Goal: Information Seeking & Learning: Check status

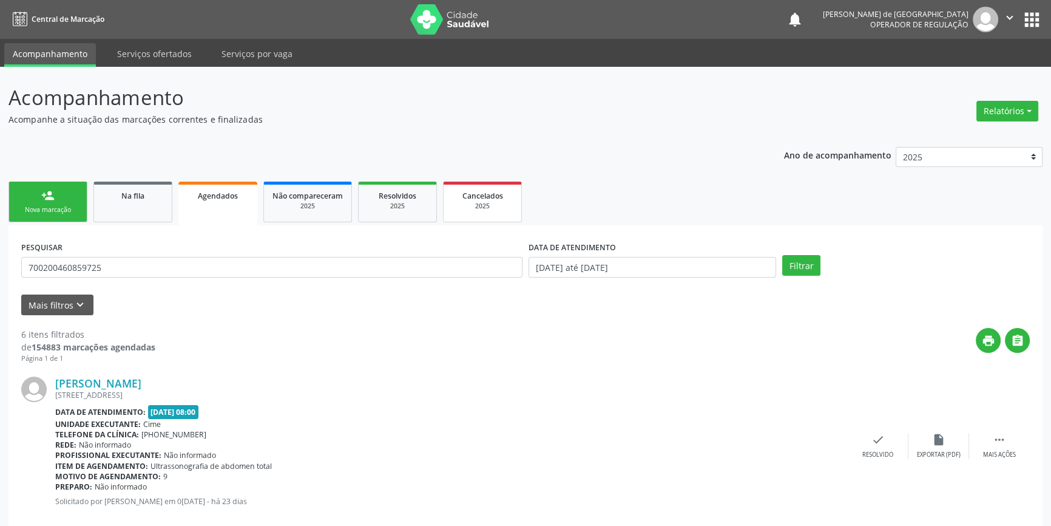
click at [464, 196] on span "Cancelados" at bounding box center [482, 196] width 41 height 10
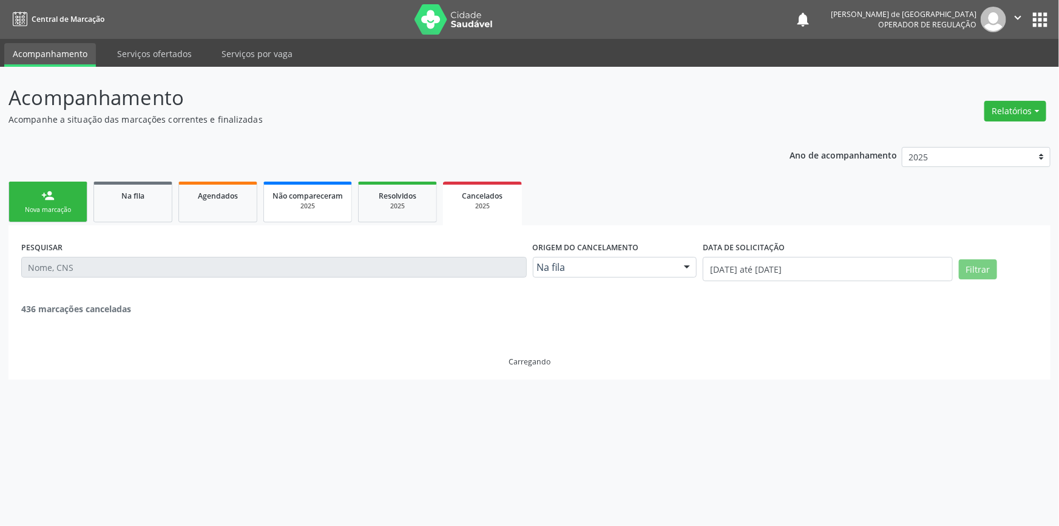
click at [306, 192] on span "Não compareceram" at bounding box center [307, 196] width 70 height 10
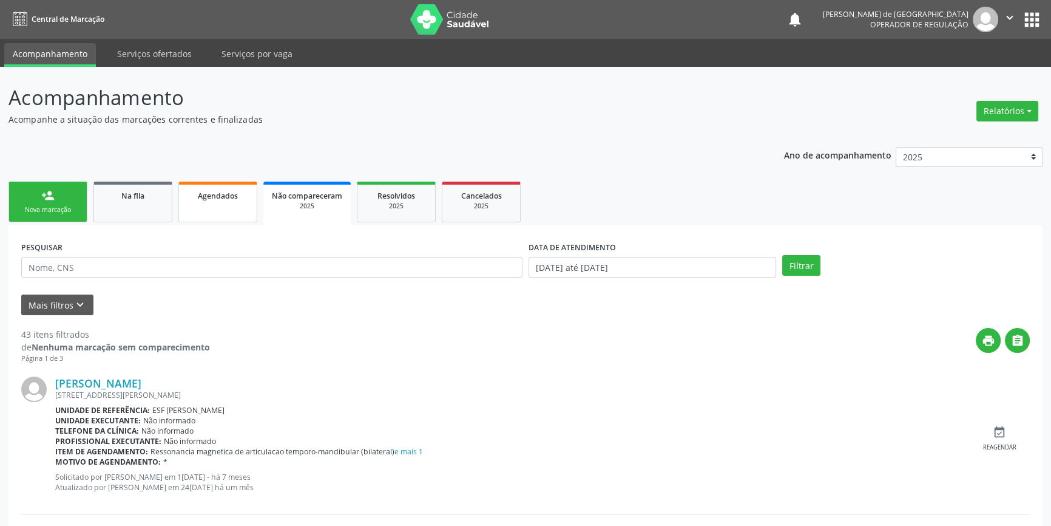
click at [213, 200] on div "Agendados" at bounding box center [218, 195] width 61 height 13
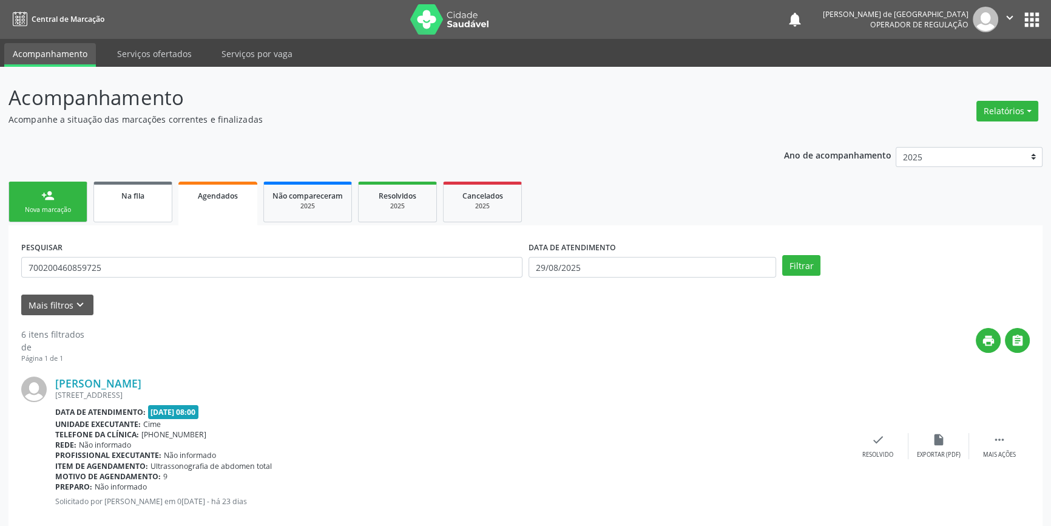
click at [127, 194] on span "Na fila" at bounding box center [132, 196] width 23 height 10
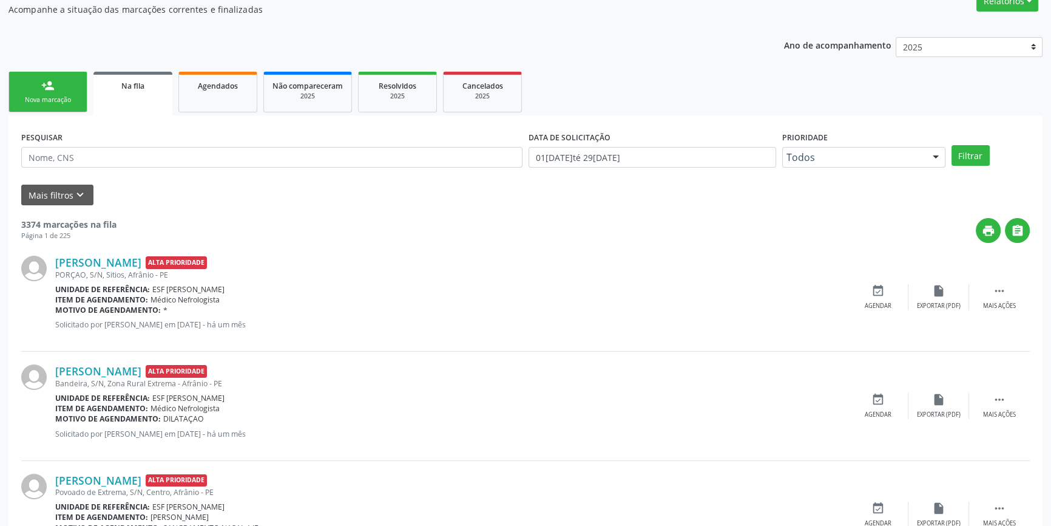
scroll to position [55, 0]
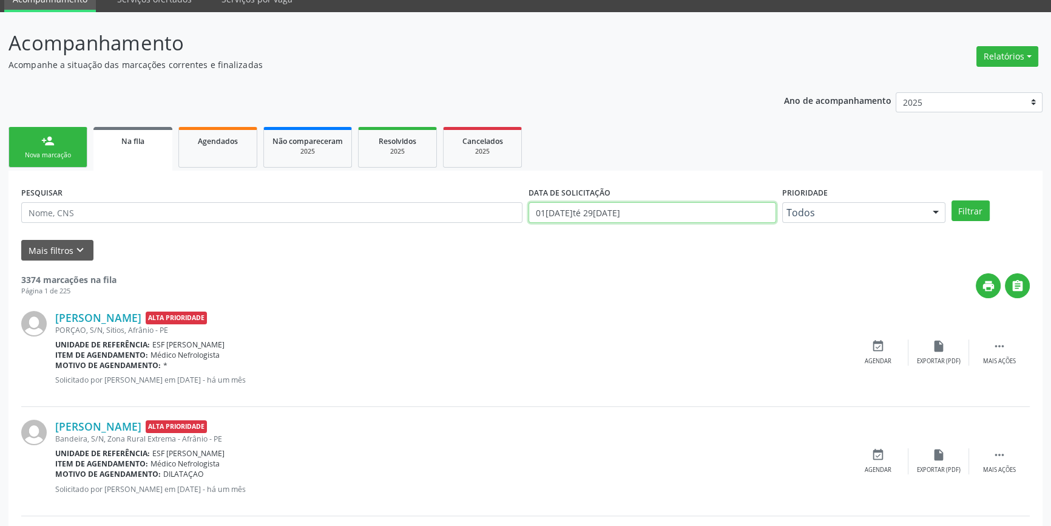
click at [651, 207] on input "01[DATE]té 29[DATE]" at bounding box center [653, 212] width 248 height 21
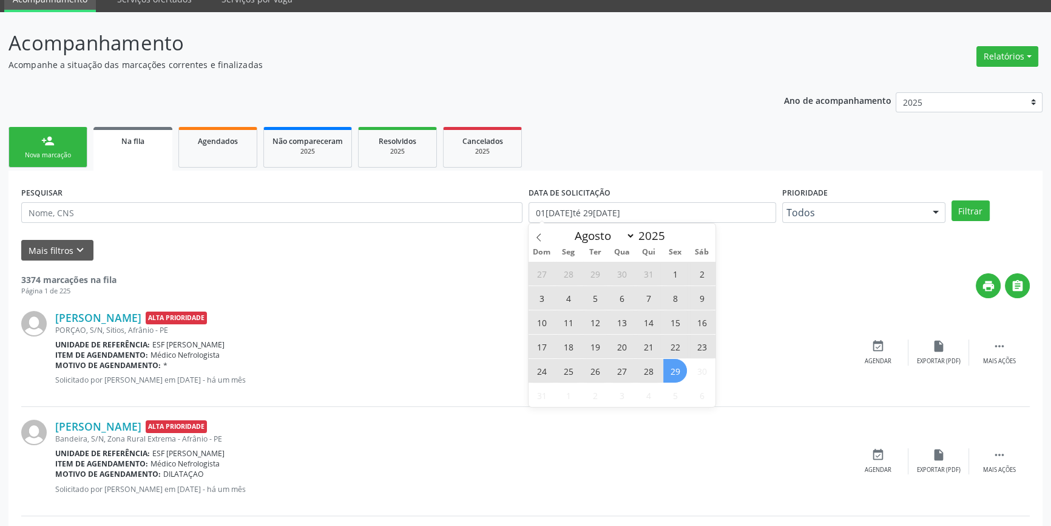
click at [669, 268] on span "1" at bounding box center [675, 274] width 24 height 24
type input "[DATE]"
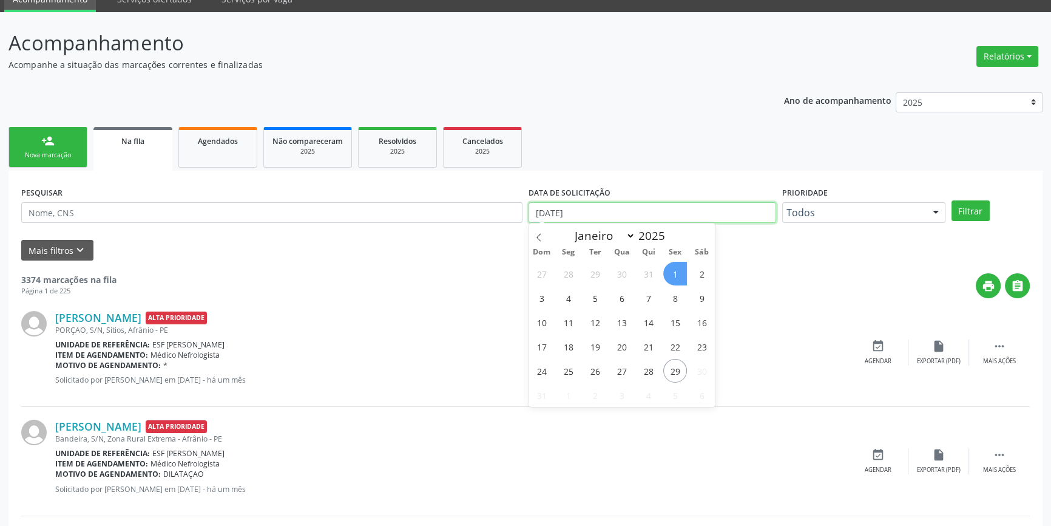
click at [649, 213] on input "[DATE]" at bounding box center [653, 212] width 248 height 21
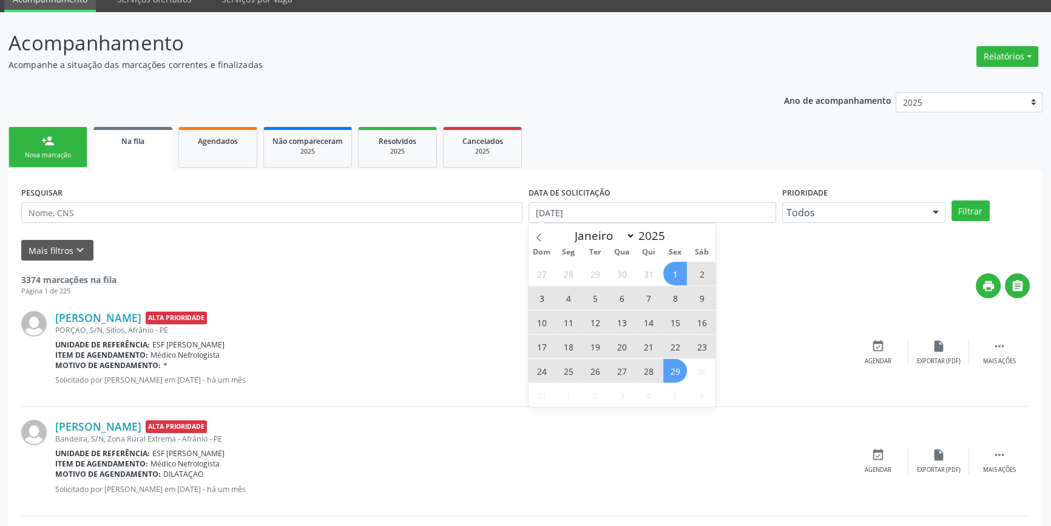
click at [673, 369] on span "29" at bounding box center [675, 371] width 24 height 24
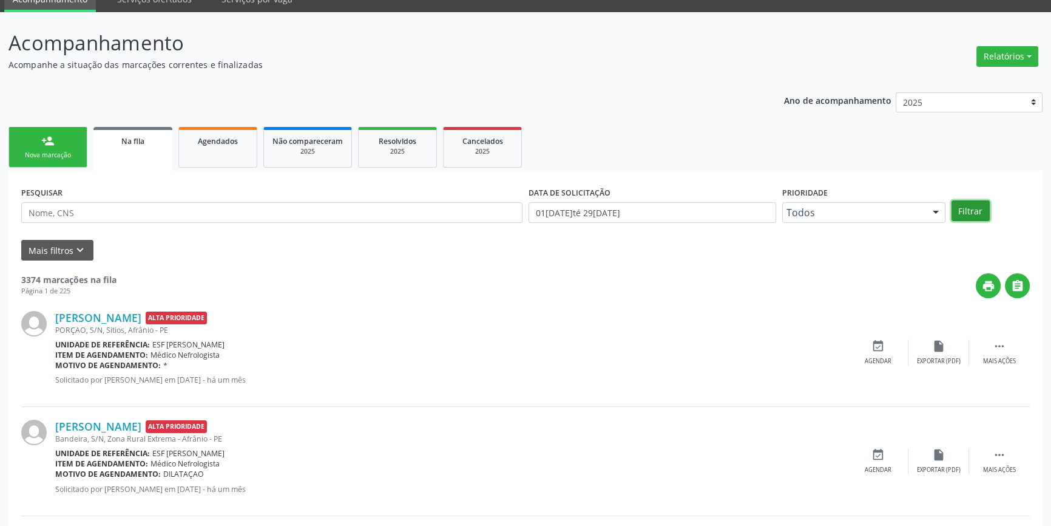
click at [965, 206] on button "Filtrar" at bounding box center [971, 210] width 38 height 21
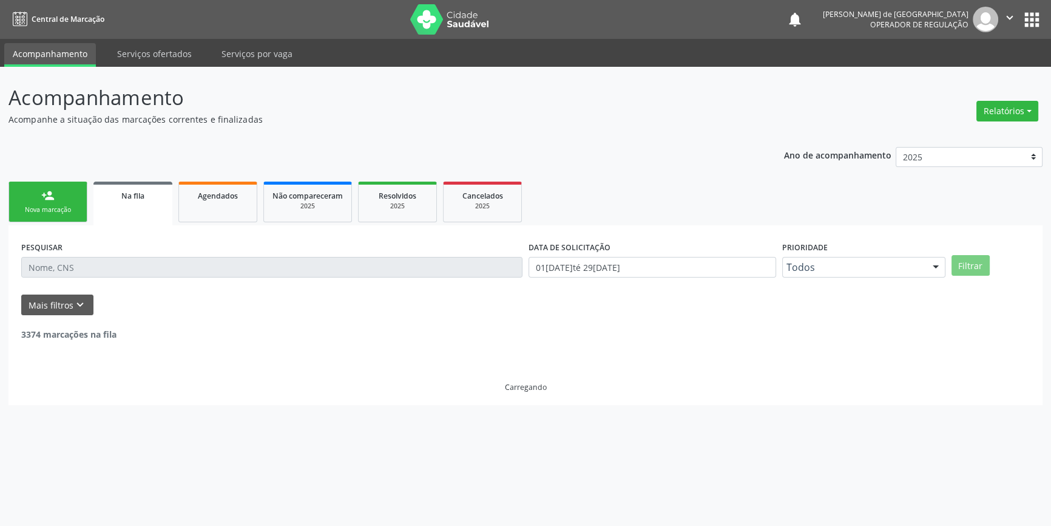
scroll to position [0, 0]
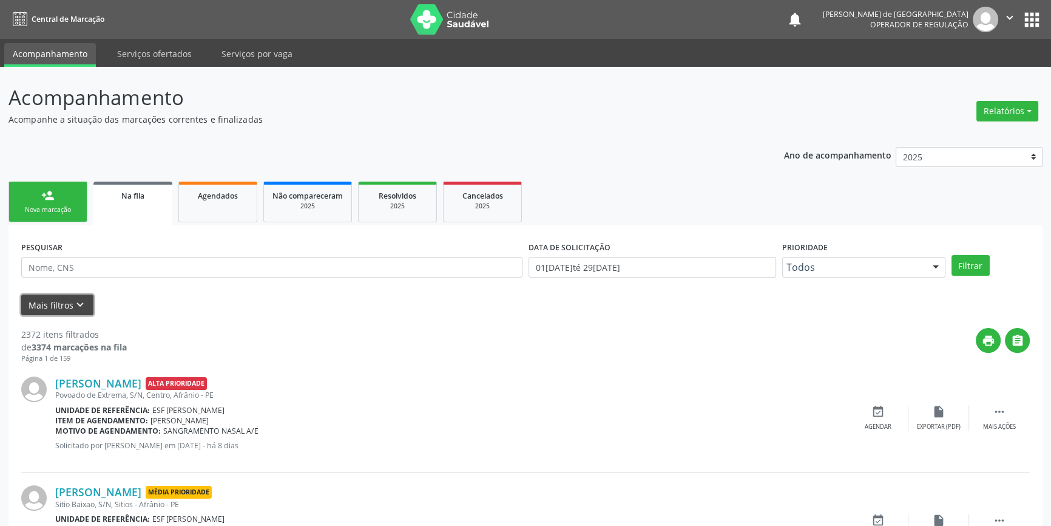
click at [72, 296] on button "Mais filtros keyboard_arrow_down" at bounding box center [57, 304] width 72 height 21
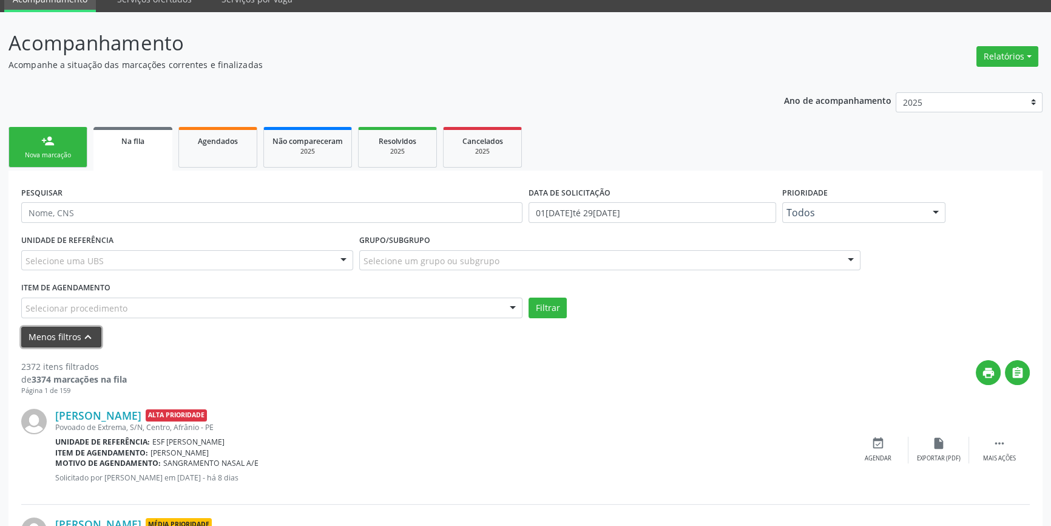
scroll to position [110, 0]
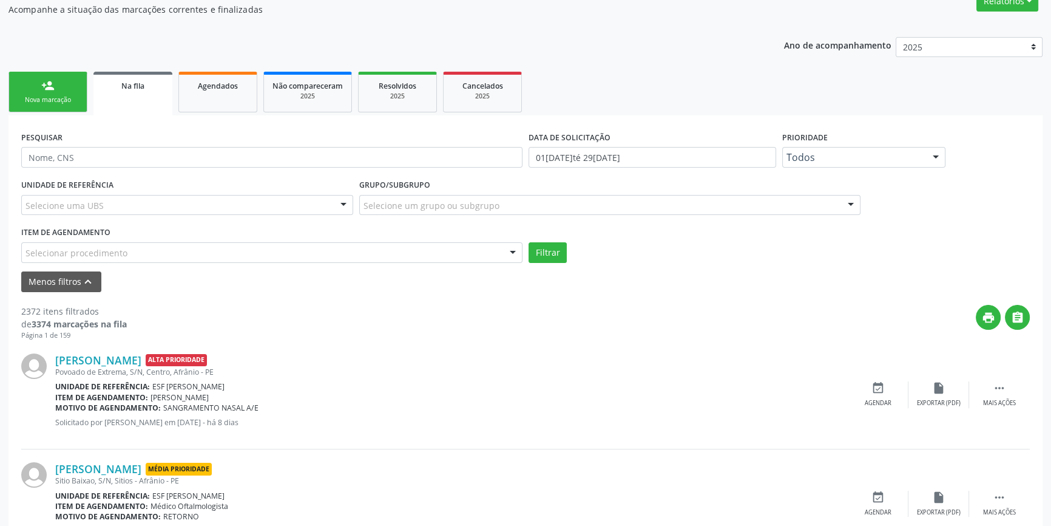
click at [181, 255] on div "Selecionar procedimento" at bounding box center [271, 252] width 501 height 21
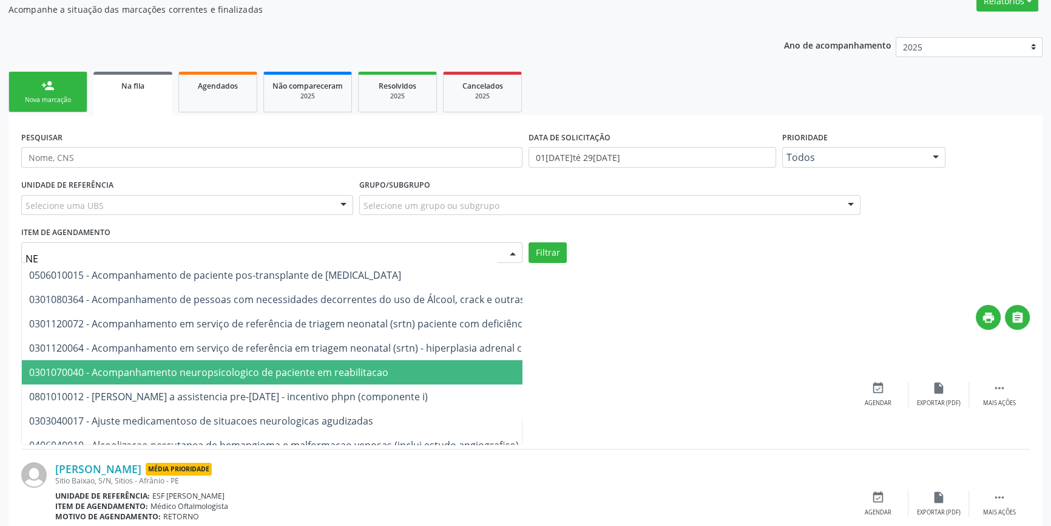
type input "N"
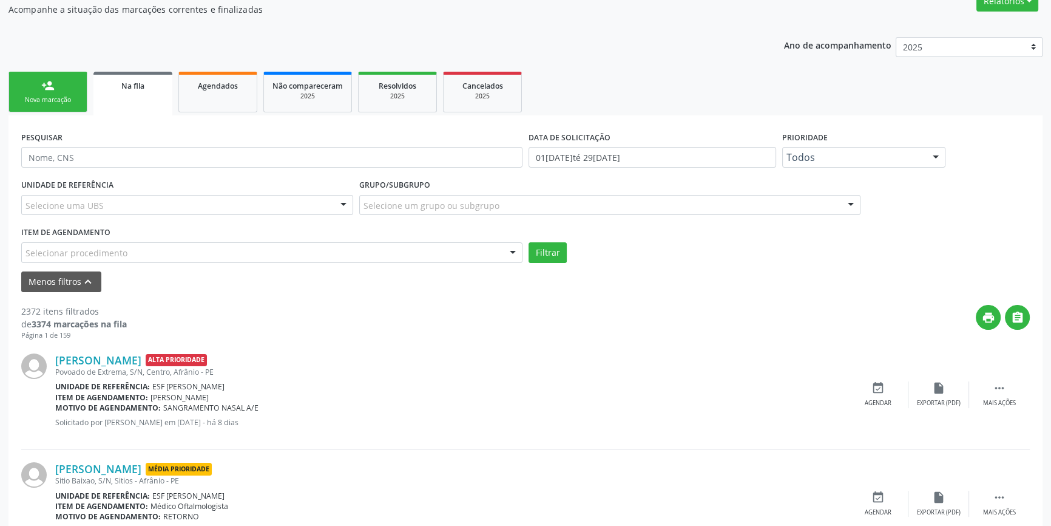
click at [565, 356] on div "[PERSON_NAME] Alta Prioridade" at bounding box center [451, 359] width 793 height 13
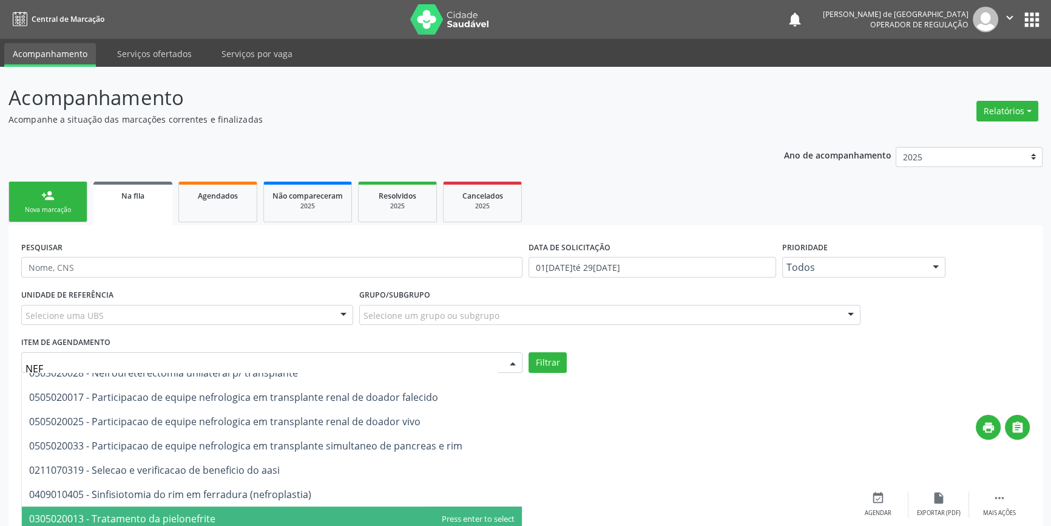
click at [647, 414] on div "print " at bounding box center [578, 432] width 903 height 36
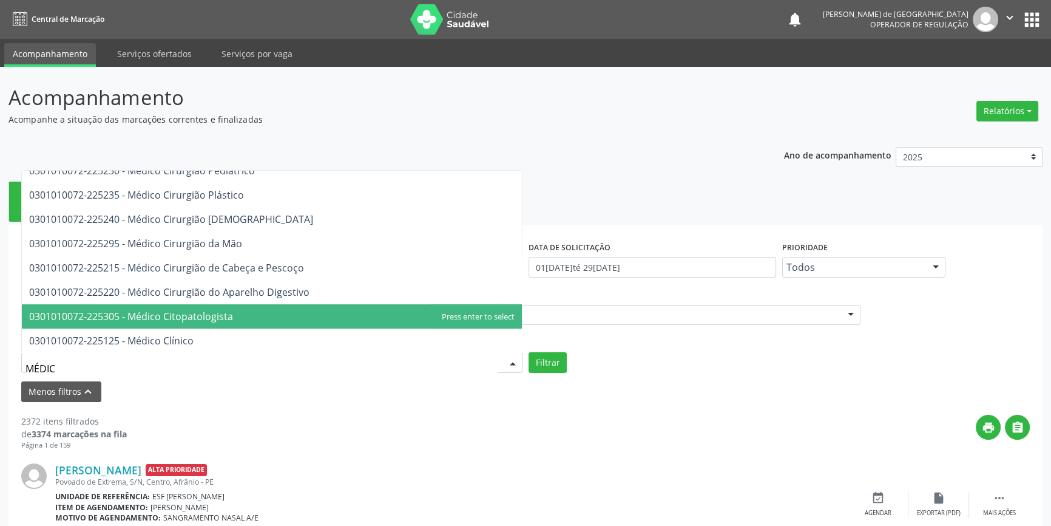
type input "MÉDICO"
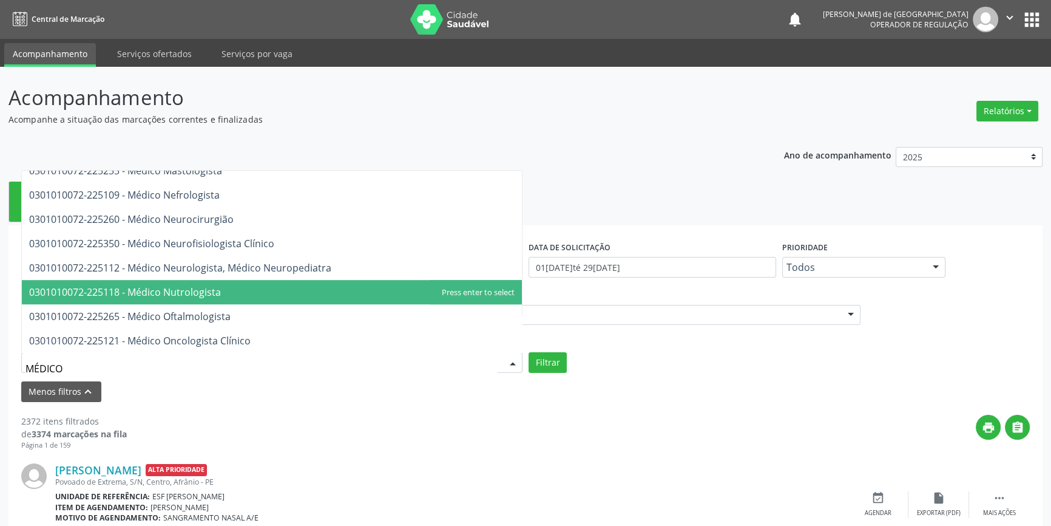
scroll to position [880, 0]
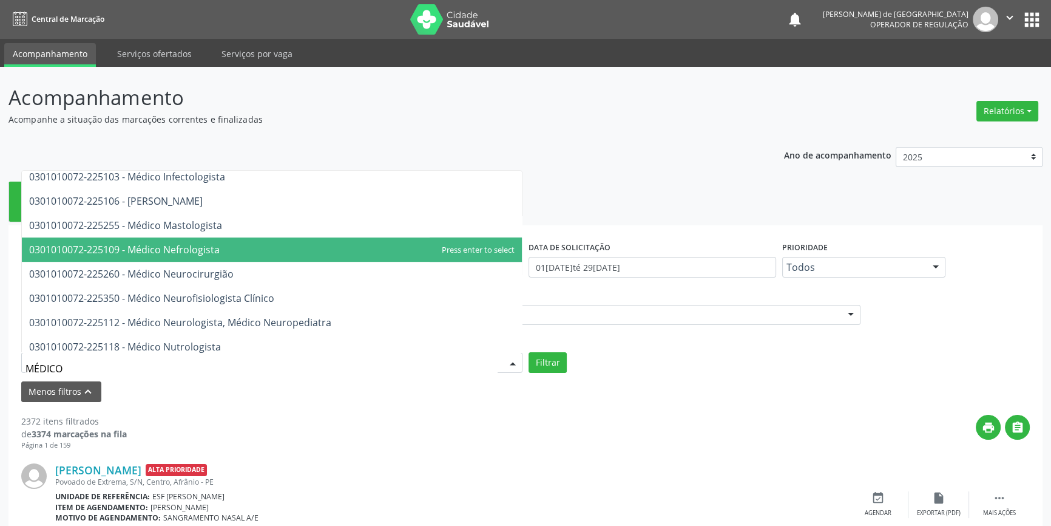
click at [211, 241] on span "0301010072-225109 - Médico Nefrologista" at bounding box center [272, 249] width 500 height 24
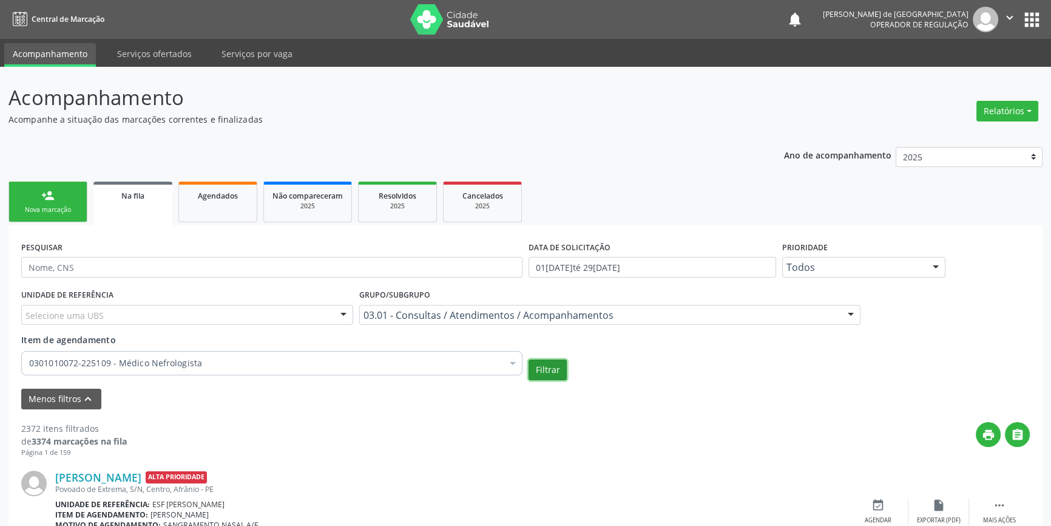
click at [543, 371] on button "Filtrar" at bounding box center [548, 369] width 38 height 21
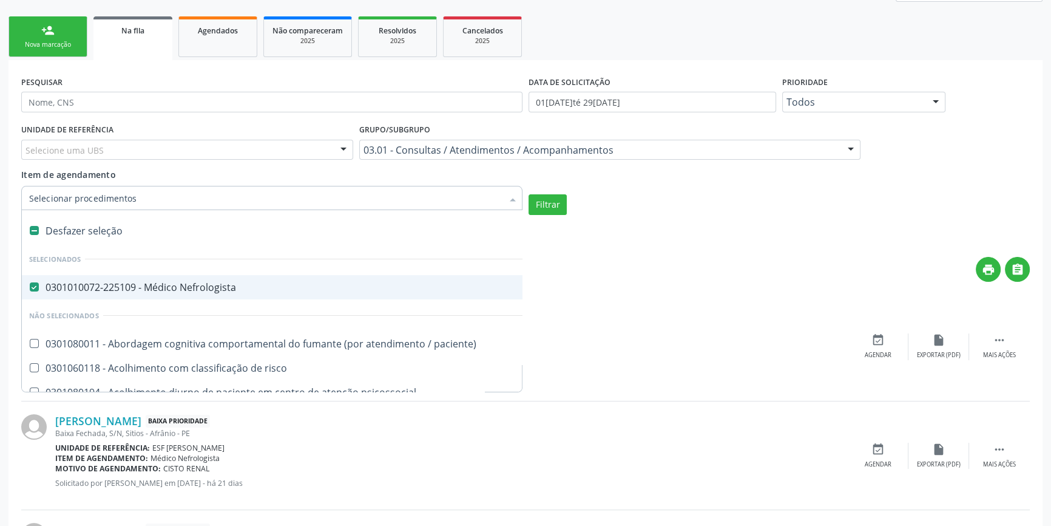
click at [73, 232] on div "Desfazer seleção" at bounding box center [663, 230] width 1282 height 24
checkbox Nefrologista "false"
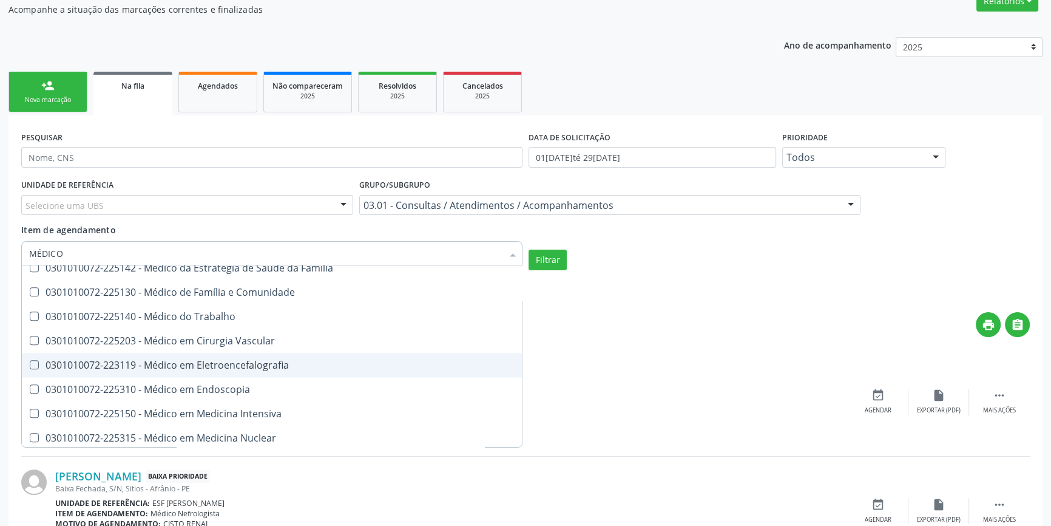
scroll to position [1606, 0]
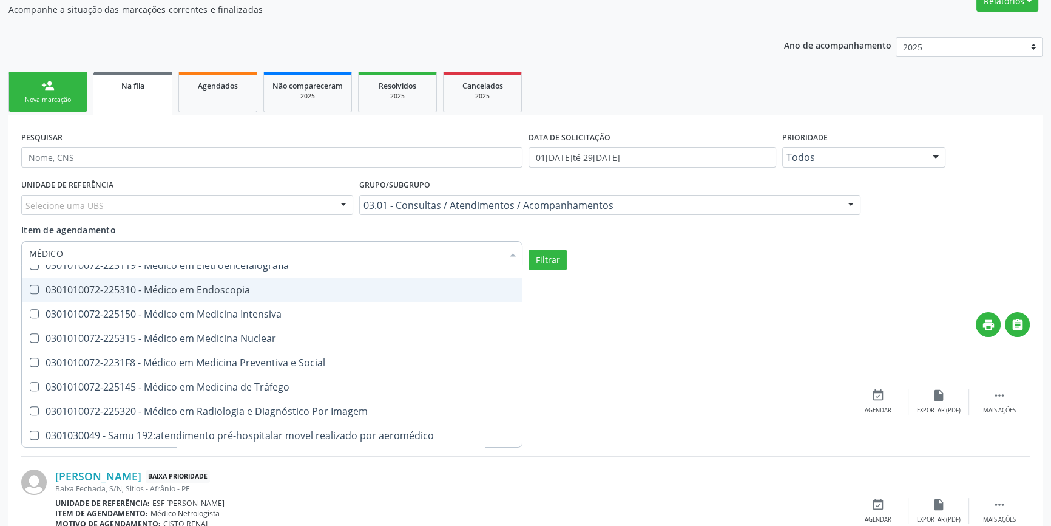
drag, startPoint x: 95, startPoint y: 245, endPoint x: 0, endPoint y: 227, distance: 97.0
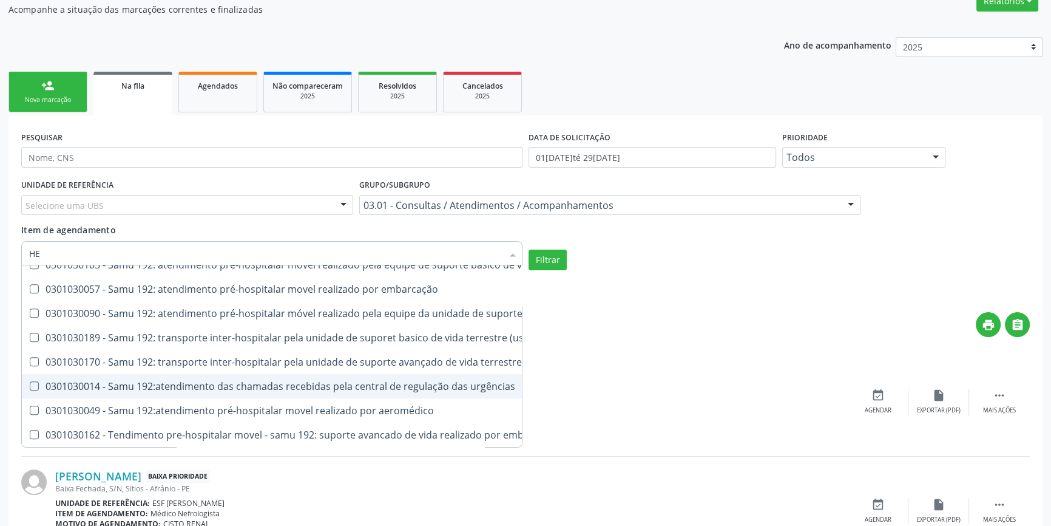
scroll to position [0, 0]
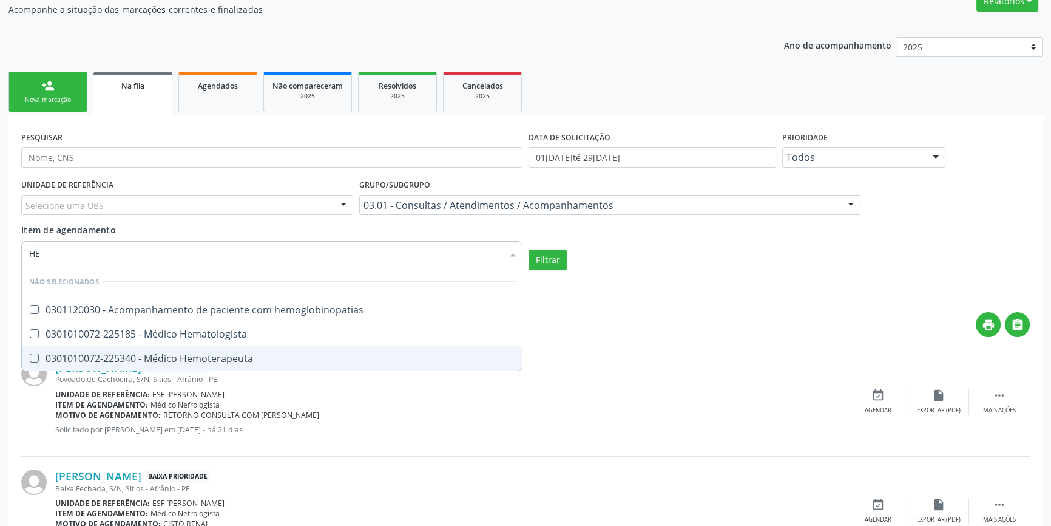
type input "HEM"
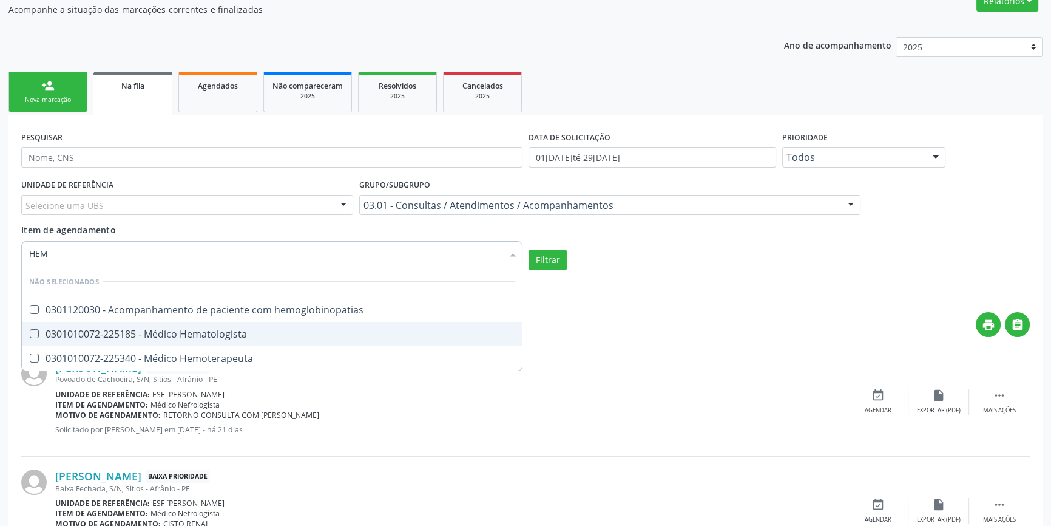
click at [67, 329] on div "0301010072-225185 - Médico Hematologista" at bounding box center [271, 334] width 485 height 10
checkbox Hematologista "true"
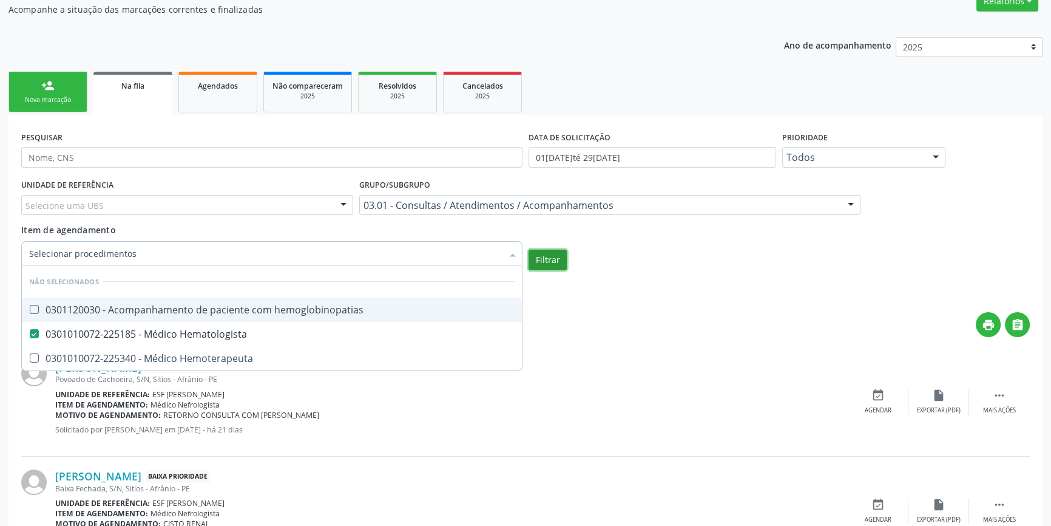
click at [532, 266] on button "Filtrar" at bounding box center [548, 259] width 38 height 21
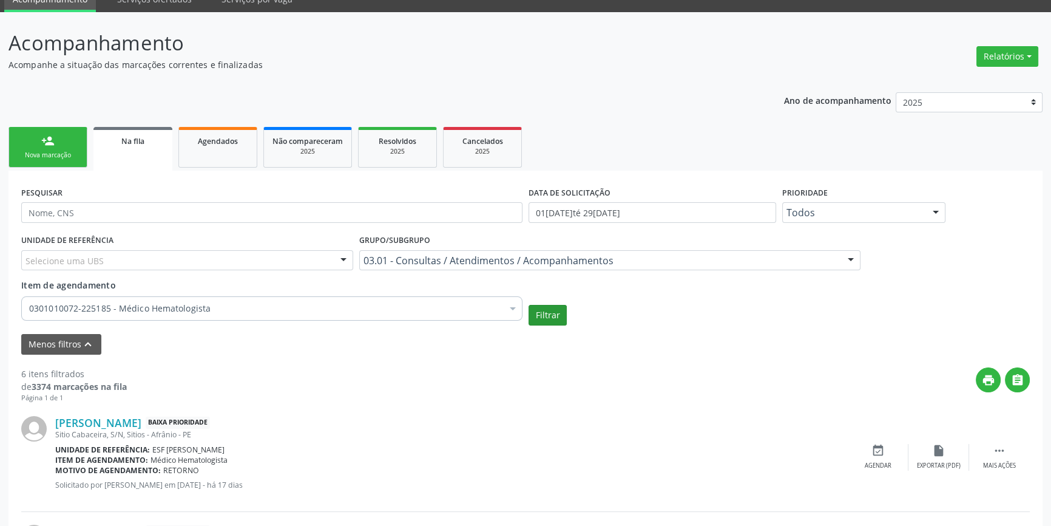
scroll to position [165, 0]
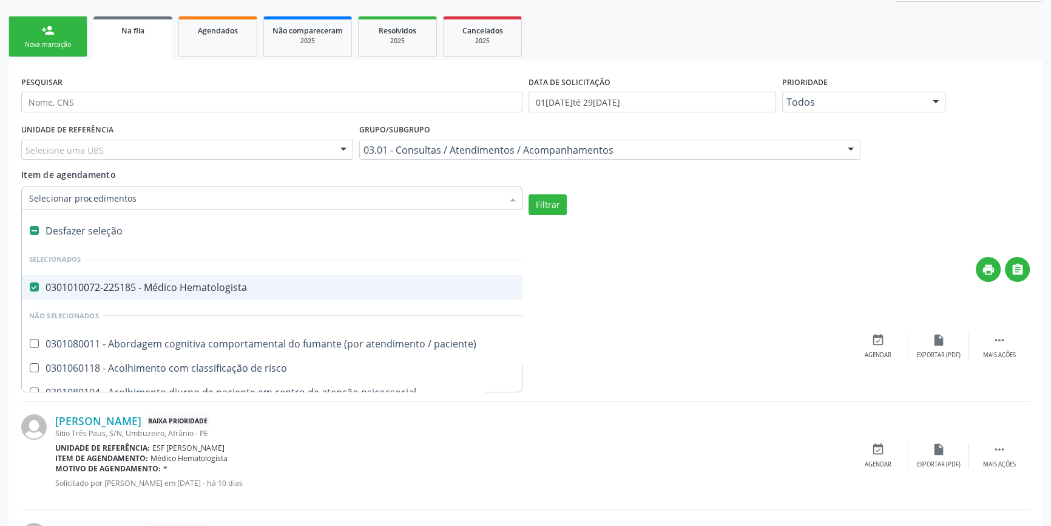
click at [34, 226] on label at bounding box center [34, 230] width 9 height 9
checkbox Hematologista "false"
click at [64, 188] on input "Item de agendamento" at bounding box center [265, 198] width 473 height 24
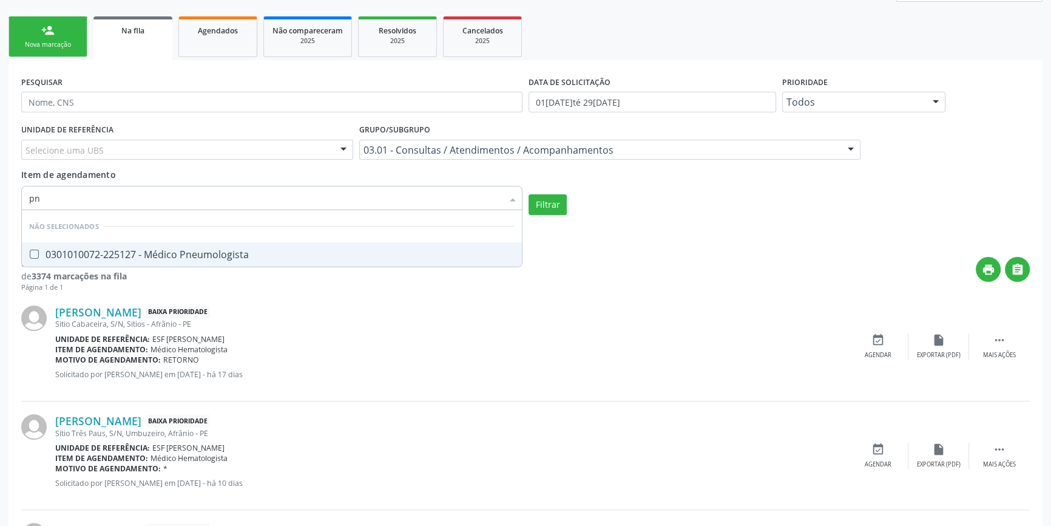
type input "pne"
click at [61, 255] on div "0301010072-225127 - Médico Pneumologista" at bounding box center [271, 254] width 485 height 10
checkbox Pneumologista "true"
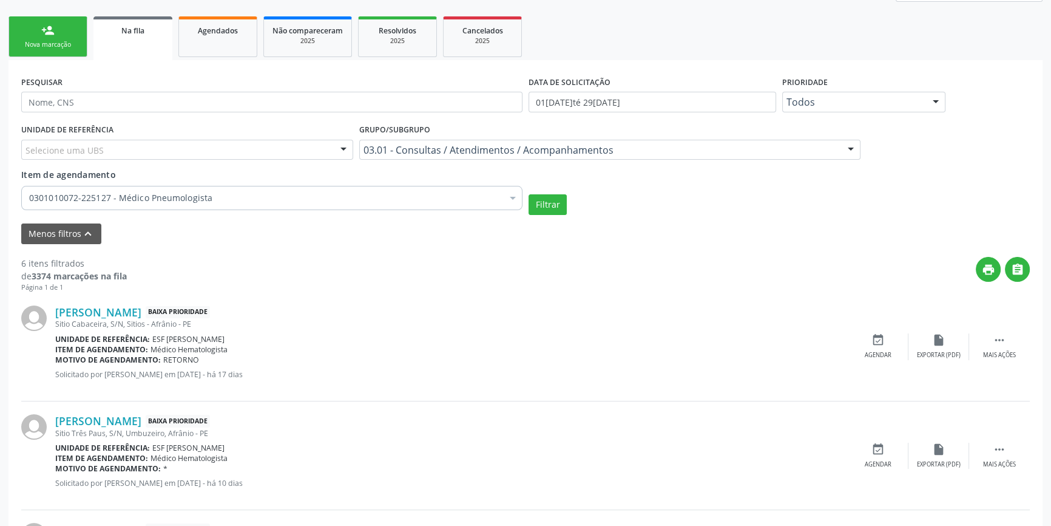
click at [539, 214] on form "PESQUISAR DATA DE SOLICITAÇÃO 01/08/2025 até 29/08/2025 Prioridade Todos Todos …" at bounding box center [525, 158] width 1009 height 171
click at [545, 206] on button "Filtrar" at bounding box center [548, 204] width 38 height 21
click at [995, 262] on button "print" at bounding box center [988, 269] width 25 height 25
click at [1004, 353] on div "Mais ações" at bounding box center [999, 355] width 33 height 8
click at [826, 348] on div "print Imprimir" at bounding box center [817, 346] width 61 height 26
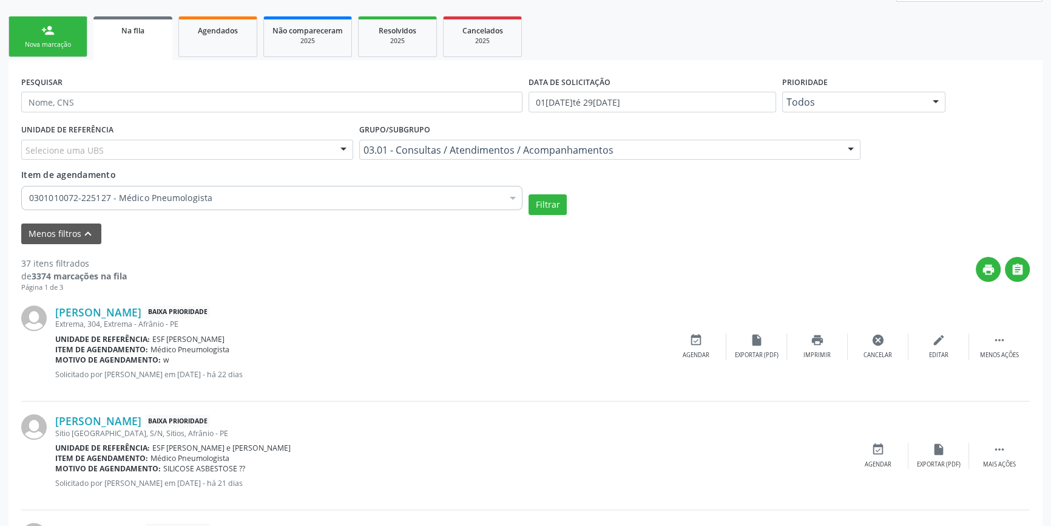
scroll to position [386, 0]
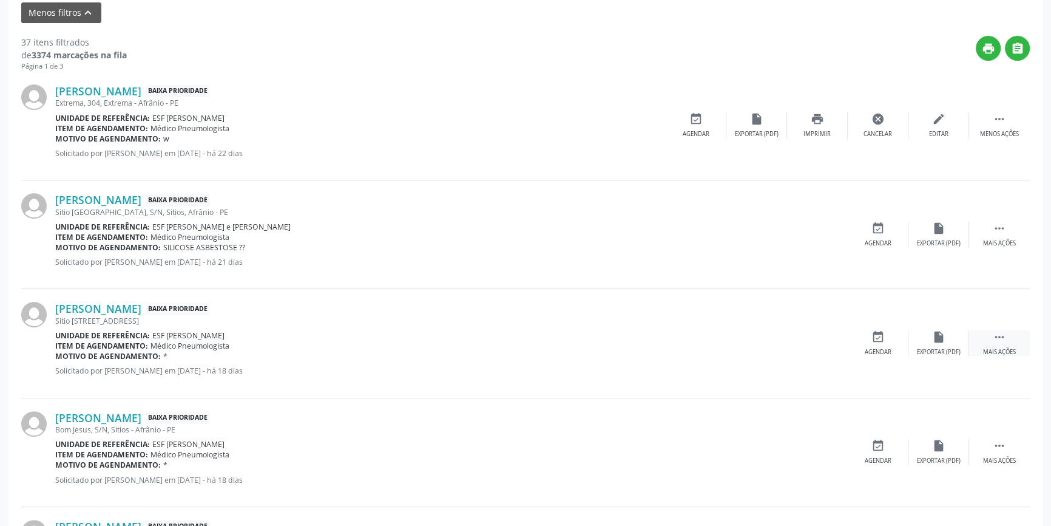
click at [999, 340] on icon "" at bounding box center [999, 336] width 13 height 13
click at [830, 339] on div "print Imprimir" at bounding box center [817, 343] width 61 height 26
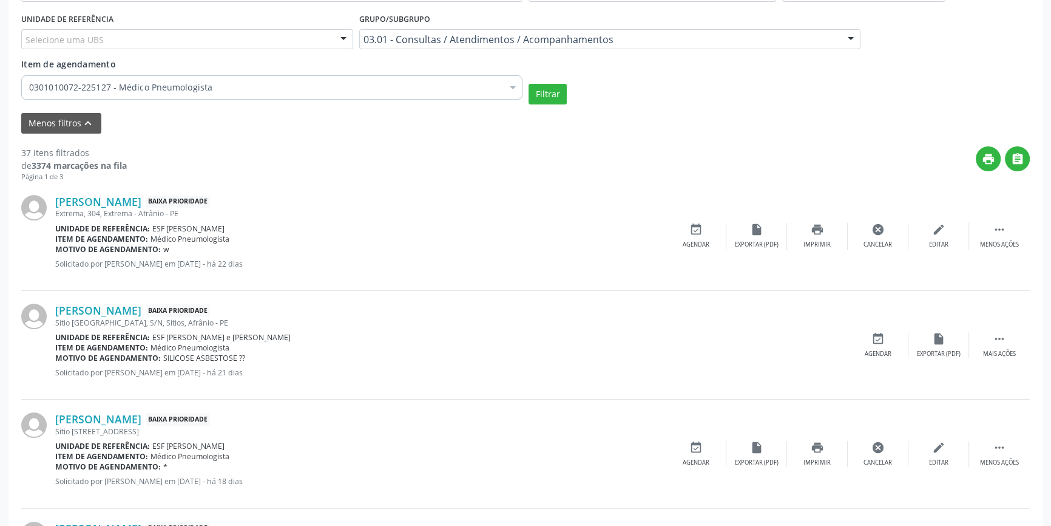
scroll to position [0, 0]
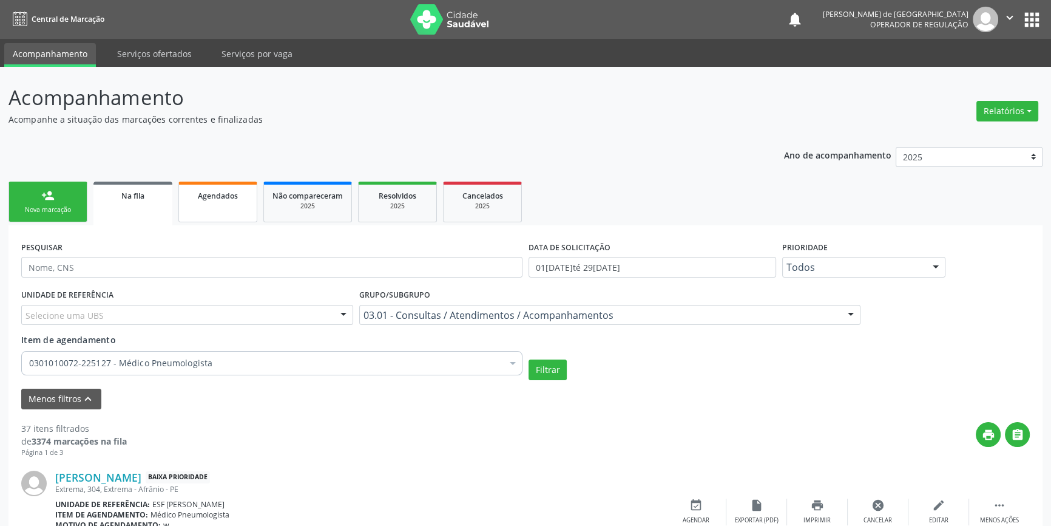
click at [237, 198] on span "Agendados" at bounding box center [218, 196] width 40 height 10
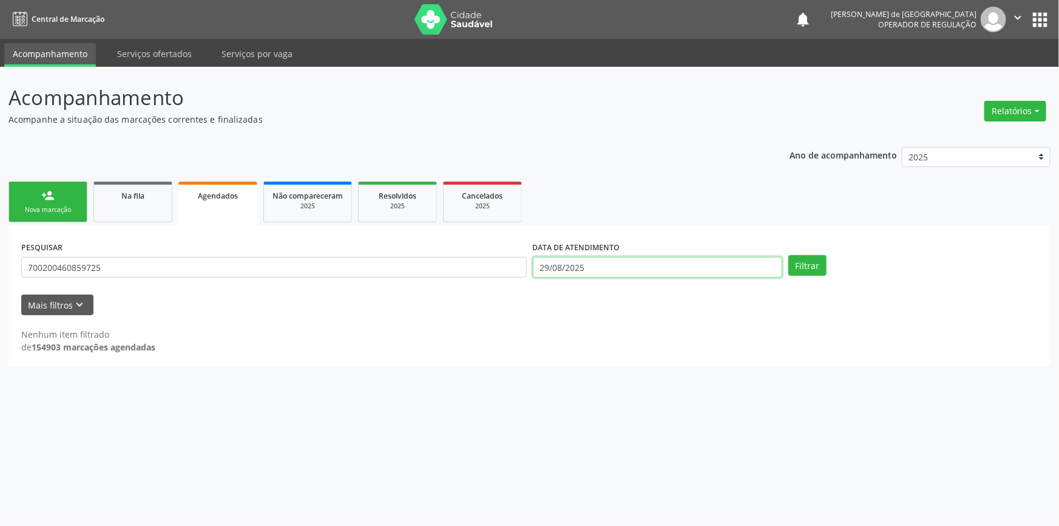
click at [610, 276] on body "Central de Marcação notifications Liliani Cavalcanti de Lima Operador de regula…" at bounding box center [529, 263] width 1059 height 526
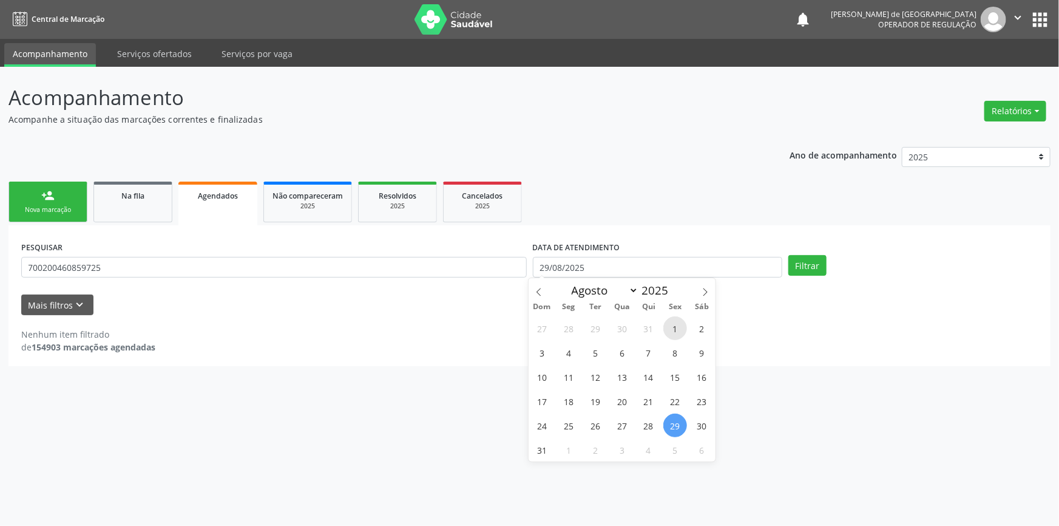
click at [674, 326] on span "1" at bounding box center [675, 328] width 24 height 24
type input "01/08/2025"
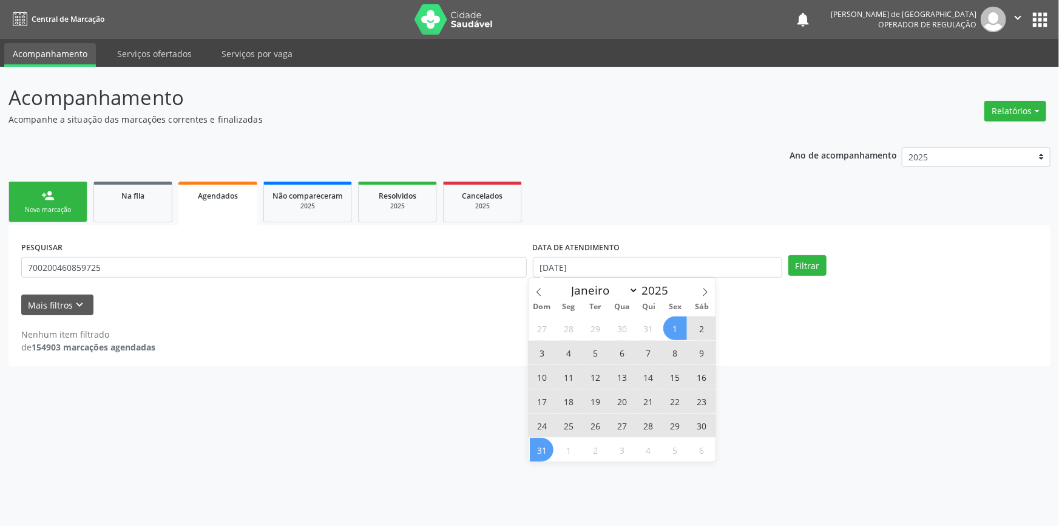
click at [548, 445] on span "31" at bounding box center [542, 450] width 24 height 24
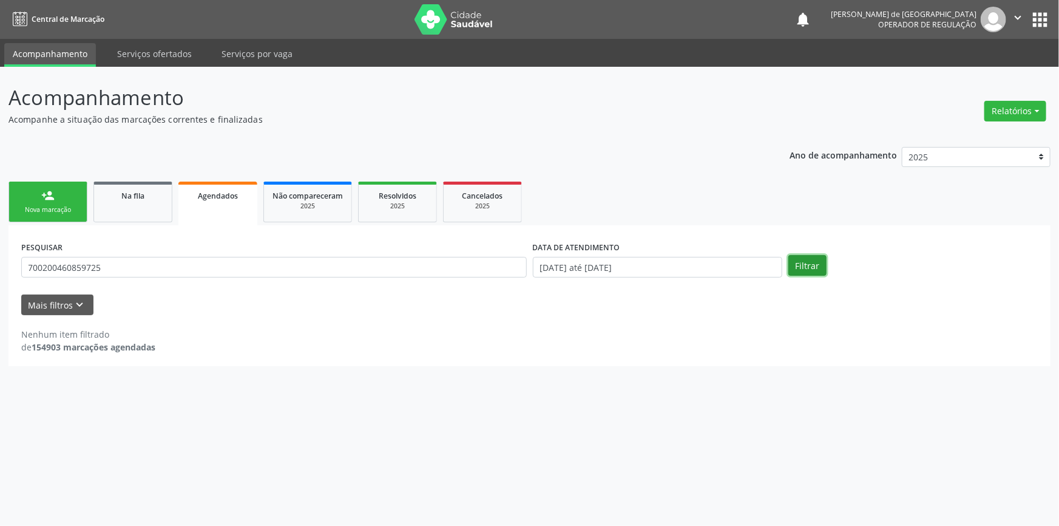
click at [804, 266] on button "Filtrar" at bounding box center [807, 265] width 38 height 21
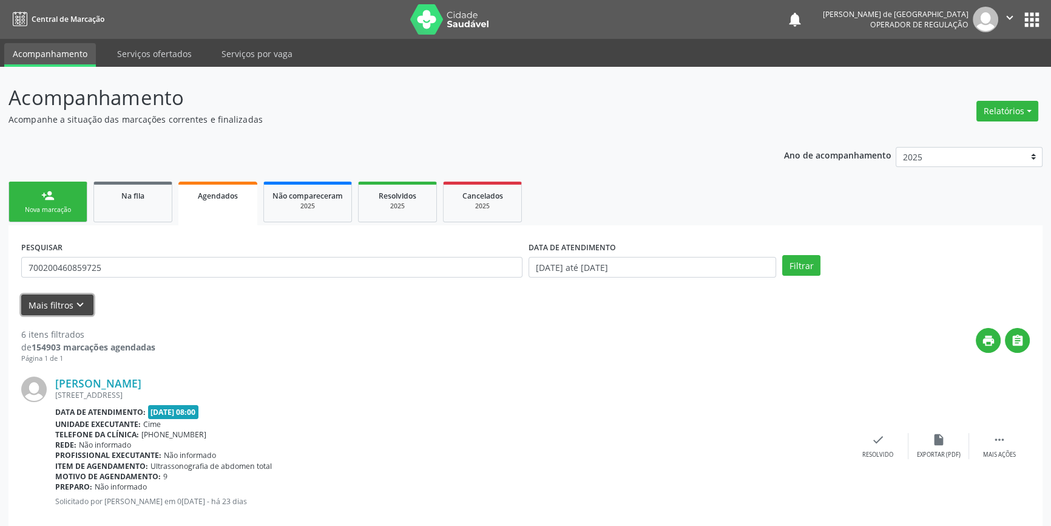
click at [69, 302] on button "Mais filtros keyboard_arrow_down" at bounding box center [57, 304] width 72 height 21
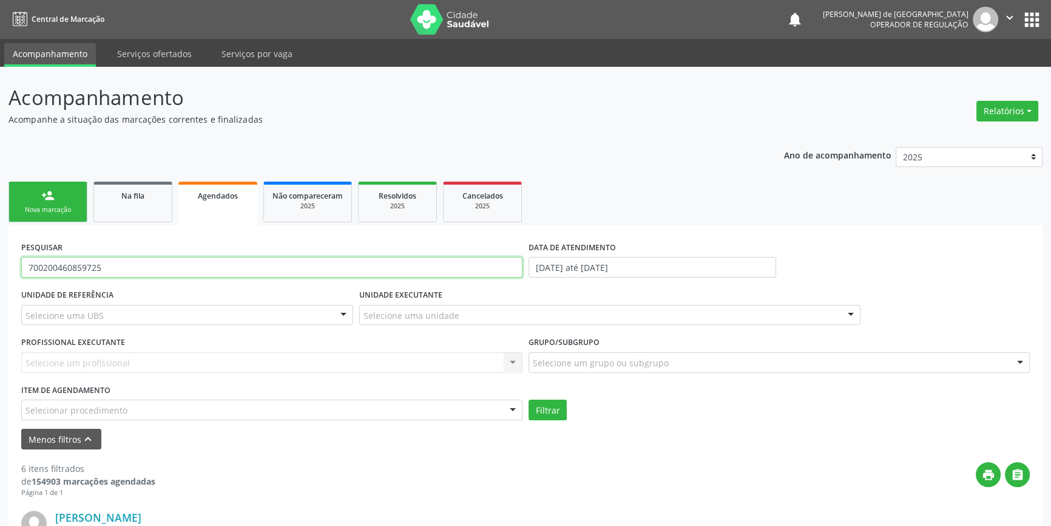
drag, startPoint x: 106, startPoint y: 262, endPoint x: 0, endPoint y: 244, distance: 107.0
click at [710, 440] on div "Menos filtros keyboard_arrow_up" at bounding box center [525, 438] width 1015 height 21
click at [178, 405] on div "Selecionar procedimento" at bounding box center [271, 409] width 501 height 21
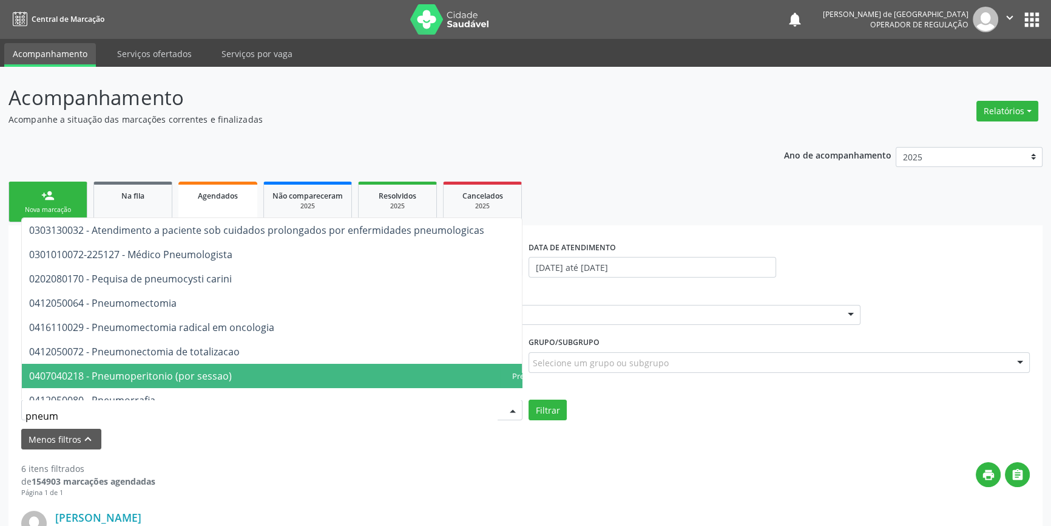
type input "pneumo"
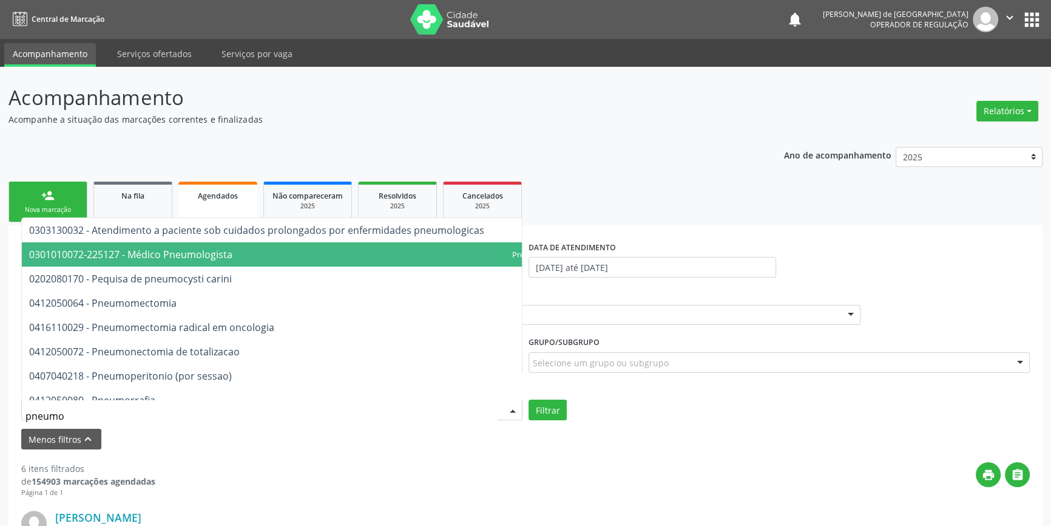
click at [302, 252] on span "0301010072-225127 - Médico Pneumologista" at bounding box center [307, 254] width 570 height 24
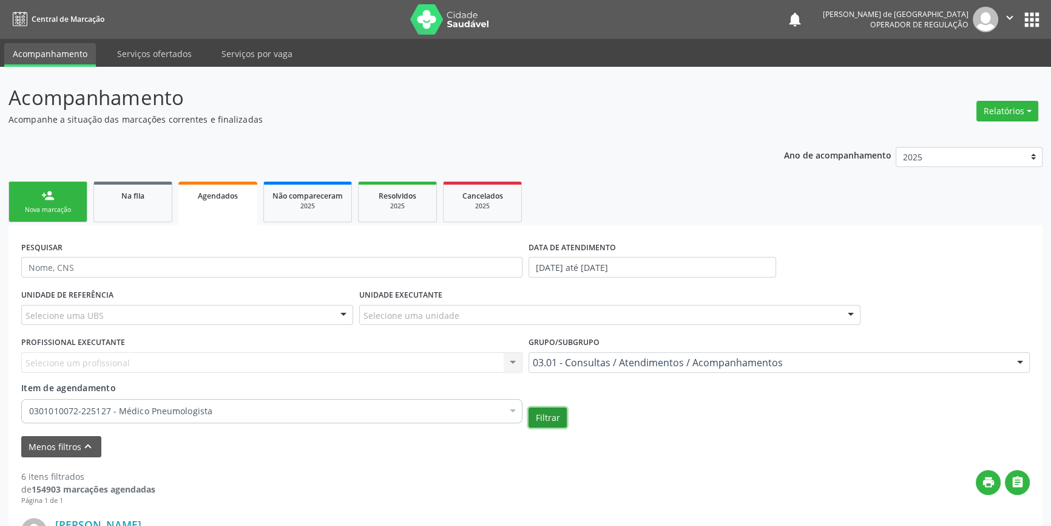
click at [541, 422] on button "Filtrar" at bounding box center [548, 417] width 38 height 21
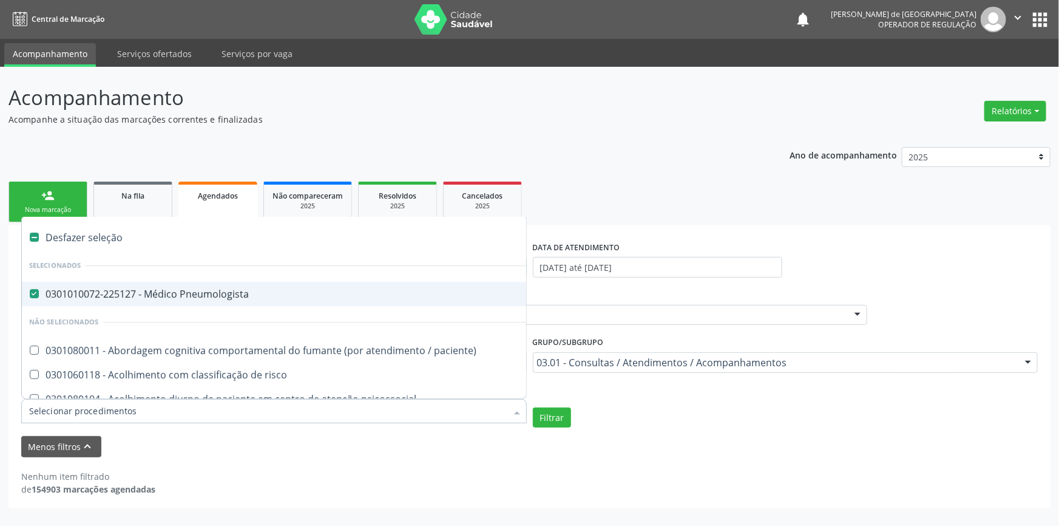
click at [44, 231] on div "Desfazer seleção" at bounding box center [663, 237] width 1282 height 24
checkbox Pneumologista "false"
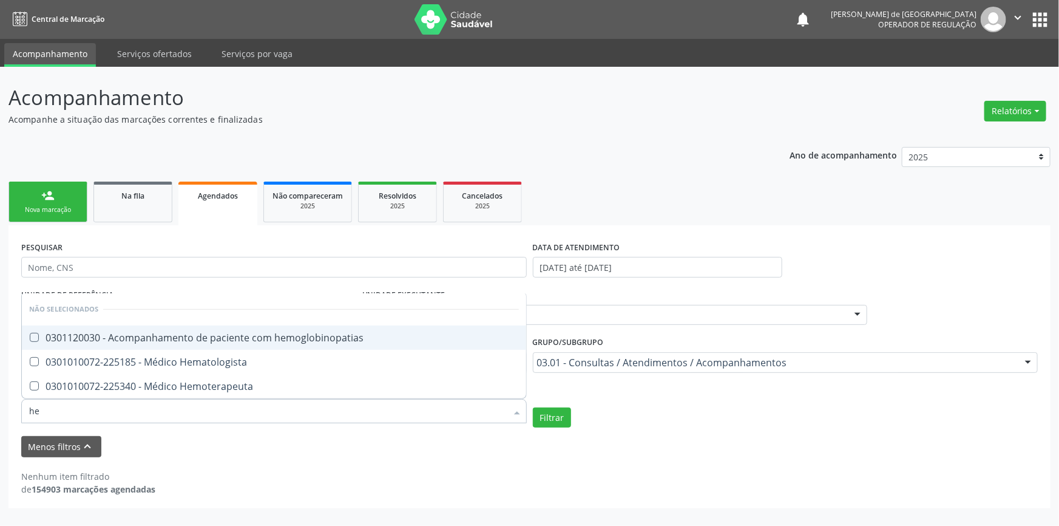
type input "hem"
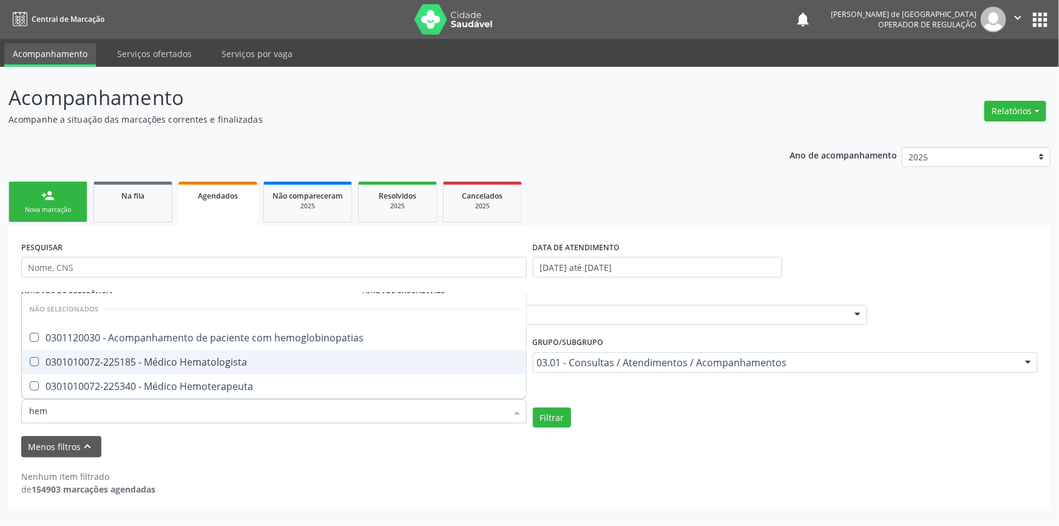
click at [187, 365] on div "0301010072-225185 - Médico Hematologista" at bounding box center [274, 362] width 490 height 10
checkbox Hematologista "true"
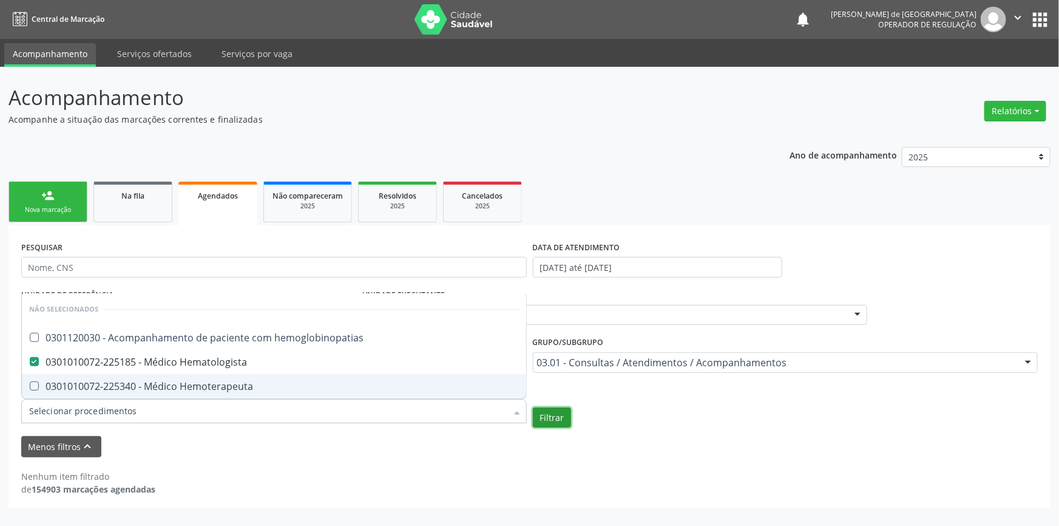
click at [539, 416] on button "Filtrar" at bounding box center [552, 417] width 38 height 21
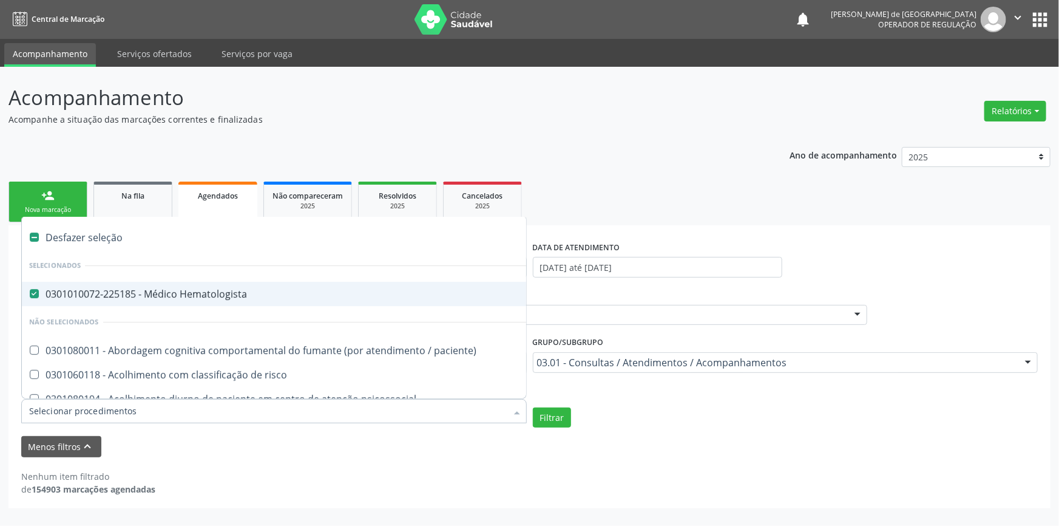
click at [51, 235] on div "Desfazer seleção" at bounding box center [663, 237] width 1282 height 24
checkbox Hematologista "false"
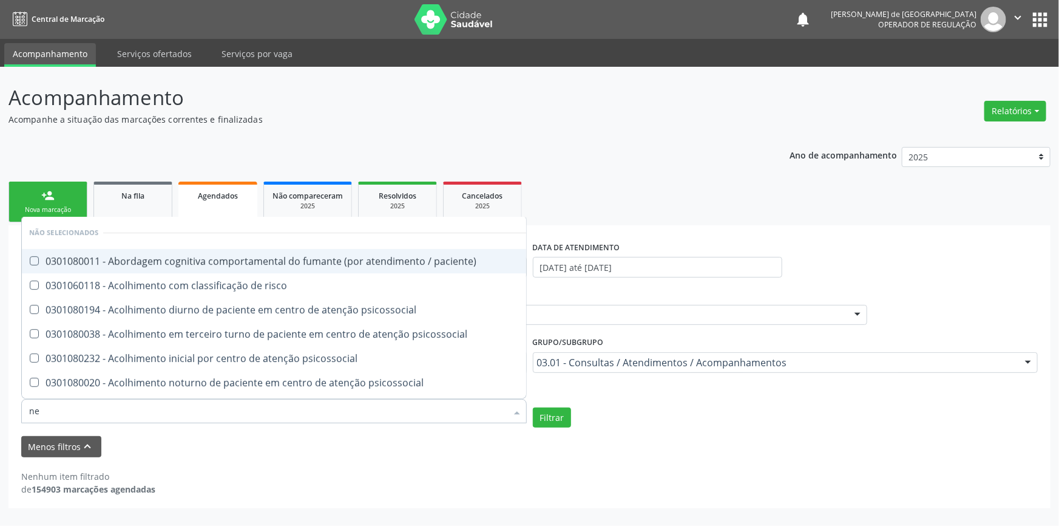
type input "nef"
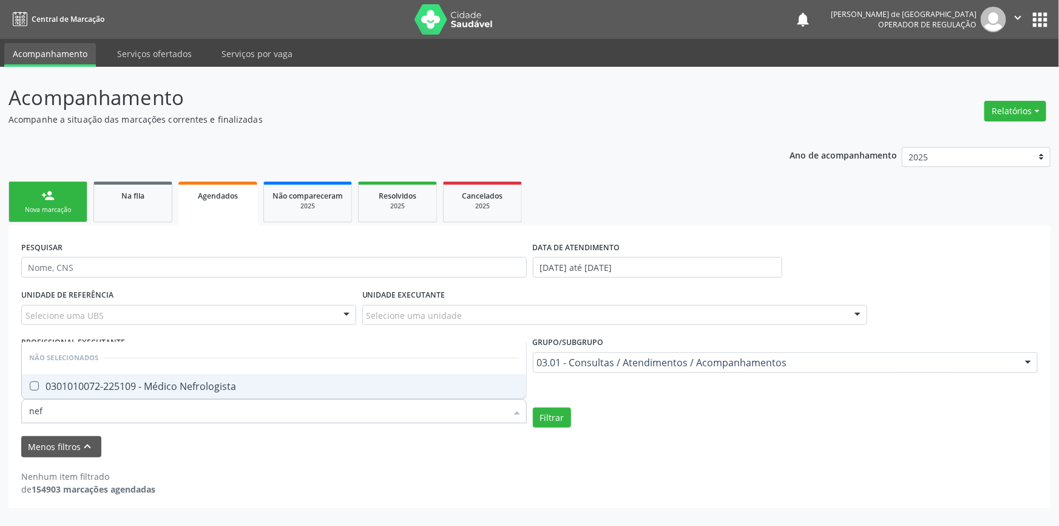
click at [103, 388] on div "0301010072-225109 - Médico Nefrologista" at bounding box center [274, 386] width 490 height 10
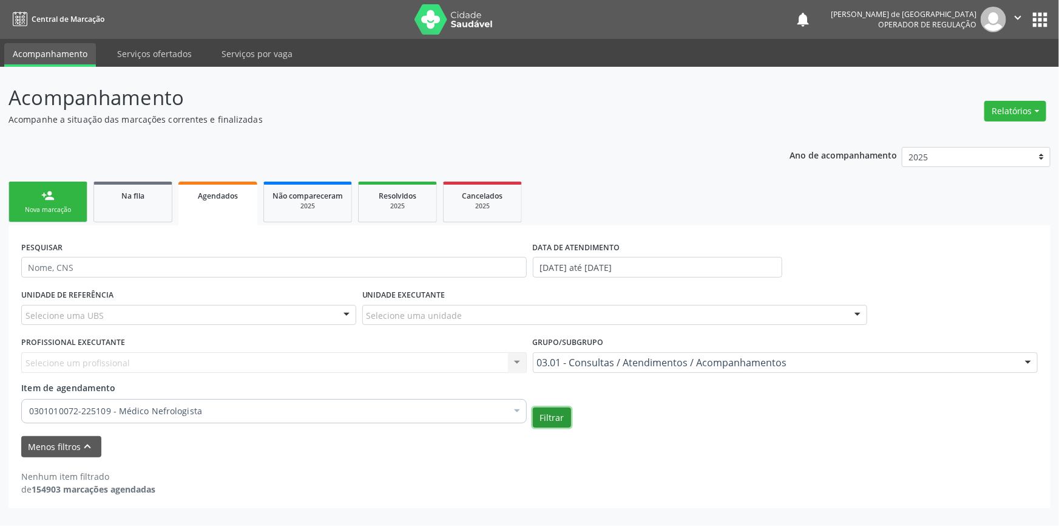
click at [552, 420] on button "Filtrar" at bounding box center [552, 417] width 38 height 21
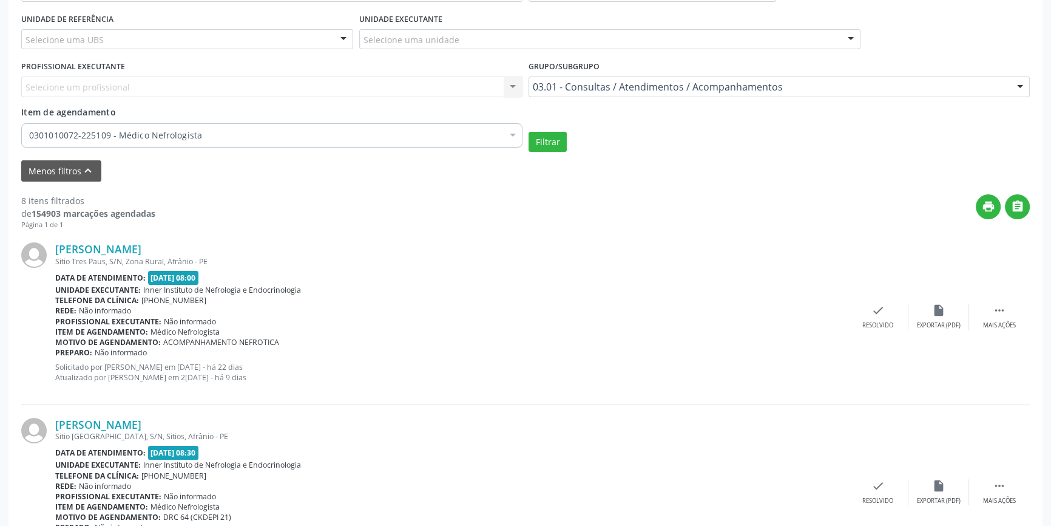
scroll to position [331, 0]
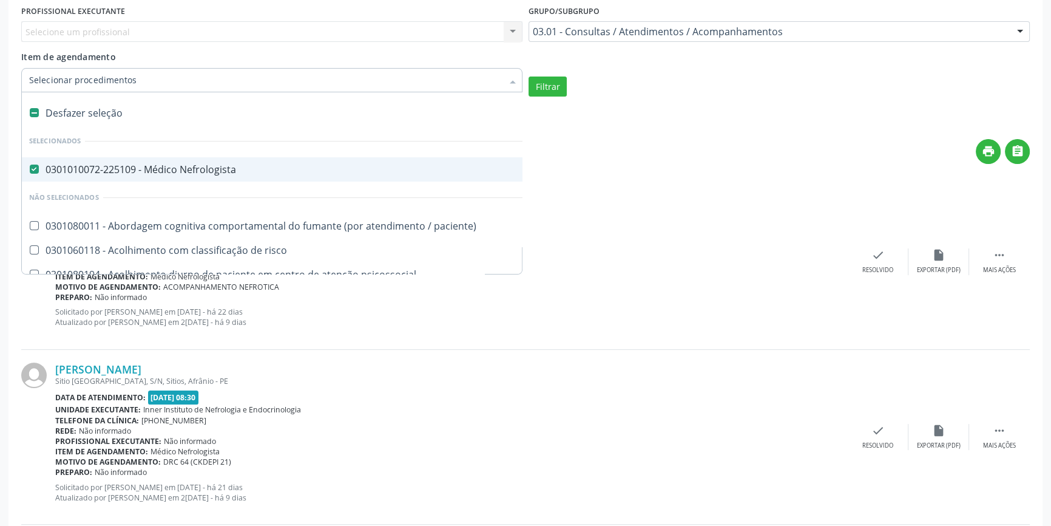
click at [64, 109] on div "Desfazer seleção" at bounding box center [663, 113] width 1282 height 24
checkbox Nefrologista "false"
click at [124, 78] on input "Item de agendamento" at bounding box center [265, 80] width 473 height 24
type input "e"
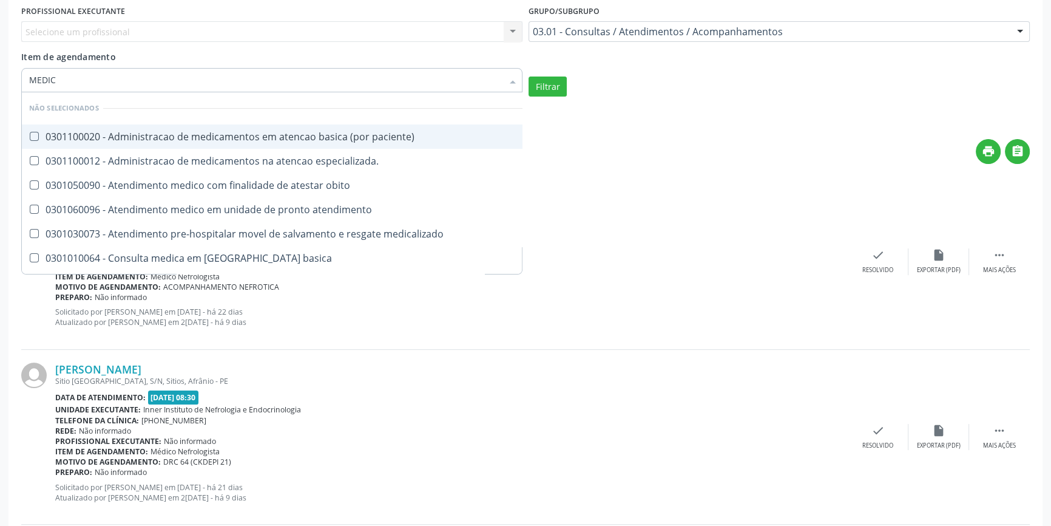
type input "MEDICO"
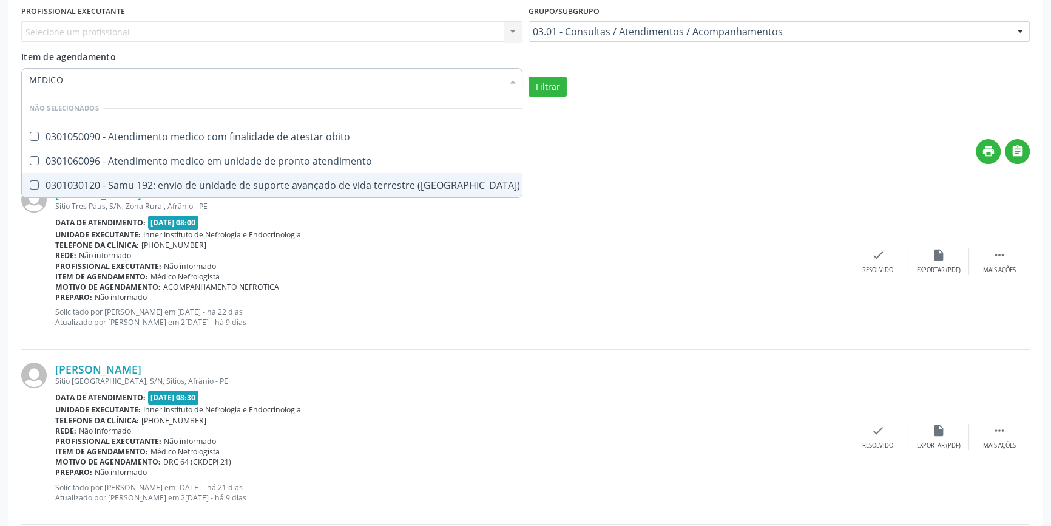
click at [658, 289] on div "Motivo de agendamento: ACOMPANHAMENTO NEFROTICA" at bounding box center [451, 287] width 793 height 10
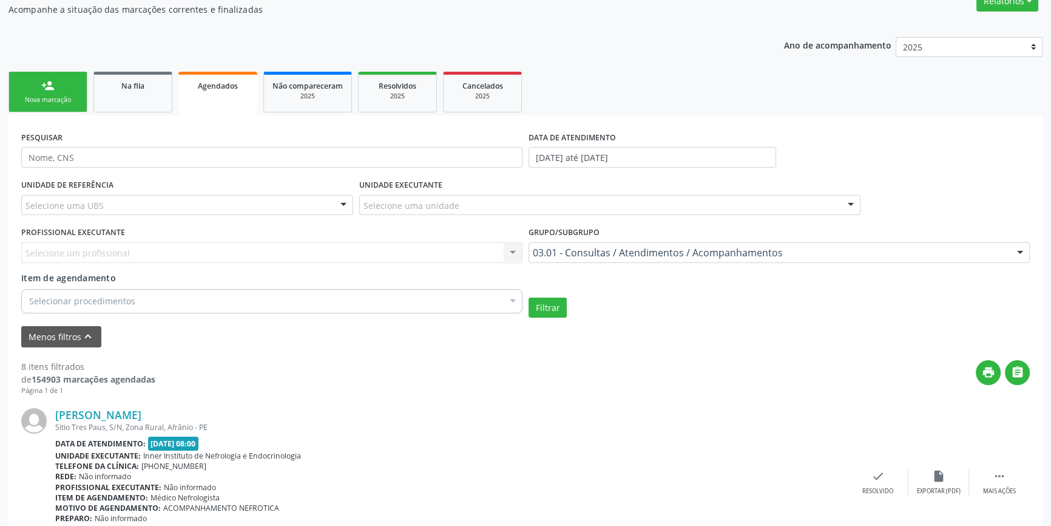
scroll to position [0, 0]
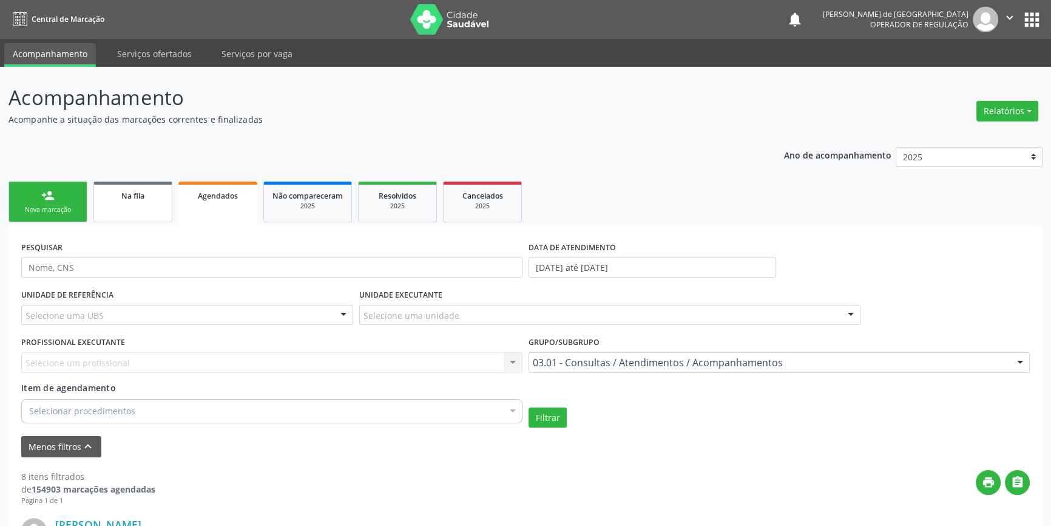
click at [146, 194] on div "Na fila" at bounding box center [133, 195] width 61 height 13
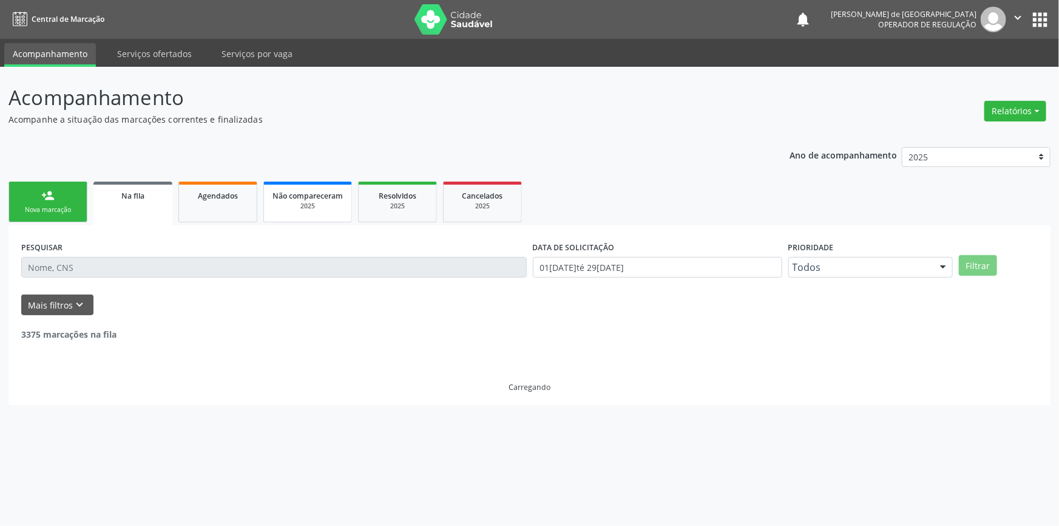
click at [295, 196] on span "Não compareceram" at bounding box center [307, 196] width 70 height 10
click at [248, 201] on link "Agendados" at bounding box center [217, 201] width 79 height 41
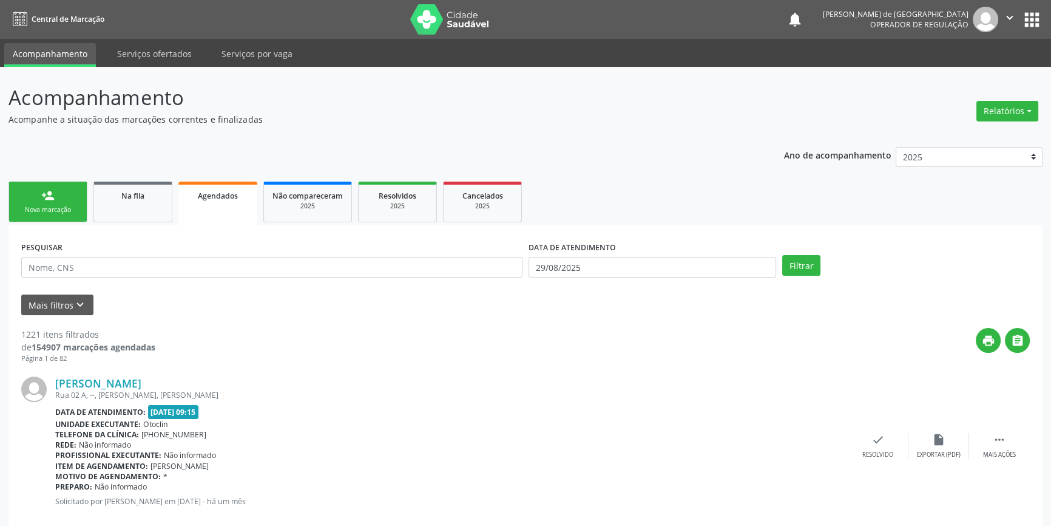
click at [55, 201] on link "person_add Nova marcação" at bounding box center [47, 201] width 79 height 41
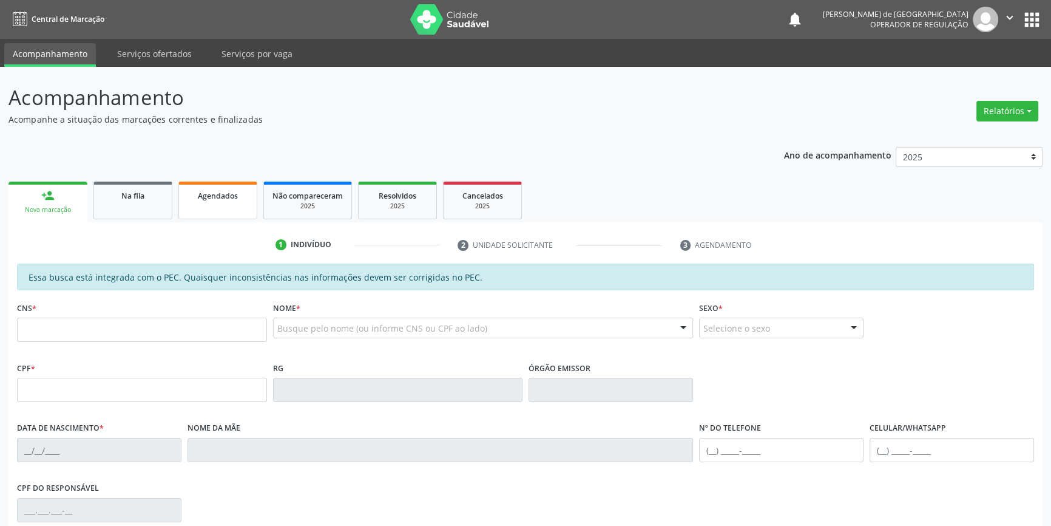
click at [205, 206] on link "Agendados" at bounding box center [217, 200] width 79 height 38
select select "7"
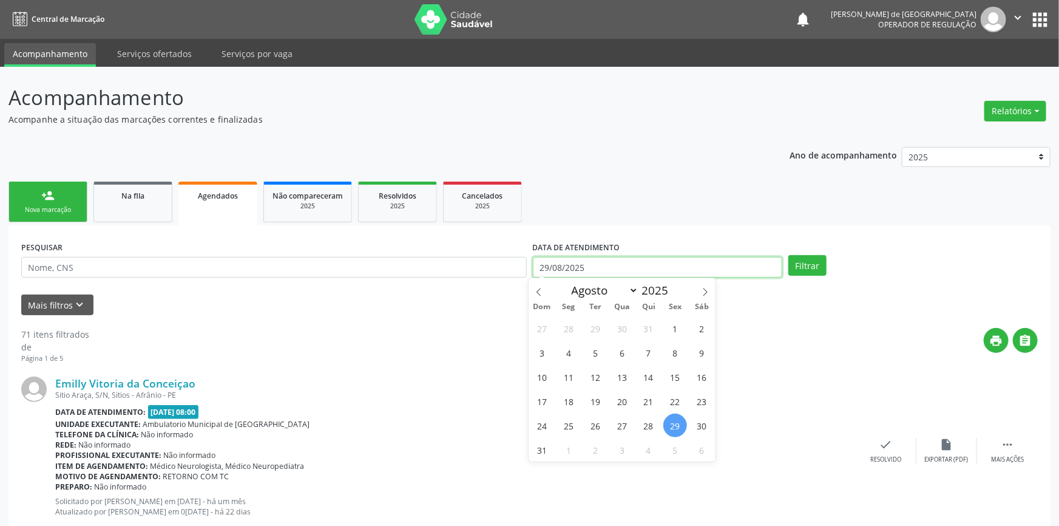
click at [587, 268] on body "Central de Marcação notifications Liliani Cavalcanti de Lima Operador de regula…" at bounding box center [529, 263] width 1059 height 526
click at [679, 328] on span "1" at bounding box center [675, 328] width 24 height 24
type input "01/08/2025"
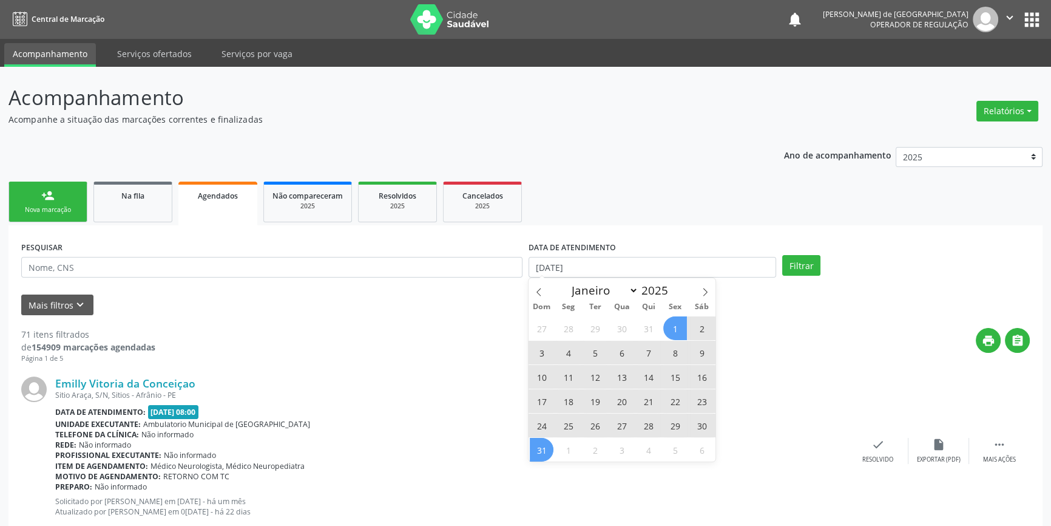
click at [539, 450] on span "31" at bounding box center [542, 450] width 24 height 24
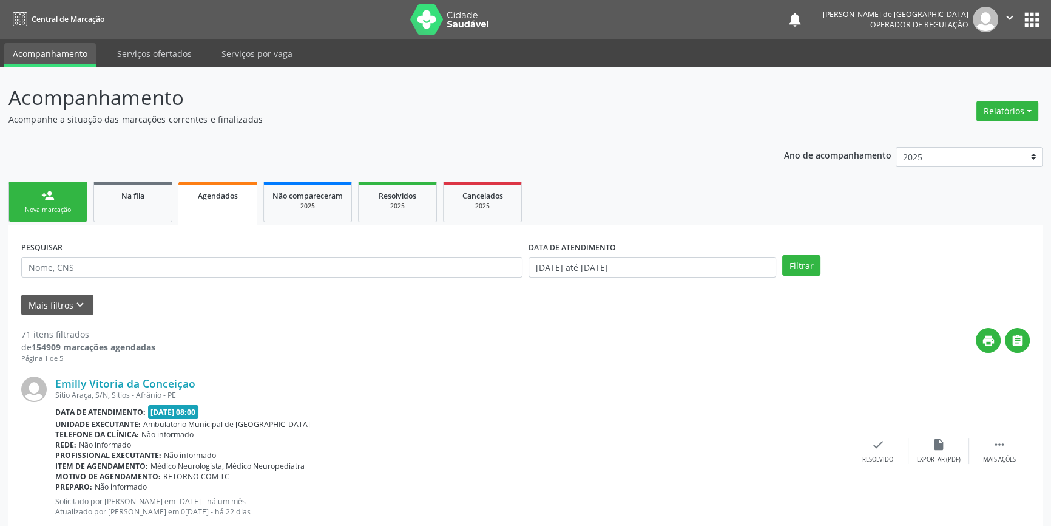
click at [813, 254] on div "PESQUISAR DATA DE ATENDIMENTO 01/08/2025 até 31/08/2025 Filtrar" at bounding box center [525, 261] width 1015 height 47
click at [790, 267] on button "Filtrar" at bounding box center [801, 265] width 38 height 21
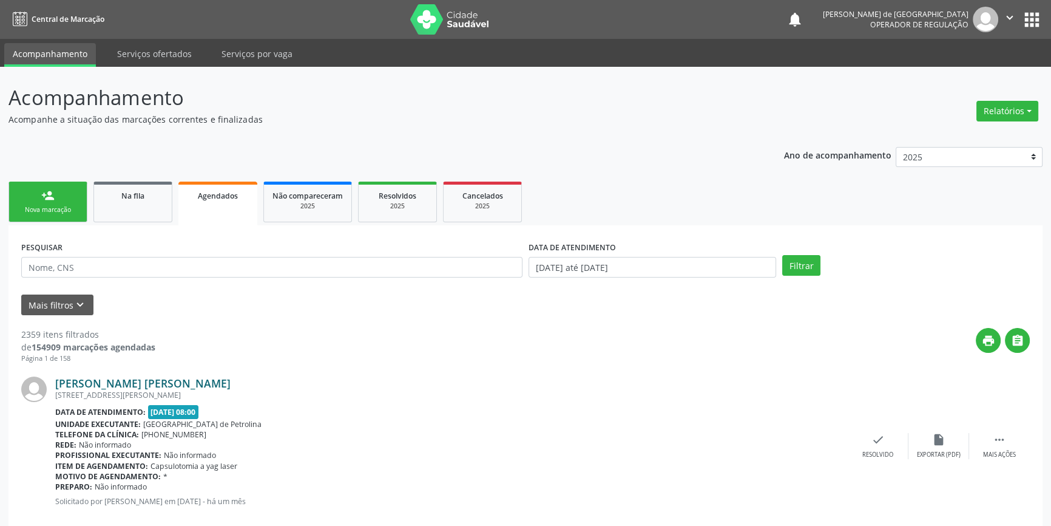
scroll to position [55, 0]
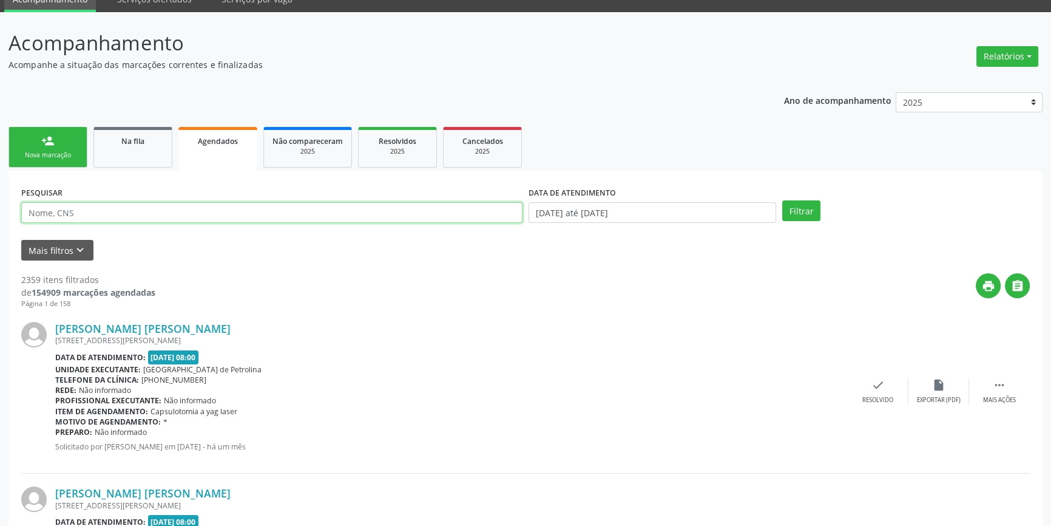
click at [66, 209] on input "text" at bounding box center [271, 212] width 501 height 21
click at [483, 317] on div "Maria Bernadete Cavalcanti Rodrigues de Macedo Rua Emilia Araujo, S/N, Centro, …" at bounding box center [525, 391] width 1009 height 164
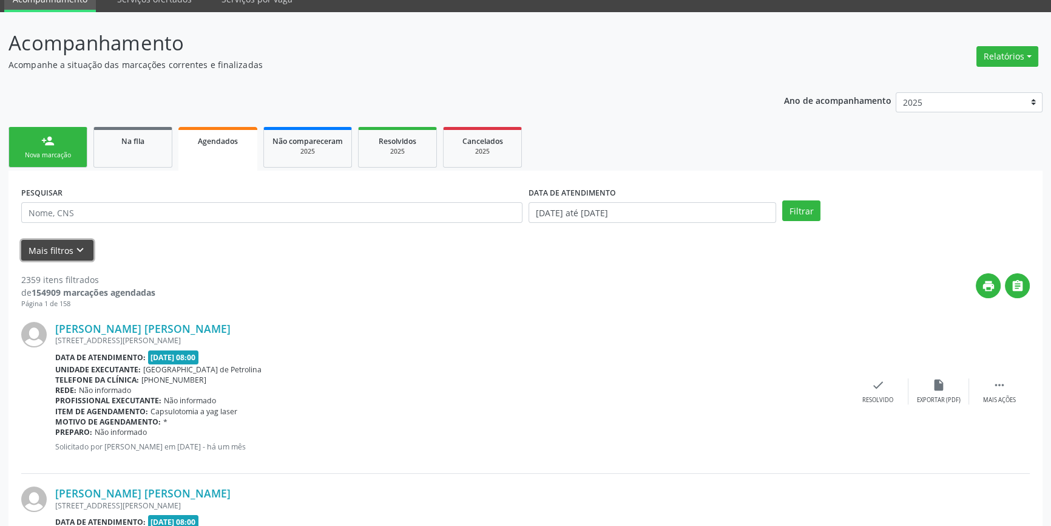
click at [56, 248] on button "Mais filtros keyboard_arrow_down" at bounding box center [57, 250] width 72 height 21
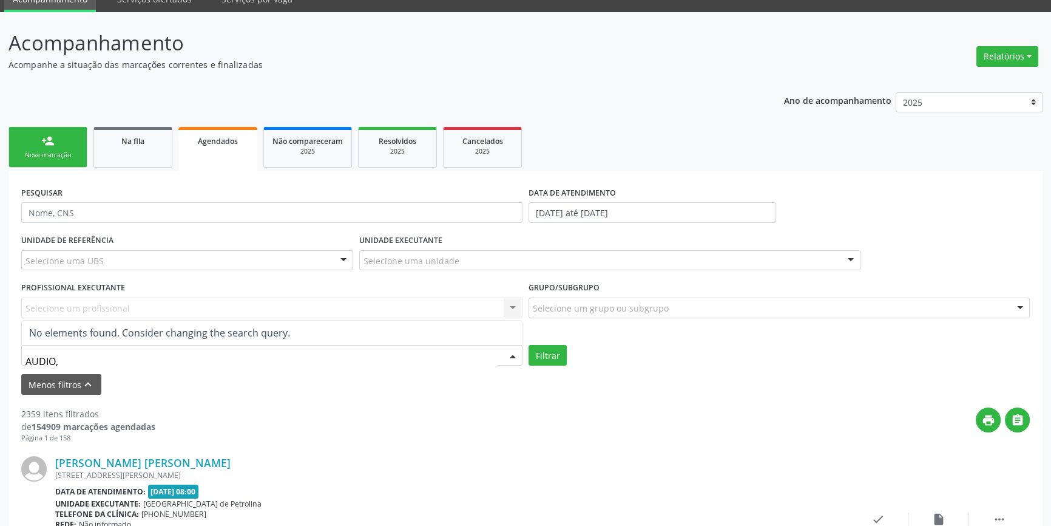
type input "AUDIO"
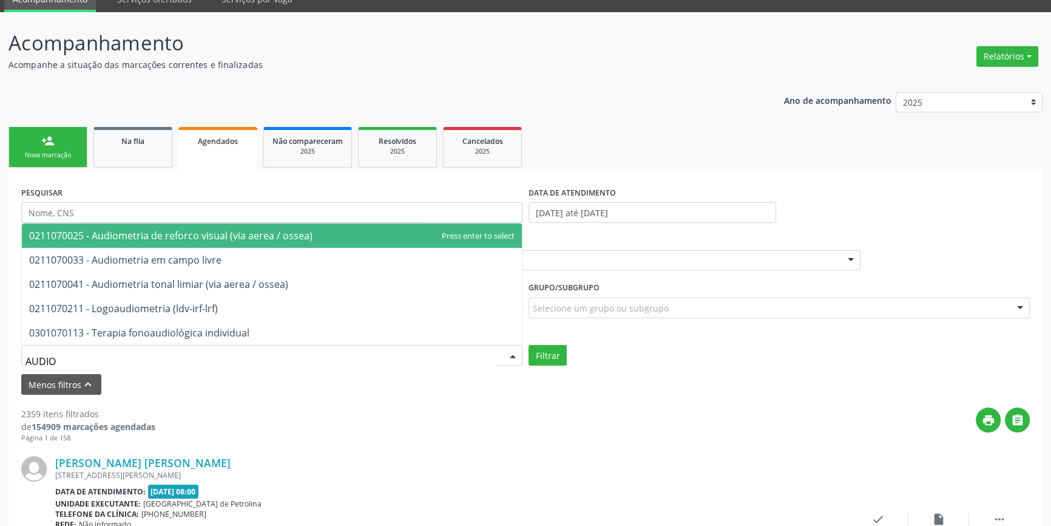
click at [170, 240] on span "0211070025 - Audiometria de reforco visual (via aerea / ossea)" at bounding box center [170, 235] width 283 height 13
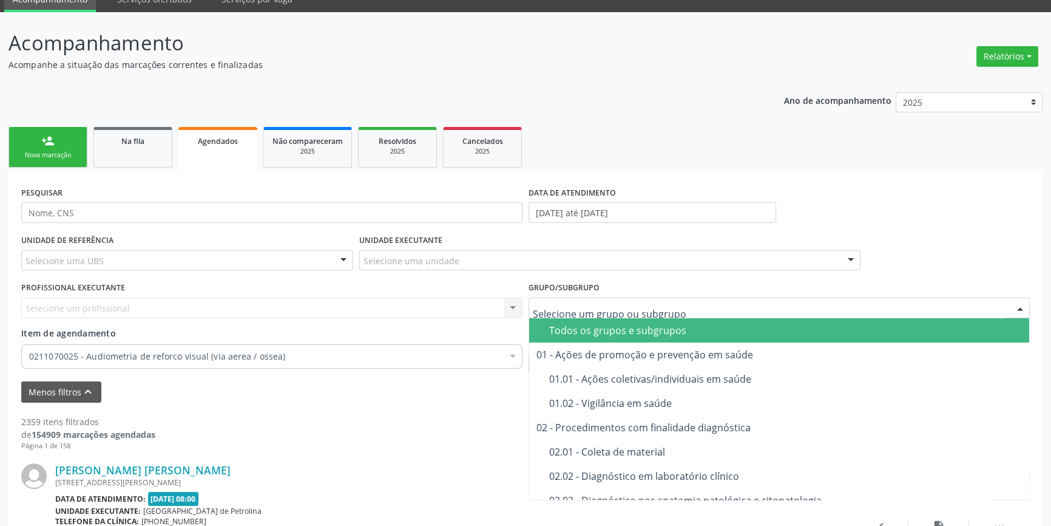
click at [598, 325] on div "Todos os grupos e subgrupos" at bounding box center [785, 330] width 473 height 10
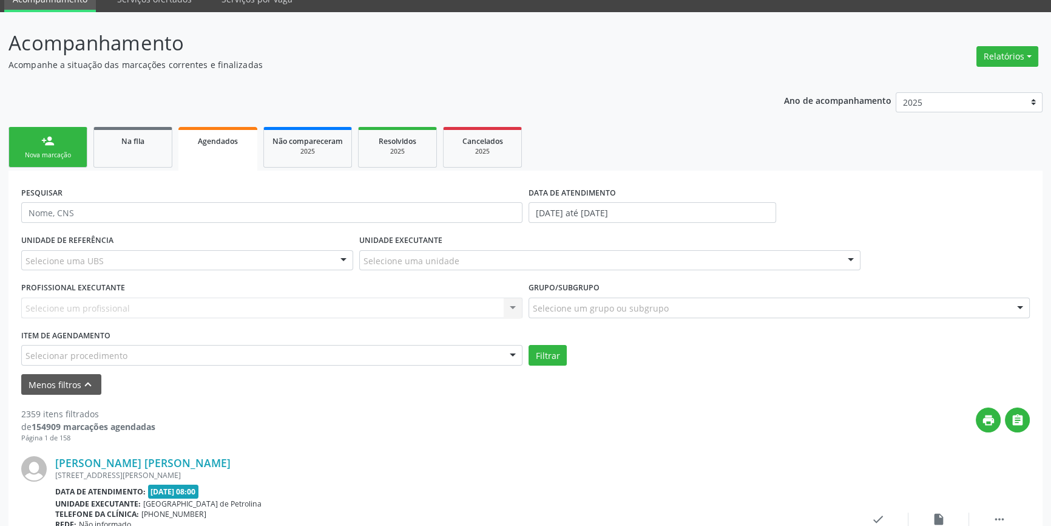
click at [597, 325] on div "Todos os grupos e subgrupos" at bounding box center [785, 330] width 473 height 10
click at [536, 352] on button "Filtrar" at bounding box center [548, 355] width 38 height 21
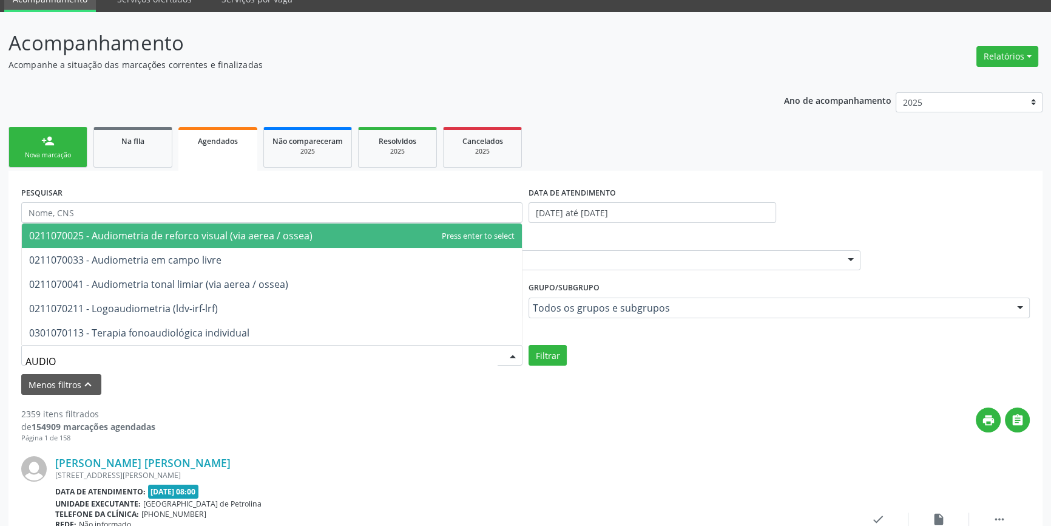
type input "AUDIOM"
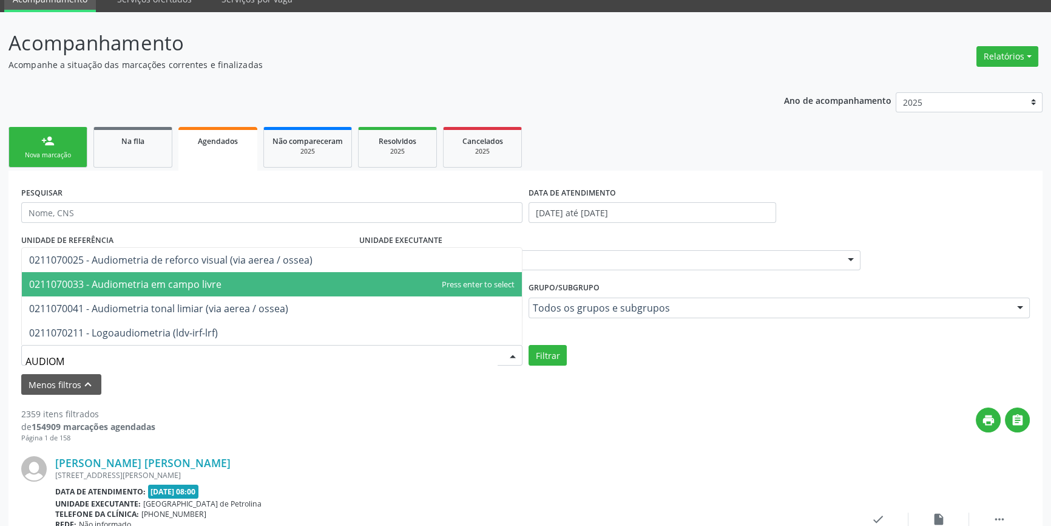
click at [152, 288] on span "0211070033 - Audiometria em campo livre" at bounding box center [125, 283] width 192 height 13
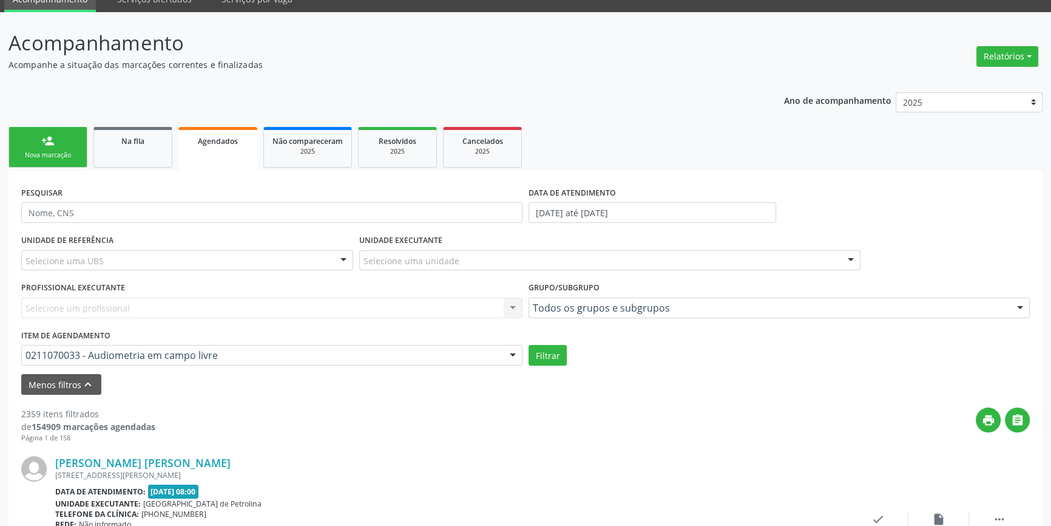
click at [152, 288] on div "UNIDADE DE REFERÊNCIA Selecione uma UBS Todas as UBS ESF de Extrema ESF de Barr…" at bounding box center [525, 298] width 1015 height 134
click at [546, 356] on button "Filtrar" at bounding box center [548, 355] width 38 height 21
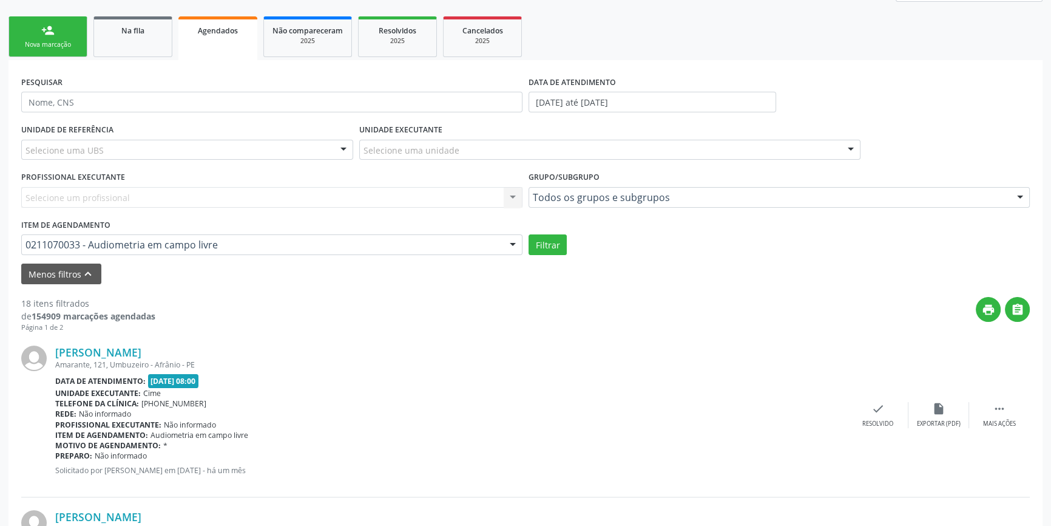
scroll to position [220, 0]
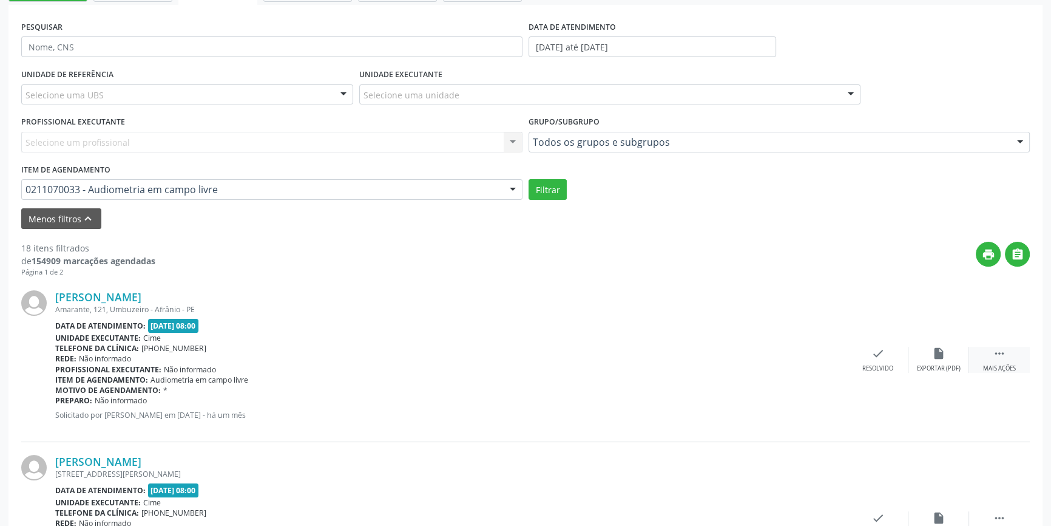
click at [996, 361] on div " Mais ações" at bounding box center [999, 360] width 61 height 26
click at [744, 360] on div "print Imprimir" at bounding box center [756, 360] width 61 height 26
click at [549, 184] on button "Filtrar" at bounding box center [548, 189] width 38 height 21
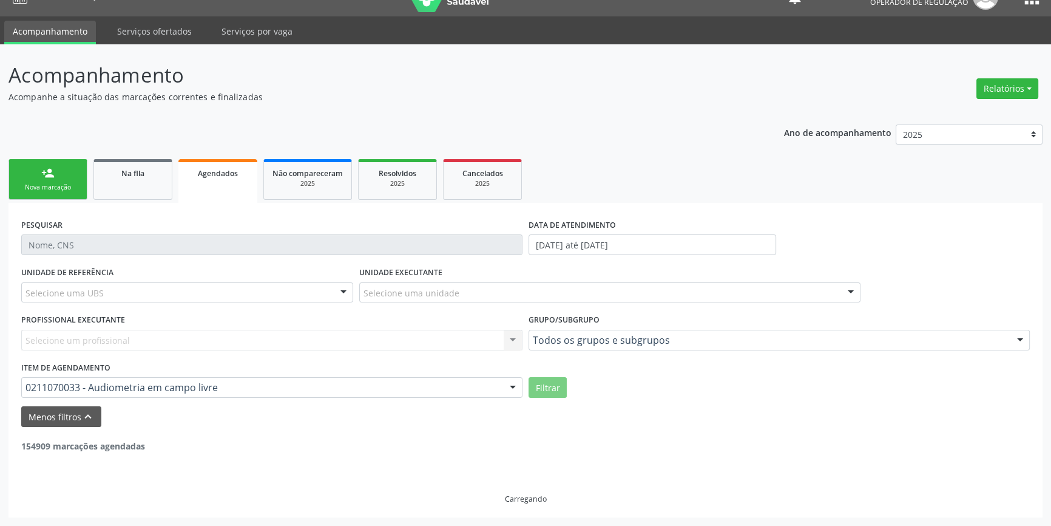
scroll to position [21, 0]
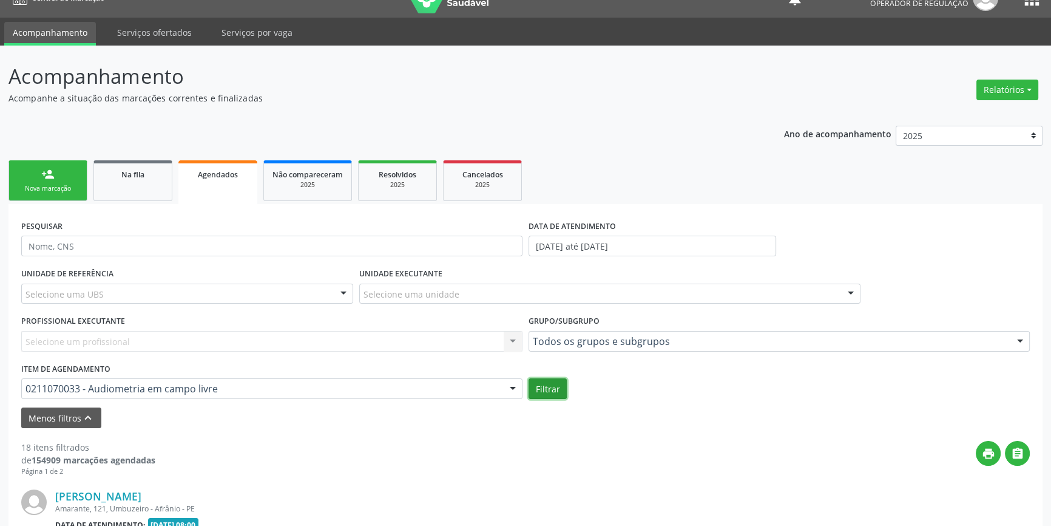
click at [546, 380] on button "Filtrar" at bounding box center [548, 388] width 38 height 21
click at [66, 399] on form "PESQUISAR DATA DE ATENDIMENTO 01/08/2025 até 31/08/2025 UNIDADE DE REFERÊNCIA S…" at bounding box center [525, 322] width 1009 height 211
click at [297, 184] on div "2025" at bounding box center [307, 184] width 70 height 9
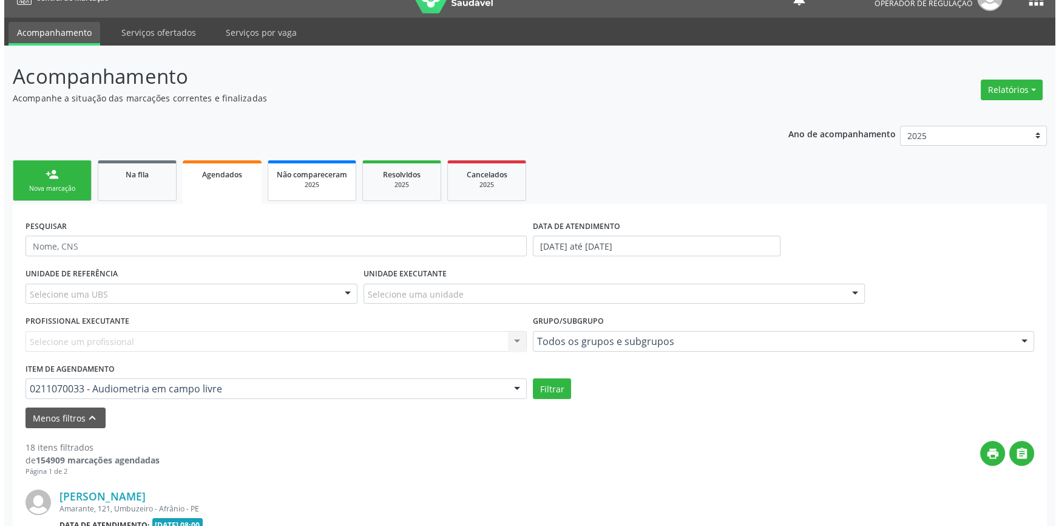
scroll to position [0, 0]
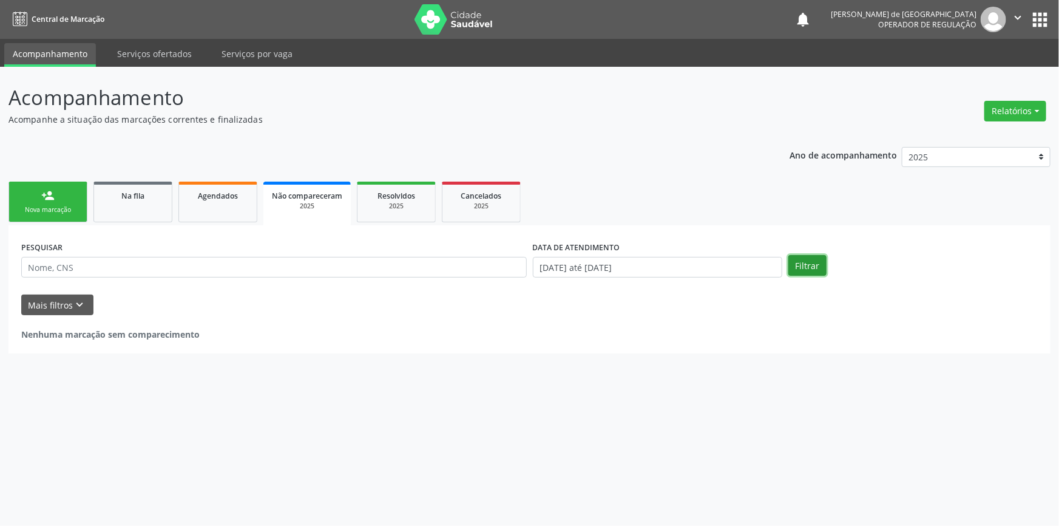
click at [809, 260] on button "Filtrar" at bounding box center [807, 265] width 38 height 21
click at [53, 309] on button "Mais filtros keyboard_arrow_down" at bounding box center [57, 304] width 72 height 21
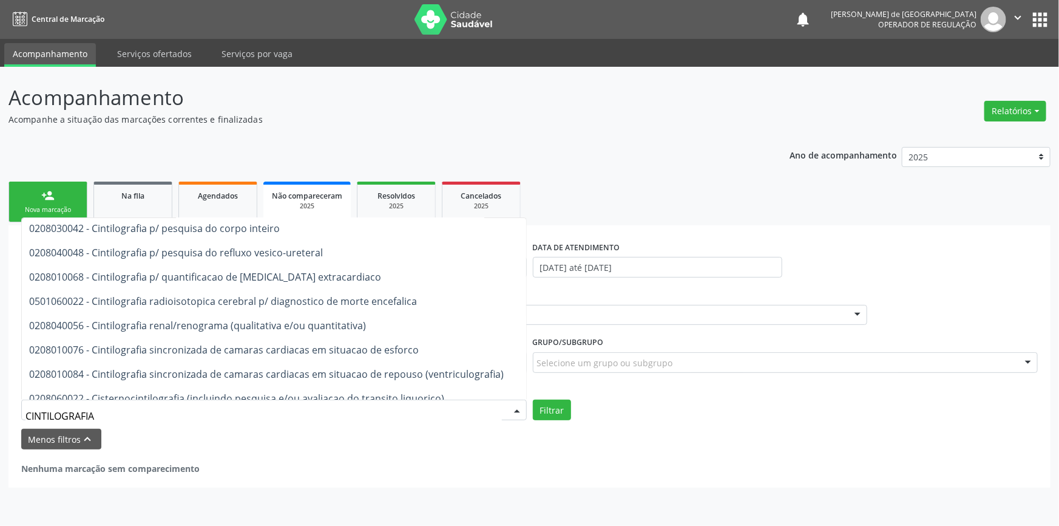
scroll to position [943, 0]
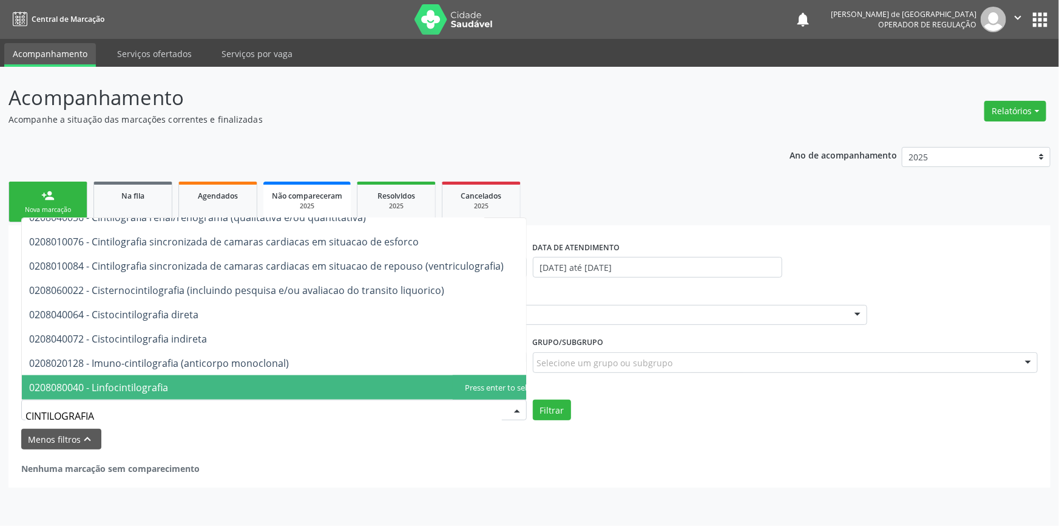
drag, startPoint x: 110, startPoint y: 417, endPoint x: 0, endPoint y: 371, distance: 119.5
click at [0, 371] on div "Acompanhamento Acompanhe a situação das marcações correntes e finalizadas Relat…" at bounding box center [529, 296] width 1059 height 459
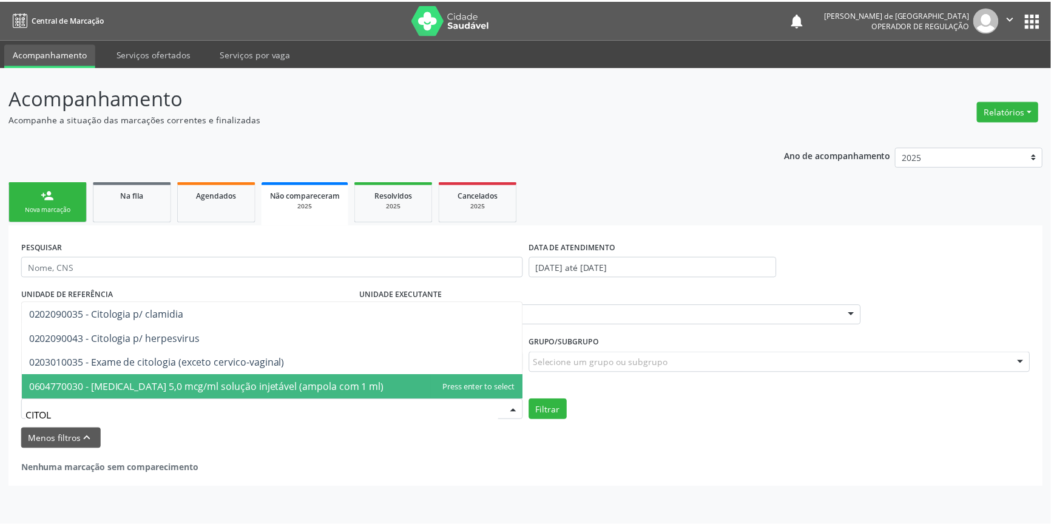
scroll to position [0, 0]
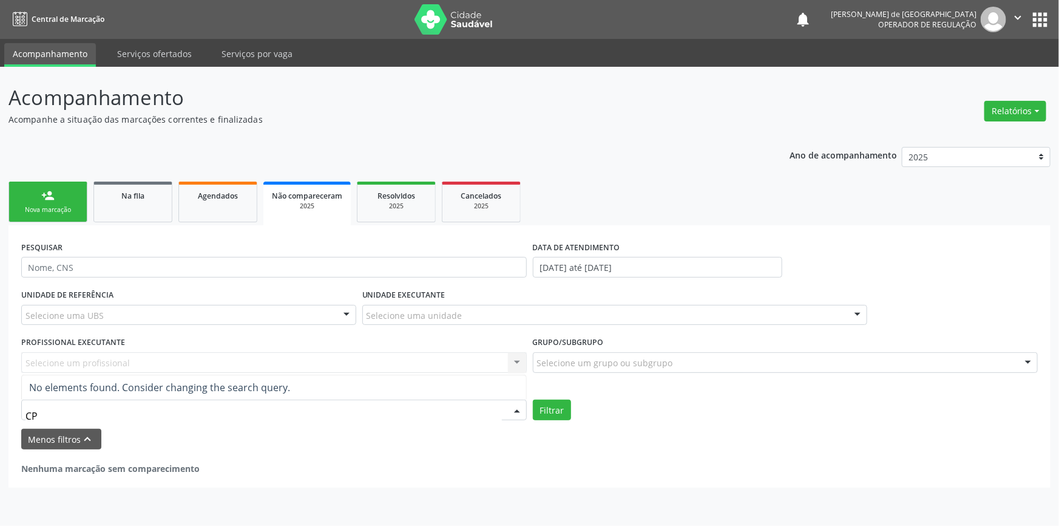
type input "C"
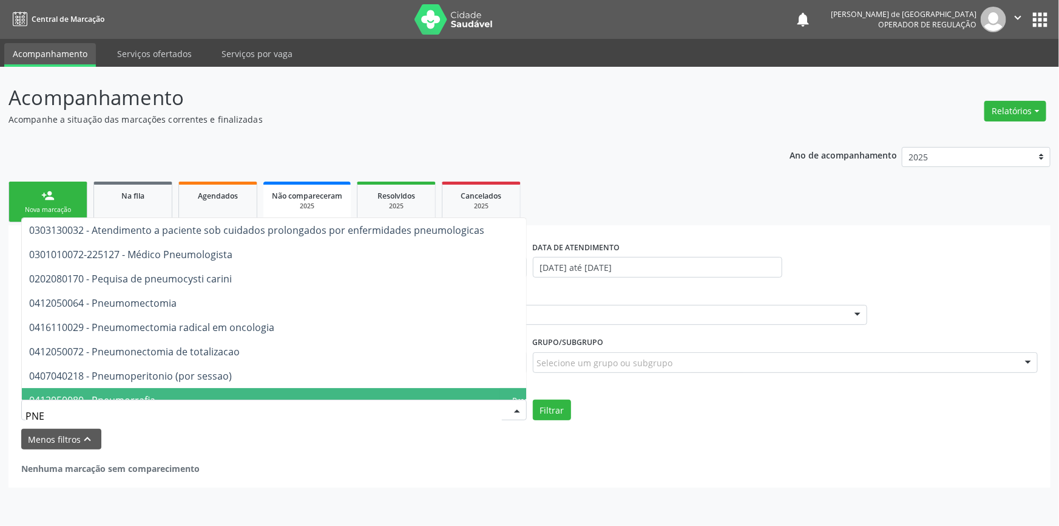
type input "PNEU"
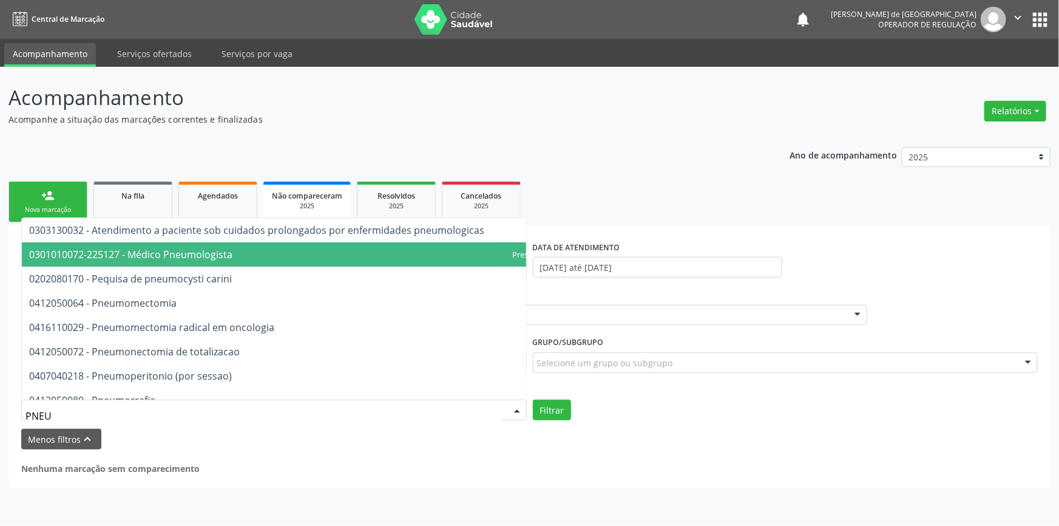
click at [117, 255] on span "0301010072-225127 - Médico Pneumologista" at bounding box center [130, 254] width 203 height 13
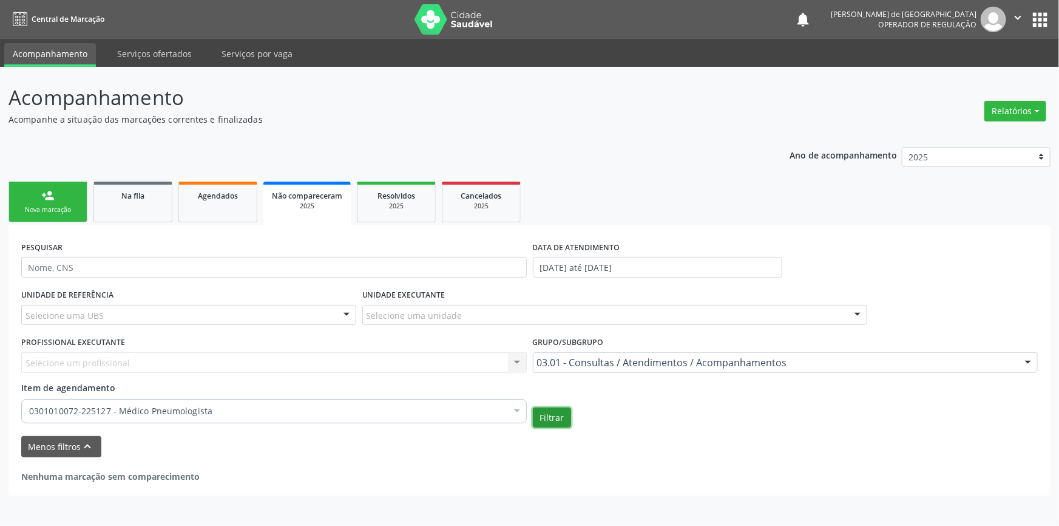
click at [553, 417] on button "Filtrar" at bounding box center [552, 417] width 38 height 21
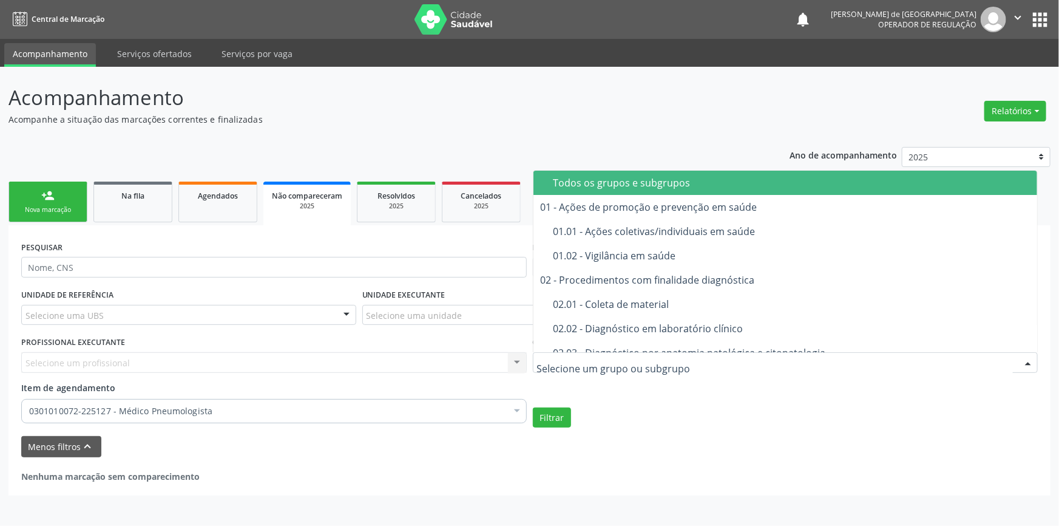
click at [640, 183] on div "Todos os grupos e subgrupos" at bounding box center [791, 183] width 477 height 10
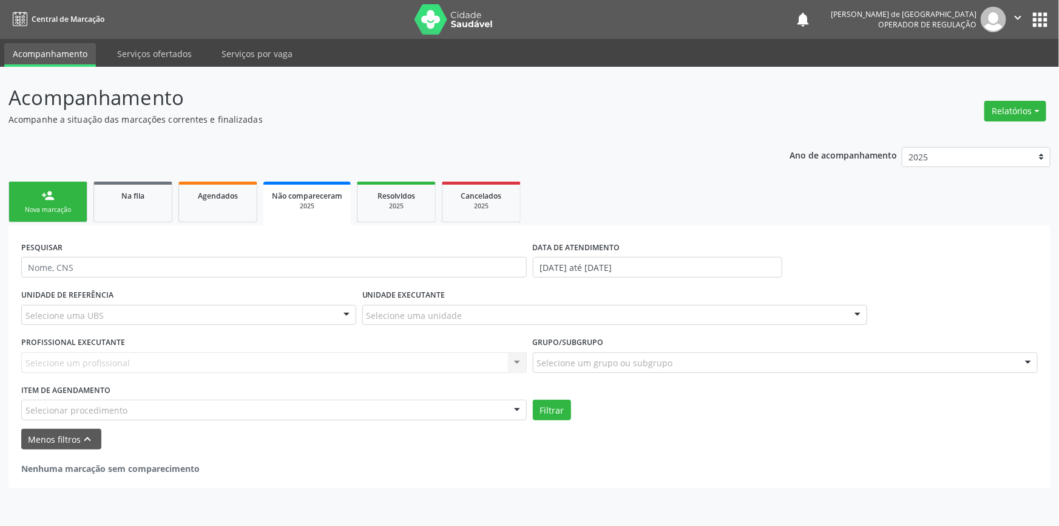
click at [640, 183] on div "Todos os grupos e subgrupos" at bounding box center [791, 183] width 477 height 10
click at [554, 401] on button "Filtrar" at bounding box center [552, 409] width 38 height 21
click at [109, 418] on div "Selecionar procedimento" at bounding box center [274, 409] width 506 height 21
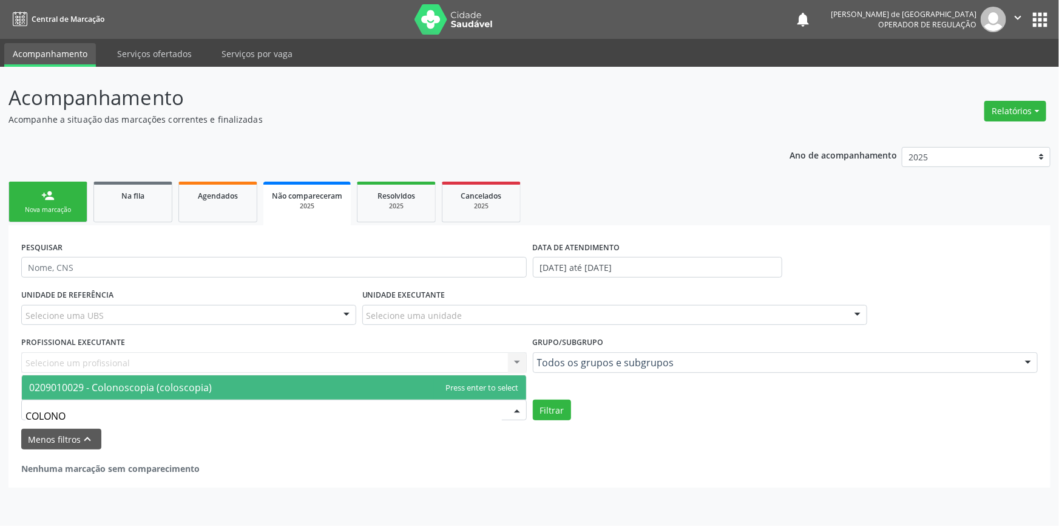
type input "COLONOS"
click at [165, 387] on span "0209010029 - Colonoscopia (coloscopia)" at bounding box center [120, 386] width 183 height 13
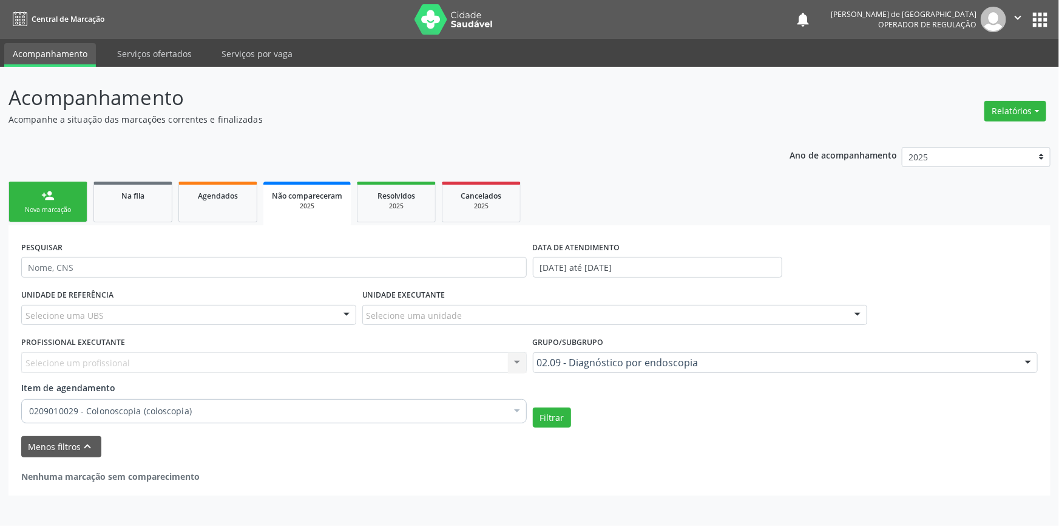
click at [598, 368] on div "02.09 - Diagnóstico por endoscopia" at bounding box center [786, 362] width 506 height 21
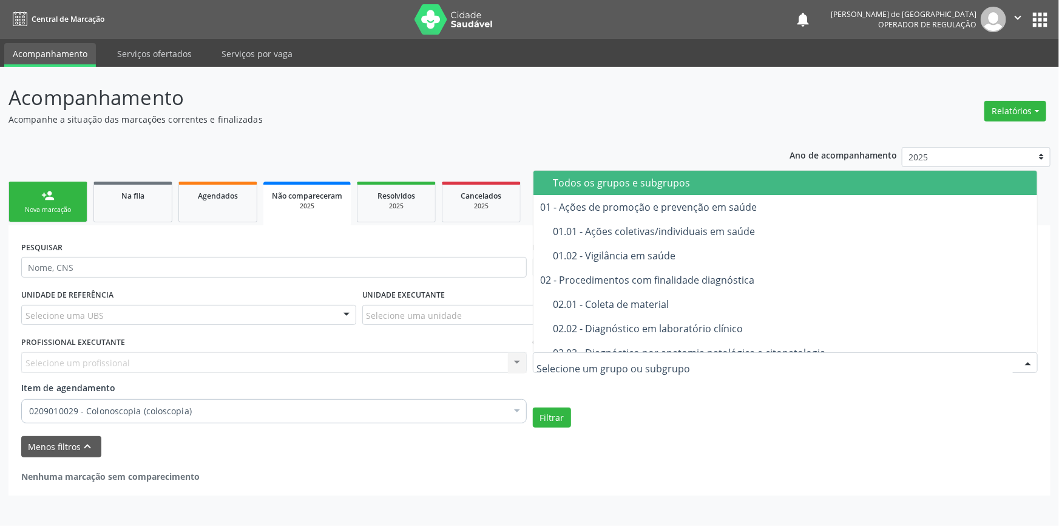
click at [647, 184] on div "Todos os grupos e subgrupos" at bounding box center [791, 183] width 477 height 10
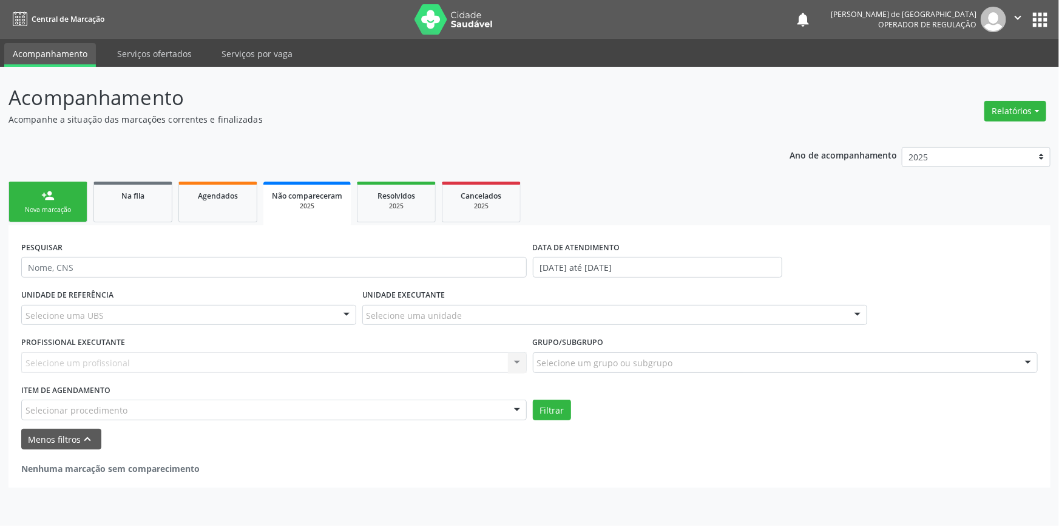
click at [647, 184] on div "person_add Nova marcação Na fila Agendados Não compareceram 2025 Resolvidos 202…" at bounding box center [529, 332] width 1042 height 309
click at [562, 411] on button "Filtrar" at bounding box center [552, 409] width 38 height 21
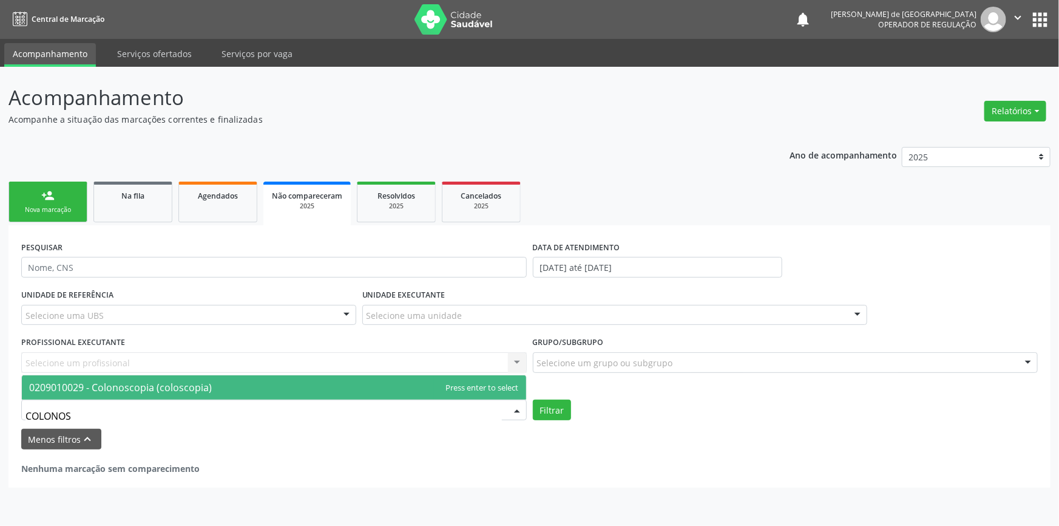
click at [78, 388] on span "0209010029 - Colonoscopia (coloscopia)" at bounding box center [120, 386] width 183 height 13
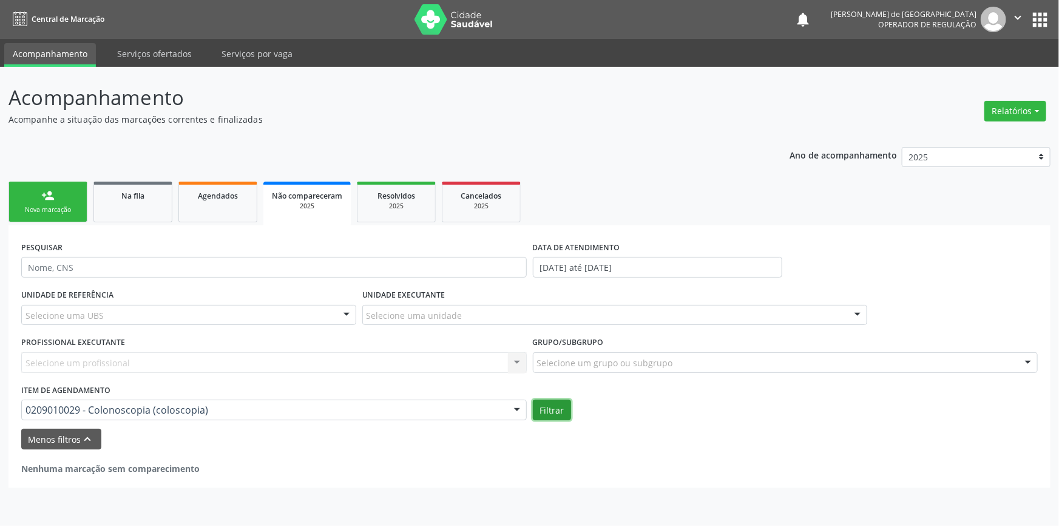
click at [552, 408] on button "Filtrar" at bounding box center [552, 409] width 38 height 21
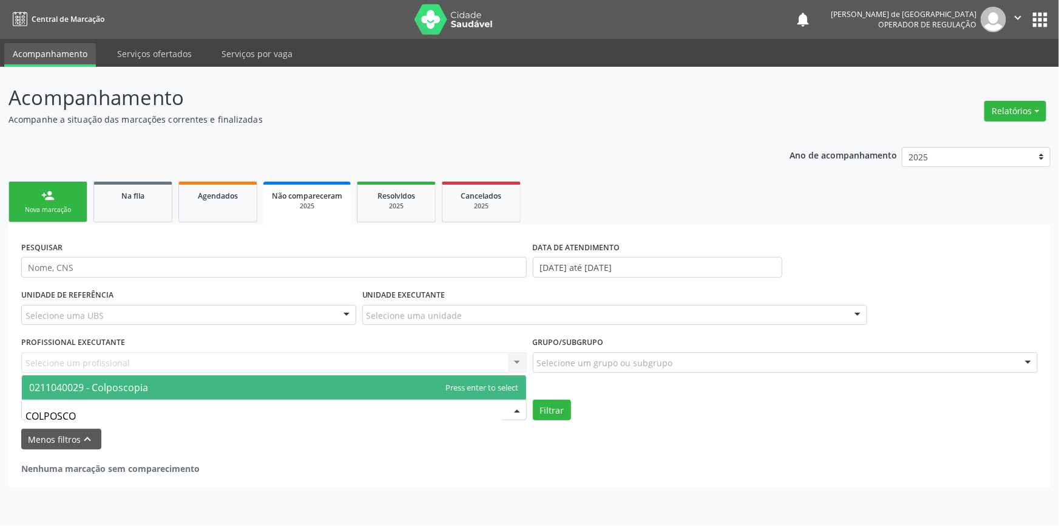
type input "COLPOSCOP"
click at [100, 393] on span "0211040029 - Colposcopia" at bounding box center [274, 387] width 504 height 24
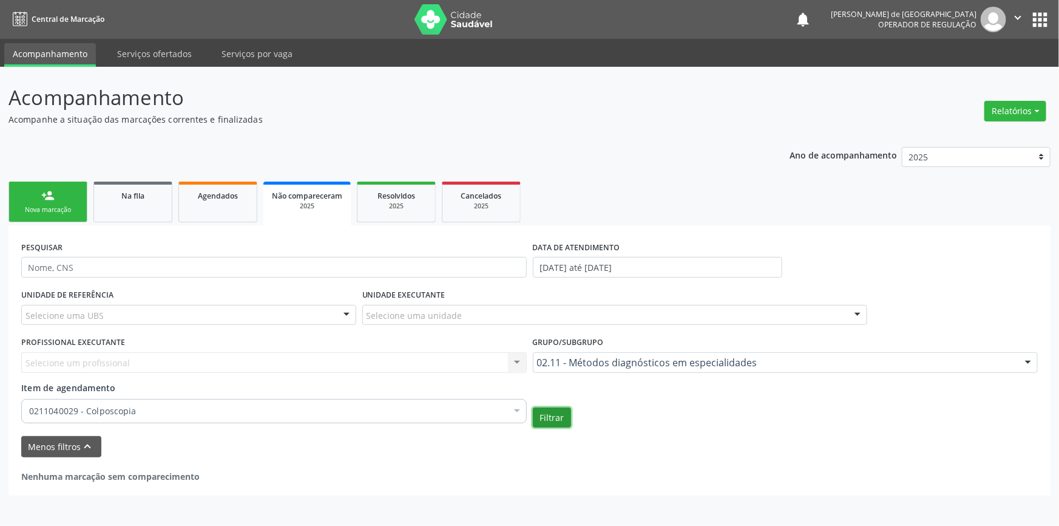
click at [563, 424] on button "Filtrar" at bounding box center [552, 417] width 38 height 21
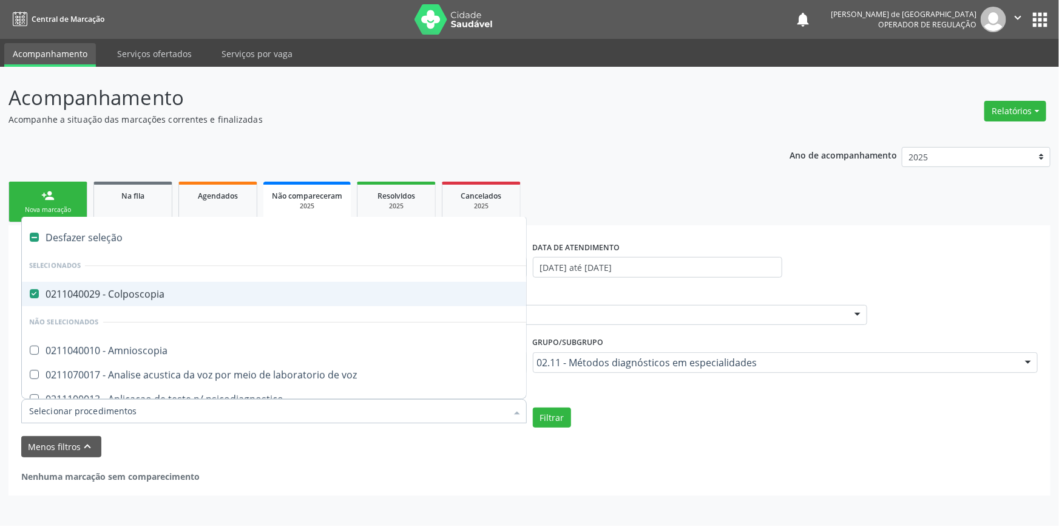
click at [65, 232] on div "Desfazer seleção" at bounding box center [303, 237] width 562 height 24
checkbox Colposcopia "false"
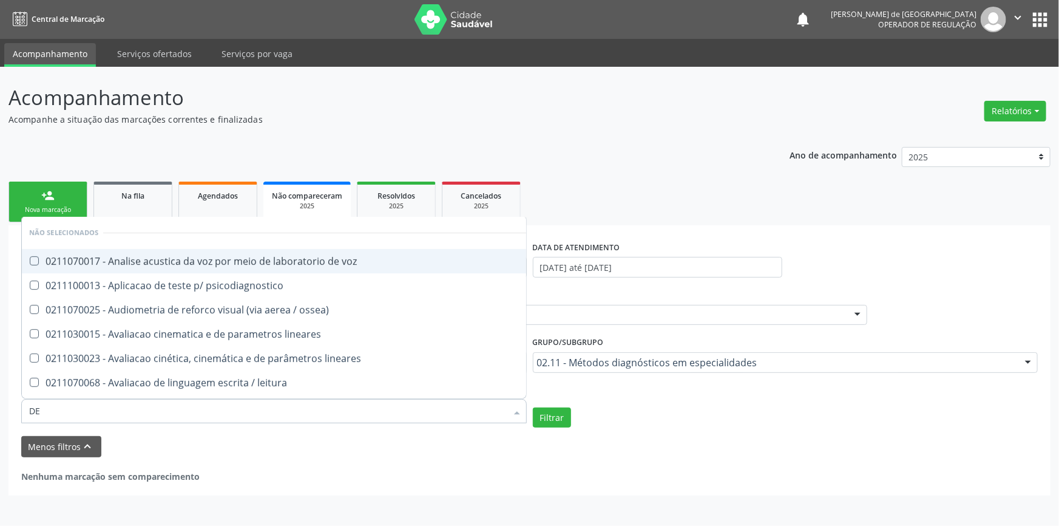
type input "D"
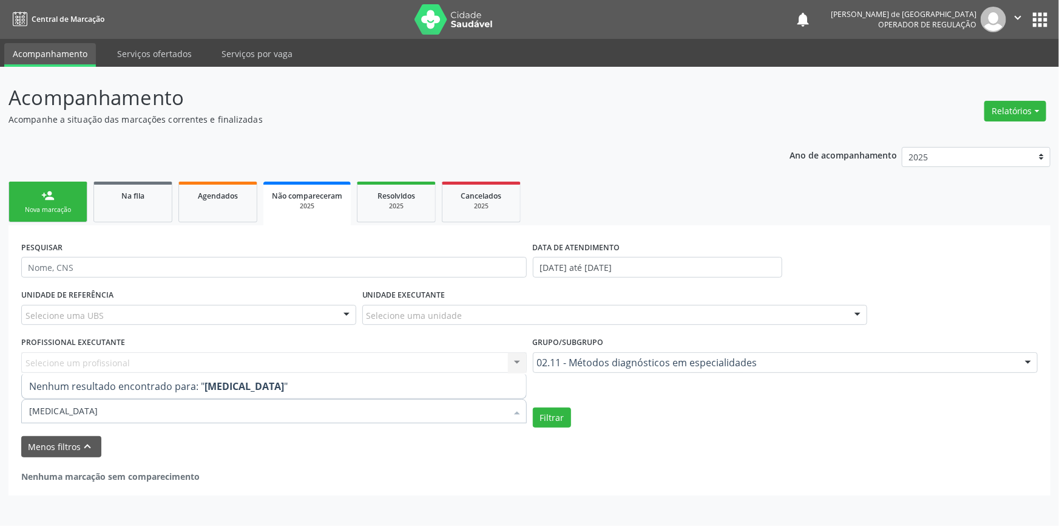
type input "DENSI"
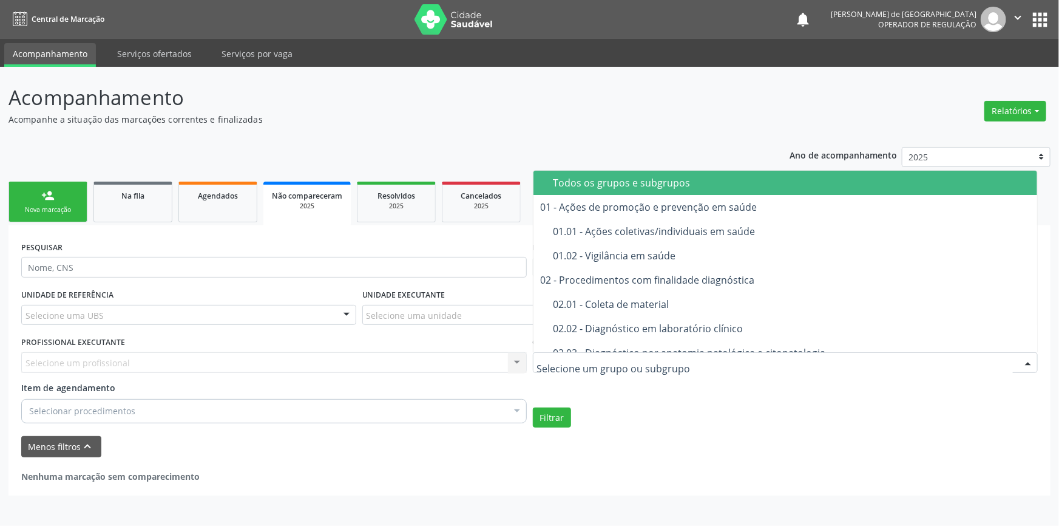
click at [578, 188] on span "Todos os grupos e subgrupos" at bounding box center [785, 183] width 504 height 24
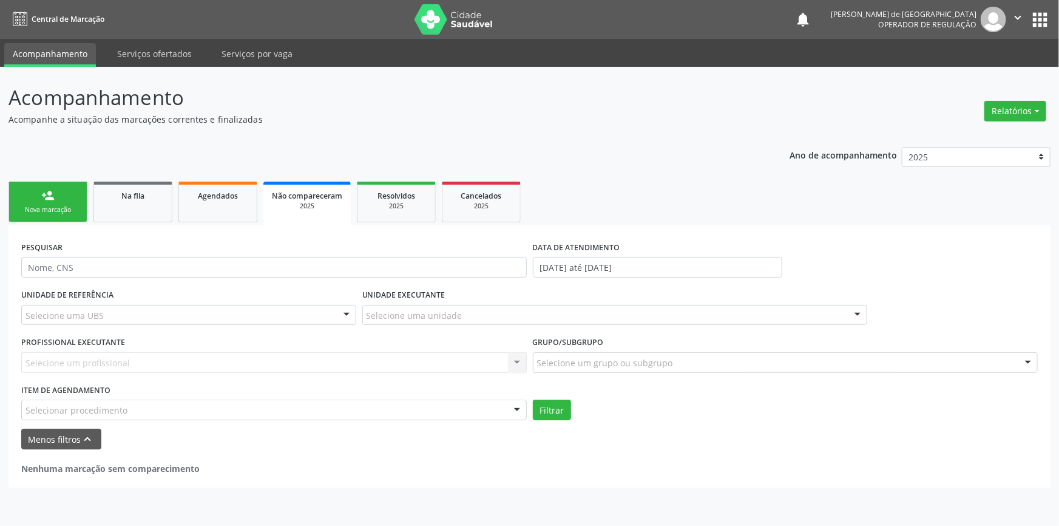
click at [581, 184] on ul "person_add Nova marcação Na fila Agendados Não compareceram 2025 Resolvidos 202…" at bounding box center [529, 201] width 1042 height 47
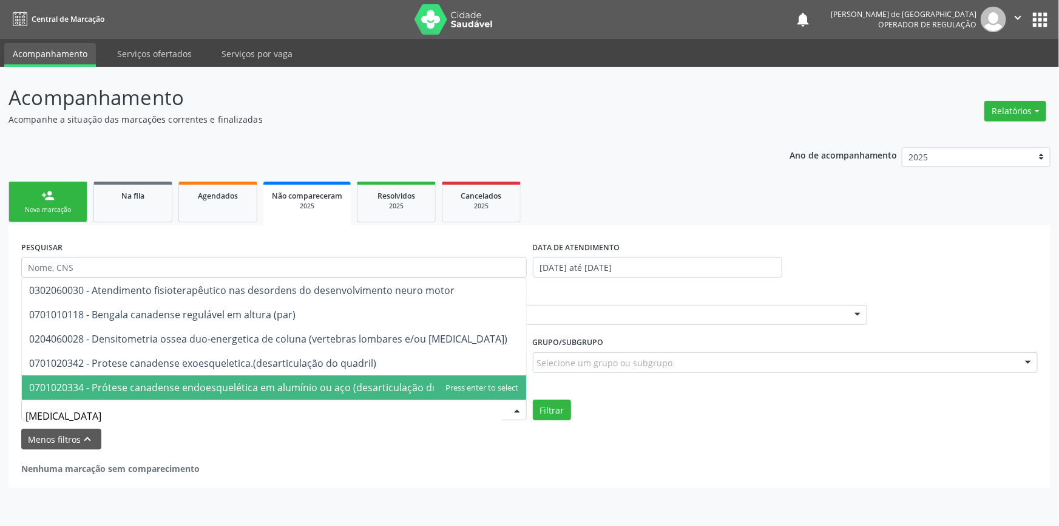
type input "DENSI"
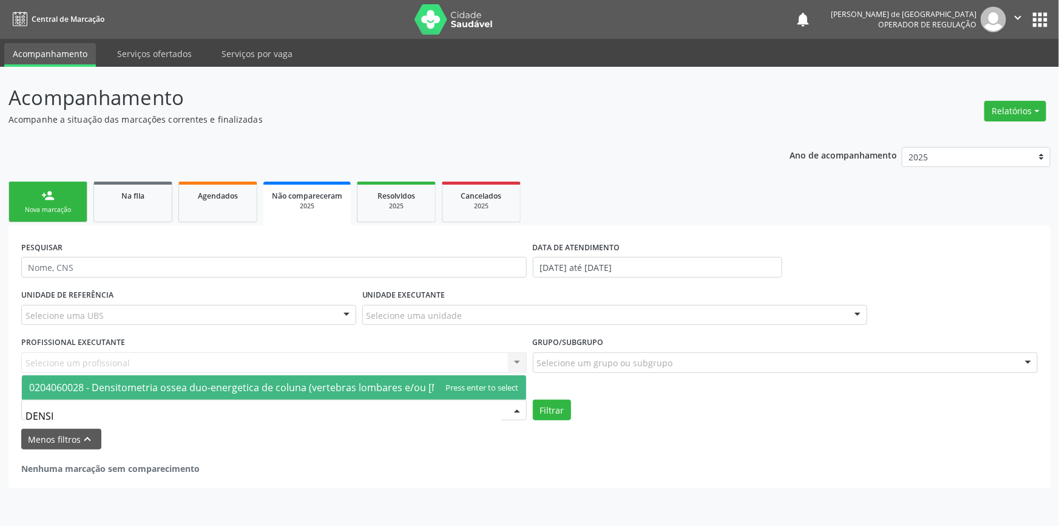
click at [86, 380] on span "0204060028 - Densitometria ossea duo-energetica de coluna (vertebras lombares e…" at bounding box center [268, 386] width 478 height 13
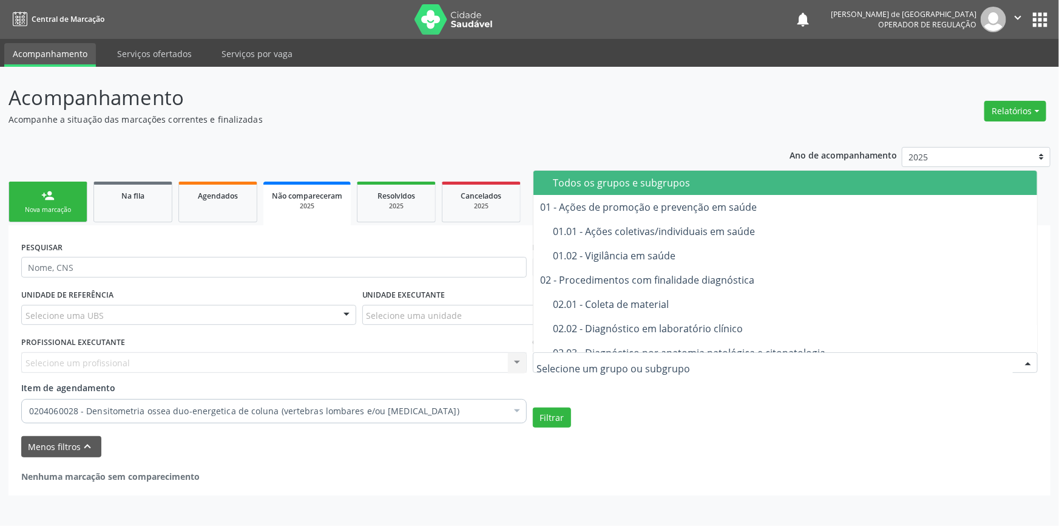
click at [680, 180] on div "Todos os grupos e subgrupos" at bounding box center [791, 183] width 477 height 10
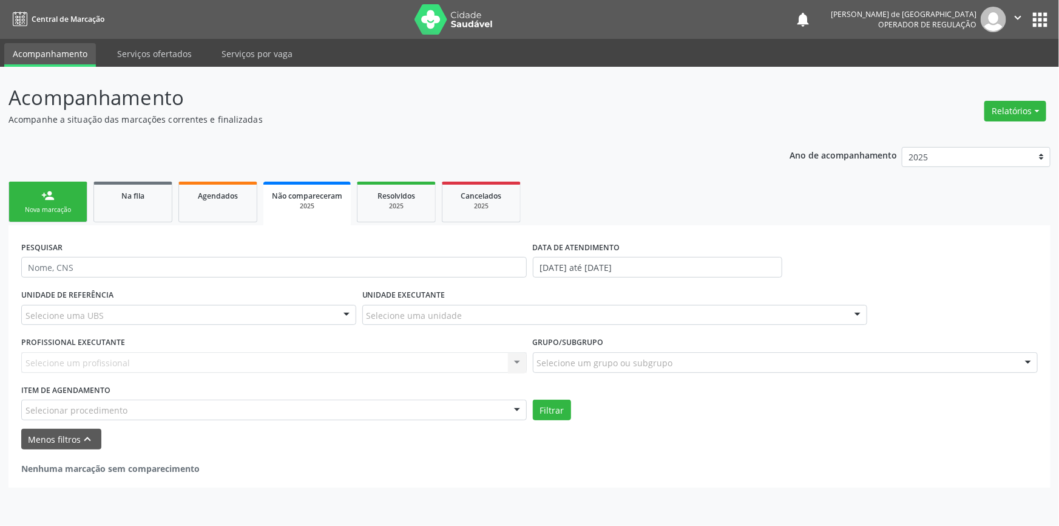
click at [266, 414] on div "Selecionar procedimento" at bounding box center [274, 409] width 506 height 21
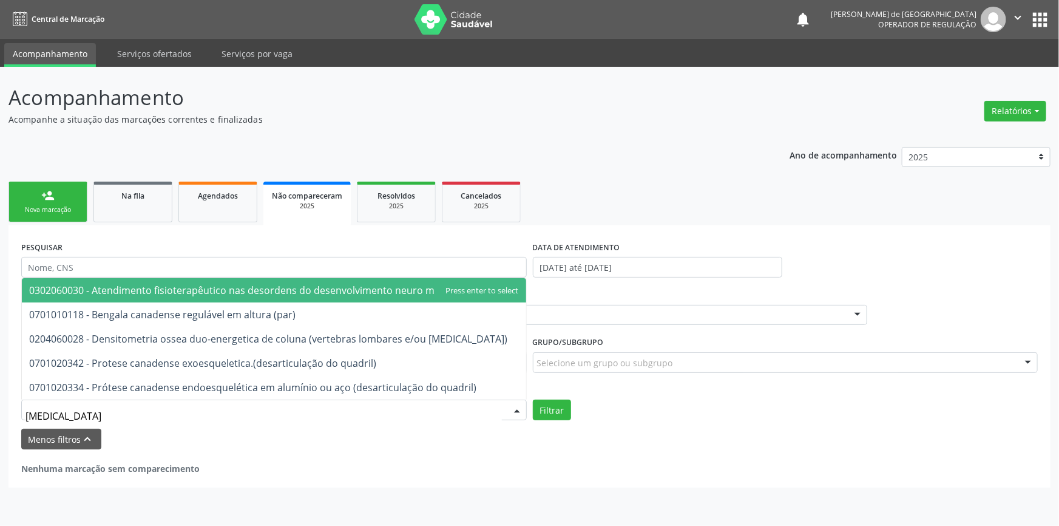
type input "DENSI"
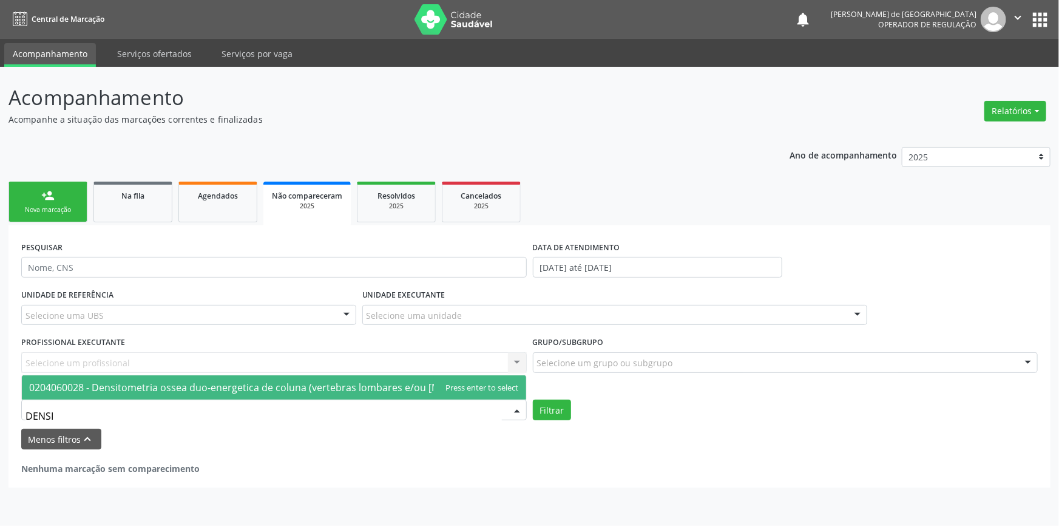
click at [326, 384] on span "0204060028 - Densitometria ossea duo-energetica de coluna (vertebras lombares e…" at bounding box center [268, 386] width 478 height 13
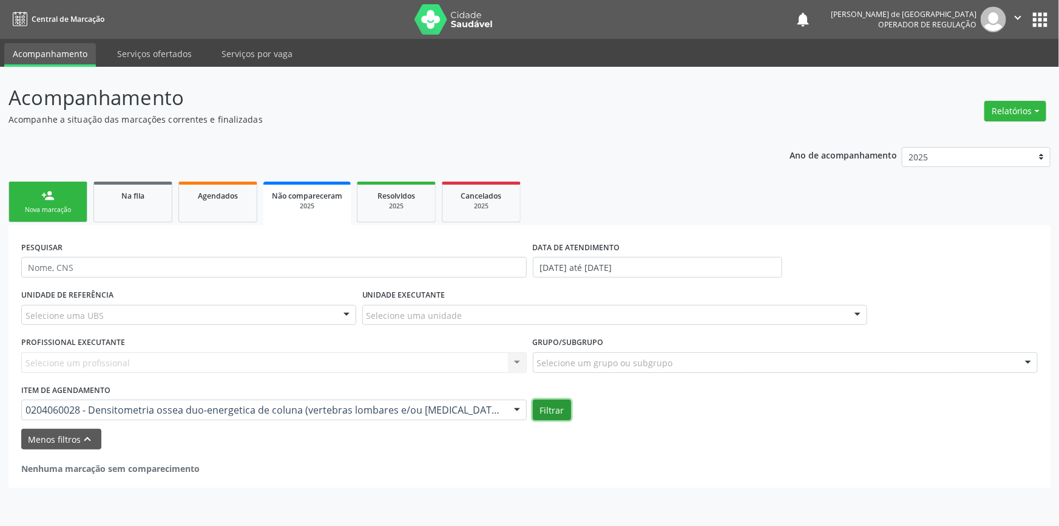
click at [560, 411] on button "Filtrar" at bounding box center [552, 409] width 38 height 21
click at [404, 201] on div "2025" at bounding box center [396, 205] width 61 height 9
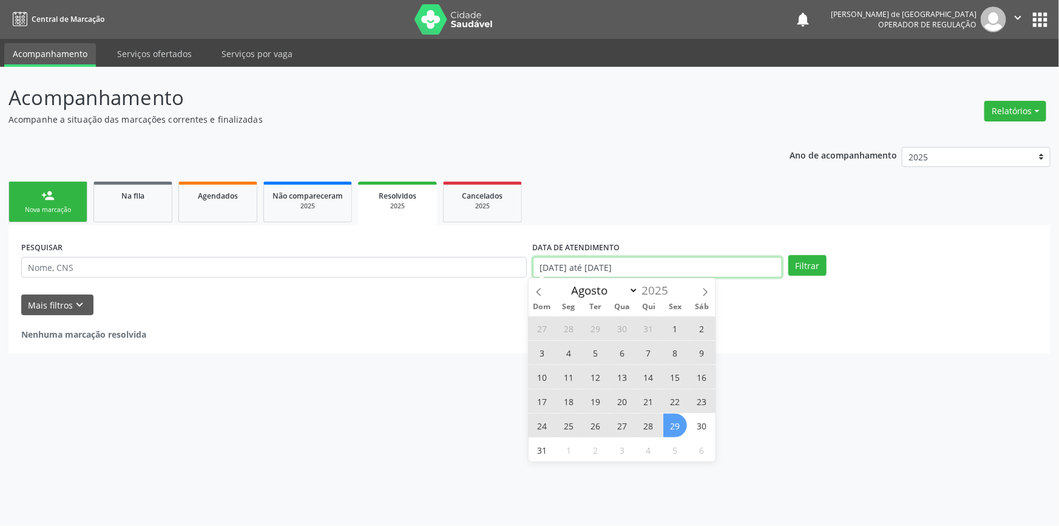
drag, startPoint x: 694, startPoint y: 263, endPoint x: 464, endPoint y: 247, distance: 230.5
click at [464, 247] on div "PESQUISAR DATA DE ATENDIMENTO 01/01/2025 até 29/08/2025 Filtrar" at bounding box center [529, 261] width 1023 height 47
click at [669, 322] on span "1" at bounding box center [675, 328] width 24 height 24
type input "01/08/2025"
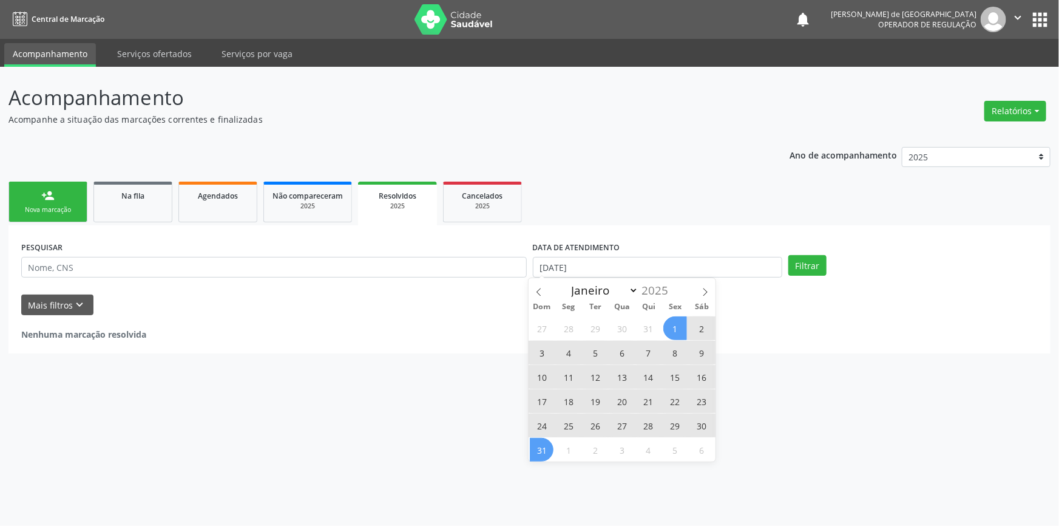
click at [534, 446] on span "31" at bounding box center [542, 450] width 24 height 24
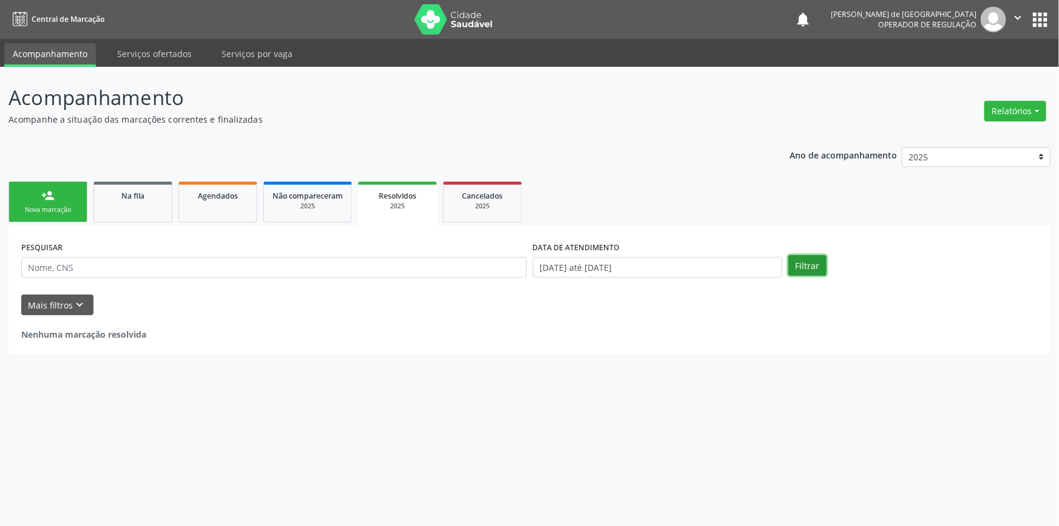
click at [808, 266] on button "Filtrar" at bounding box center [807, 265] width 38 height 21
click at [49, 305] on button "Mais filtros keyboard_arrow_down" at bounding box center [57, 304] width 72 height 21
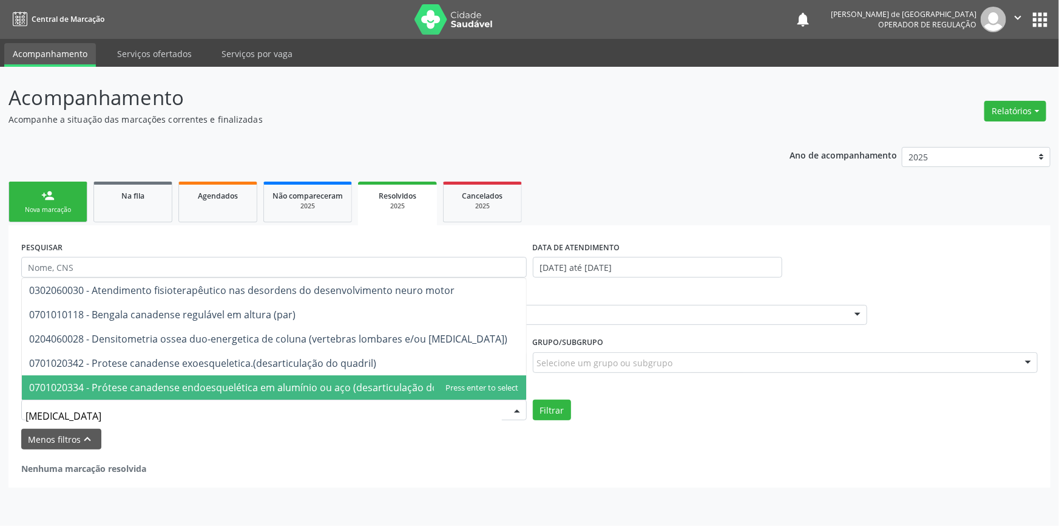
type input "DENSI"
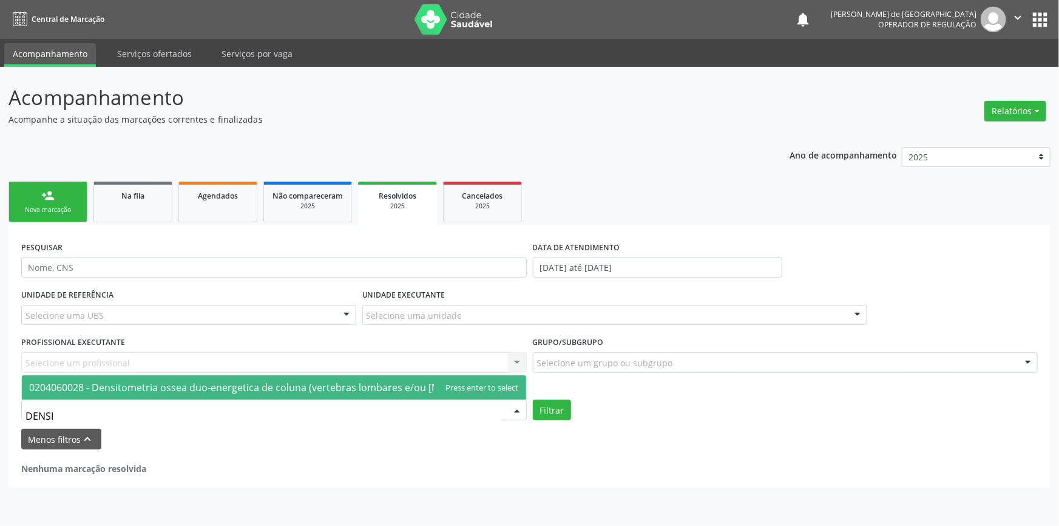
click at [53, 383] on span "0204060028 - Densitometria ossea duo-energetica de coluna (vertebras lombares e…" at bounding box center [268, 386] width 478 height 13
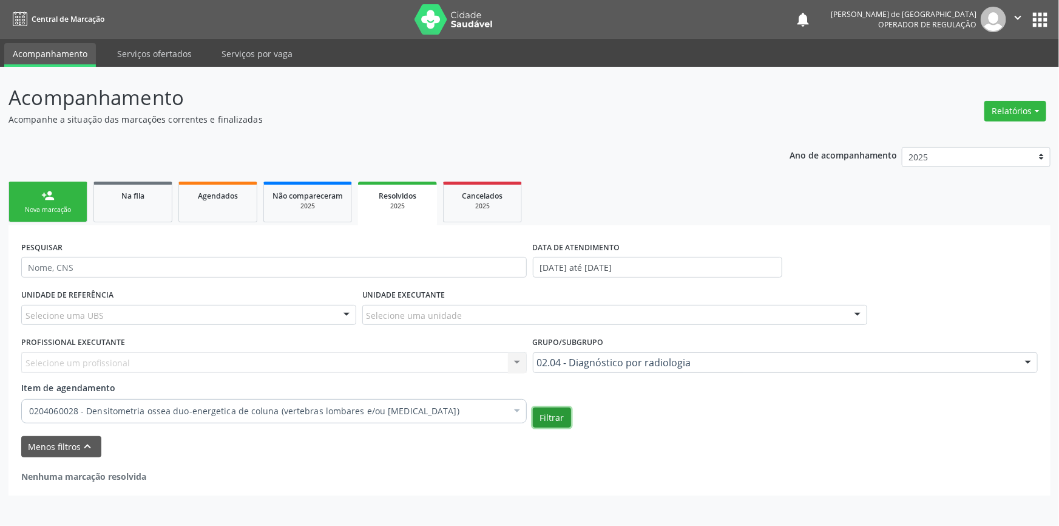
click at [550, 413] on button "Filtrar" at bounding box center [552, 417] width 38 height 21
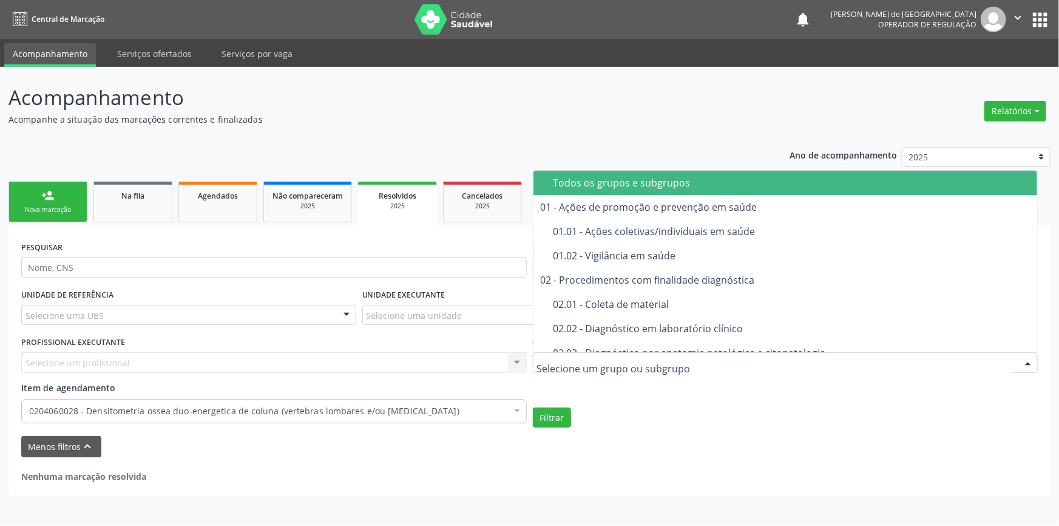
click at [620, 181] on div "Todos os grupos e subgrupos" at bounding box center [791, 183] width 477 height 10
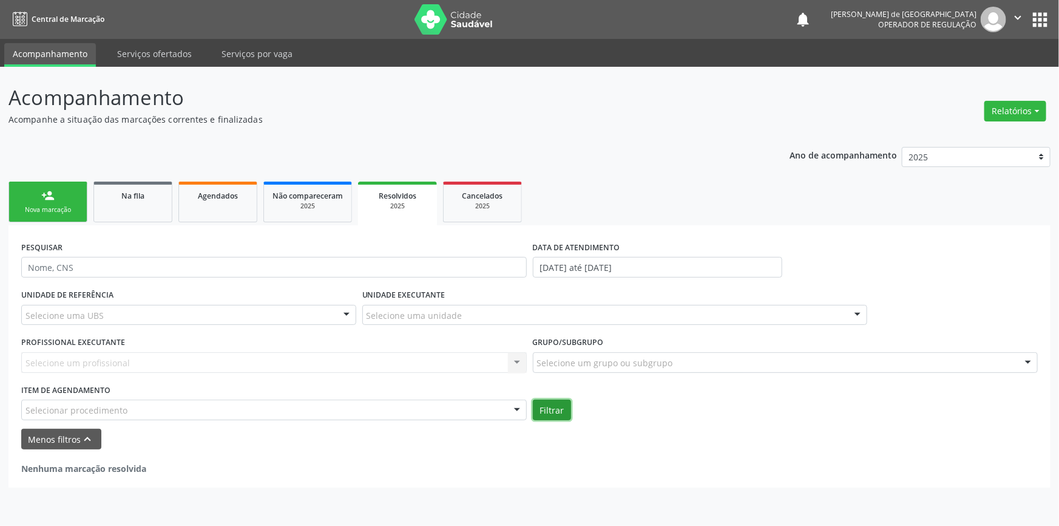
click at [543, 409] on button "Filtrar" at bounding box center [552, 409] width 38 height 21
click at [560, 409] on button "Filtrar" at bounding box center [552, 409] width 38 height 21
click at [41, 438] on button "Menos filtros keyboard_arrow_up" at bounding box center [61, 438] width 80 height 21
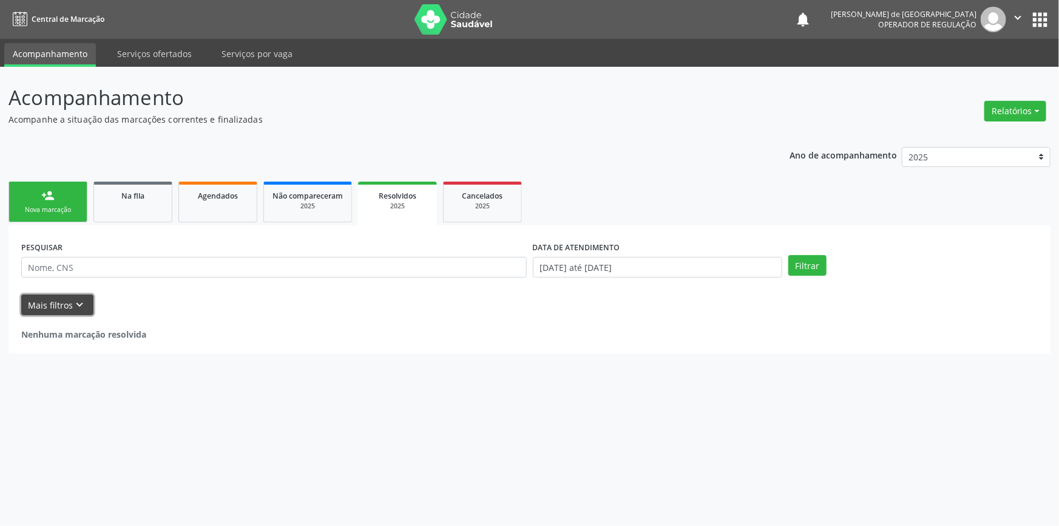
click at [39, 300] on button "Mais filtros keyboard_arrow_down" at bounding box center [57, 304] width 72 height 21
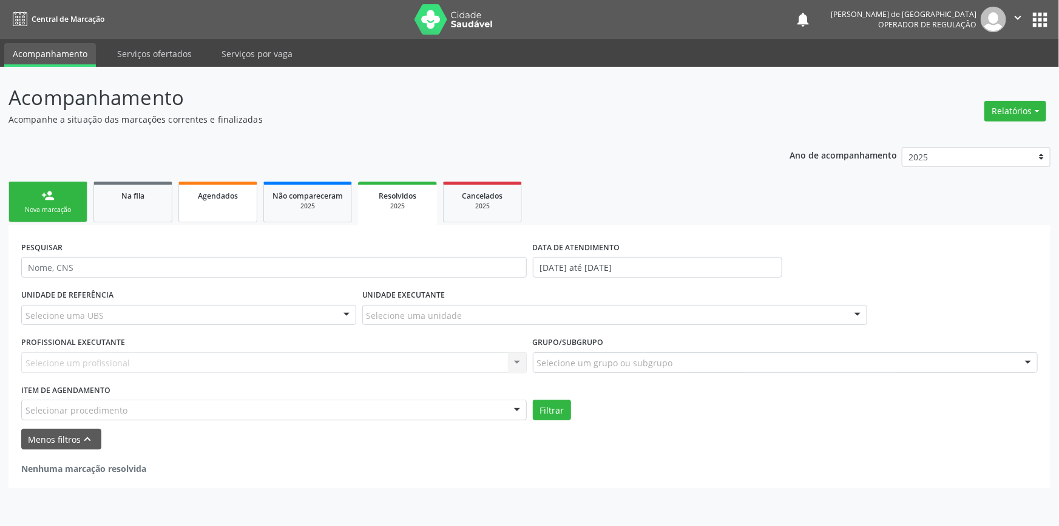
click at [252, 186] on link "Agendados" at bounding box center [217, 201] width 79 height 41
select select "7"
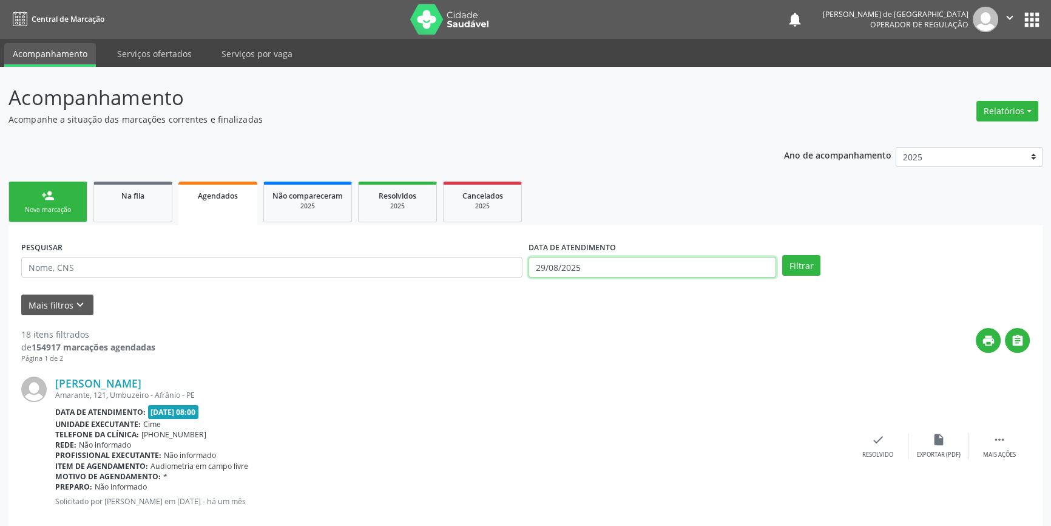
click at [594, 266] on input "29/08/2025" at bounding box center [653, 267] width 248 height 21
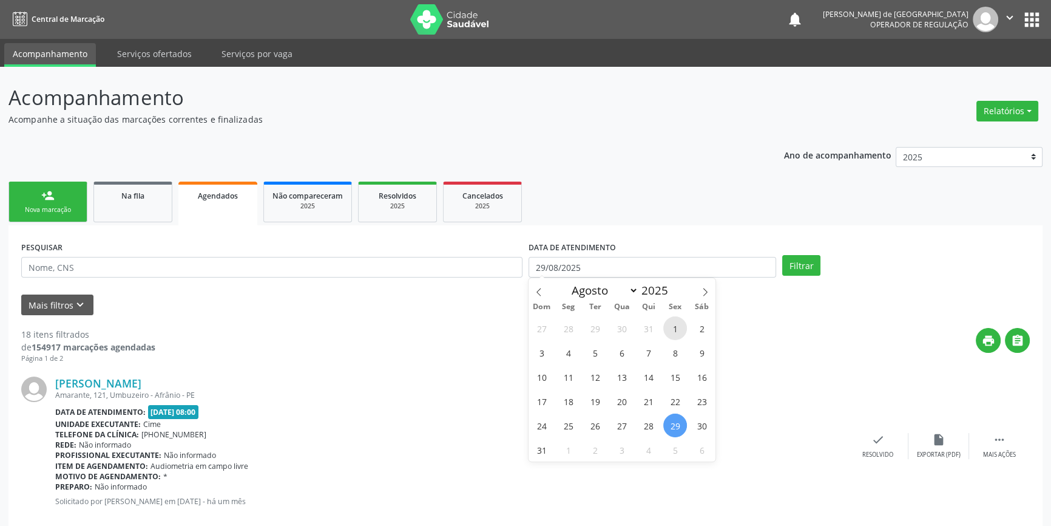
click at [675, 325] on span "1" at bounding box center [675, 328] width 24 height 24
type input "01/08/2025"
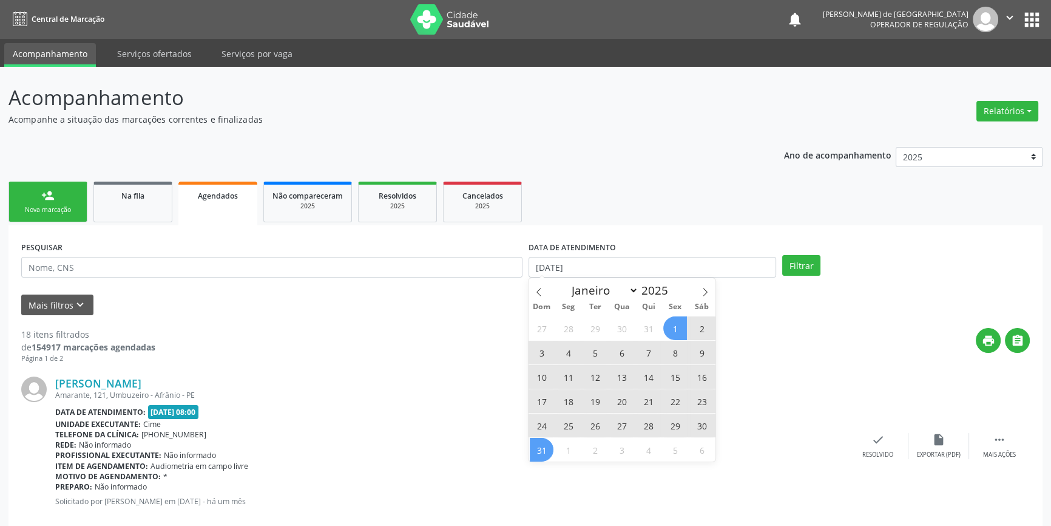
click at [541, 451] on span "31" at bounding box center [542, 450] width 24 height 24
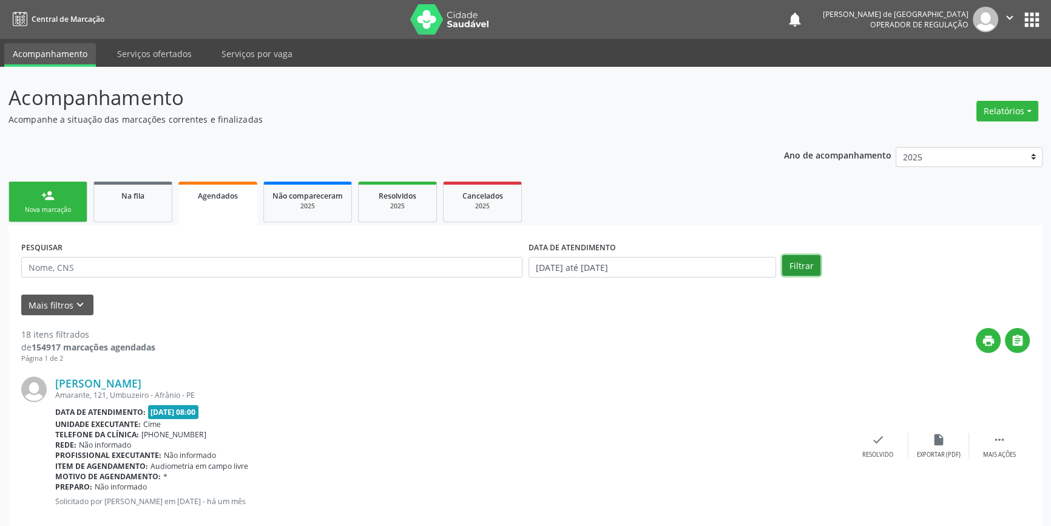
click at [801, 266] on button "Filtrar" at bounding box center [801, 265] width 38 height 21
click at [47, 304] on button "Mais filtros keyboard_arrow_down" at bounding box center [57, 304] width 72 height 21
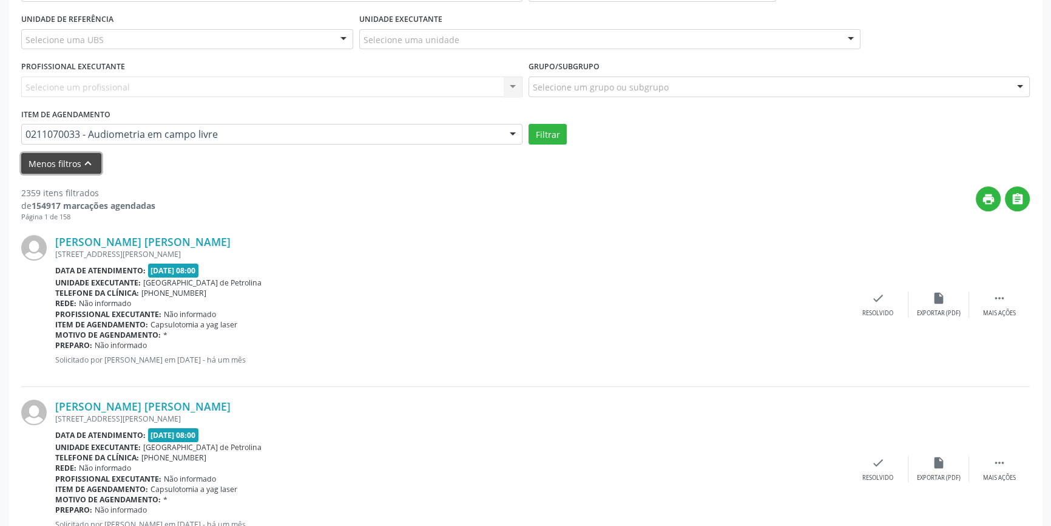
scroll to position [110, 0]
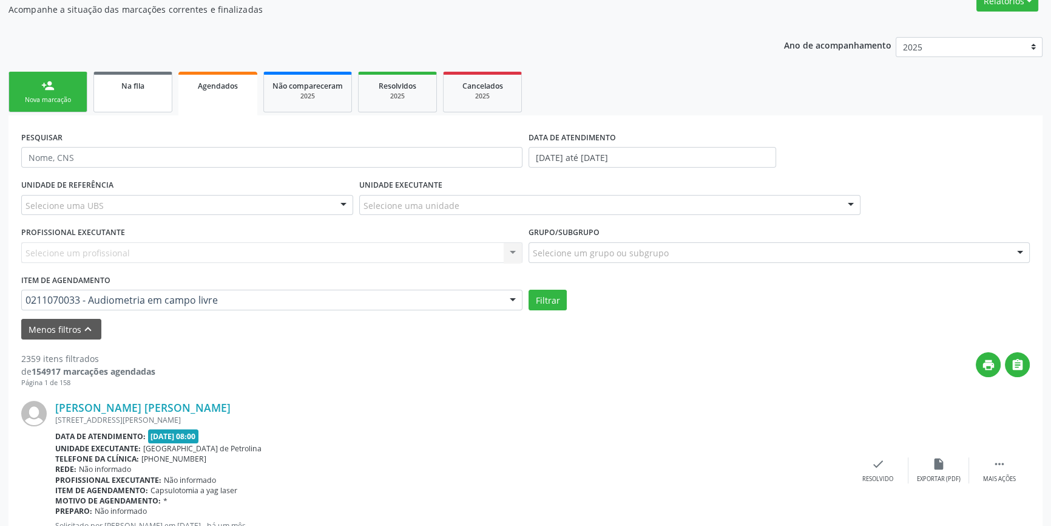
click at [152, 89] on div "Na fila" at bounding box center [133, 85] width 61 height 13
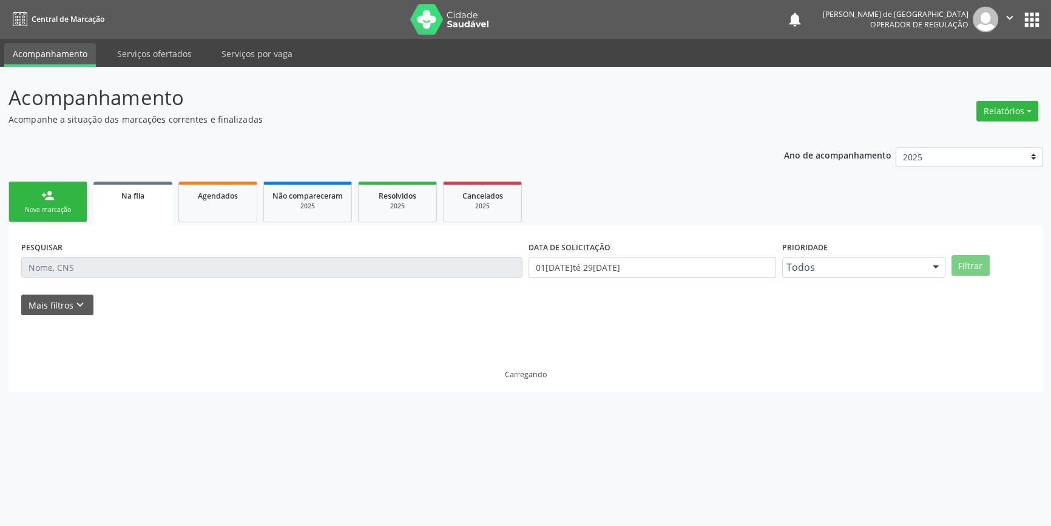
scroll to position [0, 0]
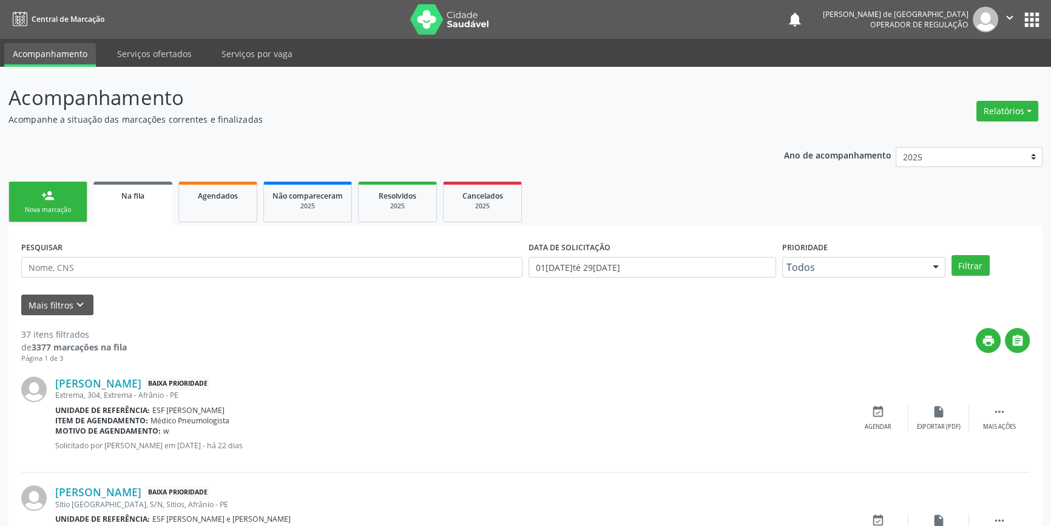
click at [69, 218] on link "person_add Nova marcação" at bounding box center [47, 201] width 79 height 41
click at [72, 217] on link "person_add Nova marcação" at bounding box center [47, 201] width 79 height 41
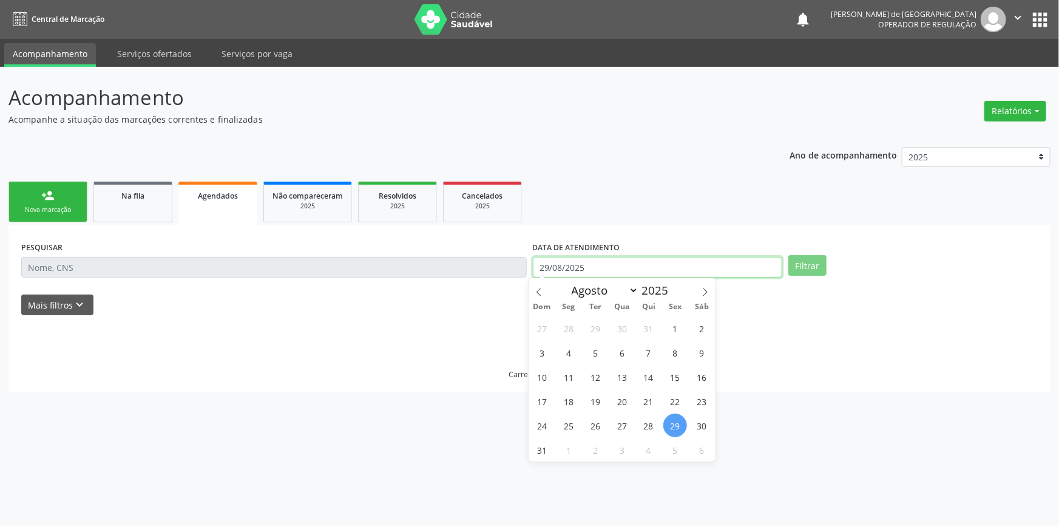
click at [573, 269] on input "29/08/2025" at bounding box center [657, 267] width 249 height 21
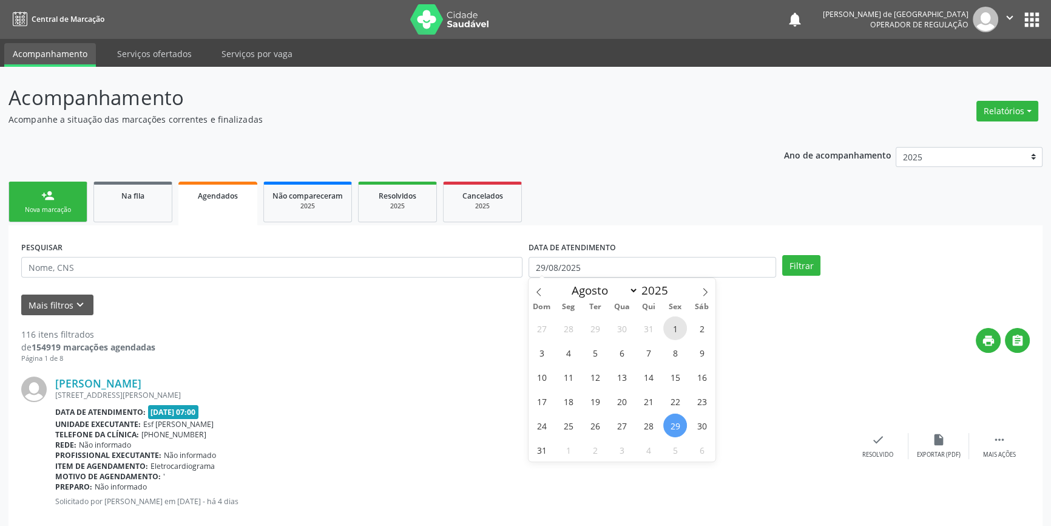
click at [673, 327] on span "1" at bounding box center [675, 328] width 24 height 24
type input "[DATE]"
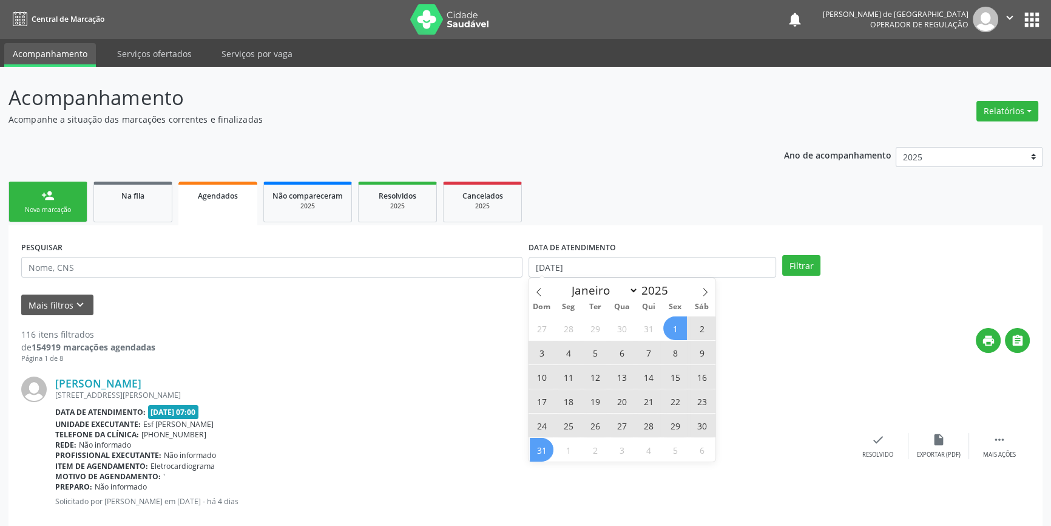
click at [546, 450] on span "31" at bounding box center [542, 450] width 24 height 24
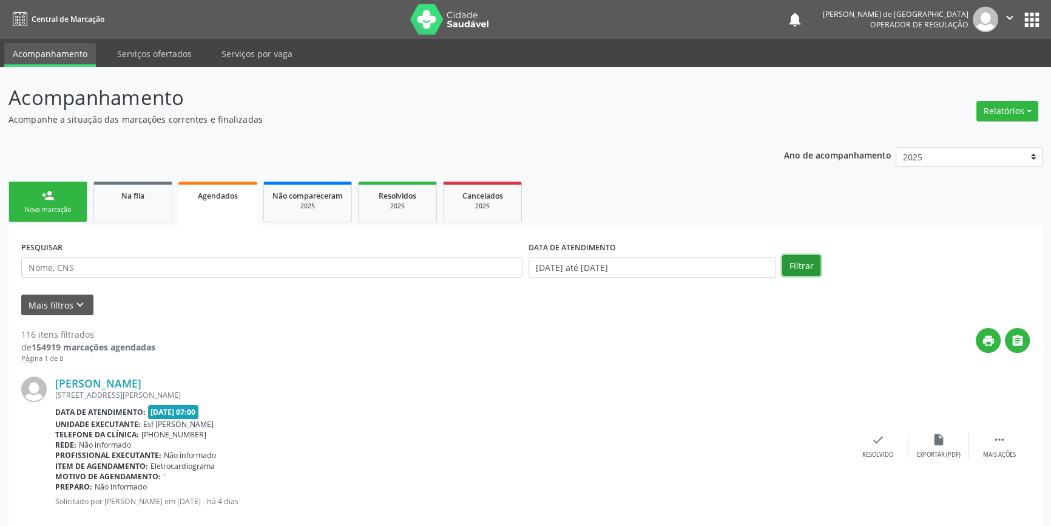
click at [796, 264] on button "Filtrar" at bounding box center [801, 265] width 38 height 21
click at [59, 305] on button "Mais filtros keyboard_arrow_down" at bounding box center [57, 304] width 72 height 21
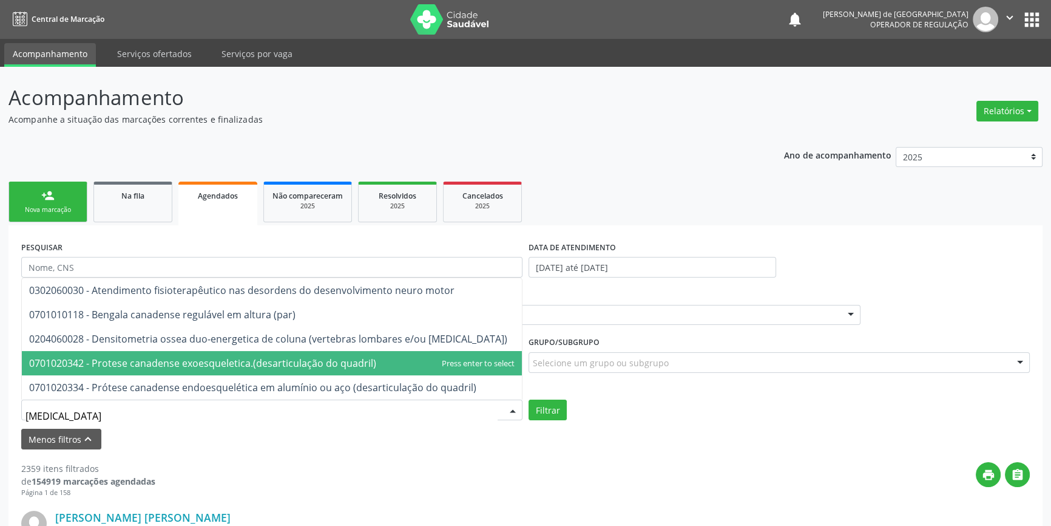
type input "DENSI"
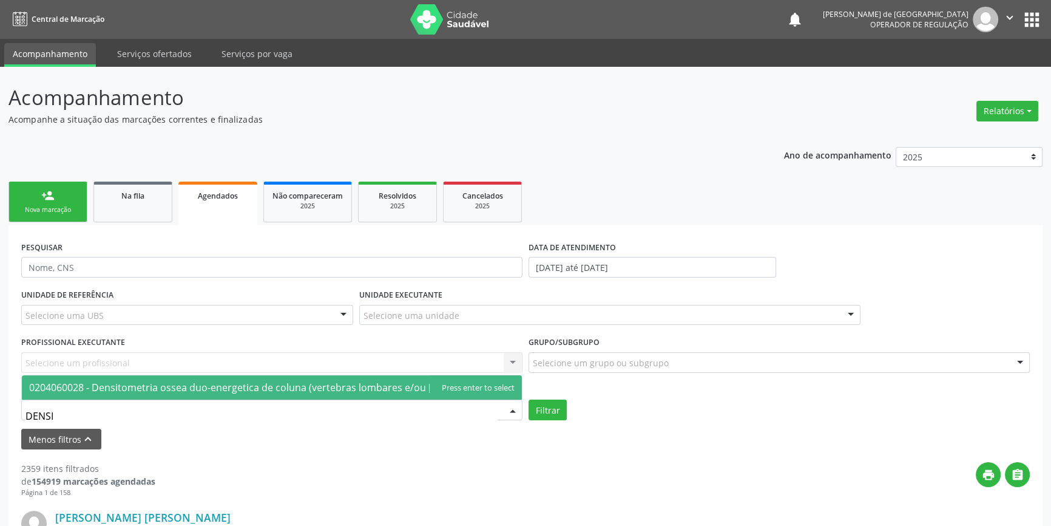
click at [137, 384] on span "0204060028 - Densitometria ossea duo-energetica de coluna (vertebras lombares e…" at bounding box center [268, 386] width 478 height 13
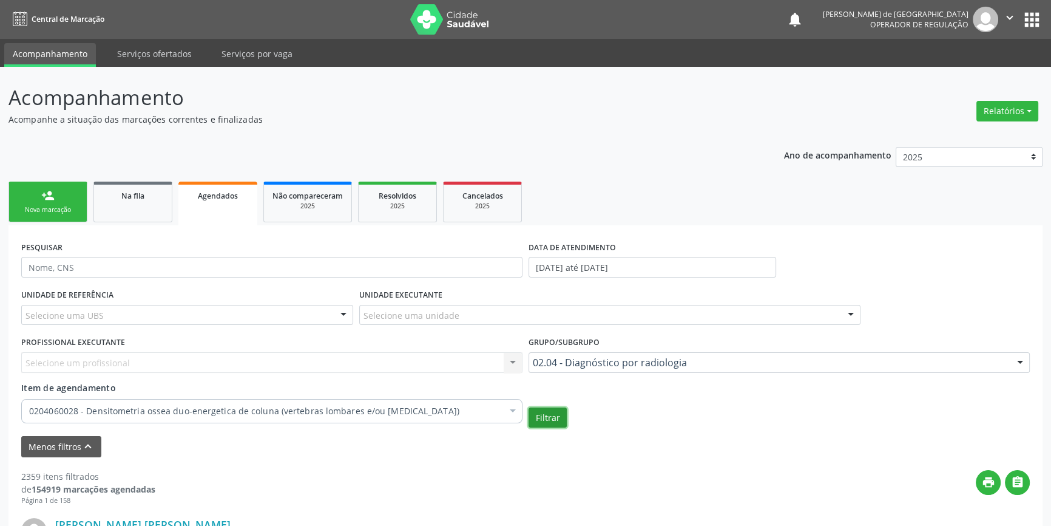
click at [553, 425] on button "Filtrar" at bounding box center [548, 417] width 38 height 21
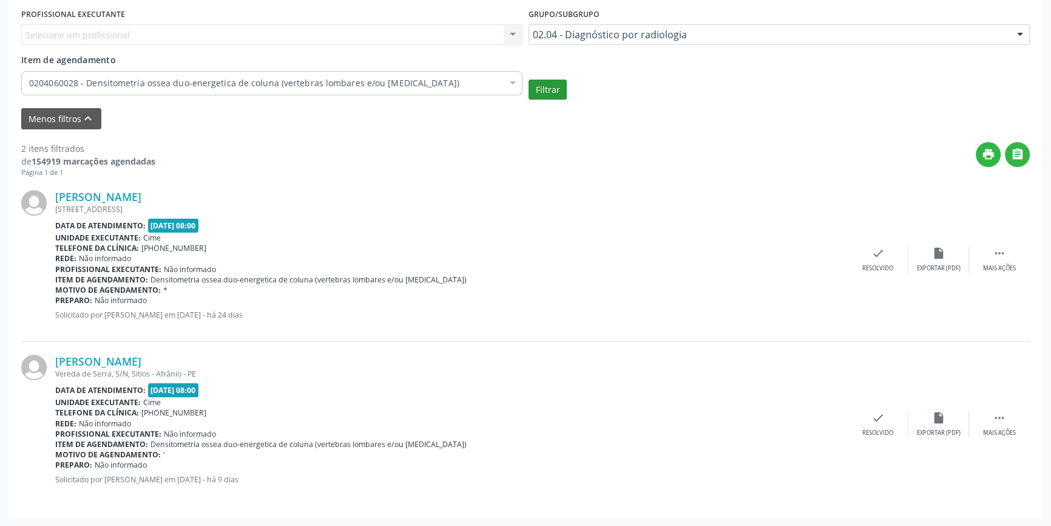
scroll to position [218, 0]
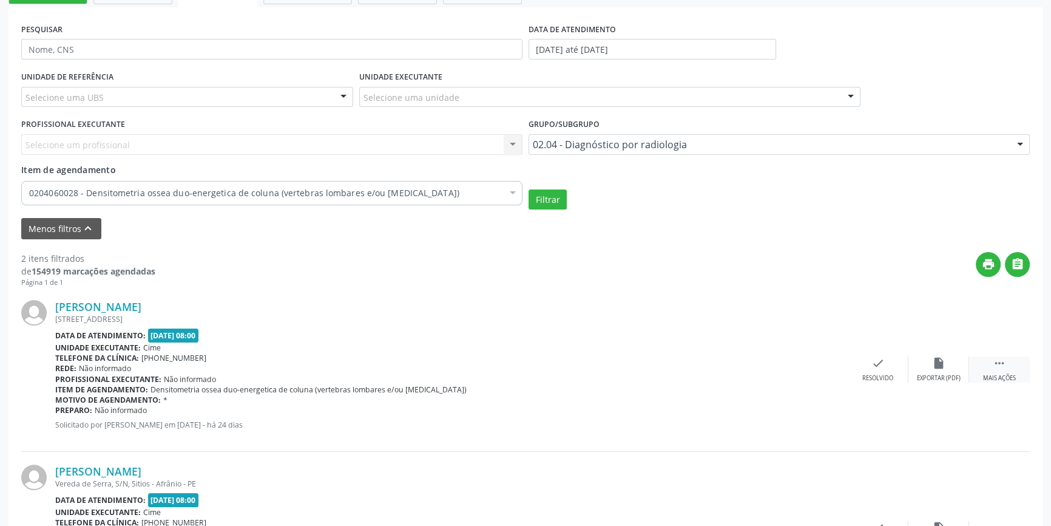
click at [1001, 362] on icon "" at bounding box center [999, 362] width 13 height 13
click at [757, 376] on div "Imprimir" at bounding box center [756, 378] width 27 height 8
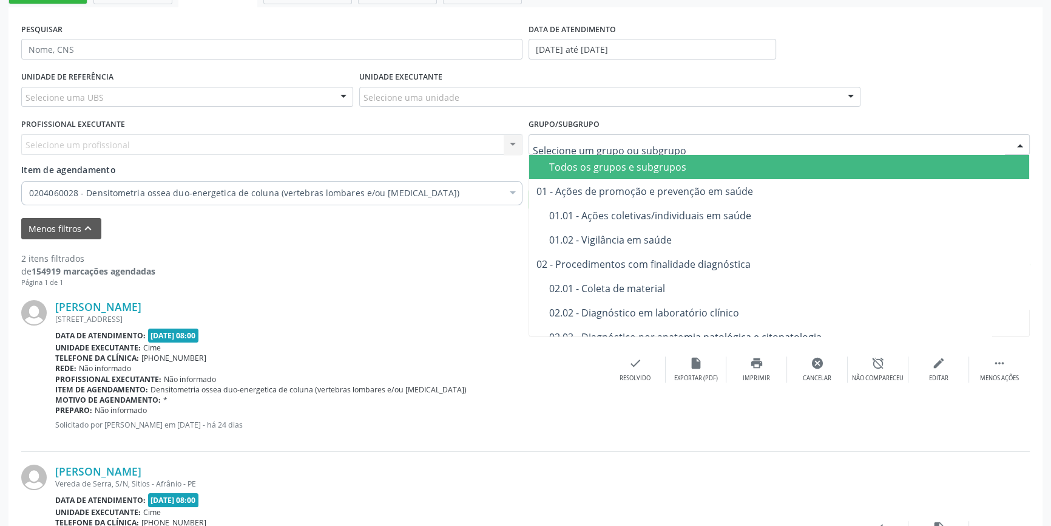
click at [581, 167] on div "Todos os grupos e subgrupos" at bounding box center [785, 167] width 473 height 10
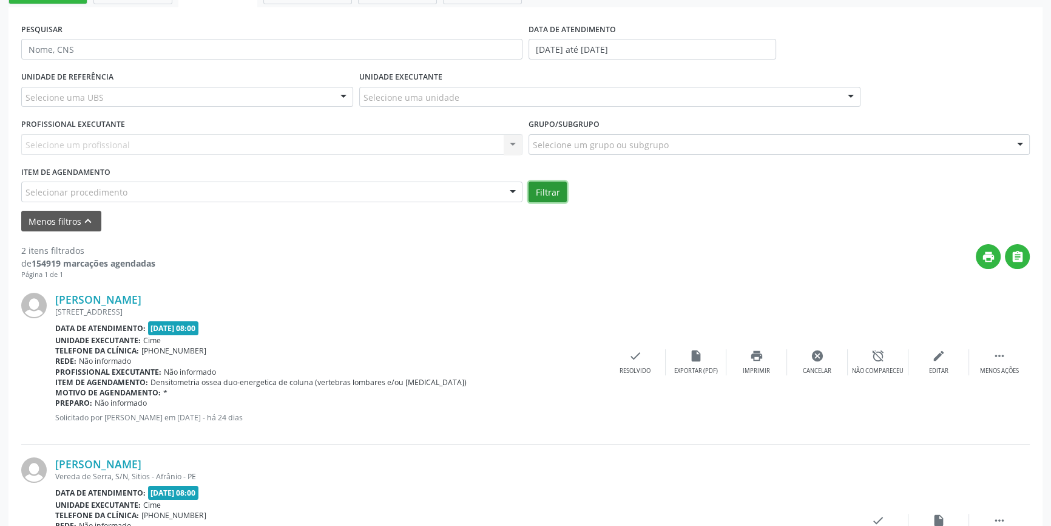
click at [547, 183] on button "Filtrar" at bounding box center [548, 191] width 38 height 21
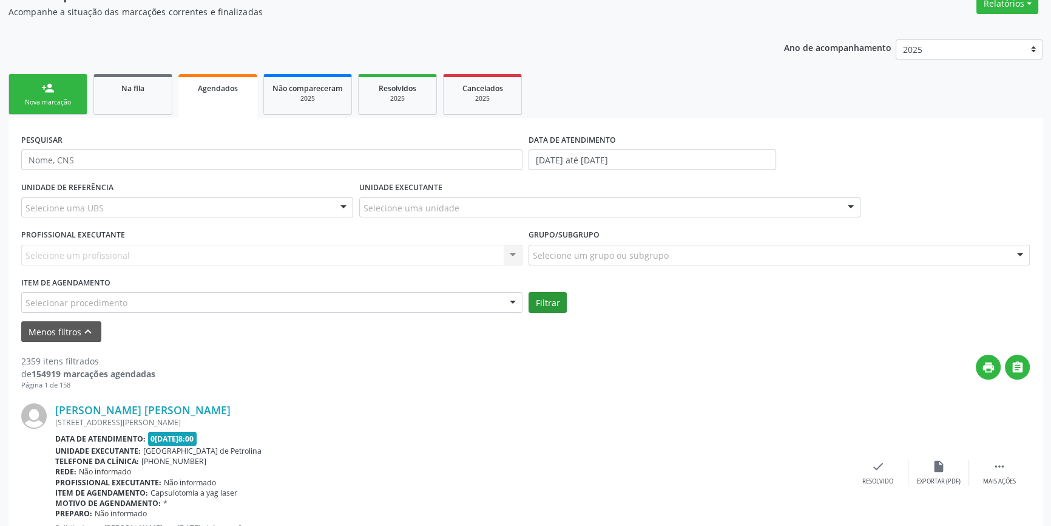
scroll to position [52, 0]
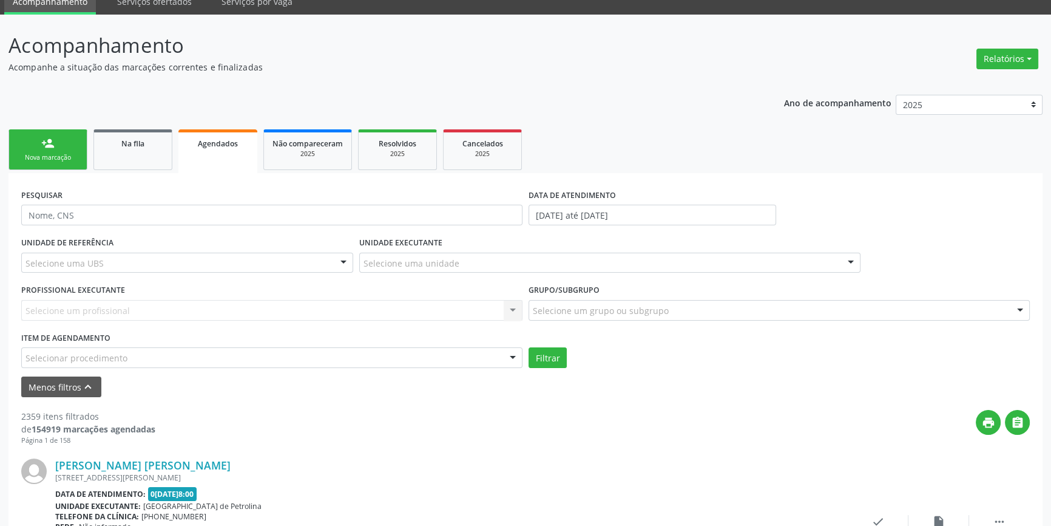
click at [399, 354] on div "Selecionar procedimento" at bounding box center [271, 357] width 501 height 21
click at [478, 147] on div "Cancelados" at bounding box center [482, 143] width 61 height 13
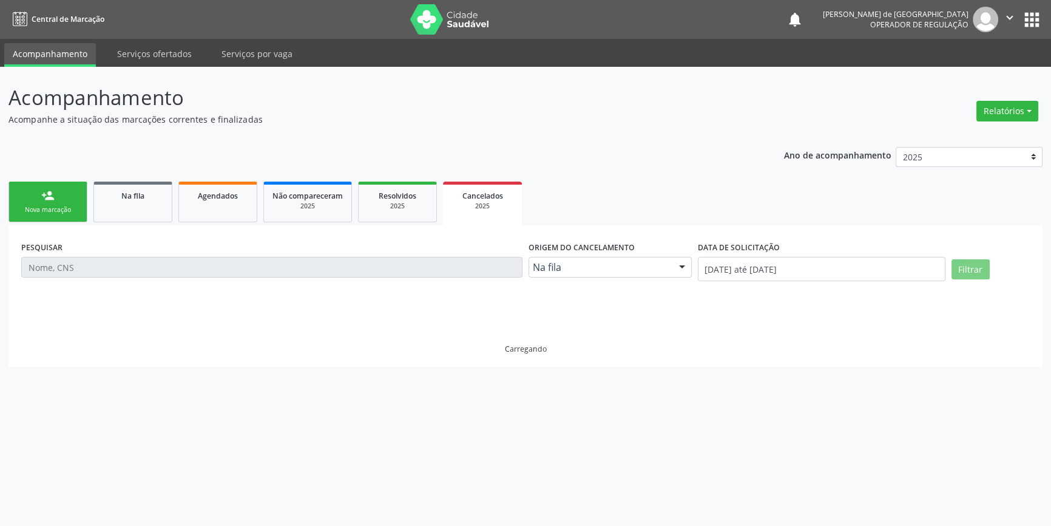
scroll to position [0, 0]
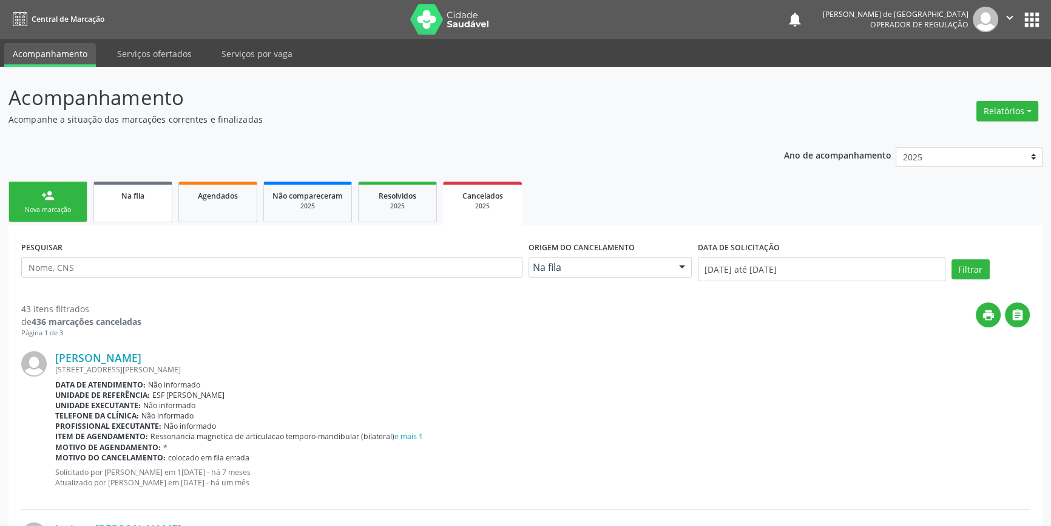
click at [143, 202] on link "Na fila" at bounding box center [132, 201] width 79 height 41
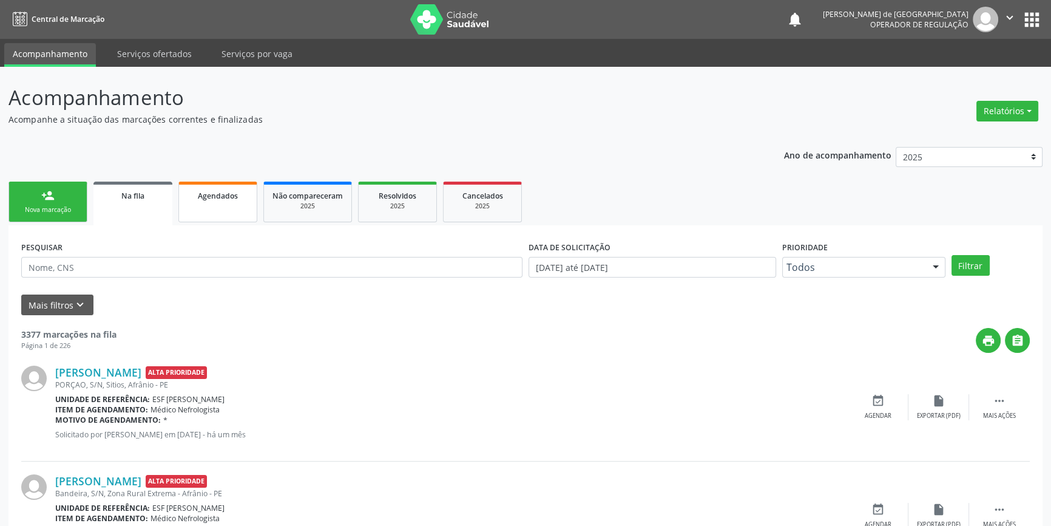
click at [207, 200] on span "Agendados" at bounding box center [218, 196] width 40 height 10
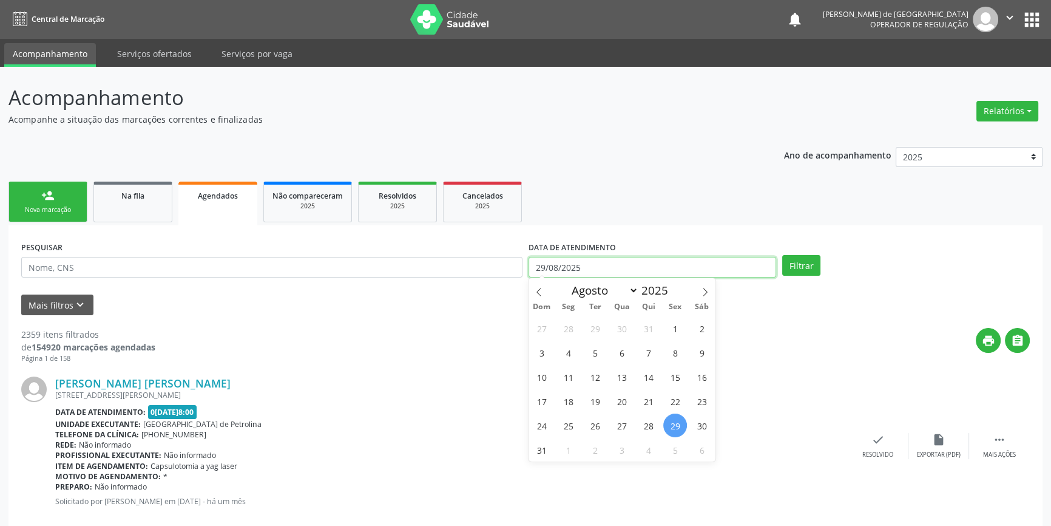
click at [605, 276] on body "Central de Marcação notifications [PERSON_NAME] de [GEOGRAPHIC_DATA] Operador d…" at bounding box center [525, 263] width 1051 height 526
click at [668, 322] on span "1" at bounding box center [675, 328] width 24 height 24
type input "[DATE]"
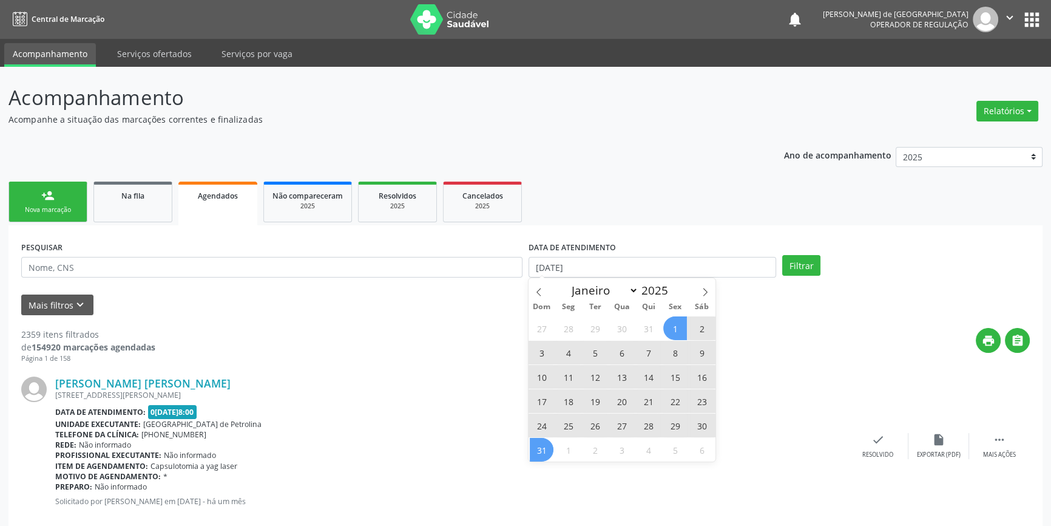
click at [542, 444] on span "31" at bounding box center [542, 450] width 24 height 24
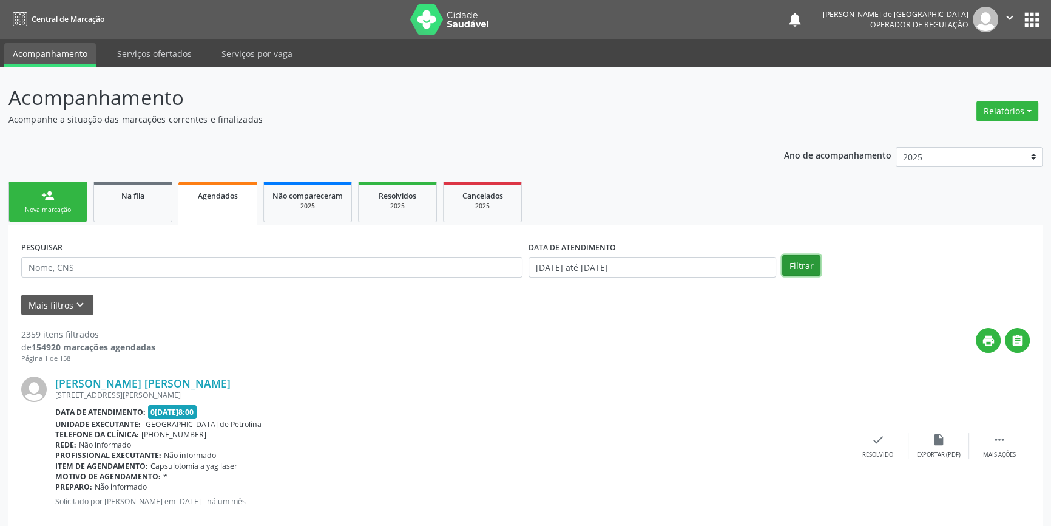
click at [813, 266] on button "Filtrar" at bounding box center [801, 265] width 38 height 21
click at [39, 304] on button "Mais filtros keyboard_arrow_down" at bounding box center [57, 304] width 72 height 21
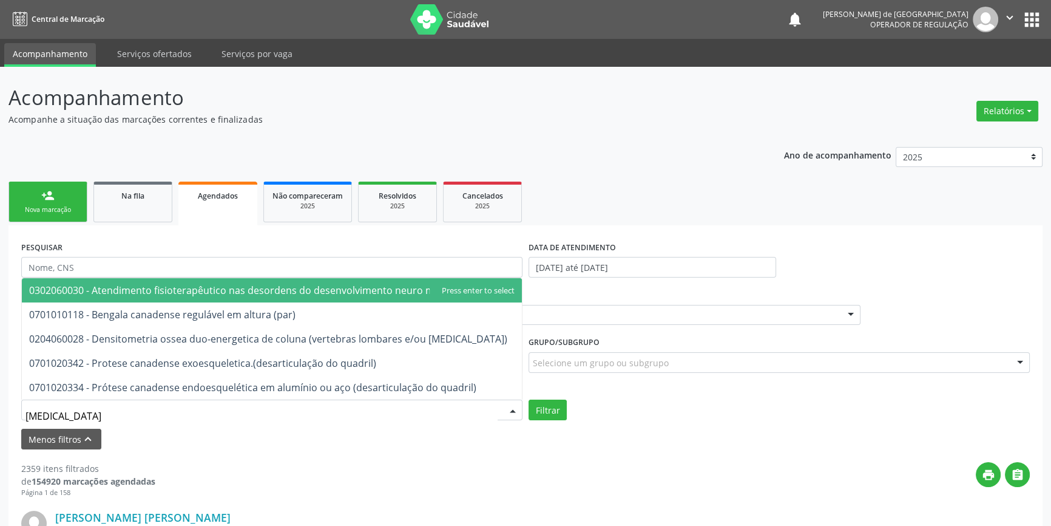
type input "DENSI"
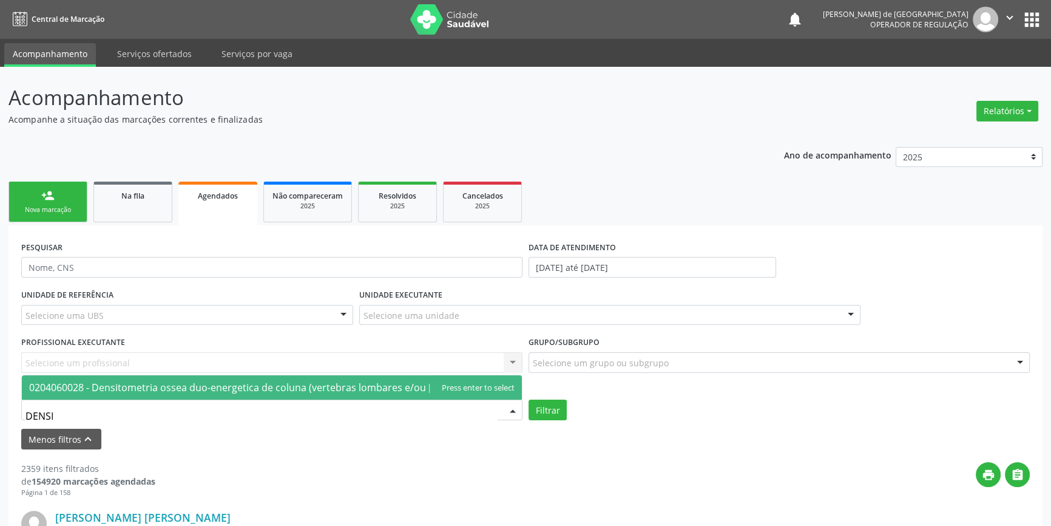
click at [72, 388] on span "0204060028 - Densitometria ossea duo-energetica de coluna (vertebras lombares e…" at bounding box center [268, 386] width 478 height 13
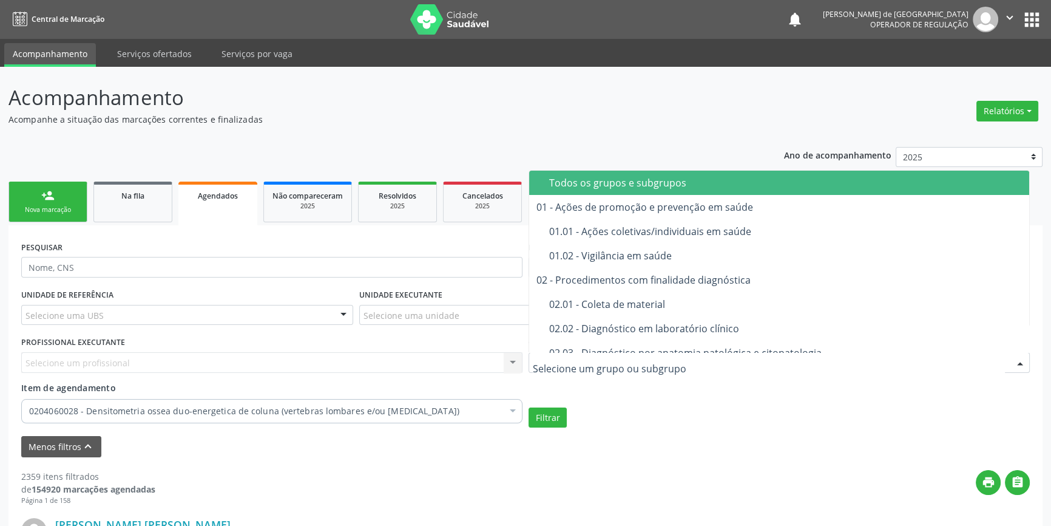
click at [615, 174] on span "Todos os grupos e subgrupos" at bounding box center [779, 183] width 500 height 24
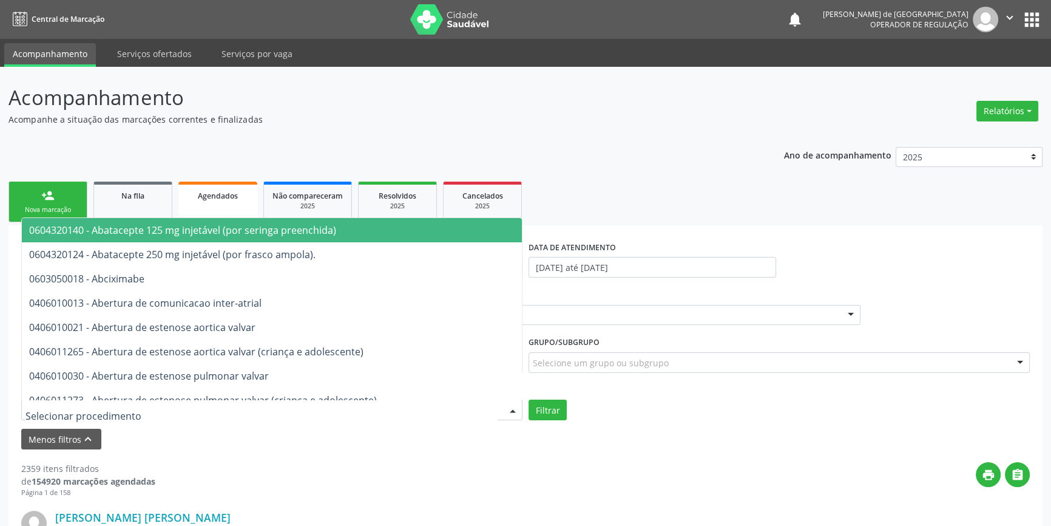
click at [164, 418] on div at bounding box center [271, 409] width 501 height 21
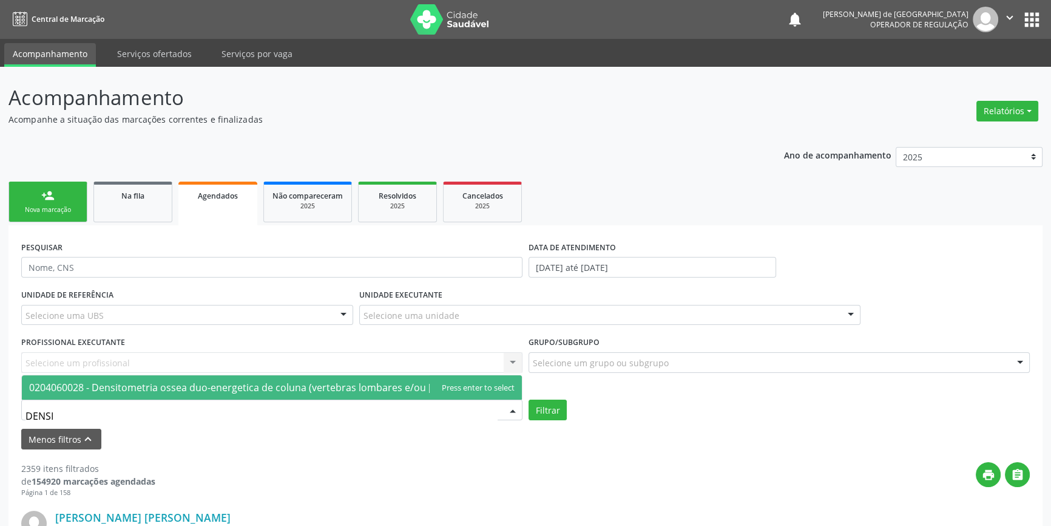
click at [146, 388] on span "0204060028 - Densitometria ossea duo-energetica de coluna (vertebras lombares e…" at bounding box center [268, 386] width 478 height 13
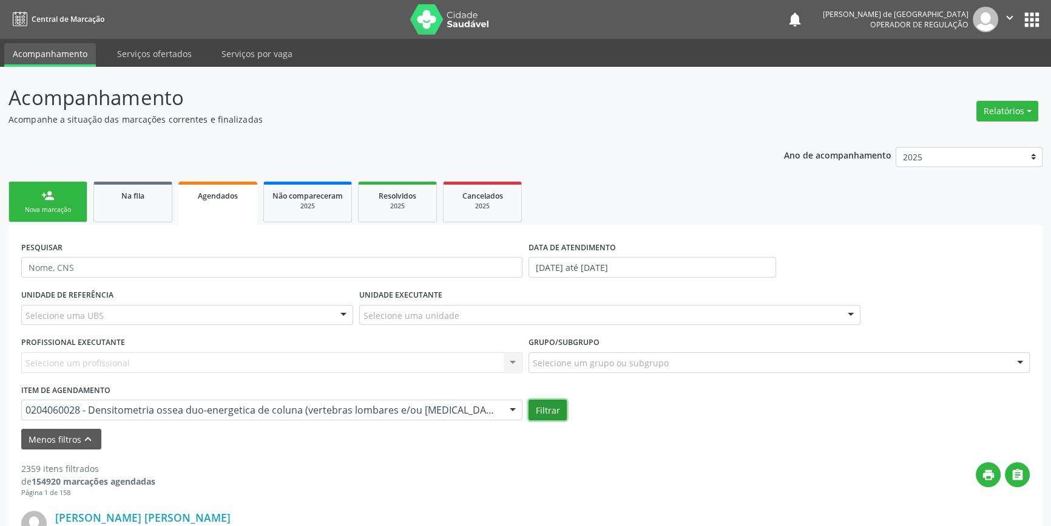
click at [556, 408] on button "Filtrar" at bounding box center [548, 409] width 38 height 21
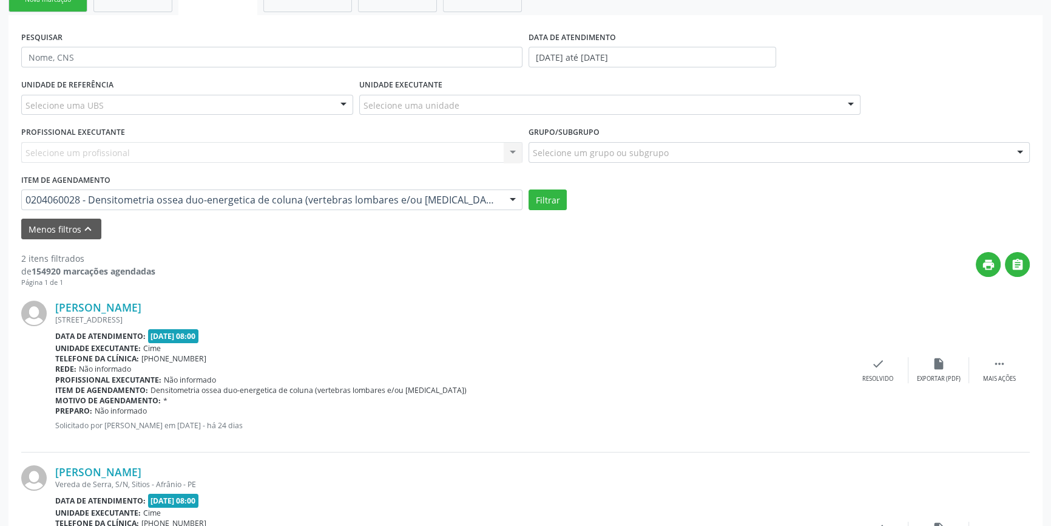
scroll to position [320, 0]
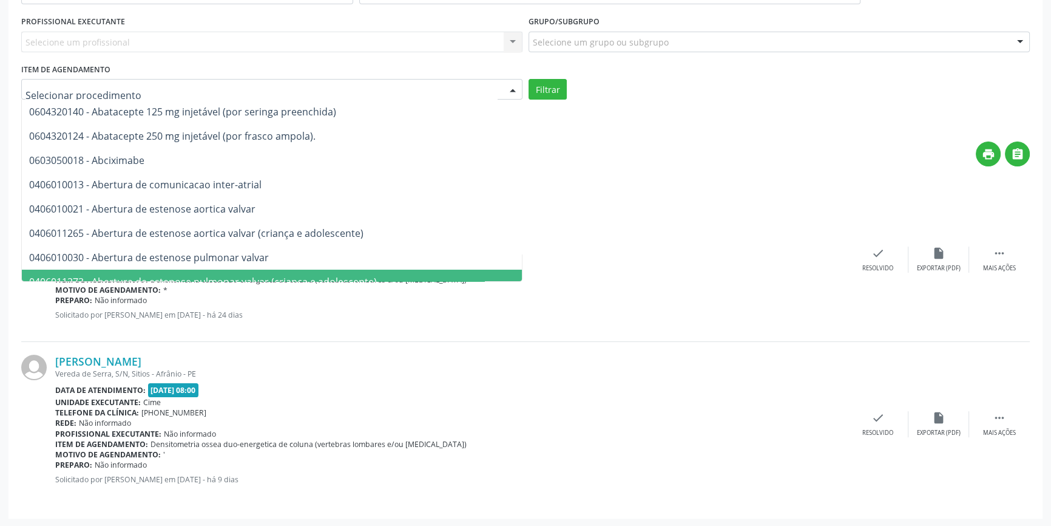
click at [73, 98] on div at bounding box center [271, 89] width 501 height 21
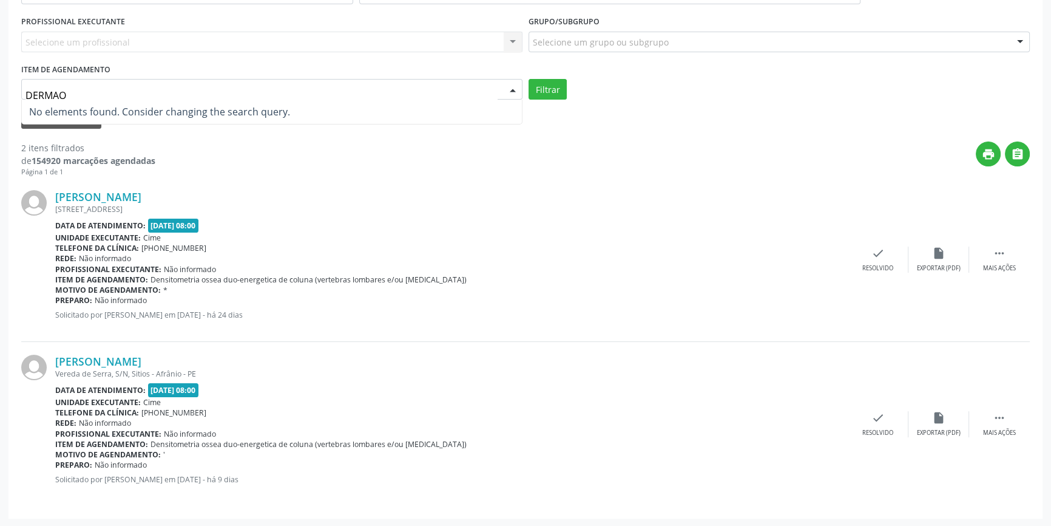
type input "DERMA"
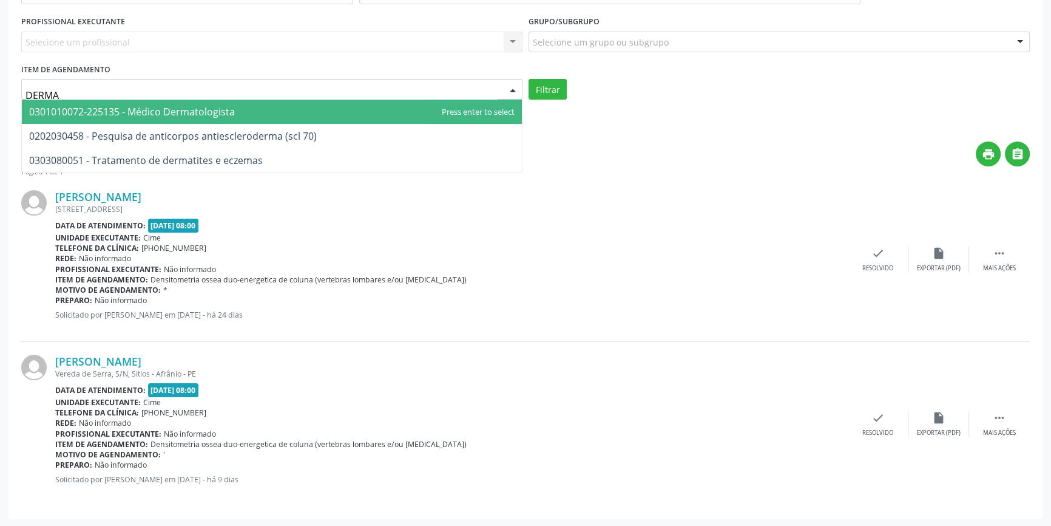
click at [74, 101] on span "0301010072-225135 - Médico Dermatologista" at bounding box center [272, 112] width 500 height 24
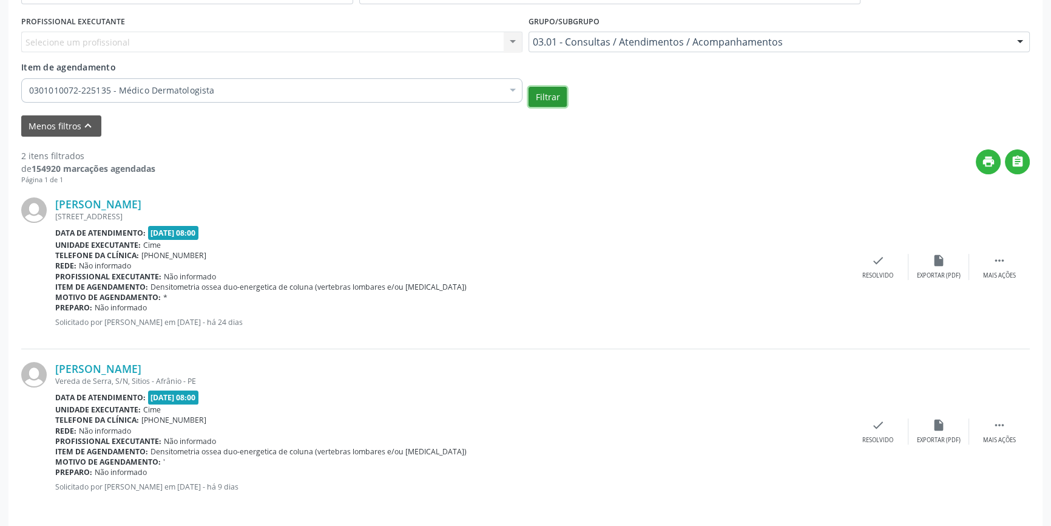
click at [545, 95] on button "Filtrar" at bounding box center [548, 97] width 38 height 21
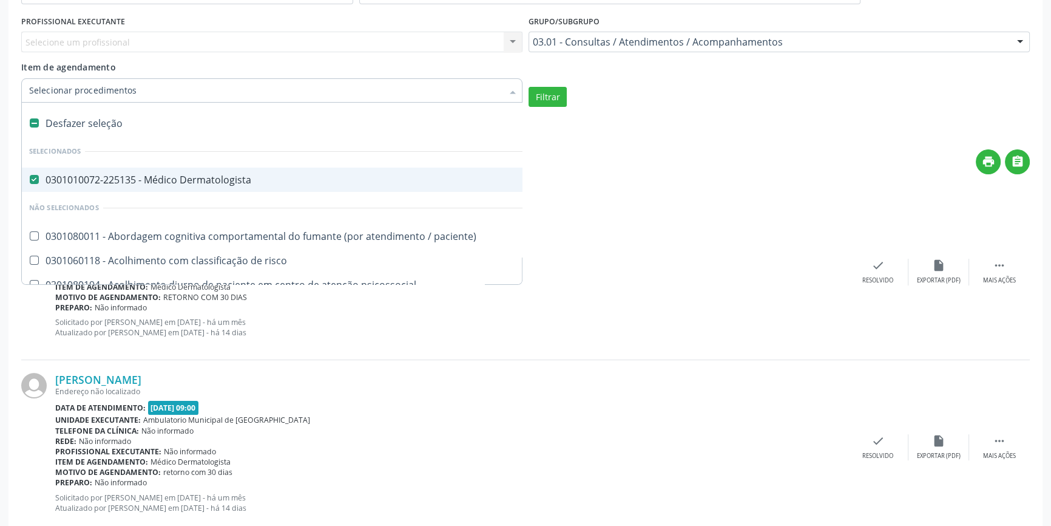
click at [56, 120] on div "Desfazer seleção" at bounding box center [663, 123] width 1282 height 24
checkbox Dermatologista "false"
click at [69, 88] on input "Item de agendamento" at bounding box center [265, 90] width 473 height 24
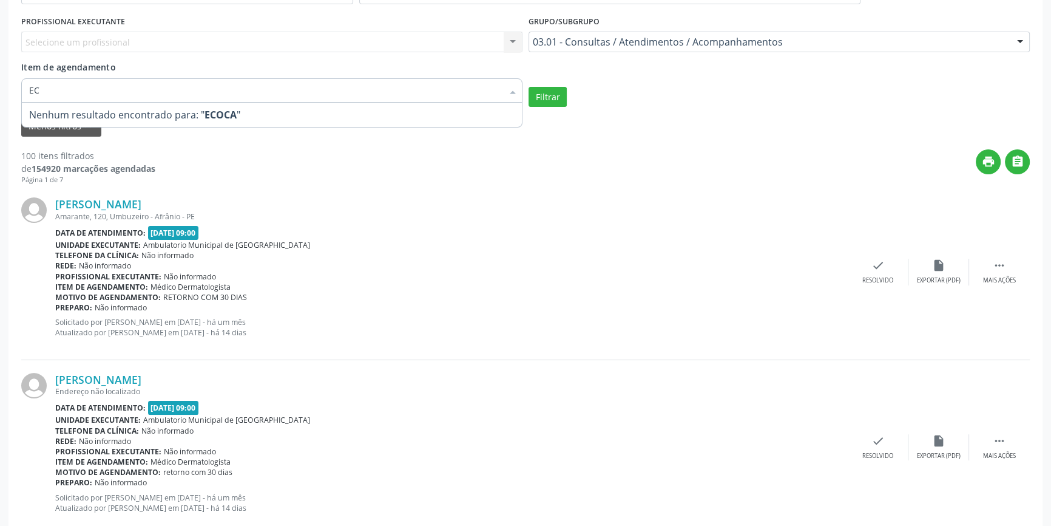
type input "E"
type input "ECOCARD"
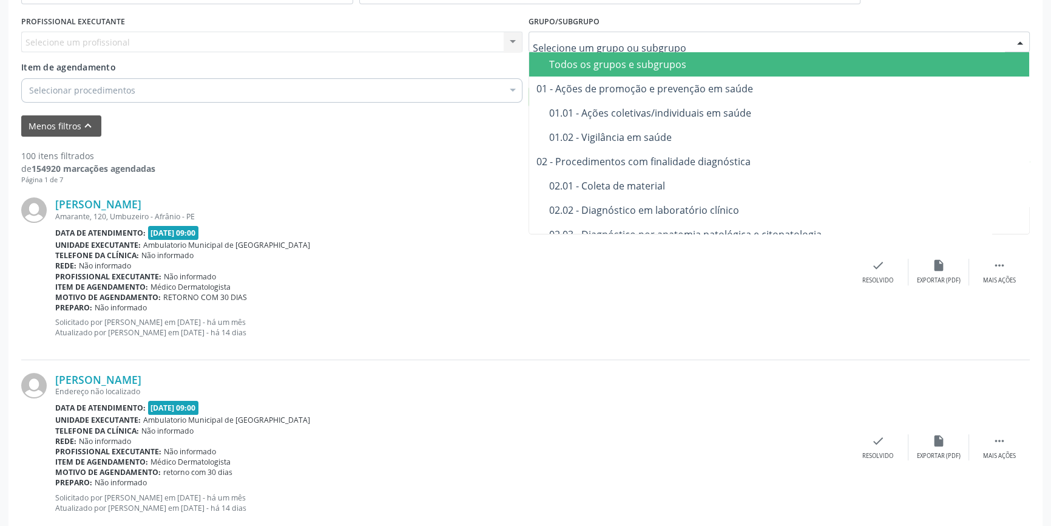
click at [606, 61] on div "Todos os grupos e subgrupos" at bounding box center [785, 64] width 473 height 10
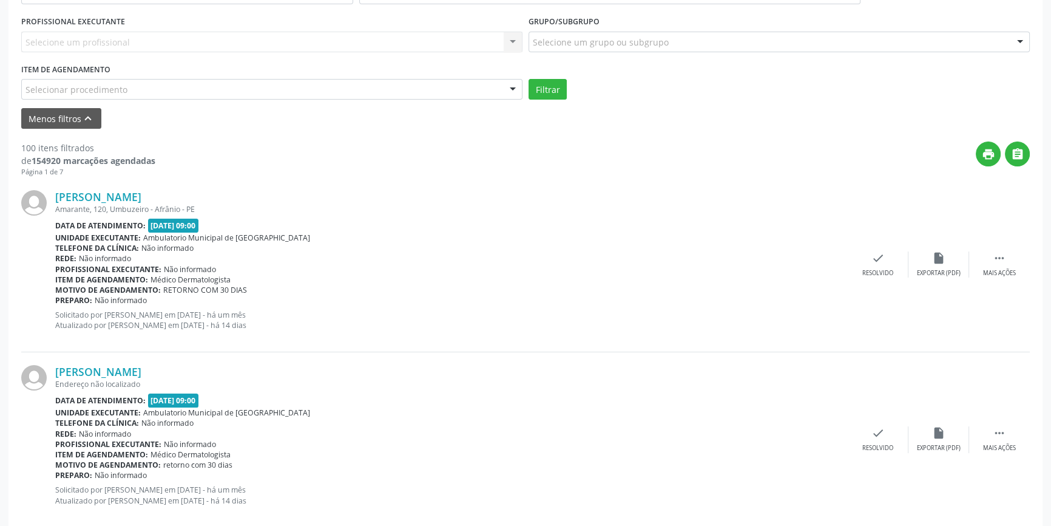
click at [606, 61] on div "UNIDADE DE REFERÊNCIA Selecione uma UBS Todas as UBS ESF de Extrema ESF de Barr…" at bounding box center [525, 32] width 1015 height 134
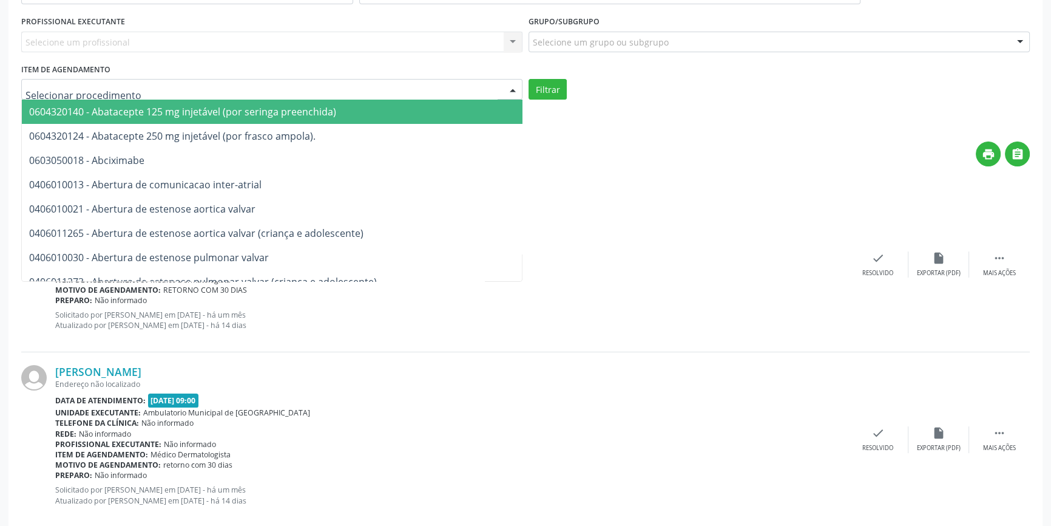
click at [182, 98] on div at bounding box center [271, 89] width 501 height 21
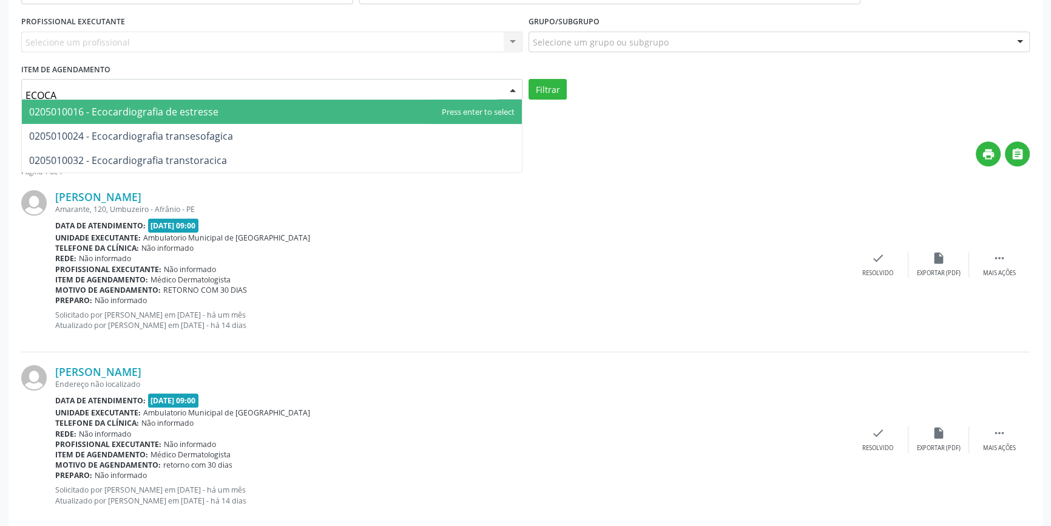
type input "ECOCAR"
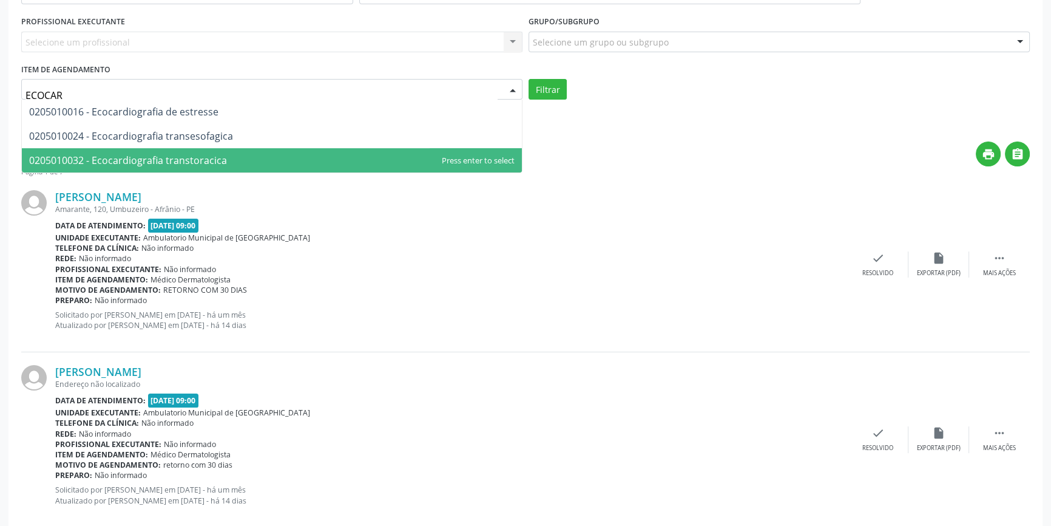
click at [69, 158] on span "0205010032 - Ecocardiografia transtoracica" at bounding box center [128, 160] width 198 height 13
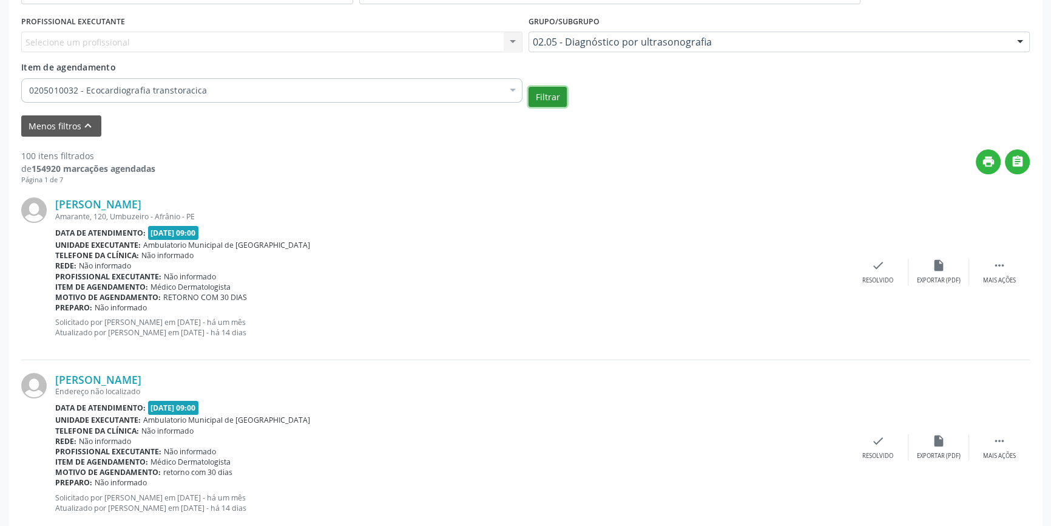
click at [551, 103] on button "Filtrar" at bounding box center [548, 97] width 38 height 21
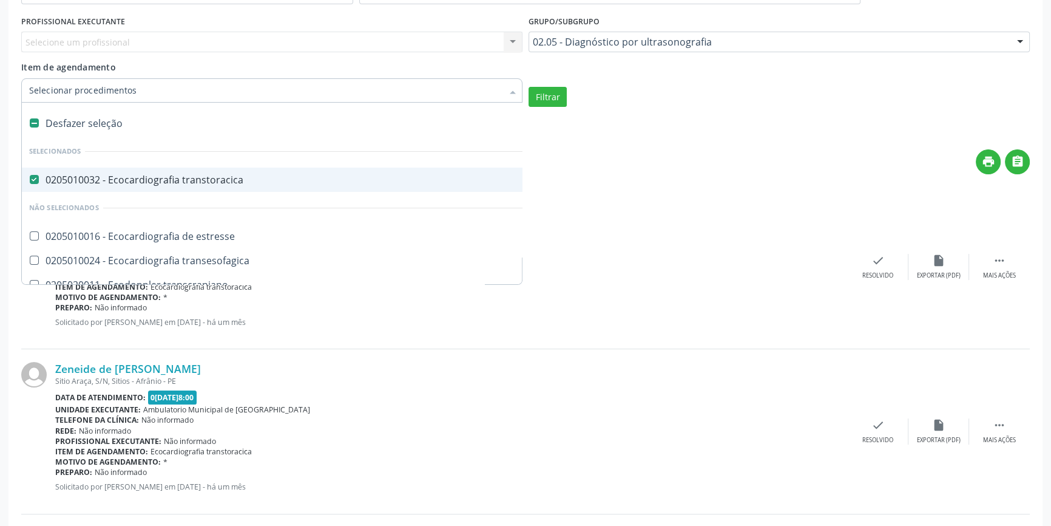
click at [72, 175] on div "0205010032 - Ecocardiografia transtoracica" at bounding box center [282, 180] width 507 height 10
checkbox transtoracica "false"
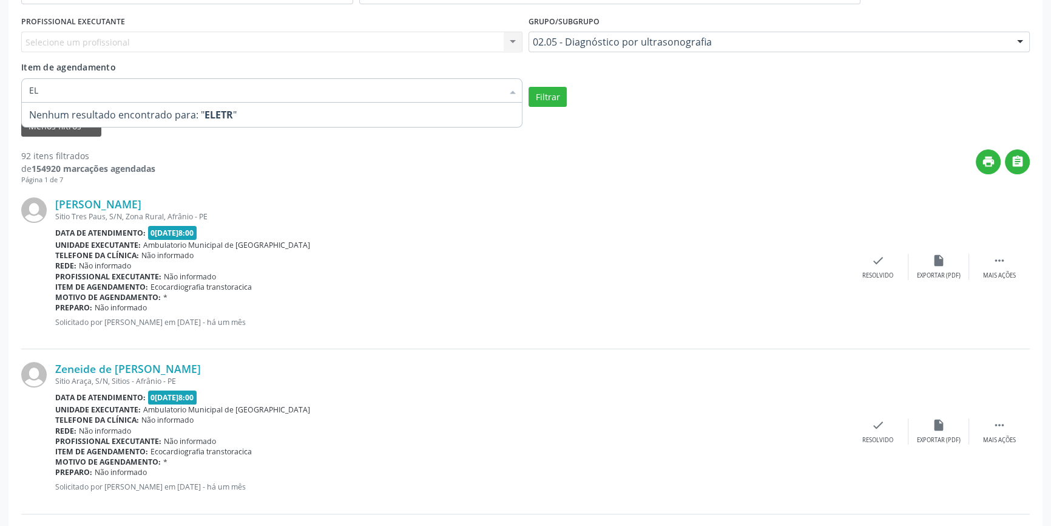
type input "E"
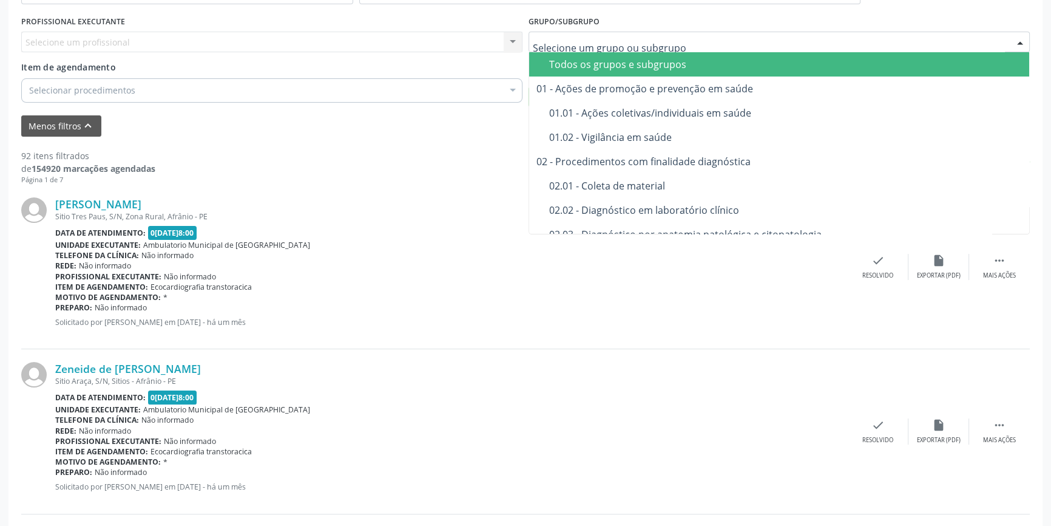
click at [580, 50] on div at bounding box center [779, 42] width 501 height 21
click at [582, 44] on input "text" at bounding box center [769, 48] width 472 height 24
click at [583, 64] on div "Todos os grupos e subgrupos" at bounding box center [785, 64] width 473 height 10
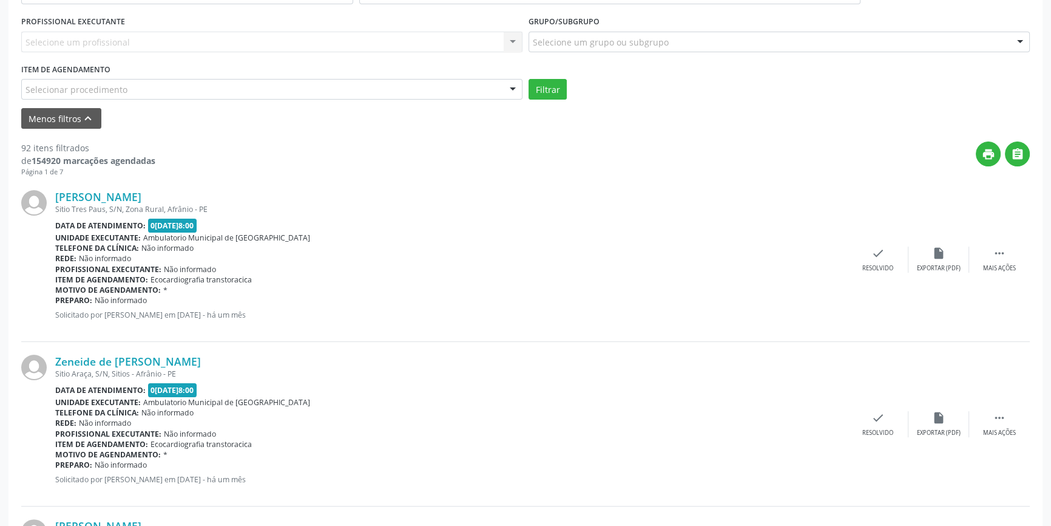
click at [582, 62] on div "UNIDADE DE REFERÊNCIA Selecione uma UBS Todas as UBS ESF de Extrema ESF de Barr…" at bounding box center [525, 32] width 1015 height 134
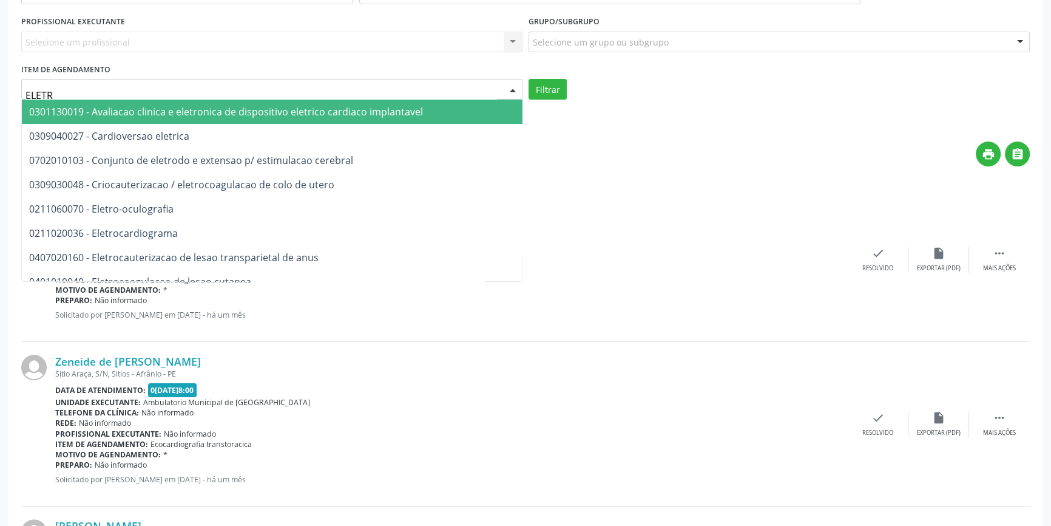
type input "ELETRO"
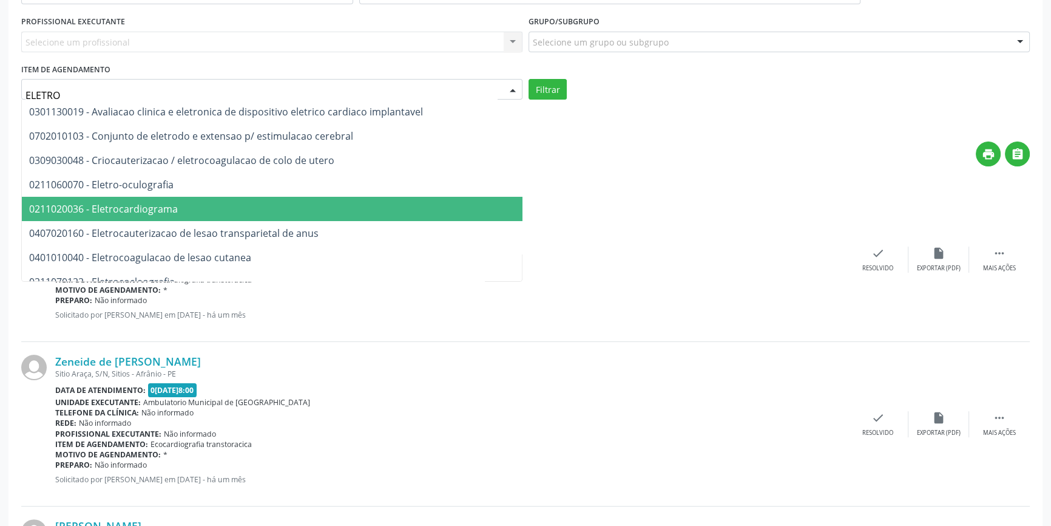
click at [138, 212] on span "0211020036 - Eletrocardiograma" at bounding box center [103, 208] width 149 height 13
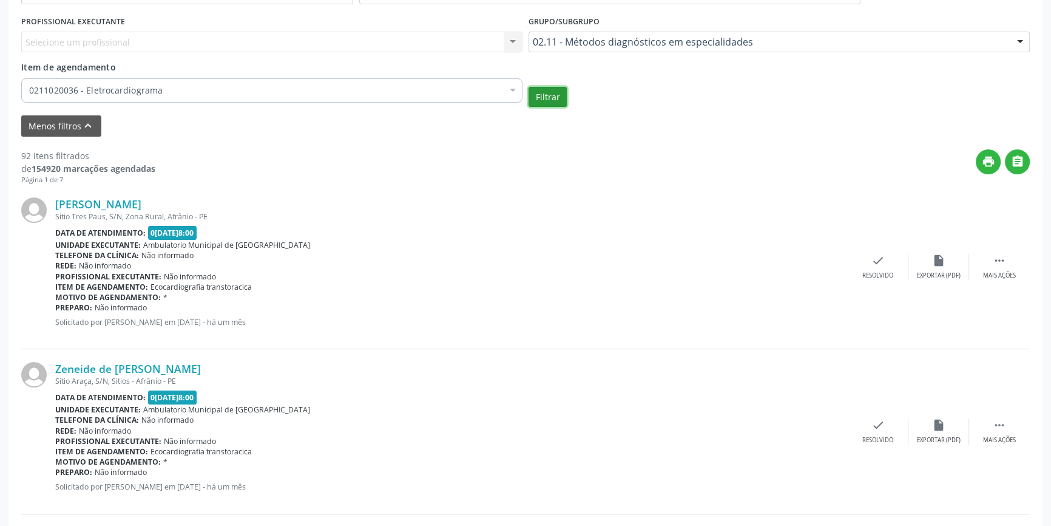
click at [555, 98] on button "Filtrar" at bounding box center [548, 97] width 38 height 21
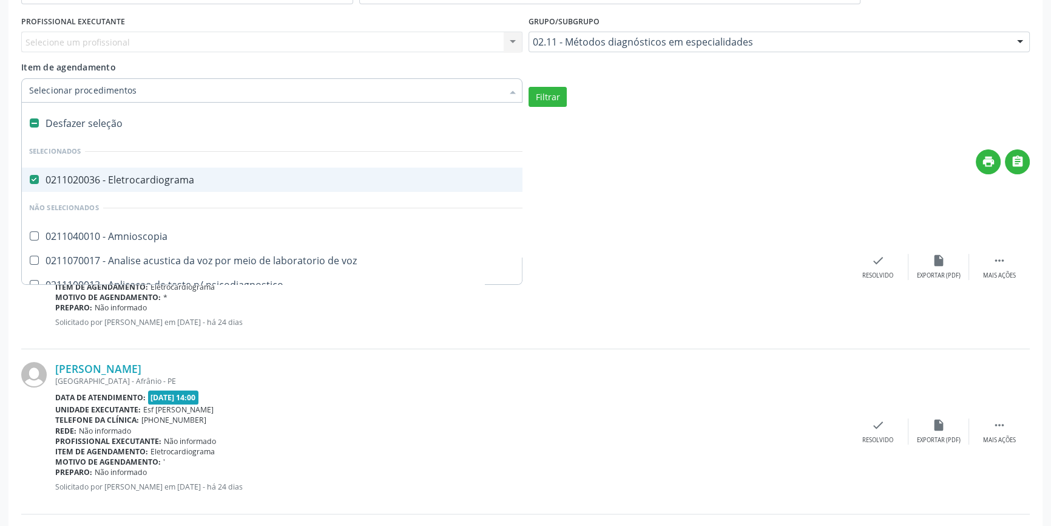
scroll to position [55, 0]
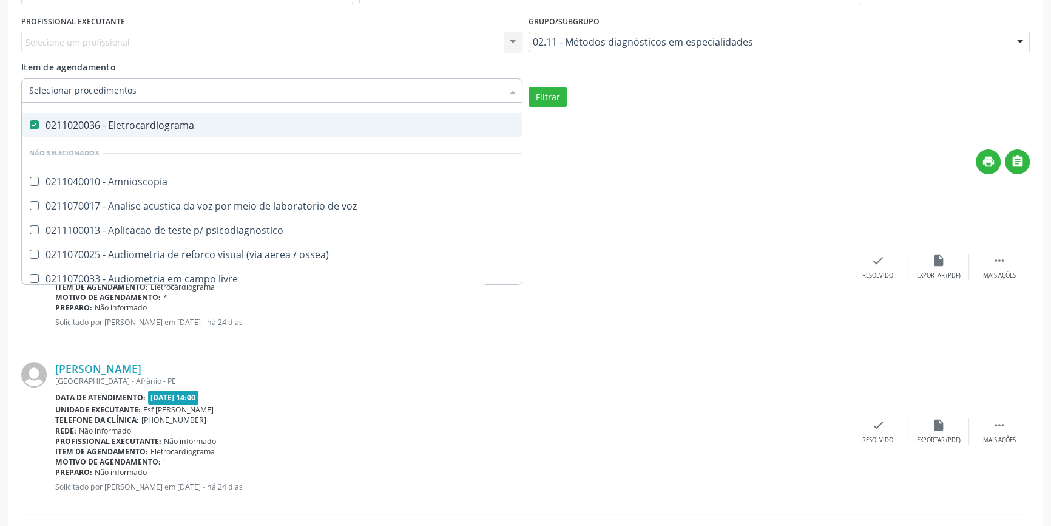
click at [44, 120] on div "0211020036 - Eletrocardiograma" at bounding box center [302, 125] width 547 height 10
checkbox Eletrocardiograma "false"
click at [62, 86] on input "Item de agendamento" at bounding box center [265, 90] width 473 height 24
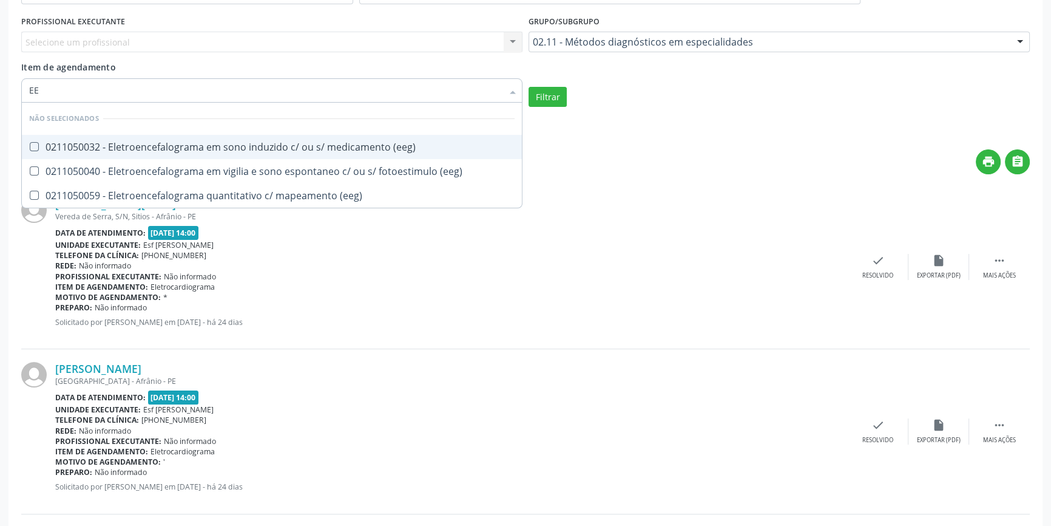
scroll to position [0, 0]
type input "EEG"
click at [194, 150] on div "0211050032 - Eletroencefalograma em sono induzido c/ ou s/ medicamento (eeg)" at bounding box center [271, 147] width 485 height 10
click at [546, 101] on button "Filtrar" at bounding box center [548, 97] width 38 height 21
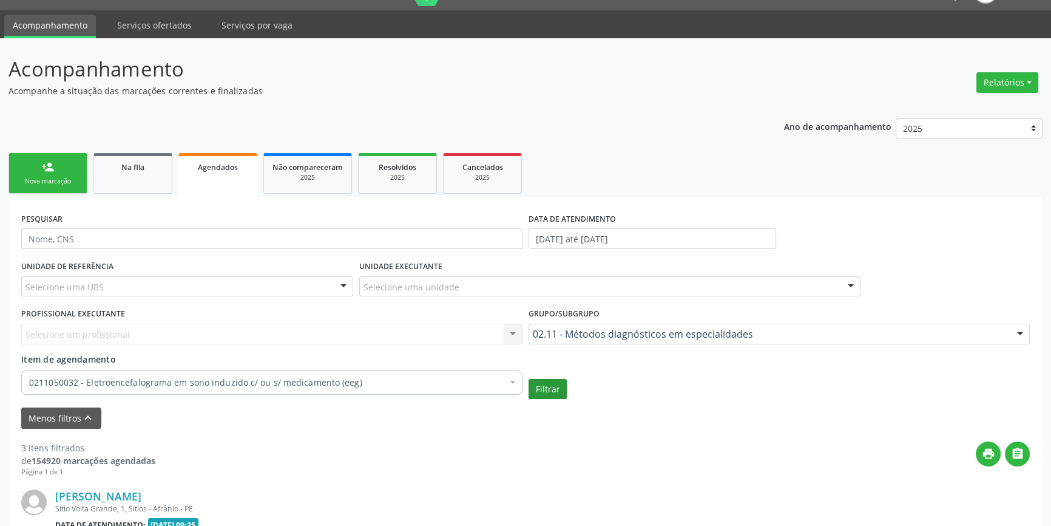
scroll to position [320, 0]
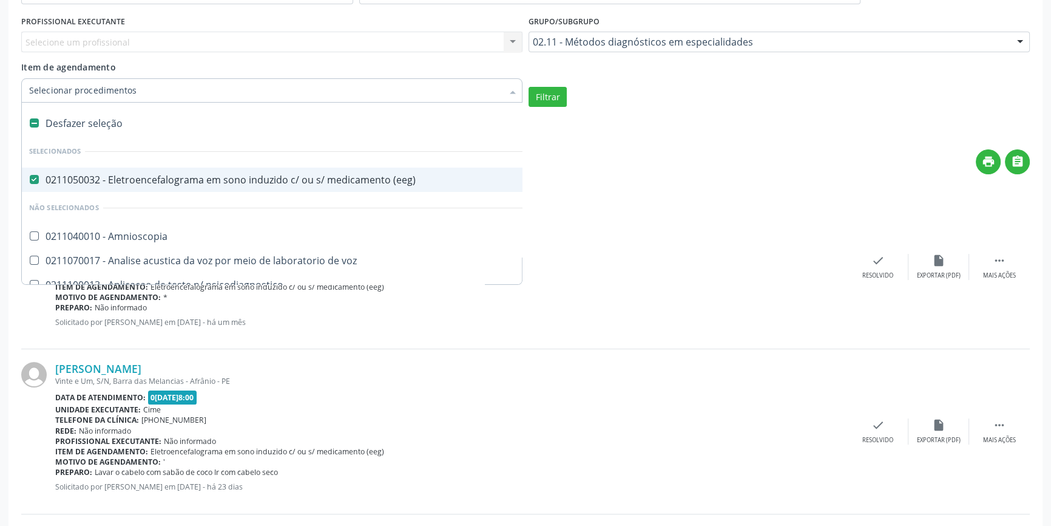
click at [87, 121] on div "Desfazer seleção" at bounding box center [303, 123] width 562 height 24
checkbox \(eeg\) "false"
click at [93, 87] on input "Item de agendamento" at bounding box center [265, 90] width 473 height 24
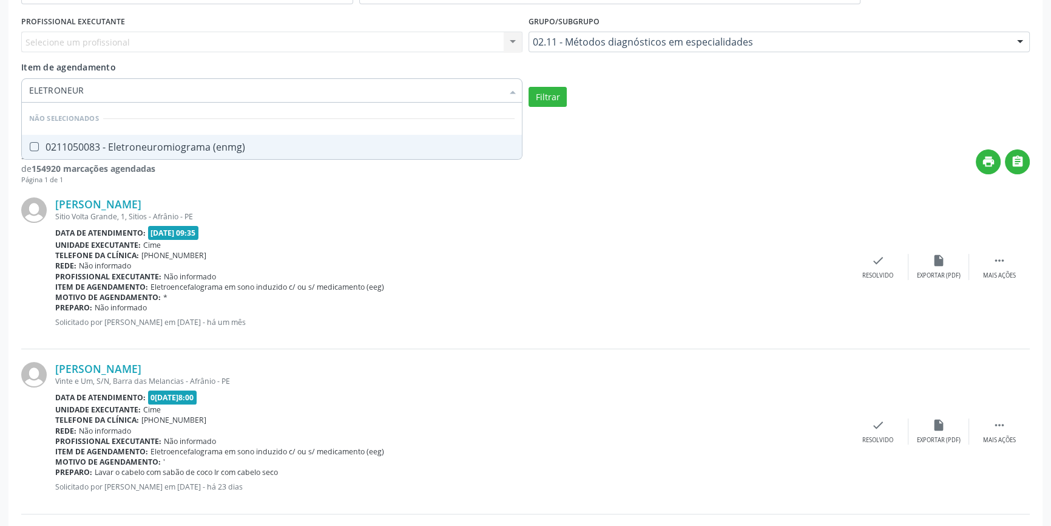
type input "ELETRONEURO"
click at [131, 150] on div "0211050083 - Eletroneuromiograma (enmg)" at bounding box center [271, 147] width 485 height 10
checkbox \(enmg\) "true"
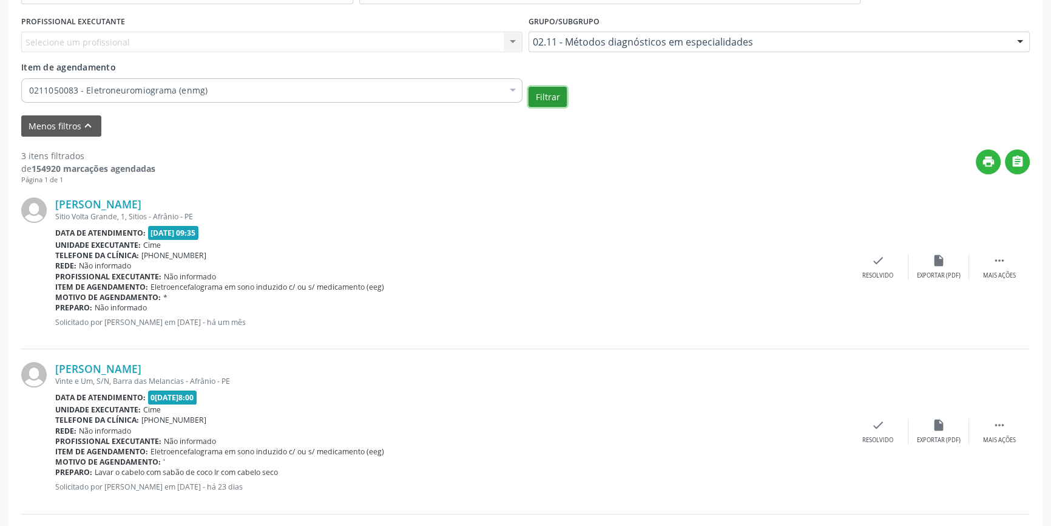
click at [535, 97] on button "Filtrar" at bounding box center [548, 97] width 38 height 21
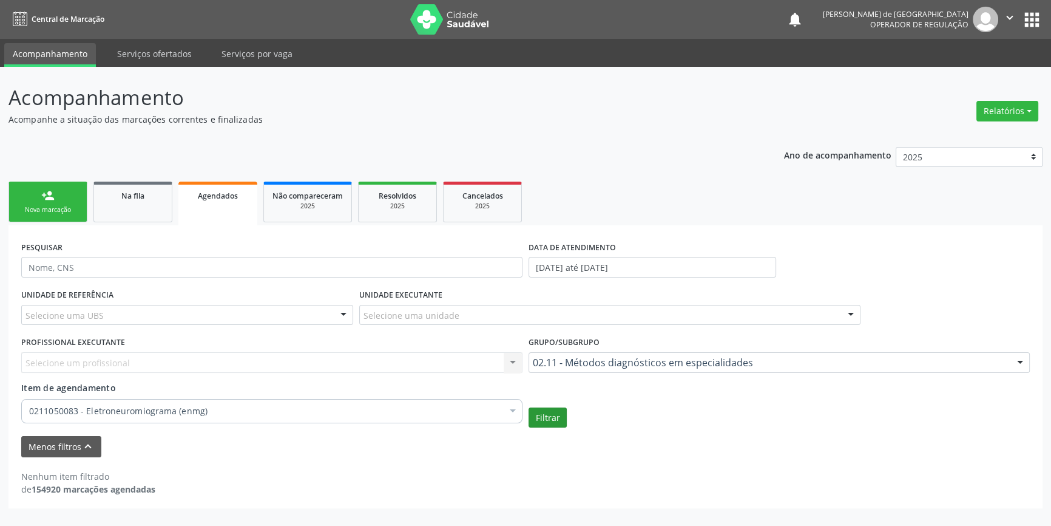
scroll to position [0, 0]
click at [563, 370] on div "02.11 - Métodos diagnósticos em especialidades" at bounding box center [786, 362] width 506 height 21
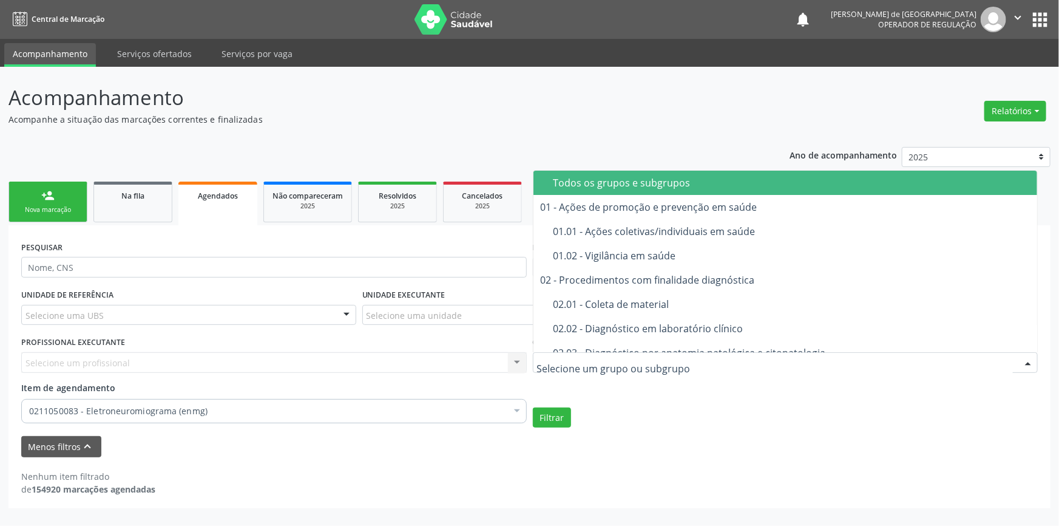
click at [570, 174] on span "Todos os grupos e subgrupos" at bounding box center [785, 183] width 504 height 24
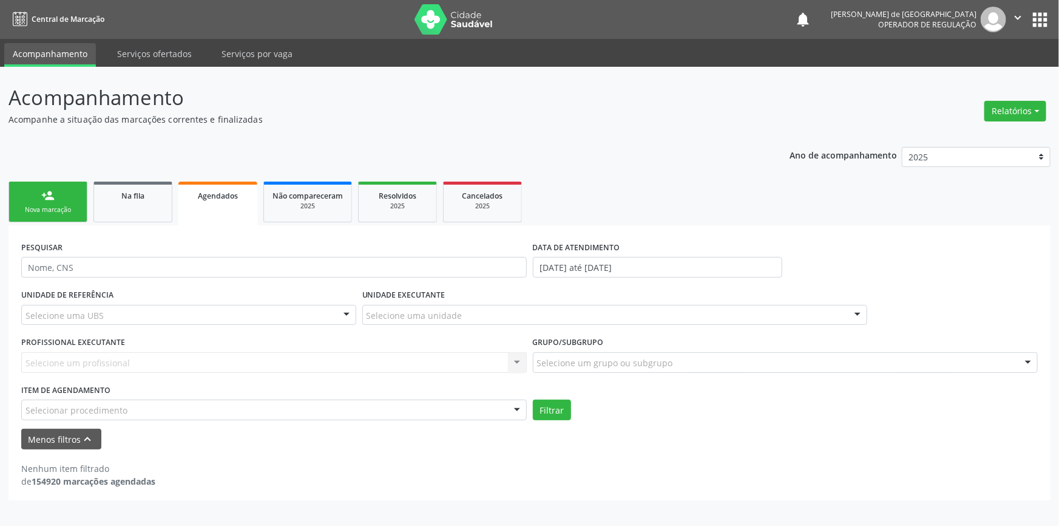
click at [570, 183] on div "person_add Nova marcação Na fila Agendados Não compareceram 2025 Resolvidos 202…" at bounding box center [529, 339] width 1042 height 322
click at [79, 418] on div "Selecionar procedimento" at bounding box center [274, 409] width 506 height 21
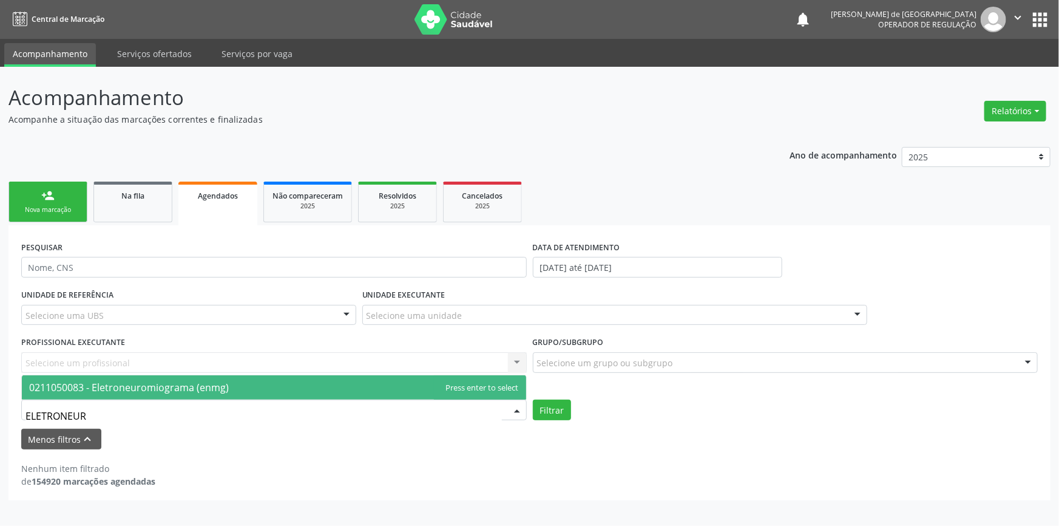
type input "ELETRONEURO"
click at [178, 393] on span "0211050083 - Eletroneuromiograma (enmg)" at bounding box center [274, 387] width 504 height 24
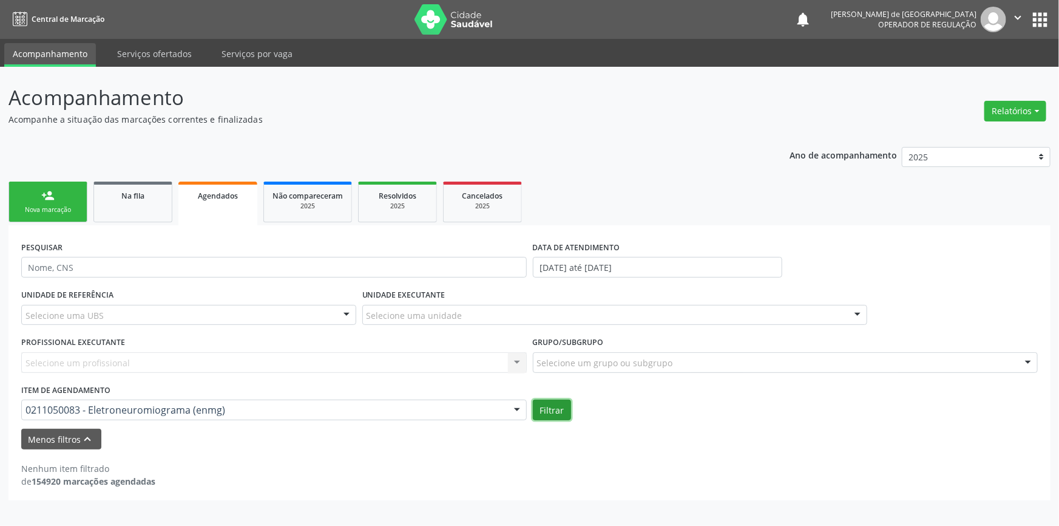
click at [551, 409] on button "Filtrar" at bounding box center [552, 409] width 38 height 21
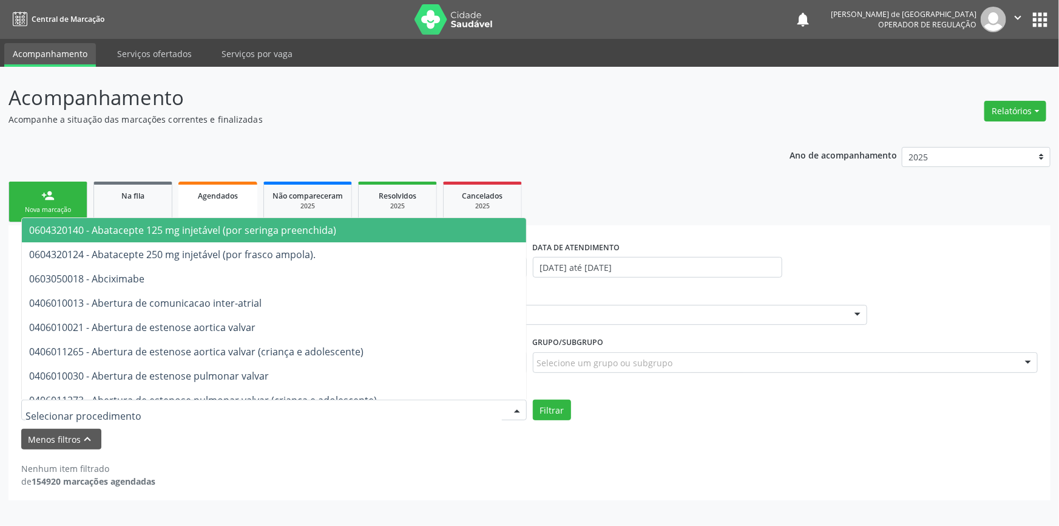
click at [52, 225] on span "0604320140 - Abatacepte 125 mg injetável (por seringa preenchida)" at bounding box center [182, 229] width 307 height 13
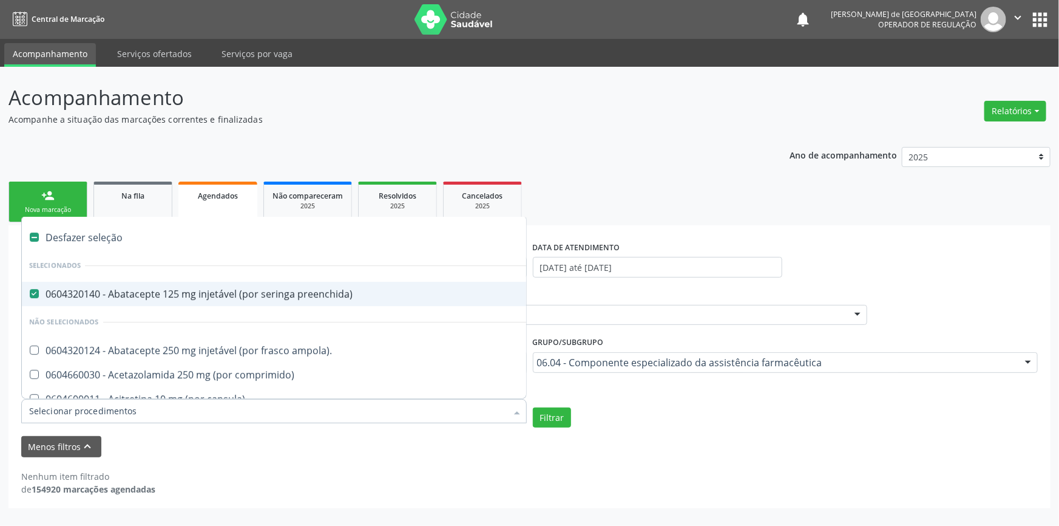
click at [61, 418] on div at bounding box center [274, 411] width 506 height 24
click at [79, 235] on div "Desfazer seleção" at bounding box center [521, 237] width 999 height 24
checkbox preenchida\) "false"
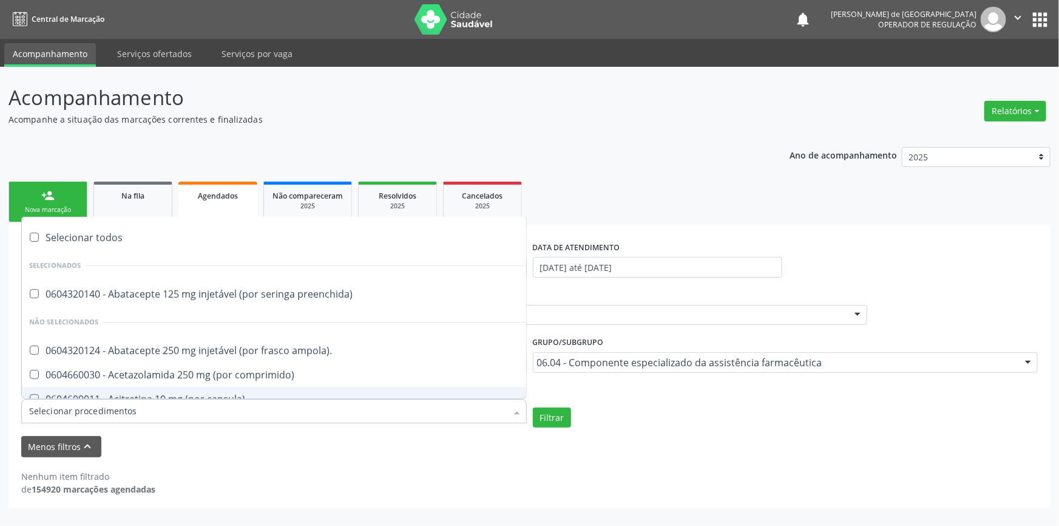
click at [41, 408] on input "Item de agendamento" at bounding box center [268, 411] width 478 height 24
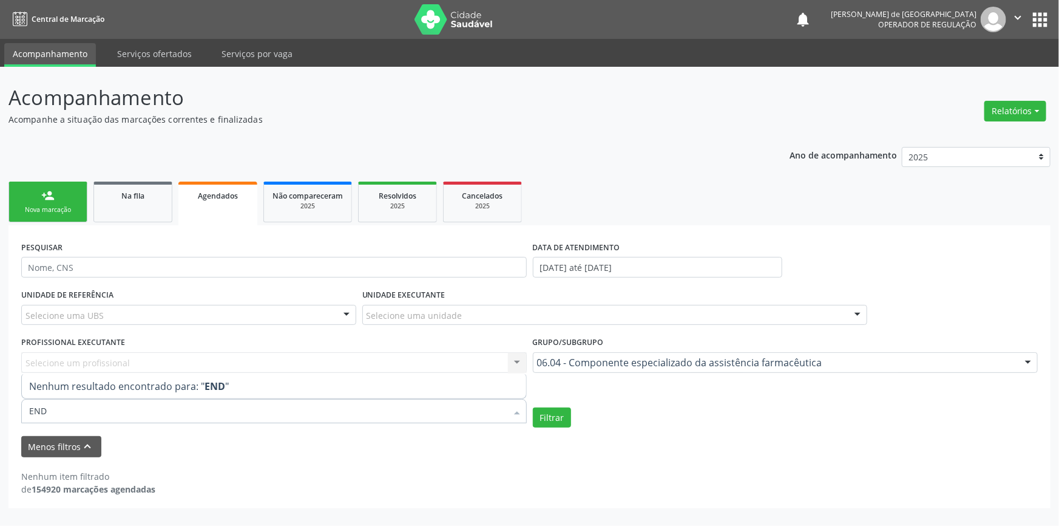
type input "ENDO"
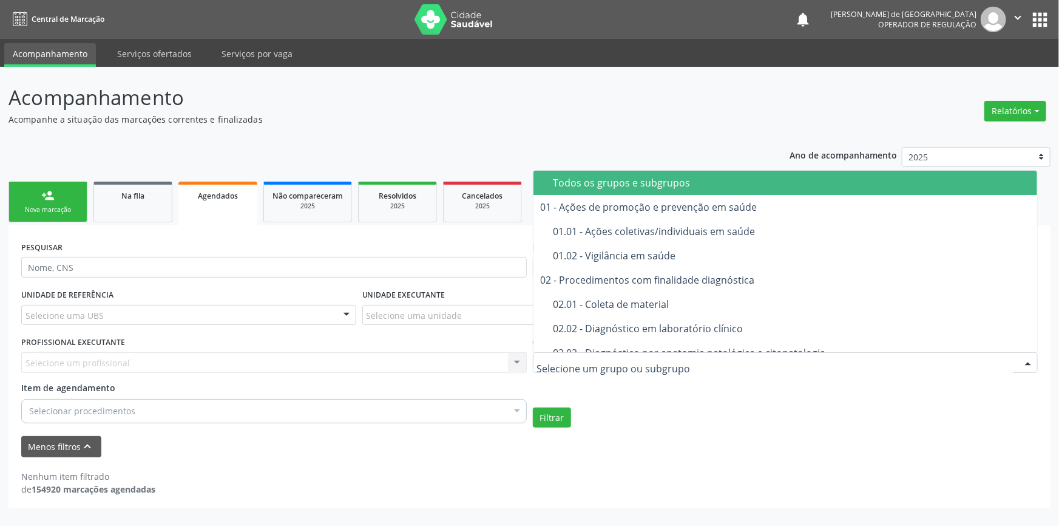
click at [598, 182] on div "Todos os grupos e subgrupos" at bounding box center [791, 183] width 477 height 10
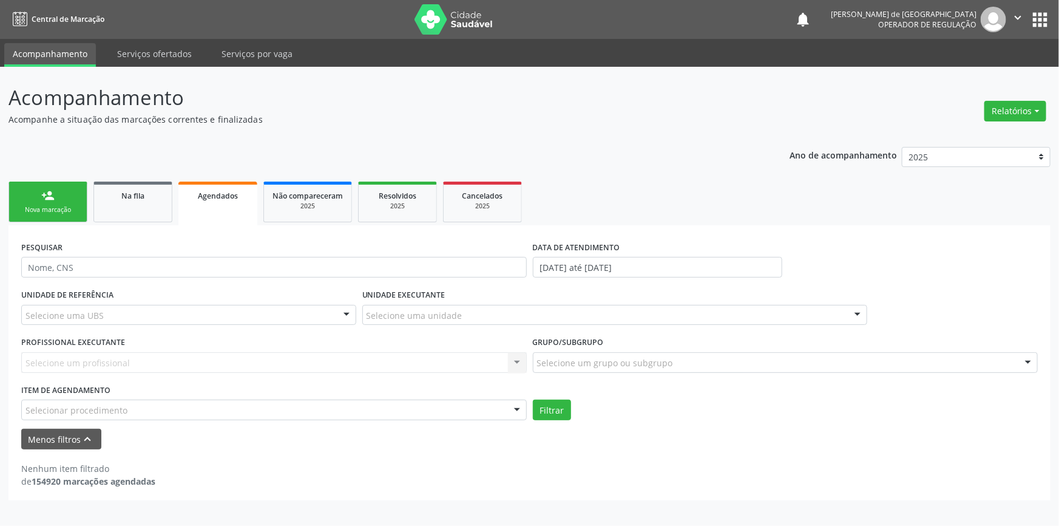
click at [598, 182] on div "person_add Nova marcação Na fila Agendados Não compareceram 2025 Resolvidos 202…" at bounding box center [529, 339] width 1042 height 322
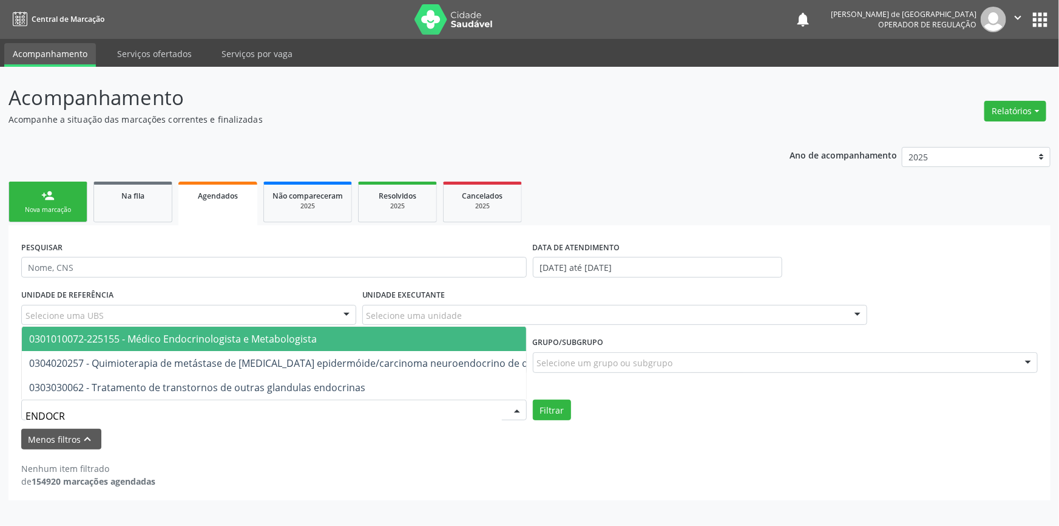
type input "ENDOCRI"
click at [193, 341] on span "0301010072-225155 - Médico Endocrinologista e Metabologista" at bounding box center [325, 338] width 606 height 24
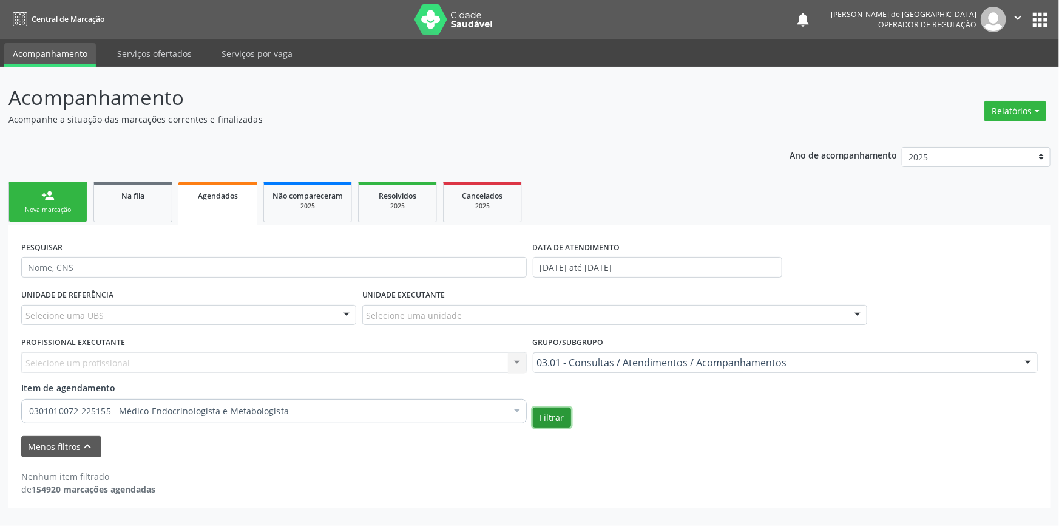
click at [544, 422] on button "Filtrar" at bounding box center [552, 417] width 38 height 21
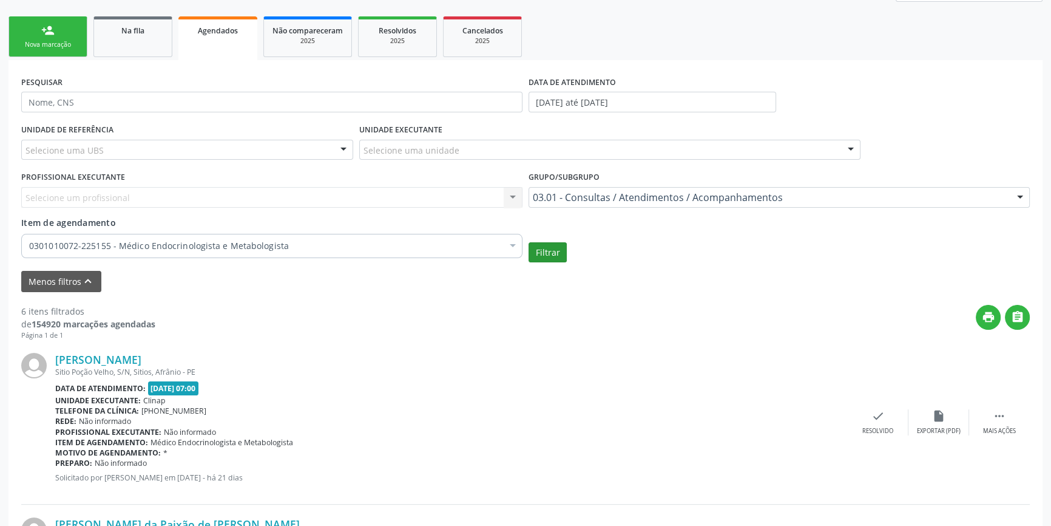
scroll to position [220, 0]
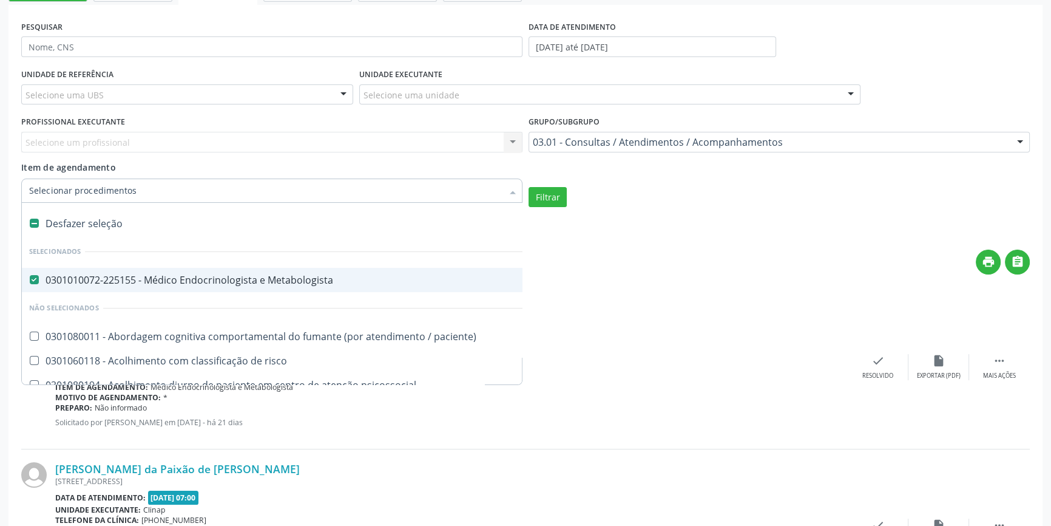
click at [112, 224] on div "Desfazer seleção" at bounding box center [663, 223] width 1282 height 24
checkbox Metabologista "false"
click at [115, 192] on input "Item de agendamento" at bounding box center [265, 190] width 473 height 24
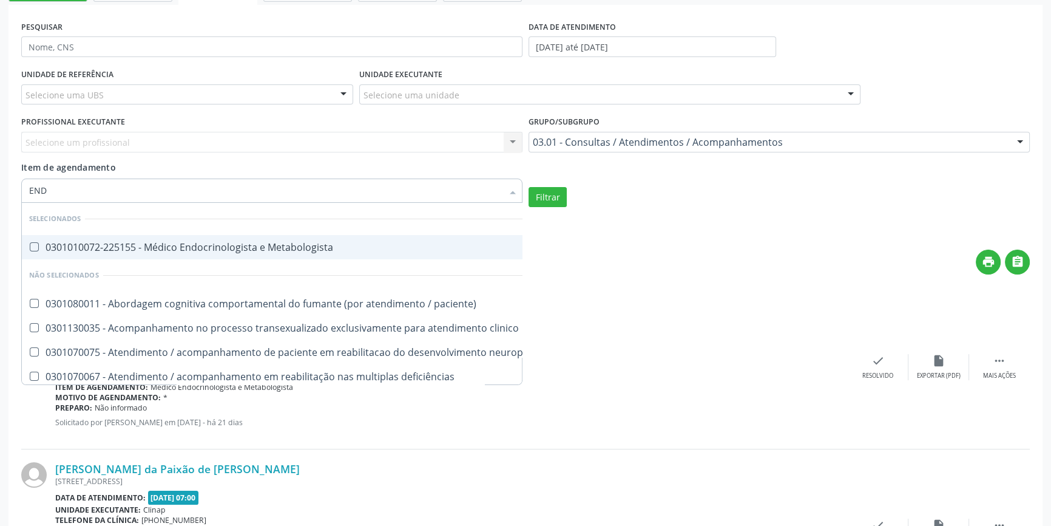
type input "ENDO"
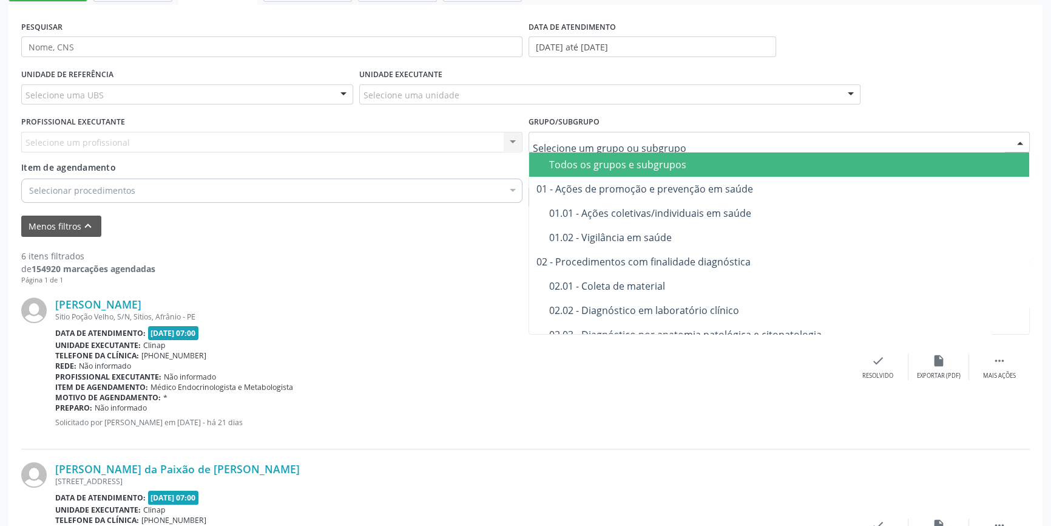
click at [571, 160] on div "Todos os grupos e subgrupos" at bounding box center [785, 165] width 473 height 10
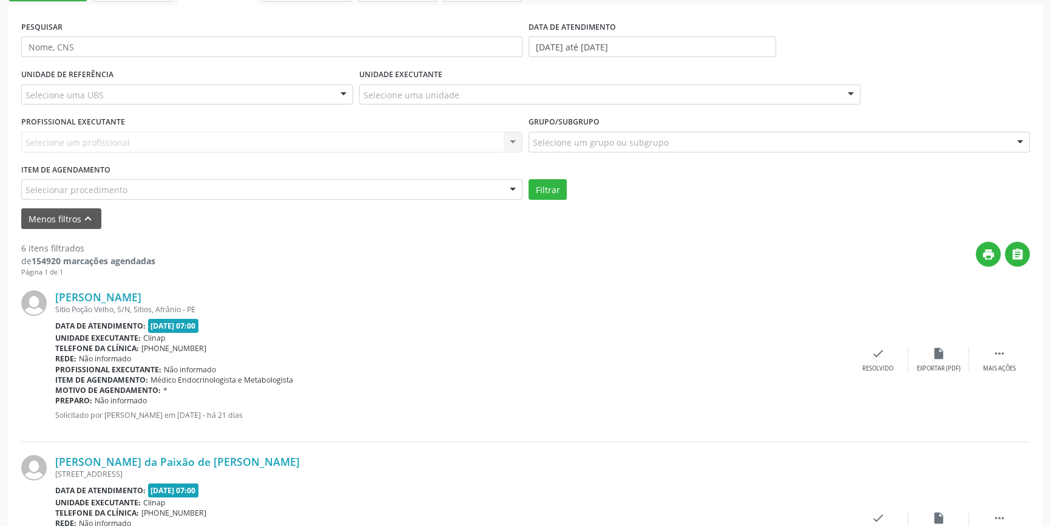
click at [571, 160] on div "UNIDADE DE REFERÊNCIA Selecione uma UBS Todas as UBS ESF de Extrema ESF de Barr…" at bounding box center [525, 133] width 1015 height 134
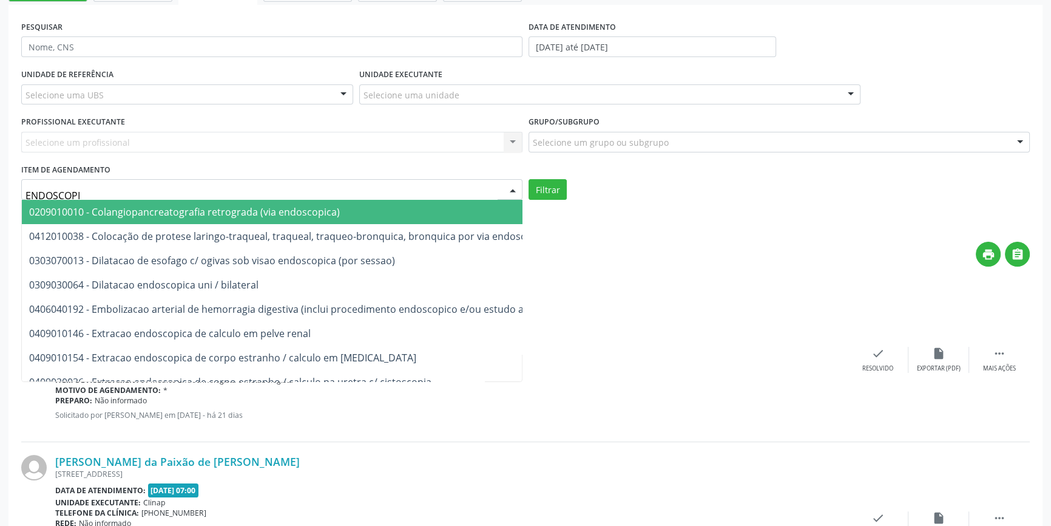
type input "ENDOSCOPIA"
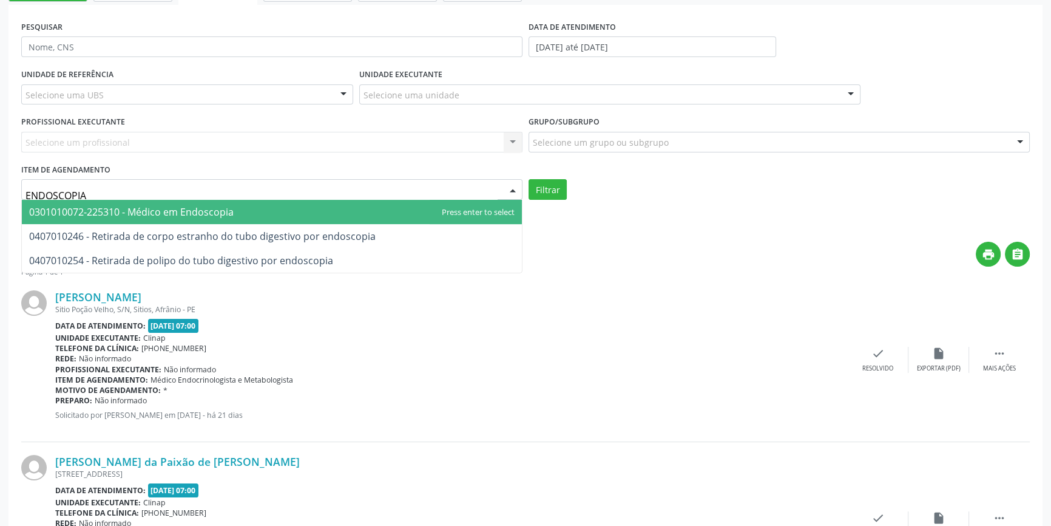
click at [163, 214] on span "0301010072-225310 - Médico em Endoscopia" at bounding box center [131, 211] width 205 height 13
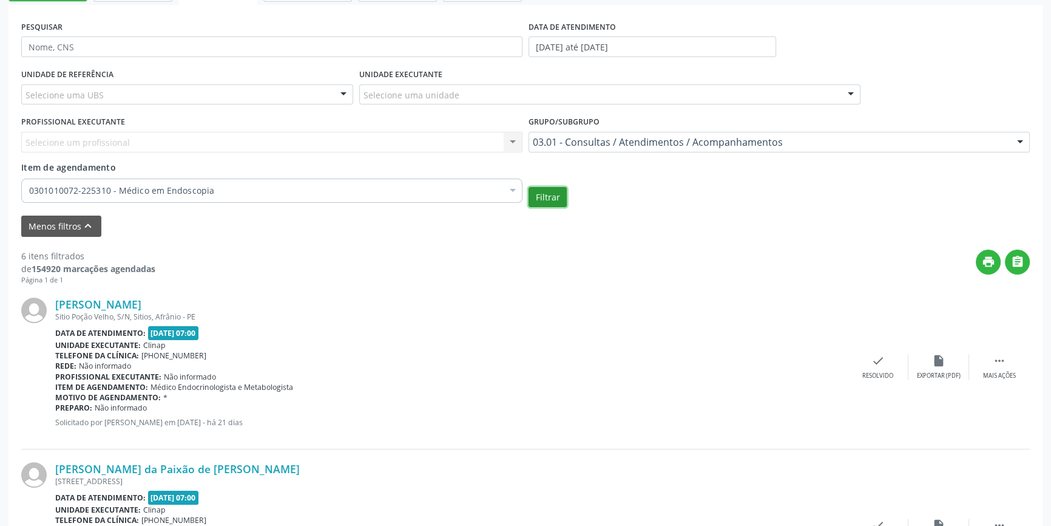
click at [545, 203] on button "Filtrar" at bounding box center [548, 197] width 38 height 21
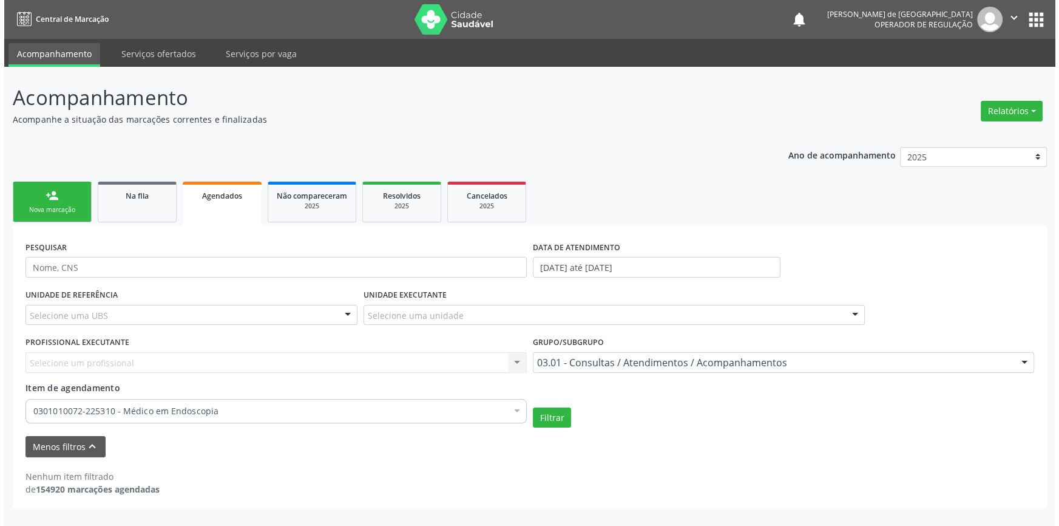
scroll to position [0, 0]
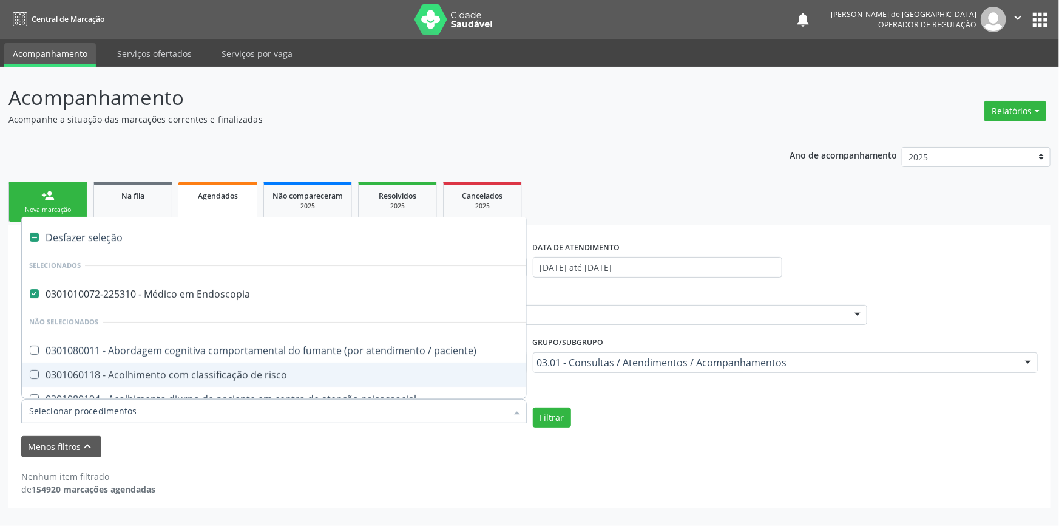
click at [34, 230] on div "Desfazer seleção" at bounding box center [663, 237] width 1282 height 24
checkbox Endoscopia "false"
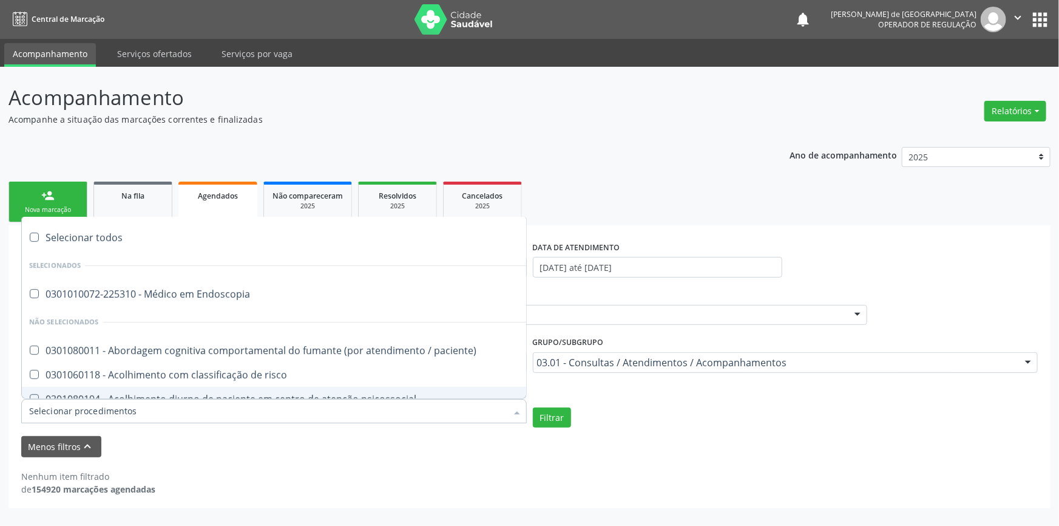
click at [61, 408] on input "Item de agendamento" at bounding box center [268, 411] width 478 height 24
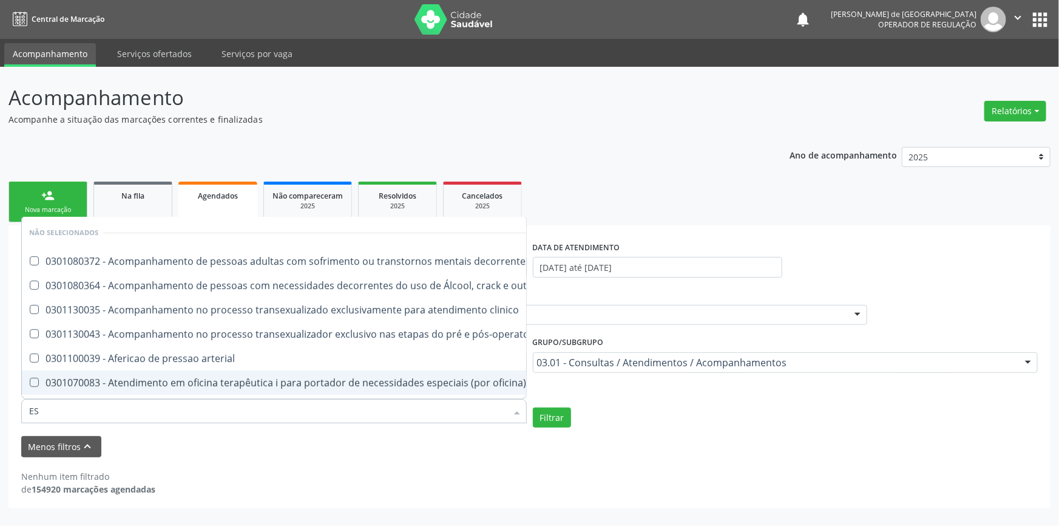
type input "E"
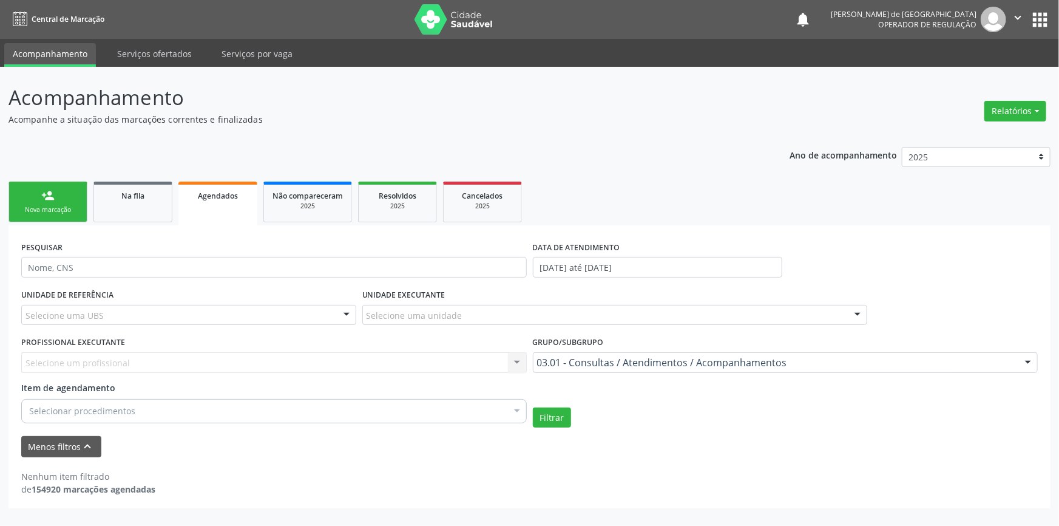
click at [703, 398] on div "UNIDADE DE REFERÊNCIA Selecione uma UBS Todas as UBS ESF de Extrema ESF de Barr…" at bounding box center [529, 356] width 1023 height 141
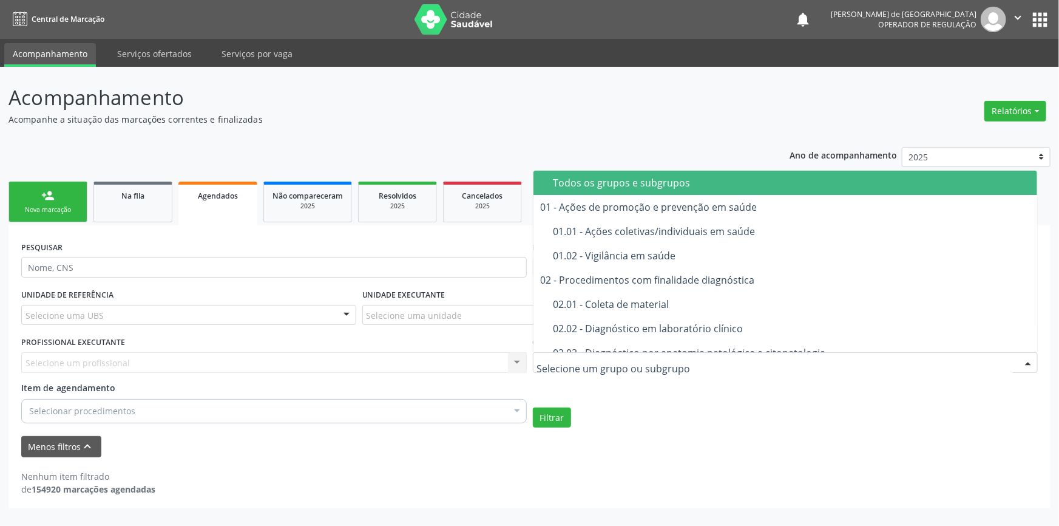
click at [605, 178] on div "Todos os grupos e subgrupos" at bounding box center [791, 183] width 477 height 10
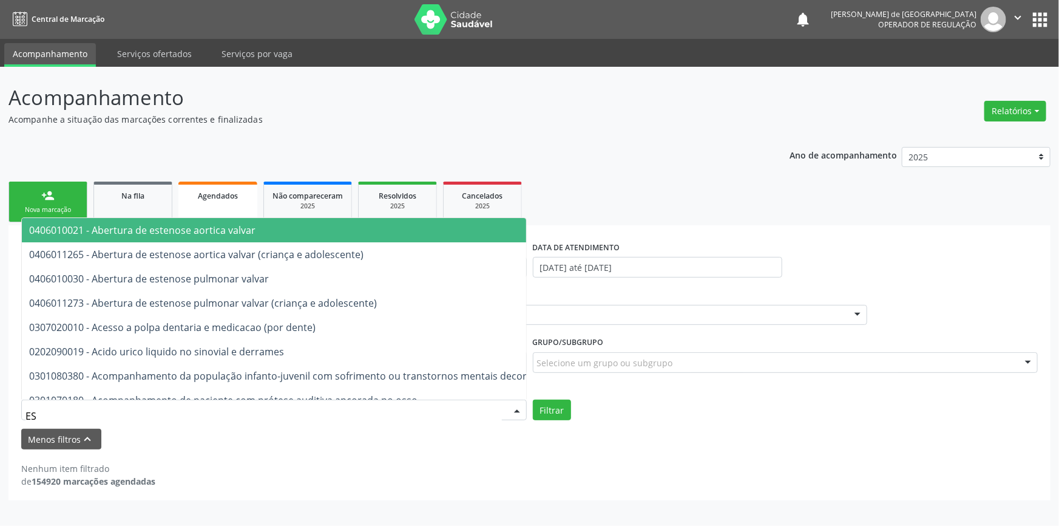
type input "E"
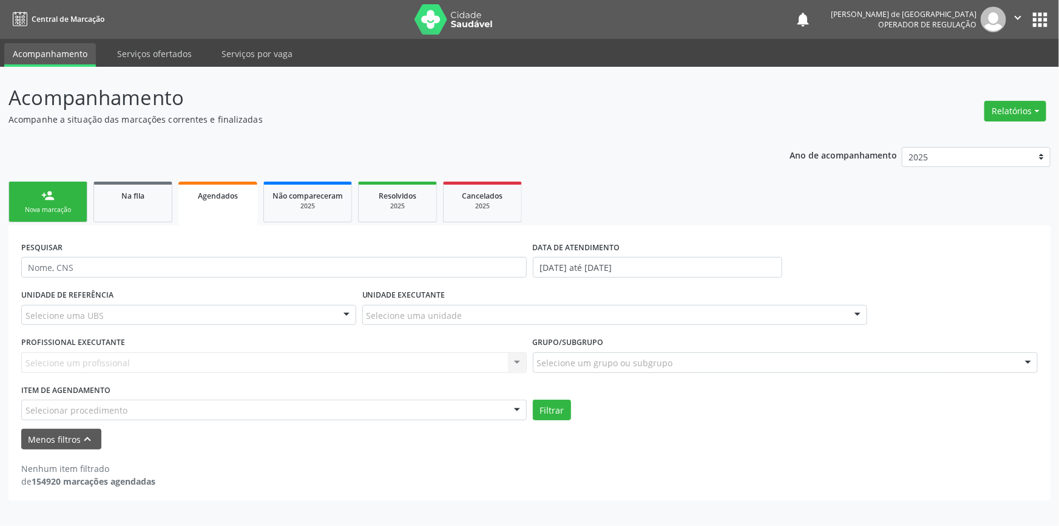
click at [564, 458] on div "Nenhum item filtrado de 154920 marcações agendadas" at bounding box center [529, 468] width 1016 height 38
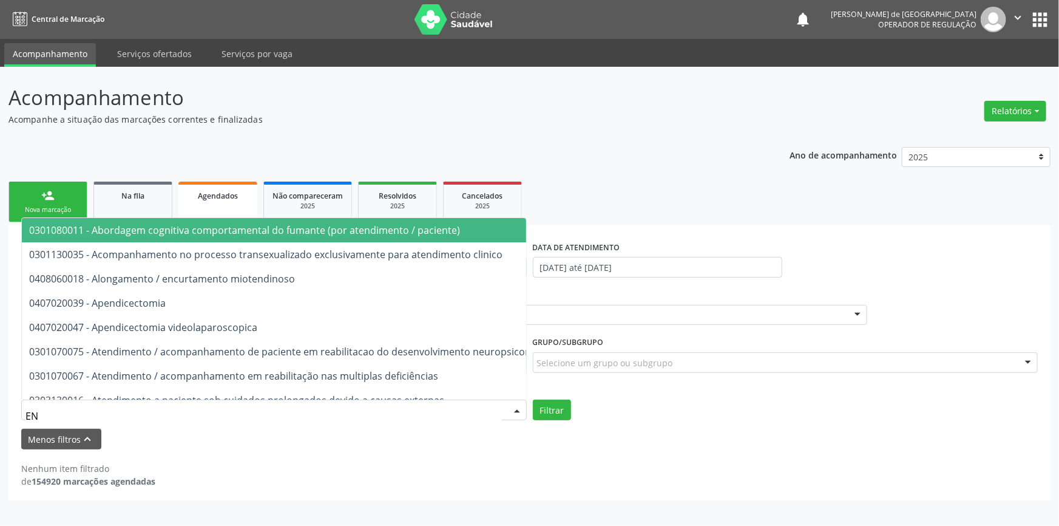
type input "E"
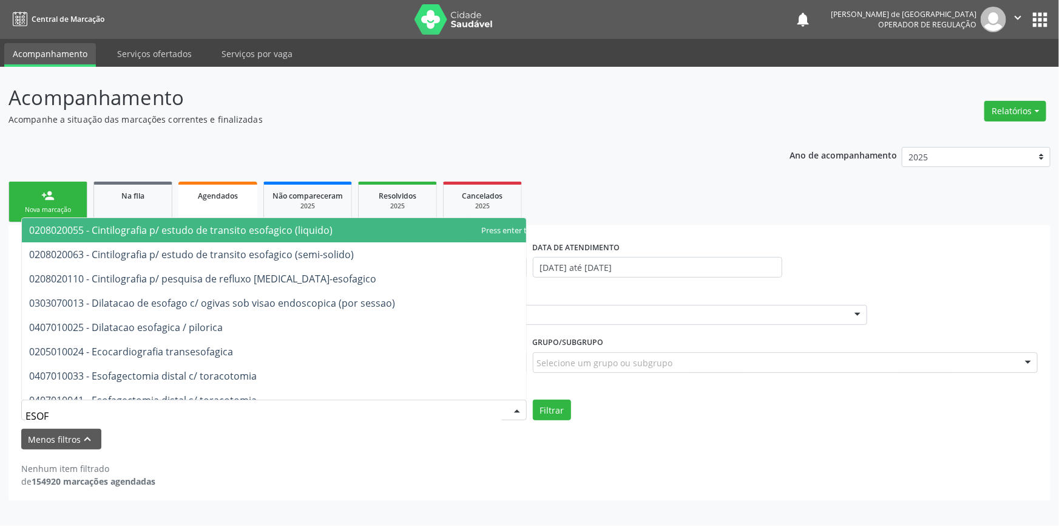
type input "ESOFA"
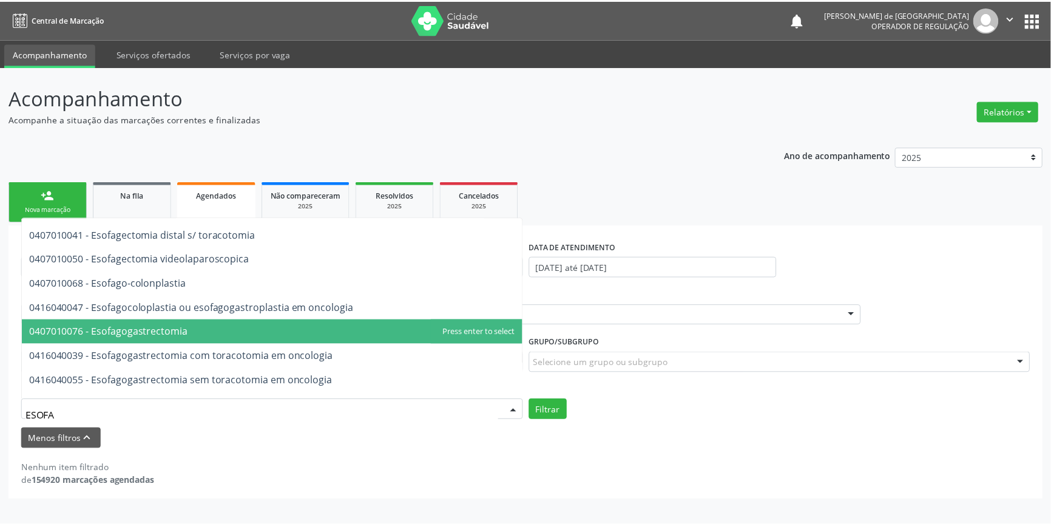
scroll to position [110, 0]
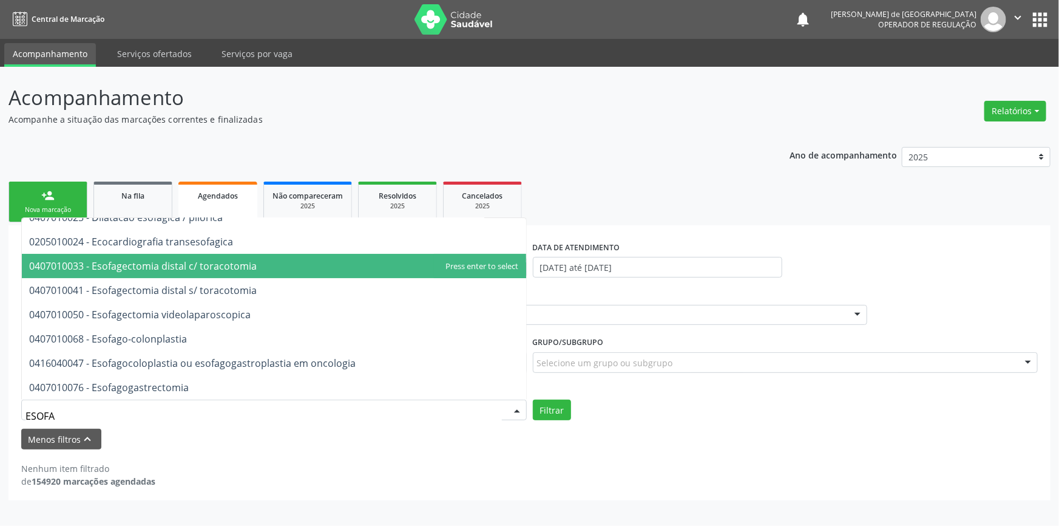
click at [201, 266] on span "0407010033 - Esofagectomia distal c/ toracotomia" at bounding box center [143, 265] width 228 height 13
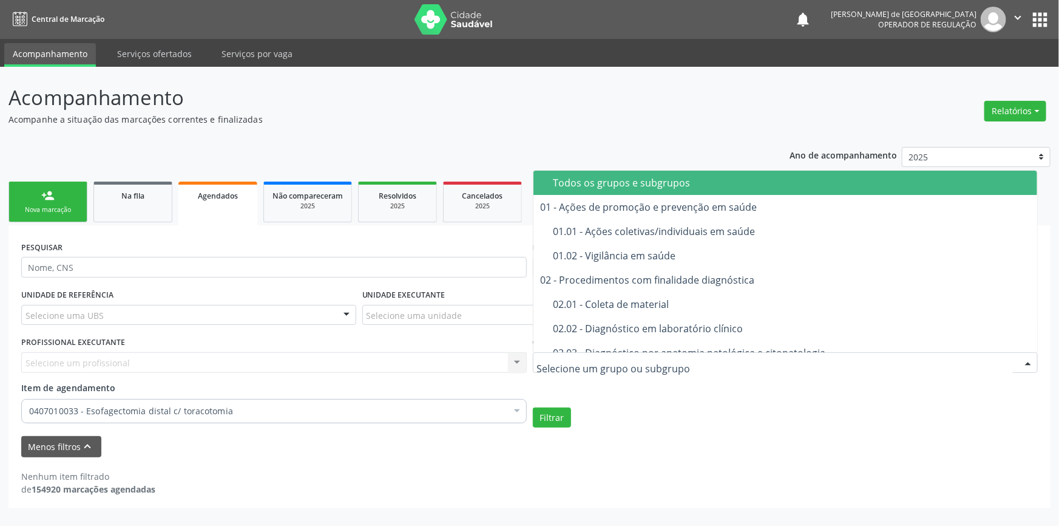
click at [604, 180] on div "Todos os grupos e subgrupos" at bounding box center [791, 183] width 477 height 10
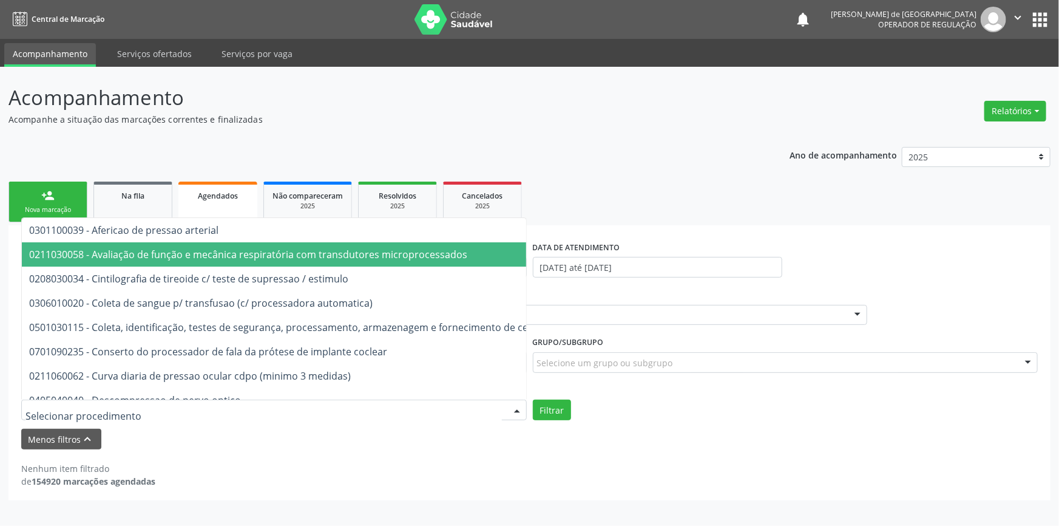
click at [751, 224] on ul "person_add Nova marcação Na fila Agendados Não compareceram 2025 Resolvidos 202…" at bounding box center [529, 201] width 1042 height 47
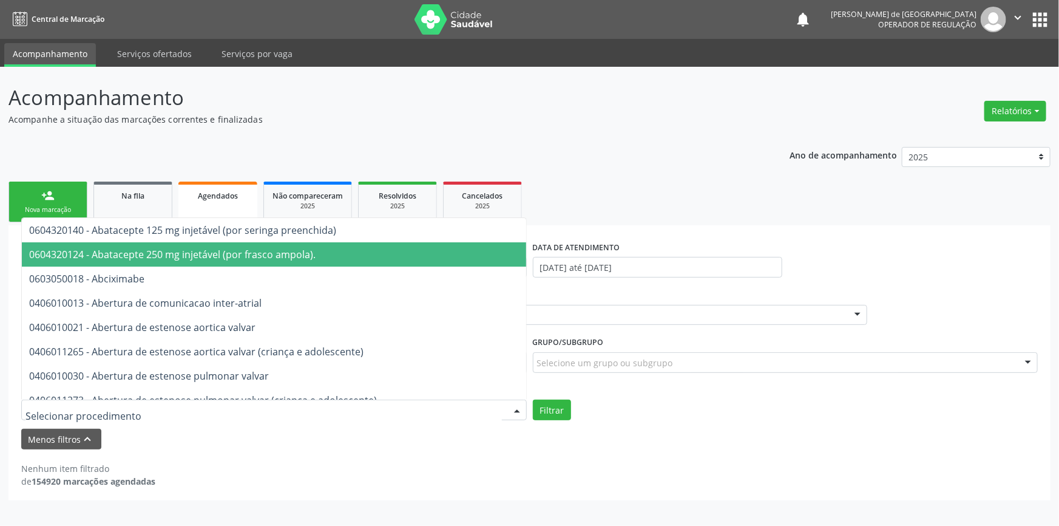
click at [176, 411] on div at bounding box center [274, 409] width 506 height 21
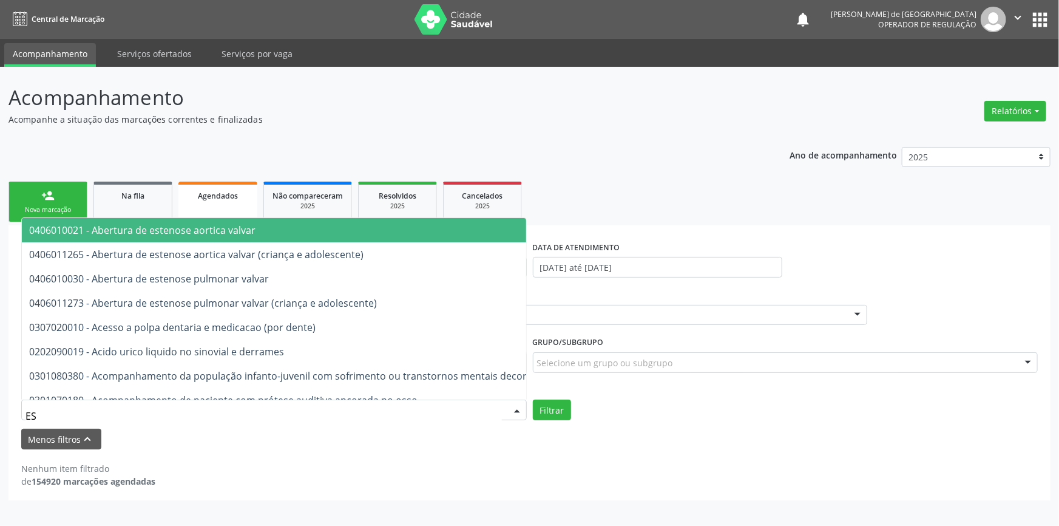
type input "E"
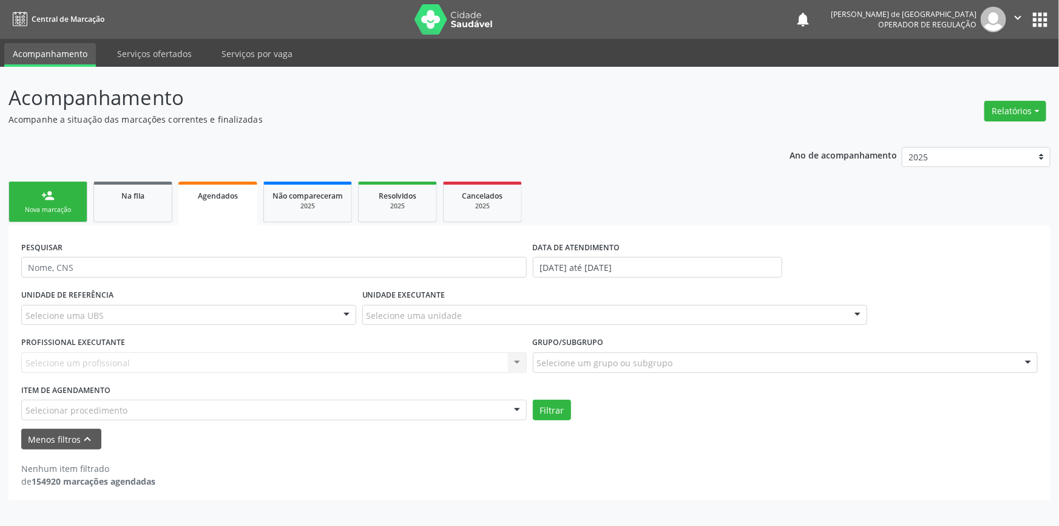
click at [326, 453] on div "Nenhum item filtrado de 154920 marcações agendadas" at bounding box center [529, 468] width 1016 height 38
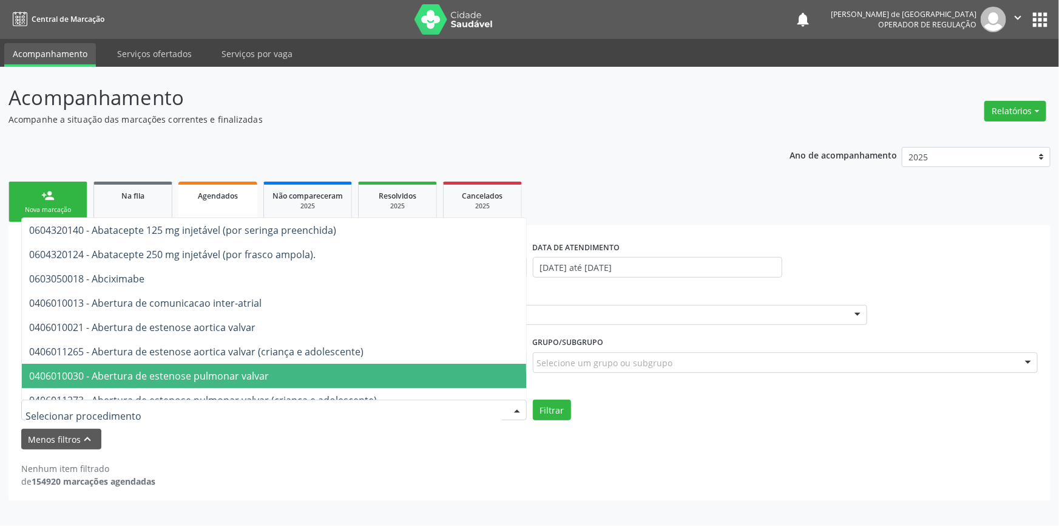
click at [642, 444] on div "Menos filtros keyboard_arrow_up" at bounding box center [529, 438] width 1023 height 21
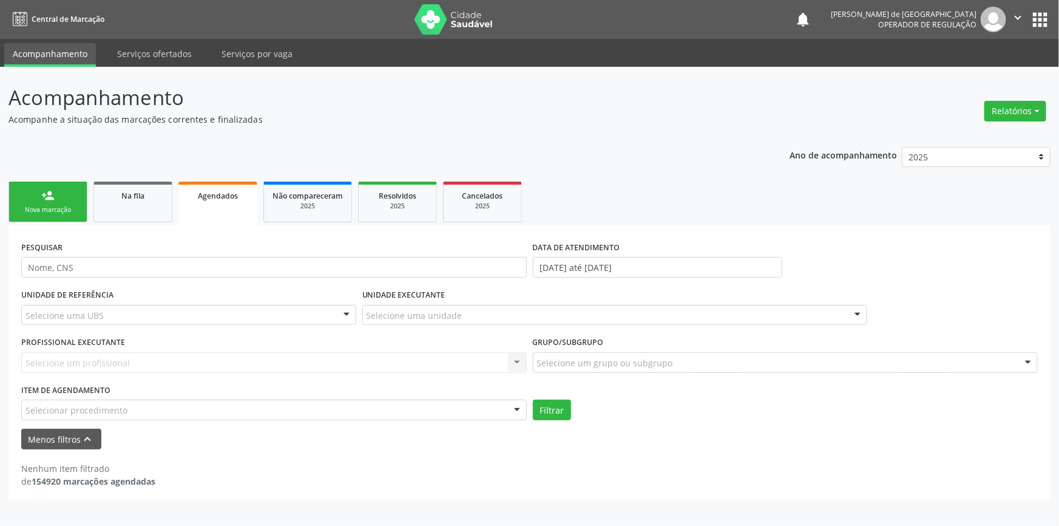
click at [186, 411] on div "Selecionar procedimento" at bounding box center [274, 409] width 506 height 21
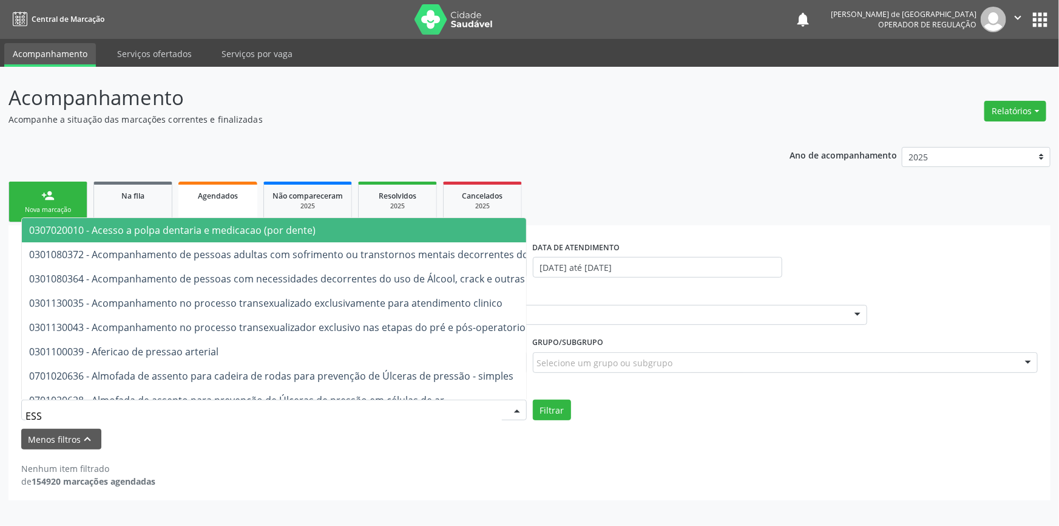
type input "ES"
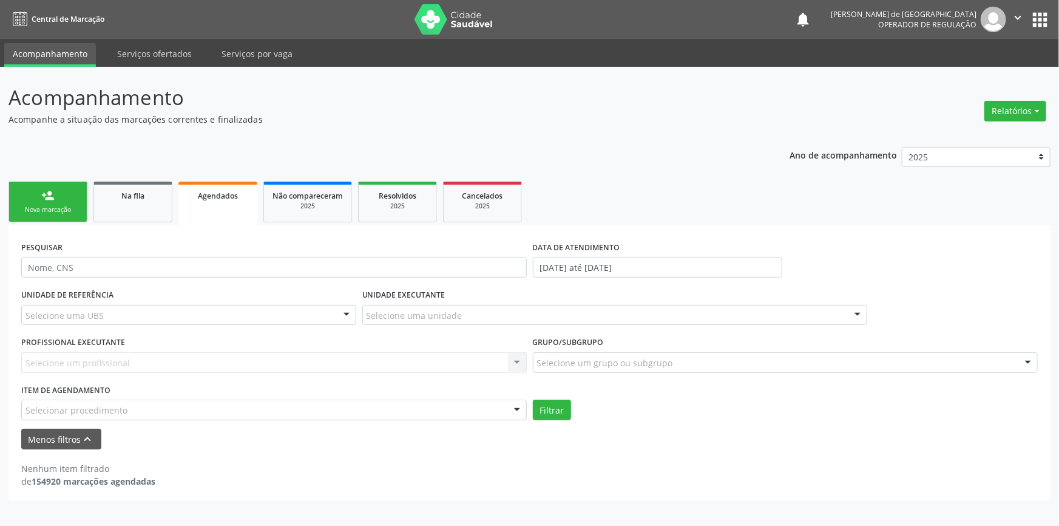
click at [631, 464] on div "Nenhum item filtrado de 154920 marcações agendadas" at bounding box center [529, 474] width 1016 height 25
click at [296, 201] on div "2025" at bounding box center [307, 205] width 70 height 9
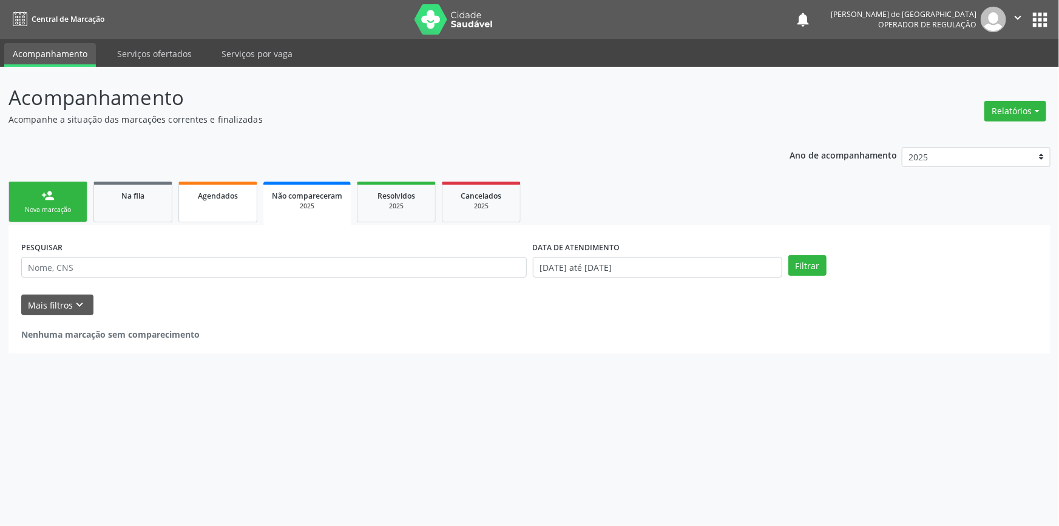
click at [242, 212] on link "Agendados" at bounding box center [217, 201] width 79 height 41
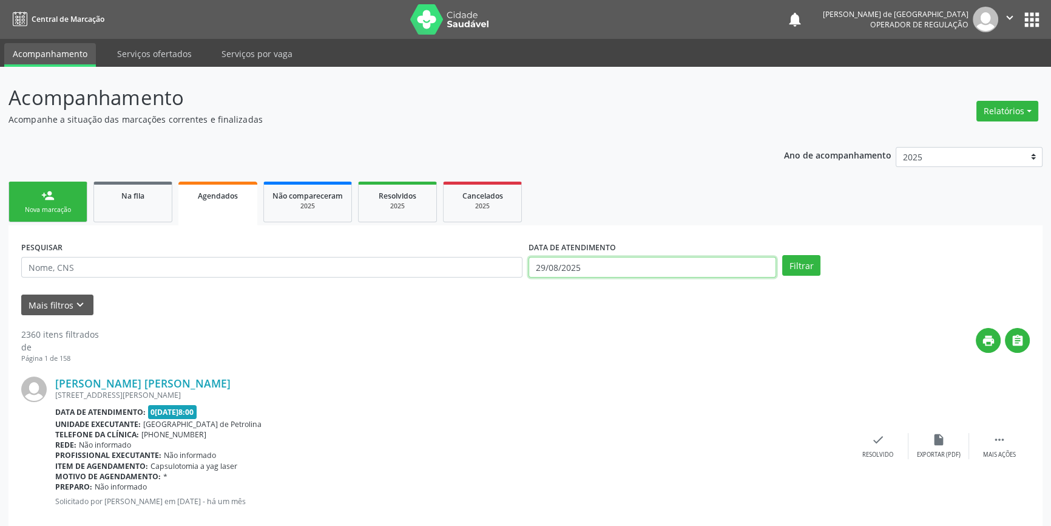
click at [649, 269] on input "29/08/2025" at bounding box center [653, 267] width 248 height 21
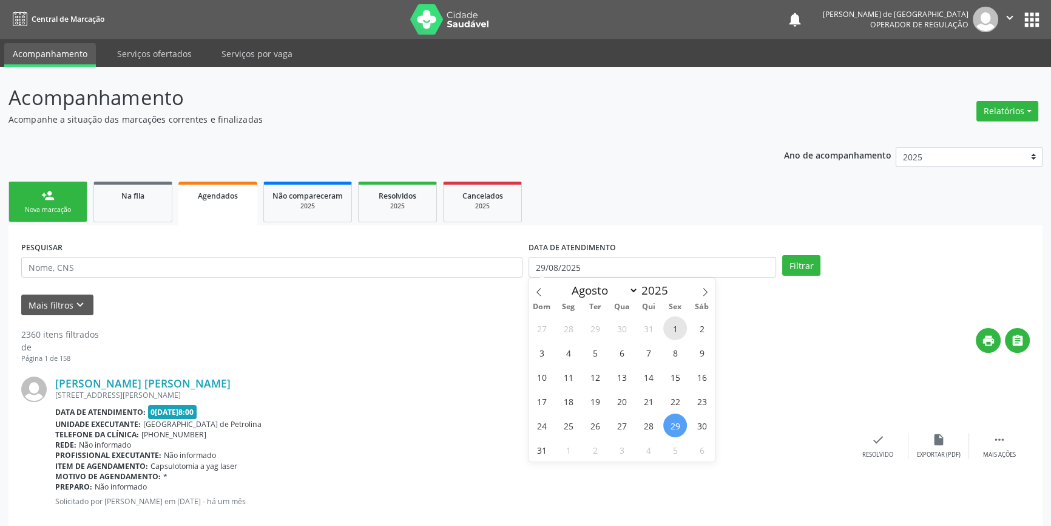
click at [680, 330] on span "1" at bounding box center [675, 328] width 24 height 24
type input "01/08/2025"
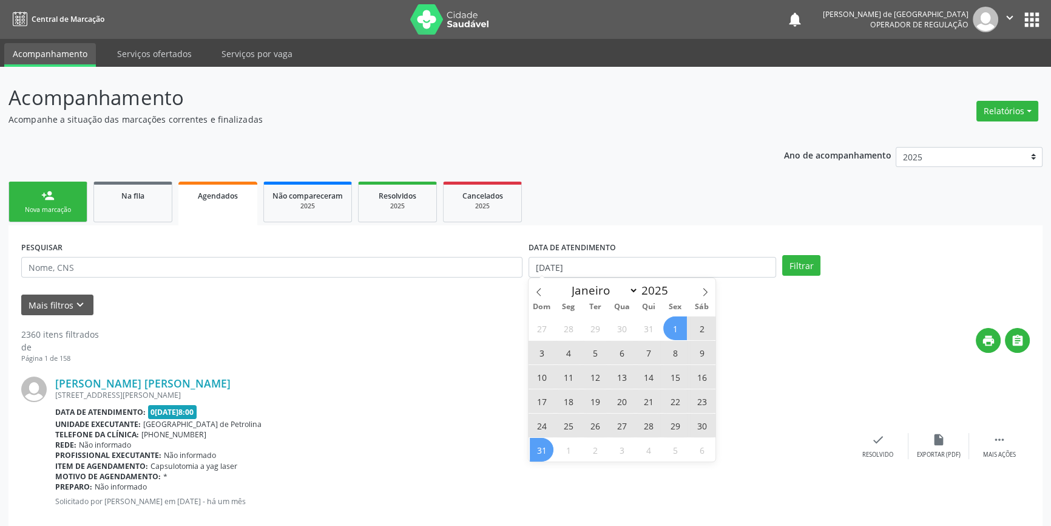
click at [544, 453] on span "31" at bounding box center [542, 450] width 24 height 24
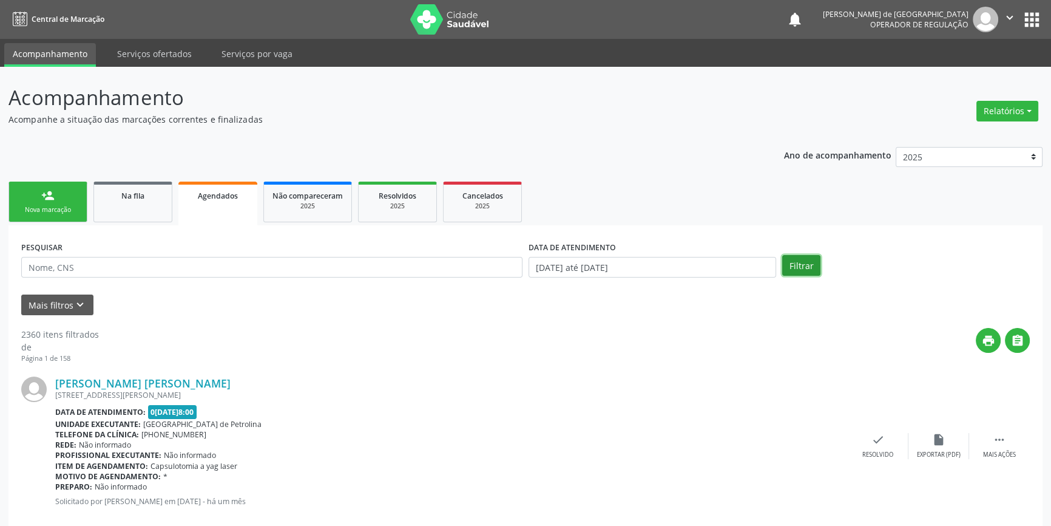
click at [798, 268] on button "Filtrar" at bounding box center [801, 265] width 38 height 21
click at [55, 302] on button "Mais filtros keyboard_arrow_down" at bounding box center [57, 304] width 72 height 21
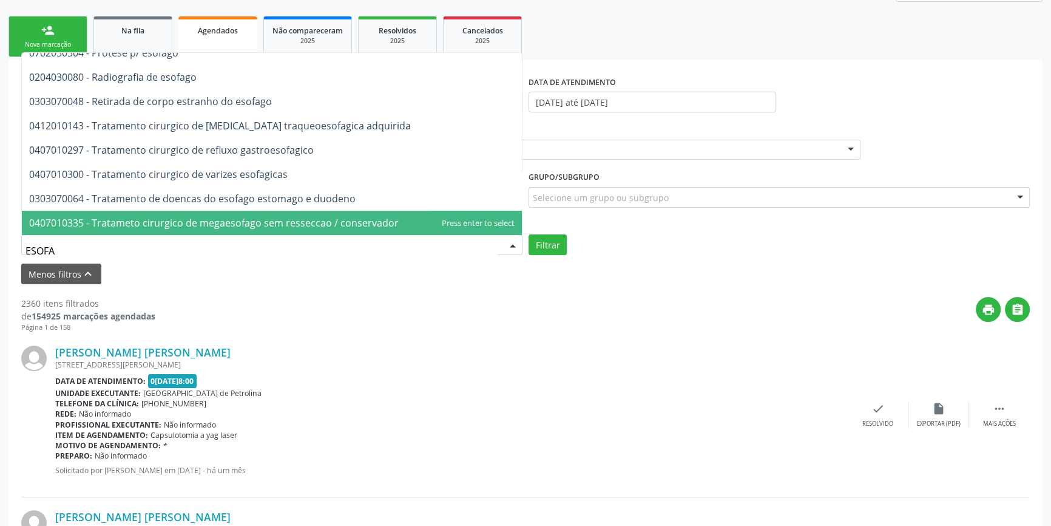
scroll to position [220, 0]
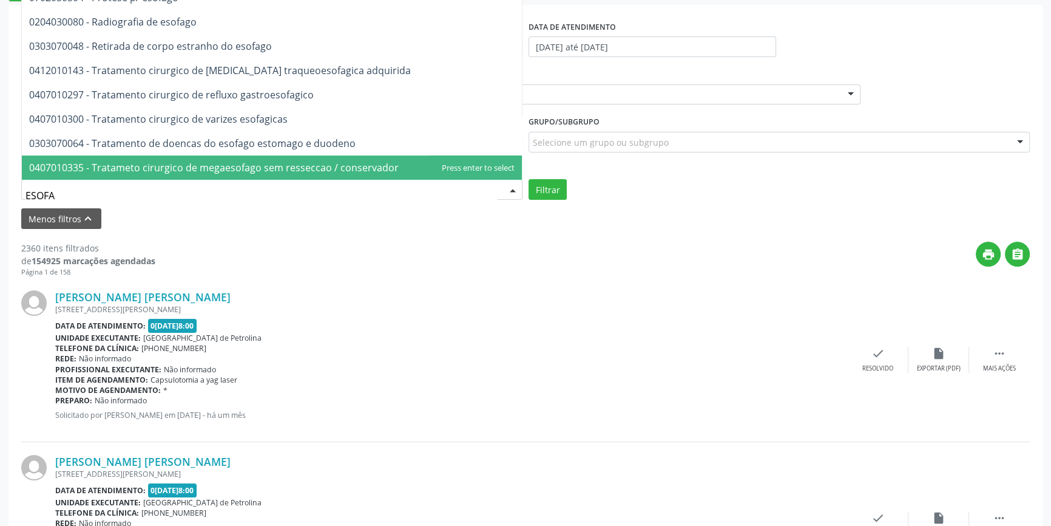
click at [521, 326] on div "Data de atendimento: 01/08/2025 - 08:00" at bounding box center [451, 326] width 793 height 14
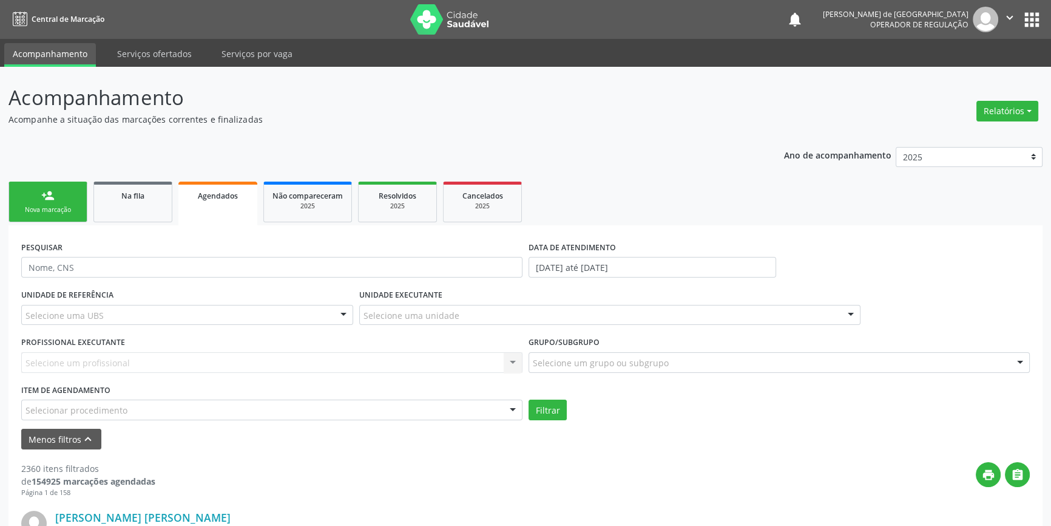
scroll to position [0, 0]
click at [107, 416] on div "Selecionar procedimento" at bounding box center [271, 409] width 501 height 21
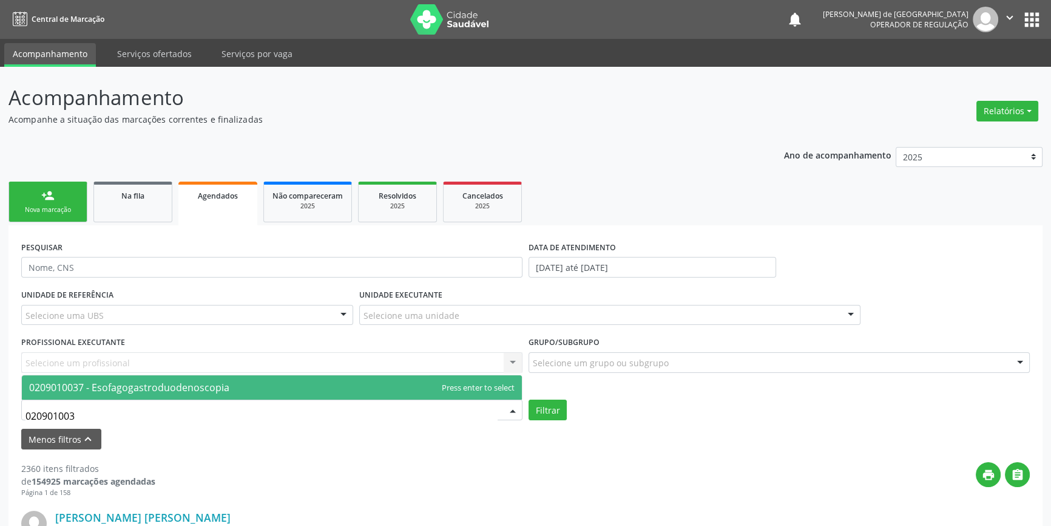
type input "0209010037"
click at [194, 380] on span "0209010037 - Esofagogastroduodenoscopia" at bounding box center [129, 386] width 200 height 13
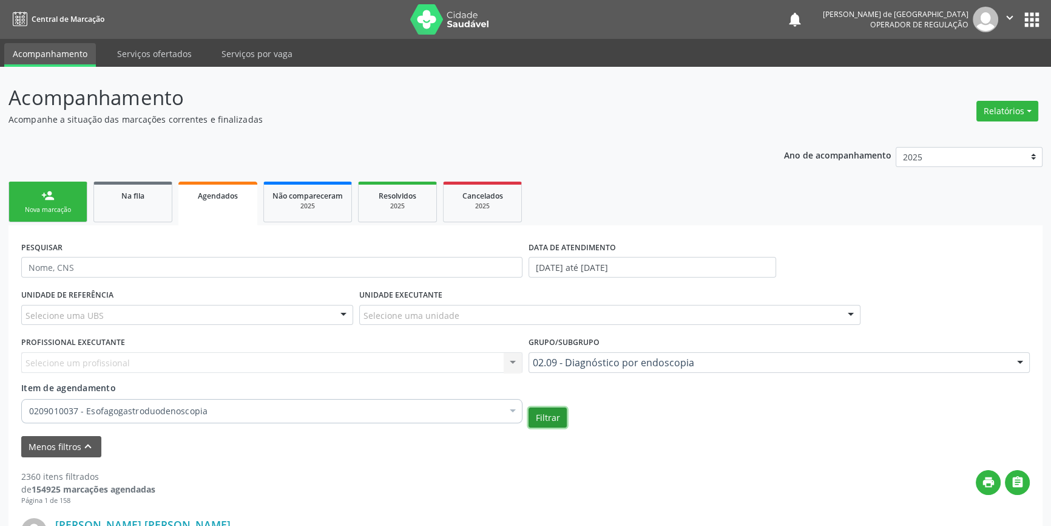
click at [548, 419] on button "Filtrar" at bounding box center [548, 417] width 38 height 21
click at [643, 262] on input "01[DATE]té 31[DATE]" at bounding box center [653, 267] width 248 height 21
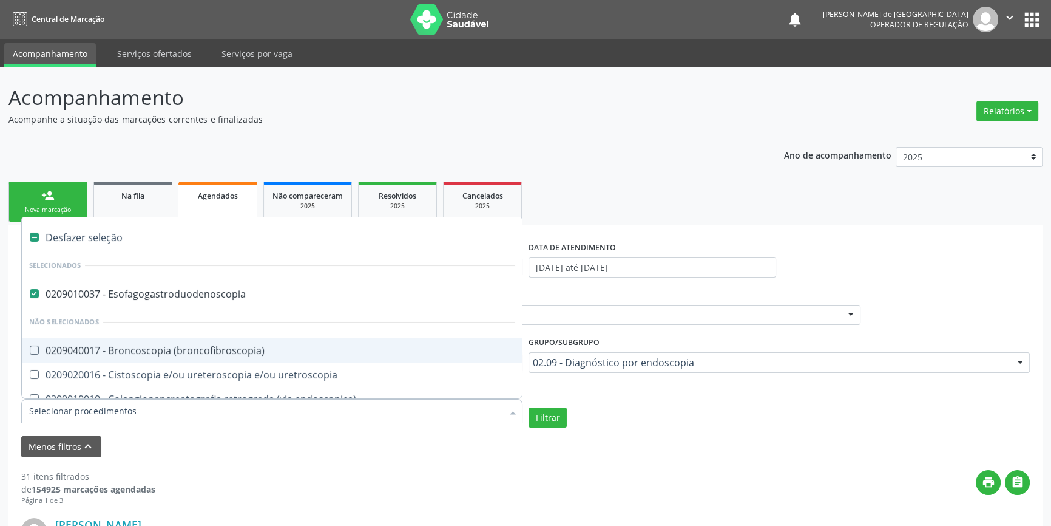
click at [66, 237] on div "Desfazer seleção" at bounding box center [272, 237] width 500 height 24
checkbox Esofagogastroduodenoscopia "false"
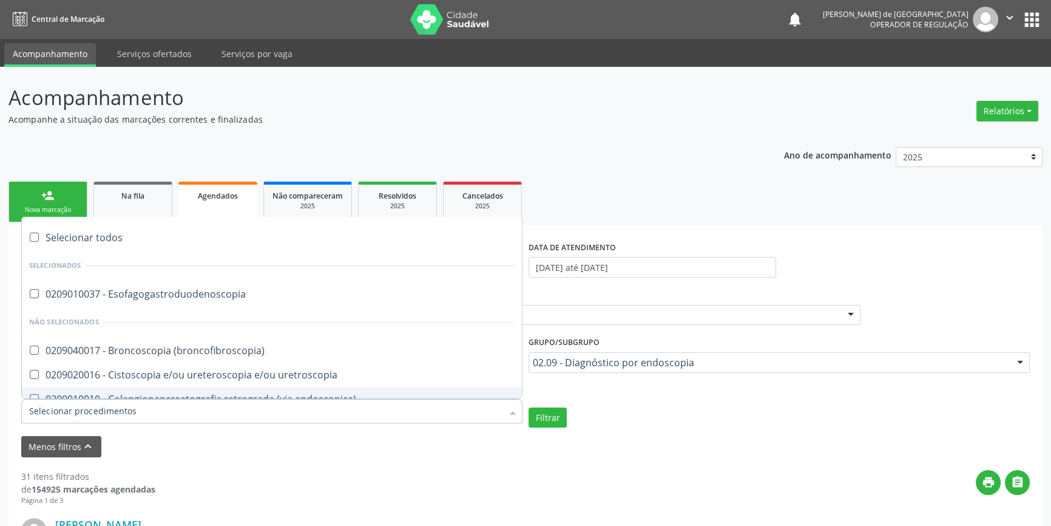
click at [35, 413] on input "Item de agendamento" at bounding box center [265, 411] width 473 height 24
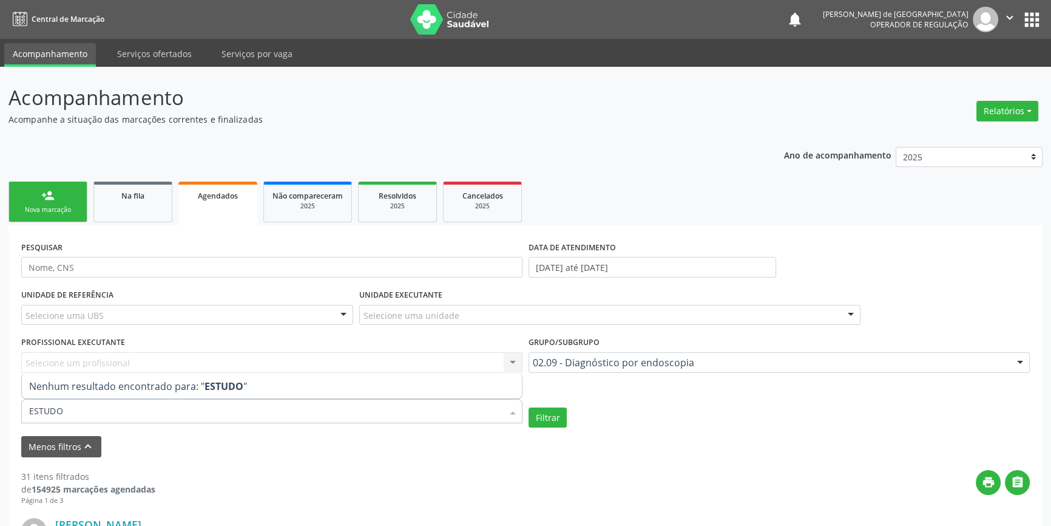
type input "ESTUD"
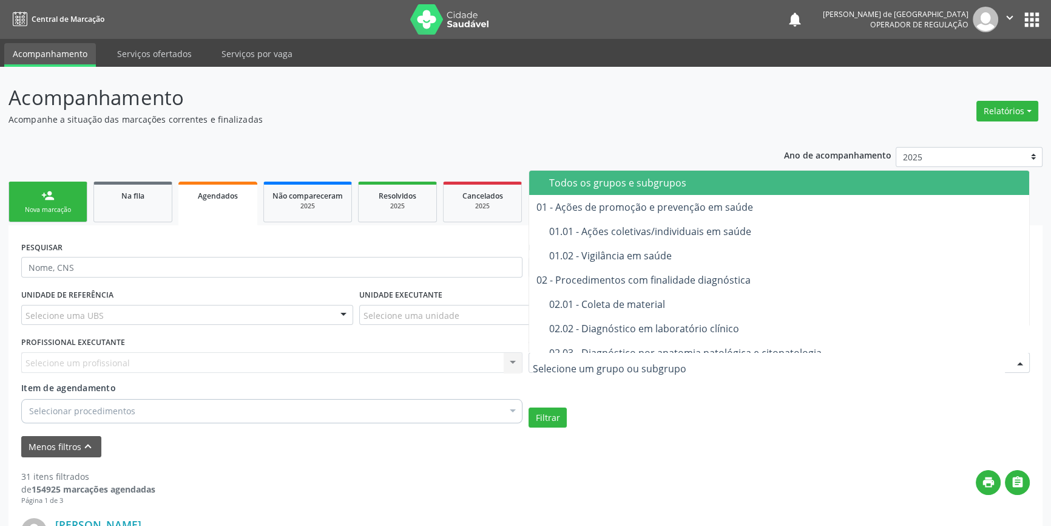
click at [646, 192] on span "Todos os grupos e subgrupos" at bounding box center [779, 183] width 500 height 24
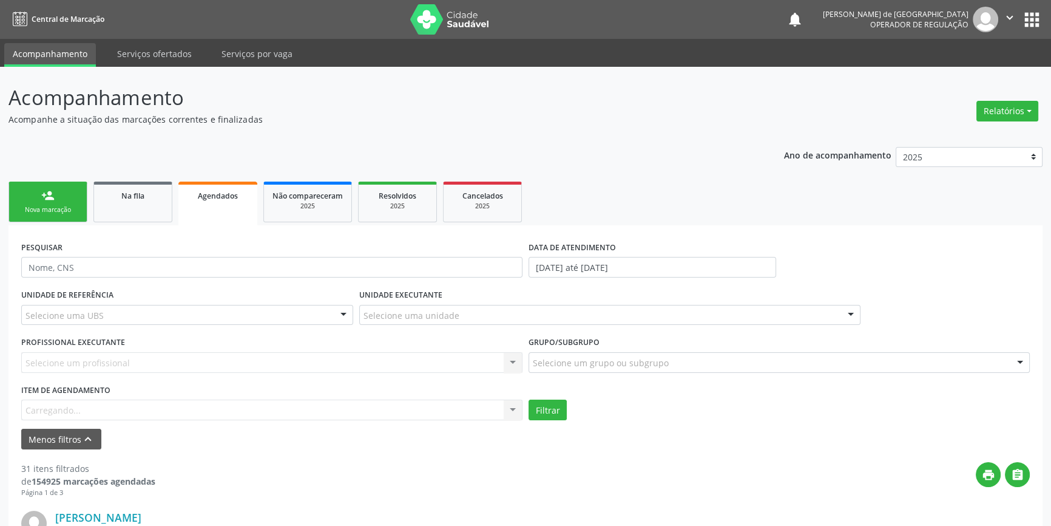
click at [72, 413] on div "Item de agendamento Carregando... No elements found. Consider changing the sear…" at bounding box center [271, 400] width 501 height 39
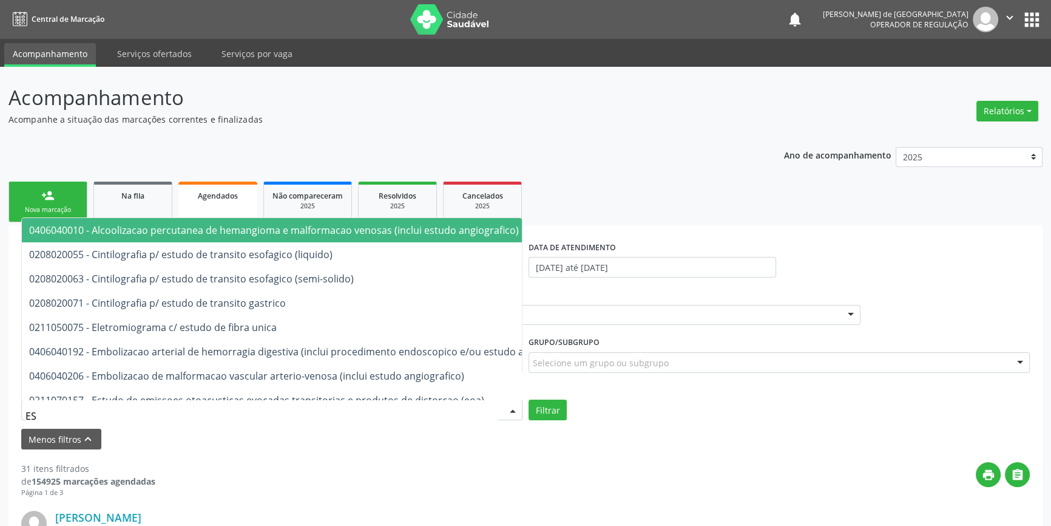
type input "E"
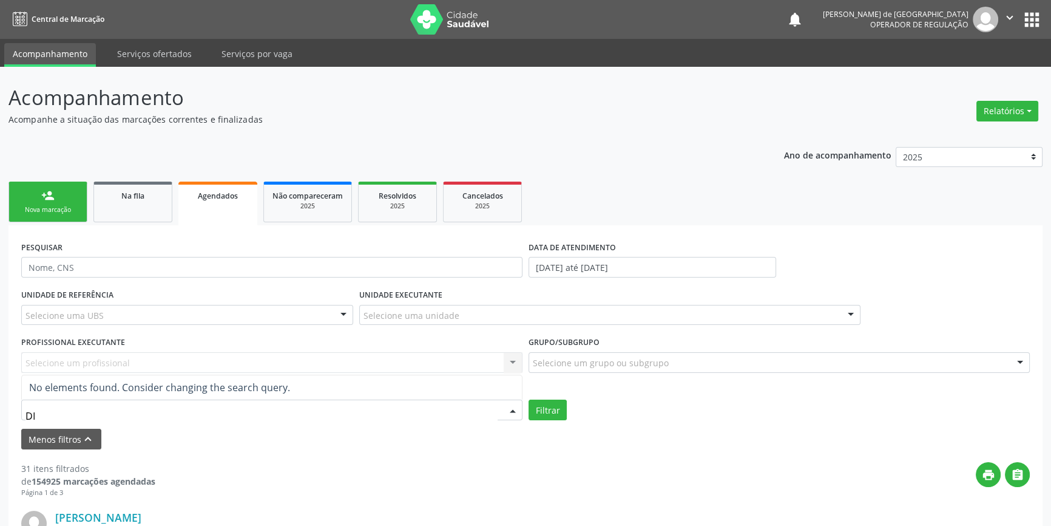
type input "D"
click at [307, 478] on div "print " at bounding box center [592, 480] width 874 height 36
click at [200, 407] on div "Selecionar procedimento" at bounding box center [271, 409] width 501 height 21
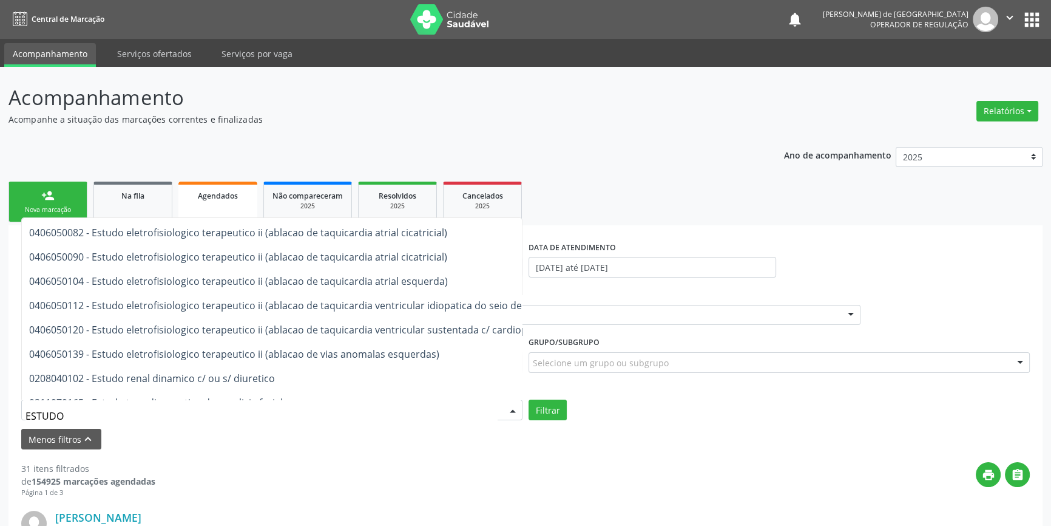
scroll to position [506, 0]
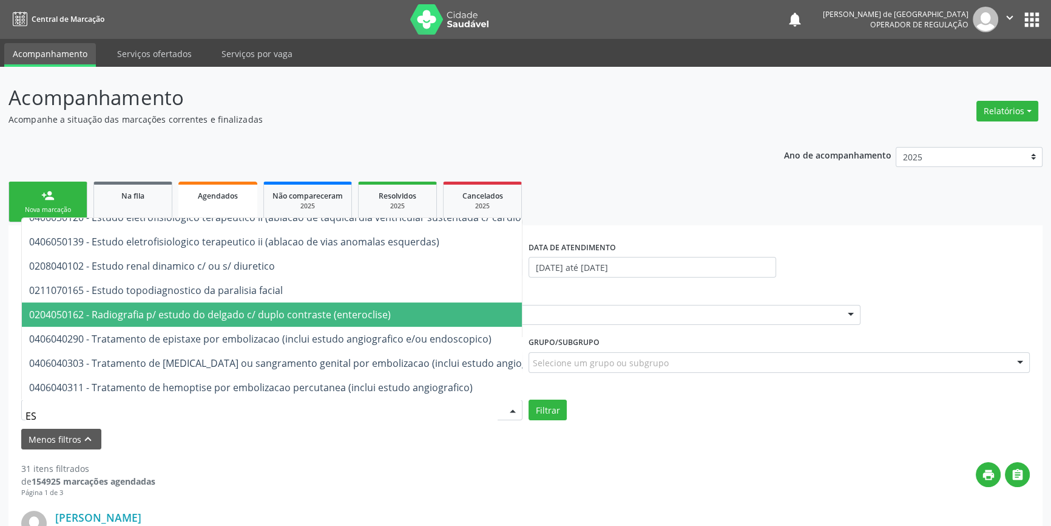
type input "E"
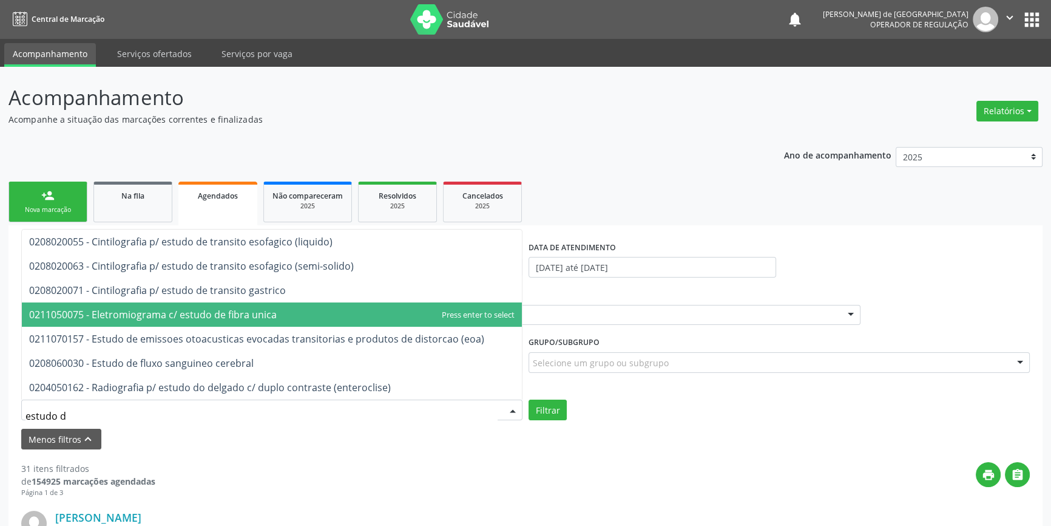
scroll to position [0, 0]
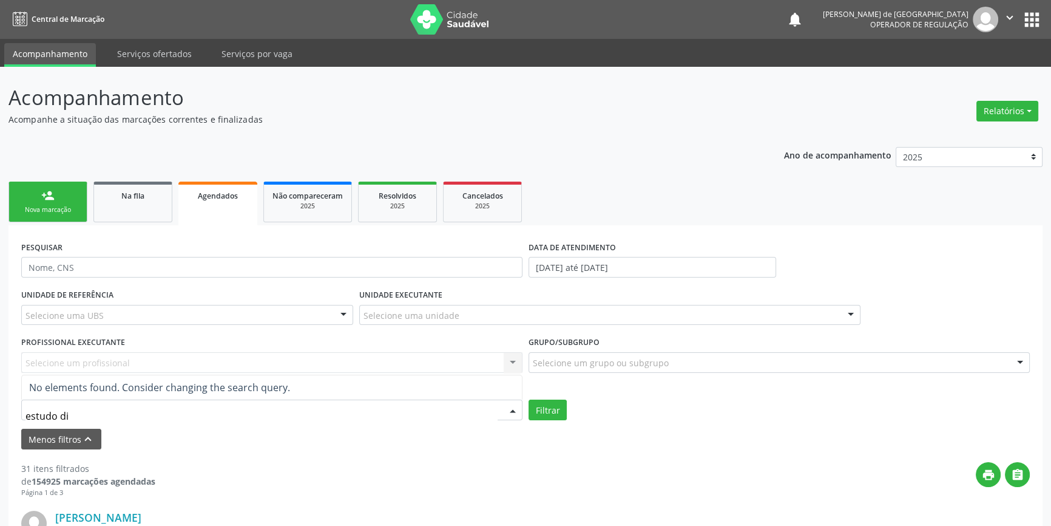
type input "estudo di"
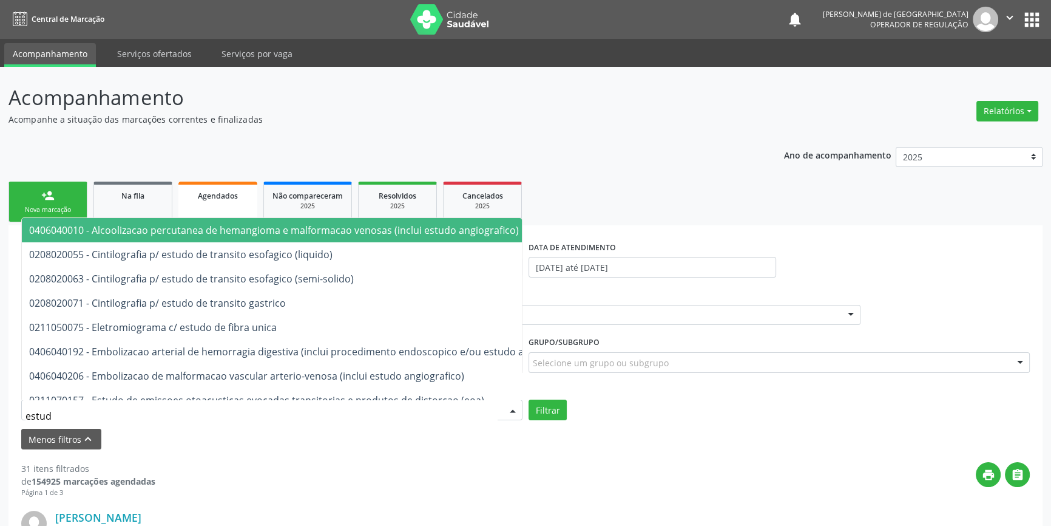
type input "estudi"
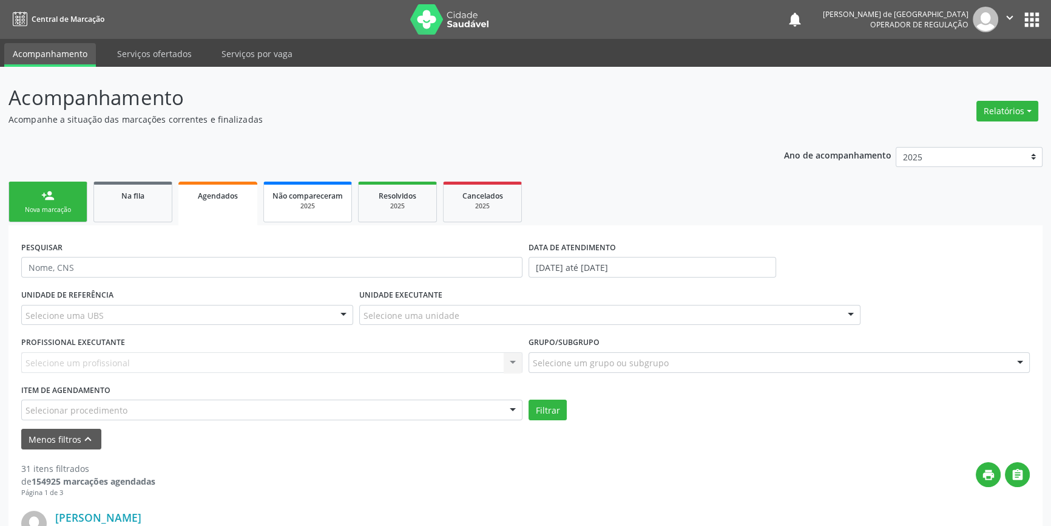
click at [291, 206] on div "2025" at bounding box center [307, 205] width 70 height 9
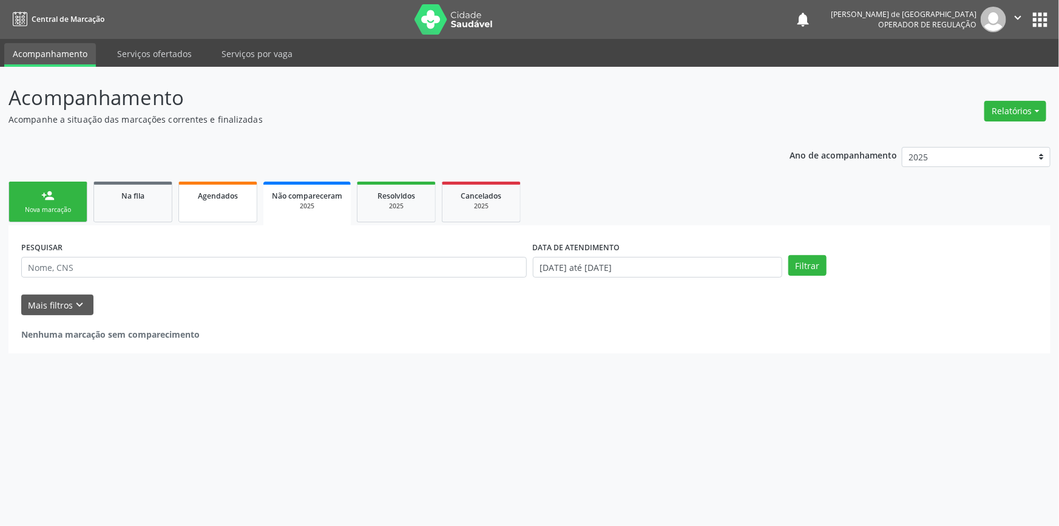
click at [233, 198] on span "Agendados" at bounding box center [218, 196] width 40 height 10
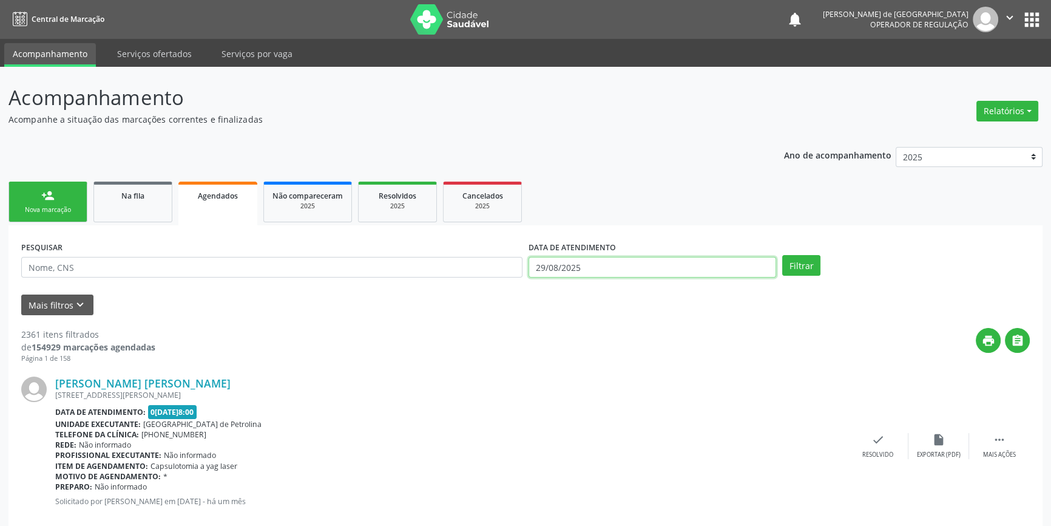
click at [714, 268] on input "29/08/2025" at bounding box center [653, 267] width 248 height 21
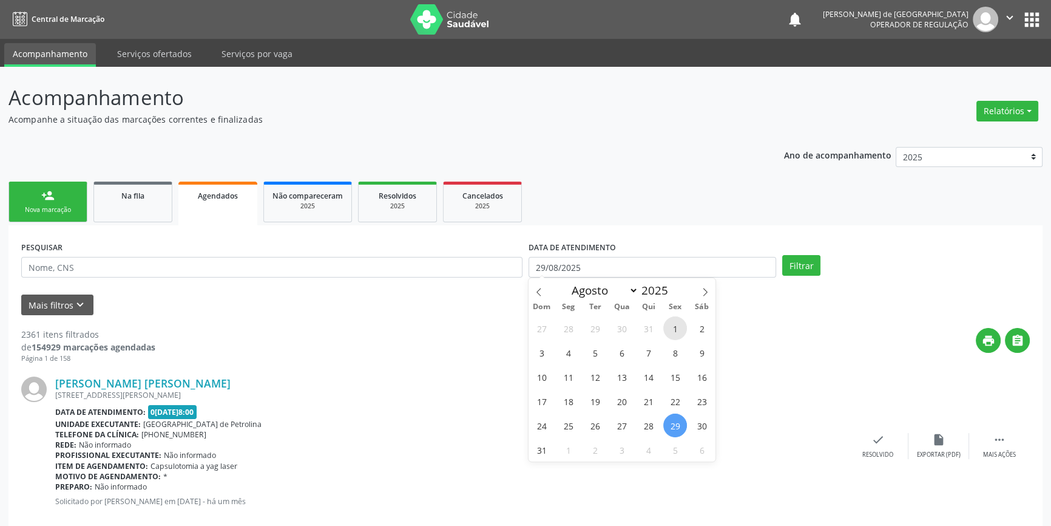
click at [680, 331] on span "1" at bounding box center [675, 328] width 24 height 24
type input "01/08/2025"
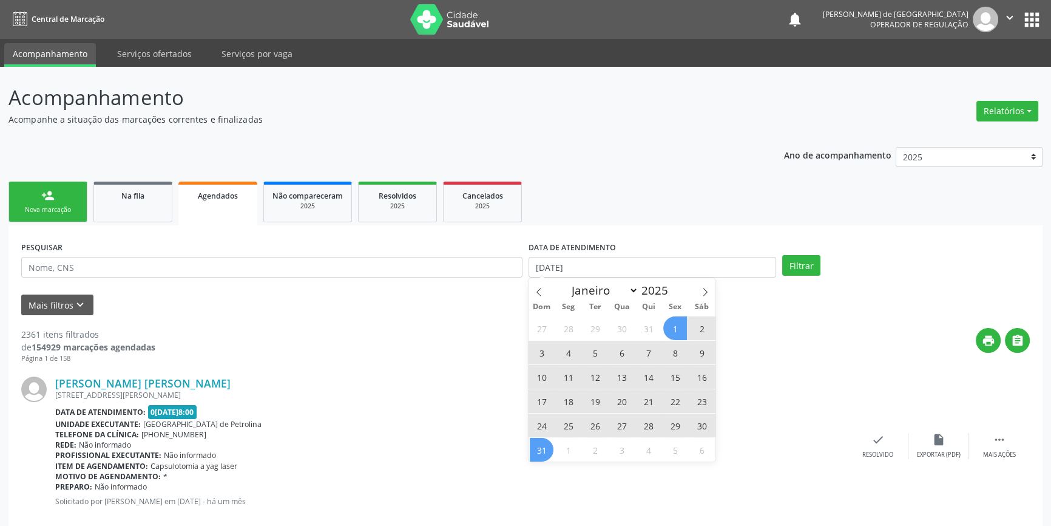
click at [536, 449] on span "31" at bounding box center [542, 450] width 24 height 24
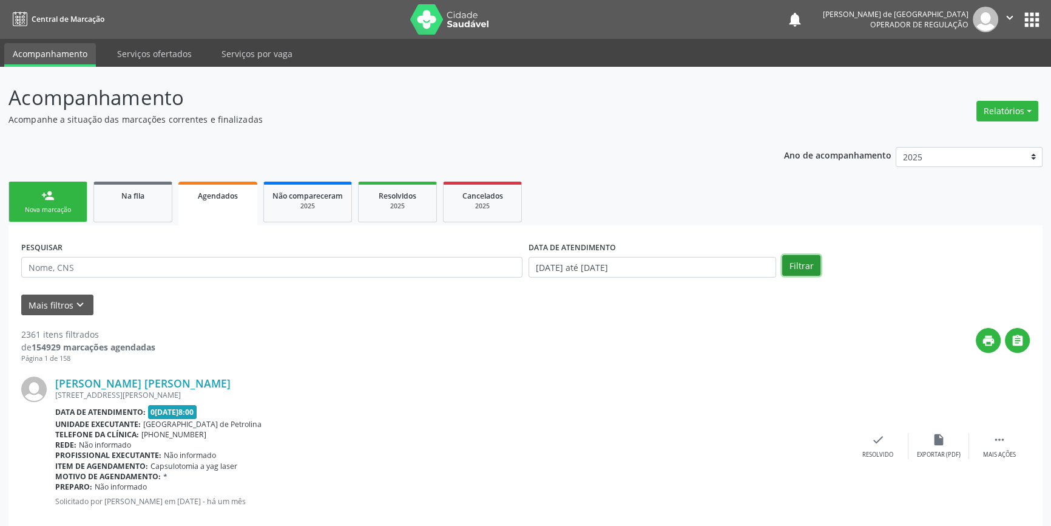
click at [813, 266] on button "Filtrar" at bounding box center [801, 265] width 38 height 21
click at [53, 297] on button "Mais filtros keyboard_arrow_down" at bounding box center [57, 304] width 72 height 21
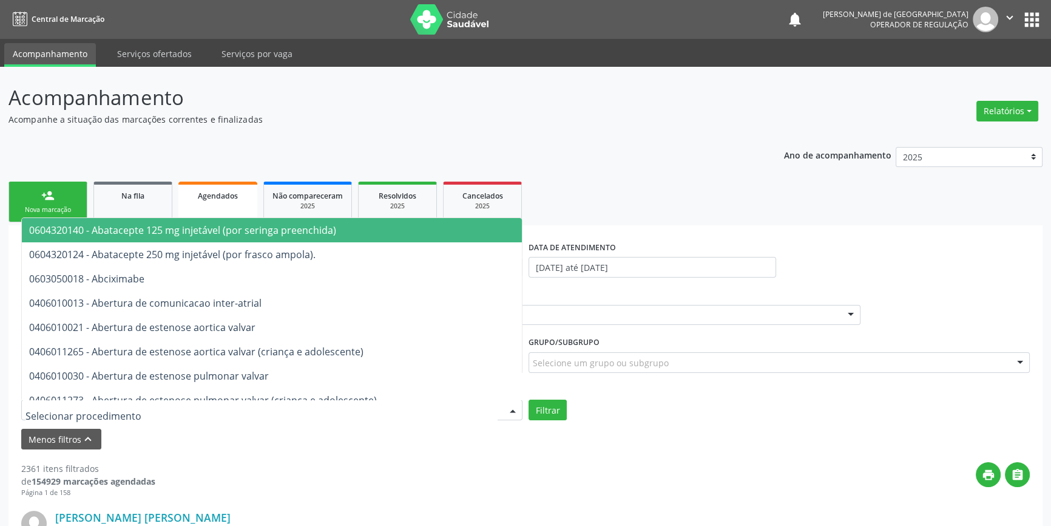
click at [49, 417] on div at bounding box center [271, 409] width 501 height 21
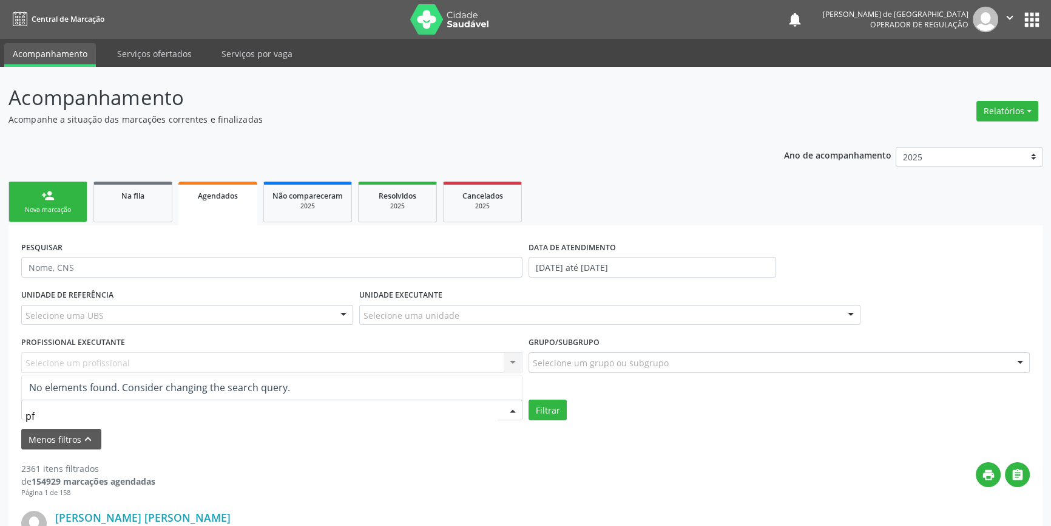
type input "p"
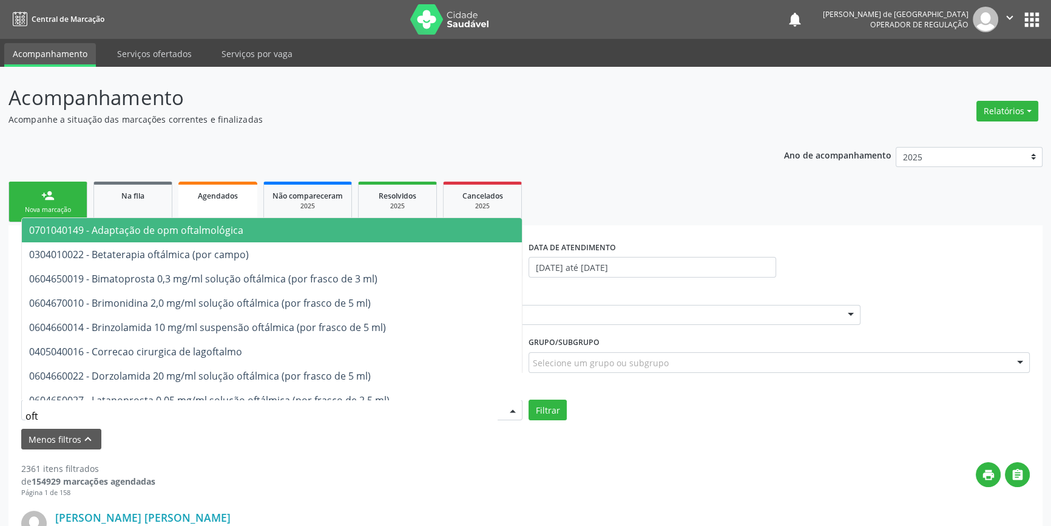
type input "ofta"
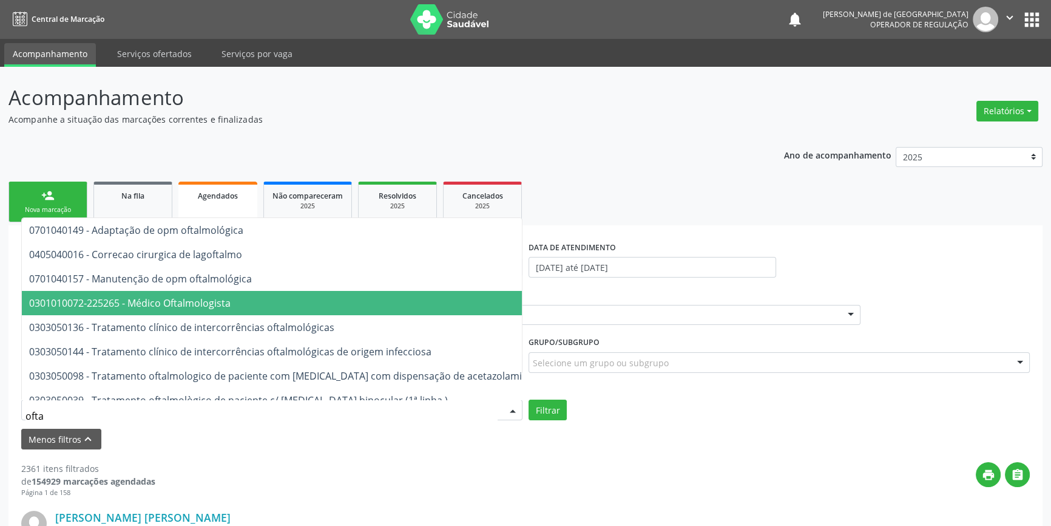
click at [86, 296] on span "0301010072-225265 - Médico Oftalmologista" at bounding box center [129, 302] width 201 height 13
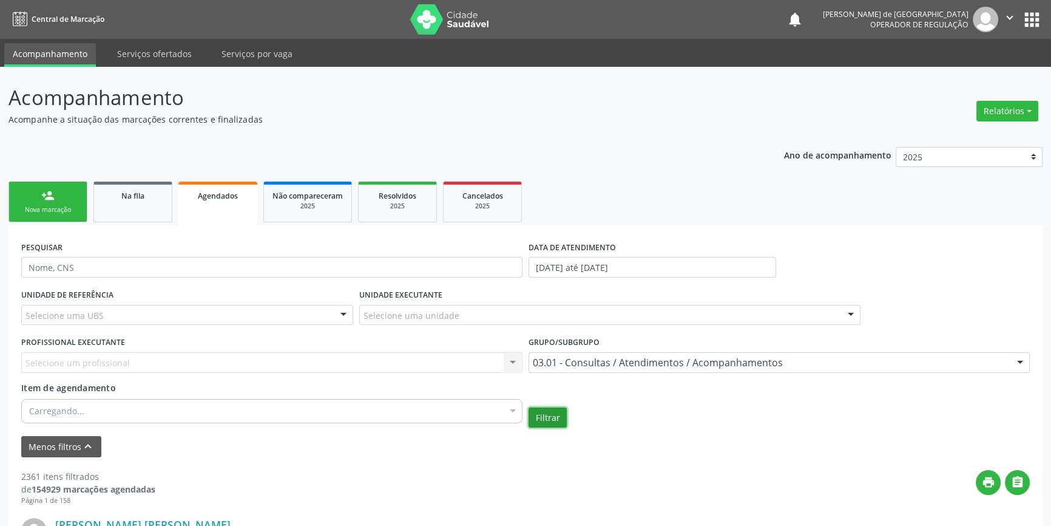
click at [529, 408] on button "Filtrar" at bounding box center [548, 417] width 38 height 21
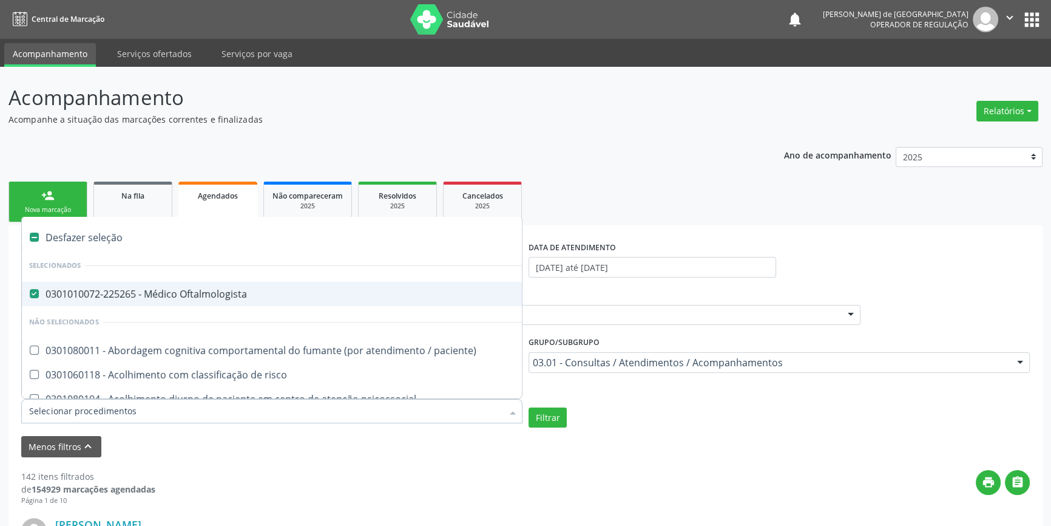
click at [107, 228] on div "Desfazer seleção" at bounding box center [663, 237] width 1282 height 24
checkbox Oftalmologista "false"
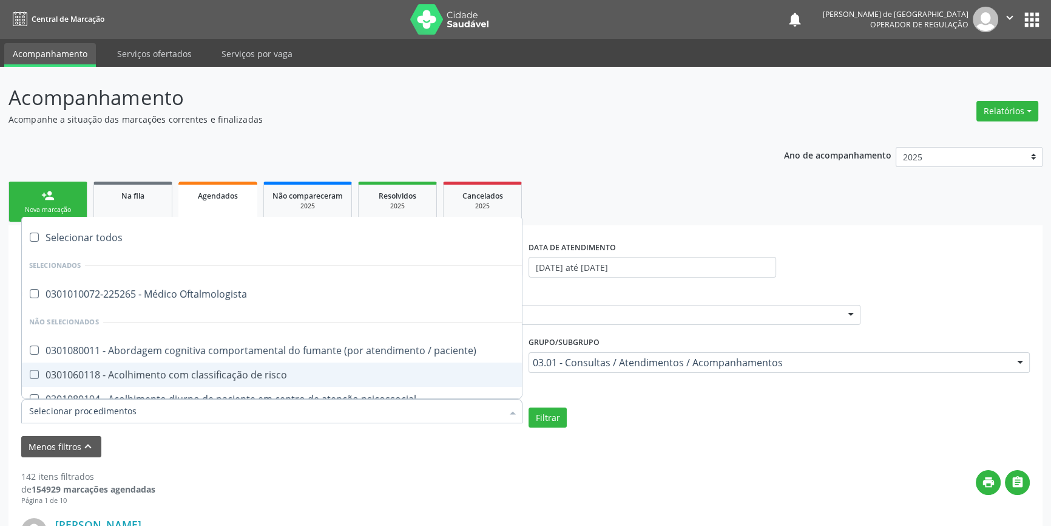
drag, startPoint x: 66, startPoint y: 408, endPoint x: 78, endPoint y: 388, distance: 23.2
click at [66, 408] on input "Item de agendamento" at bounding box center [265, 411] width 473 height 24
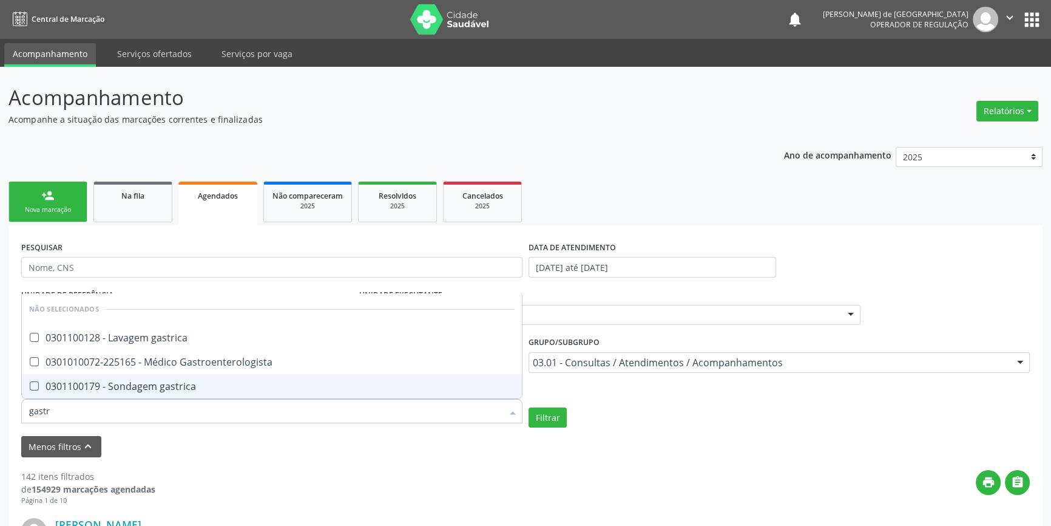
type input "gastro"
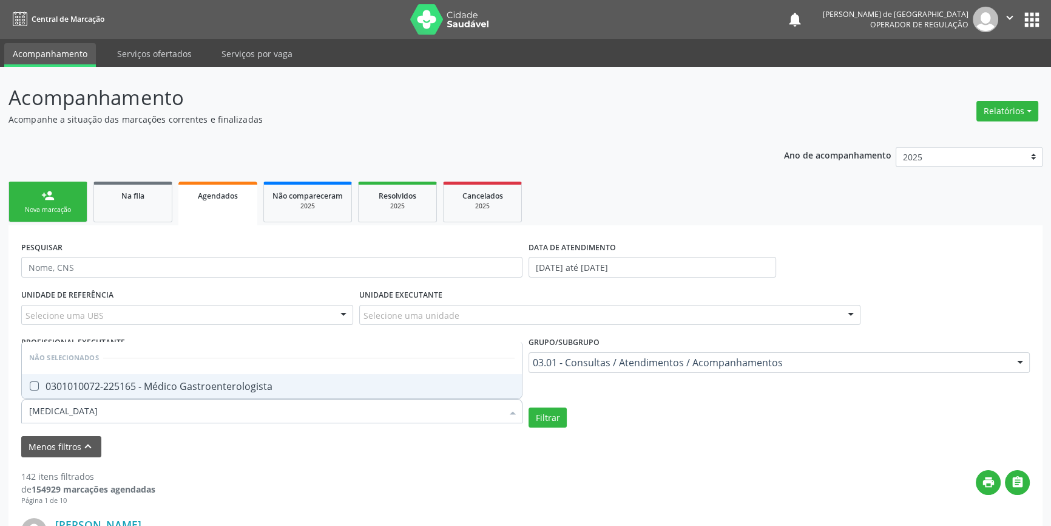
click at [84, 382] on div "0301010072-225165 - Médico Gastroenterologista" at bounding box center [271, 386] width 485 height 10
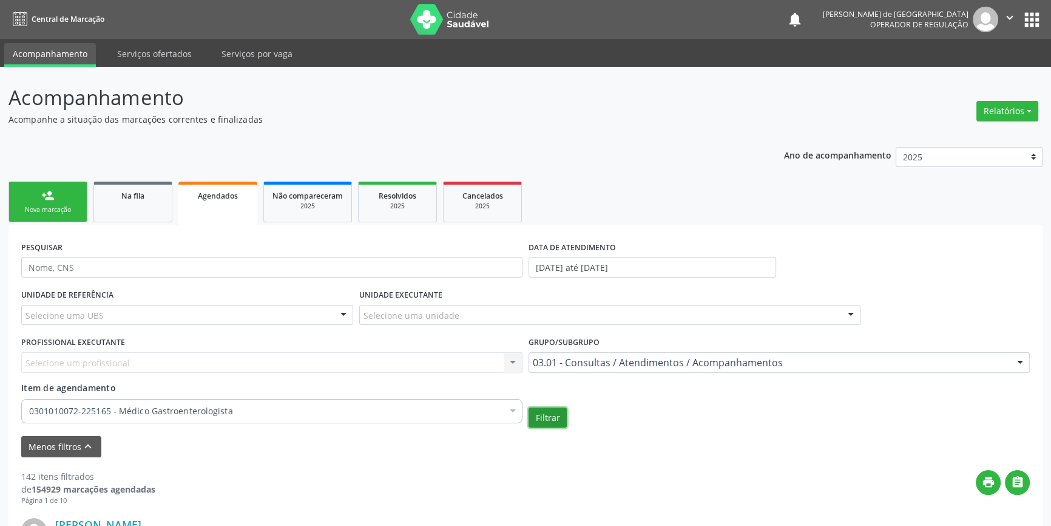
click at [547, 411] on button "Filtrar" at bounding box center [548, 417] width 38 height 21
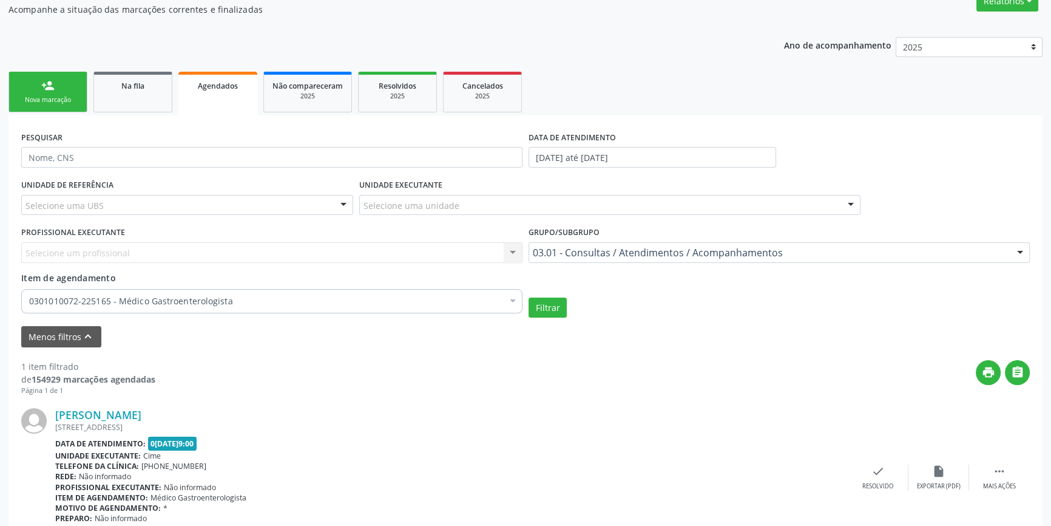
scroll to position [164, 0]
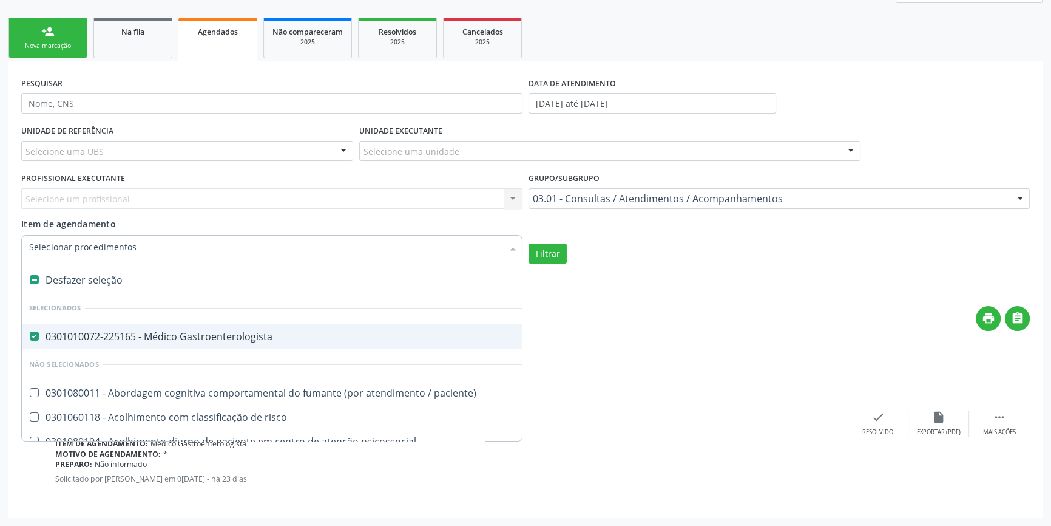
click at [75, 283] on div "Desfazer seleção" at bounding box center [663, 280] width 1282 height 24
checkbox Gastroenterologista "false"
click at [102, 247] on input "Item de agendamento" at bounding box center [265, 247] width 473 height 24
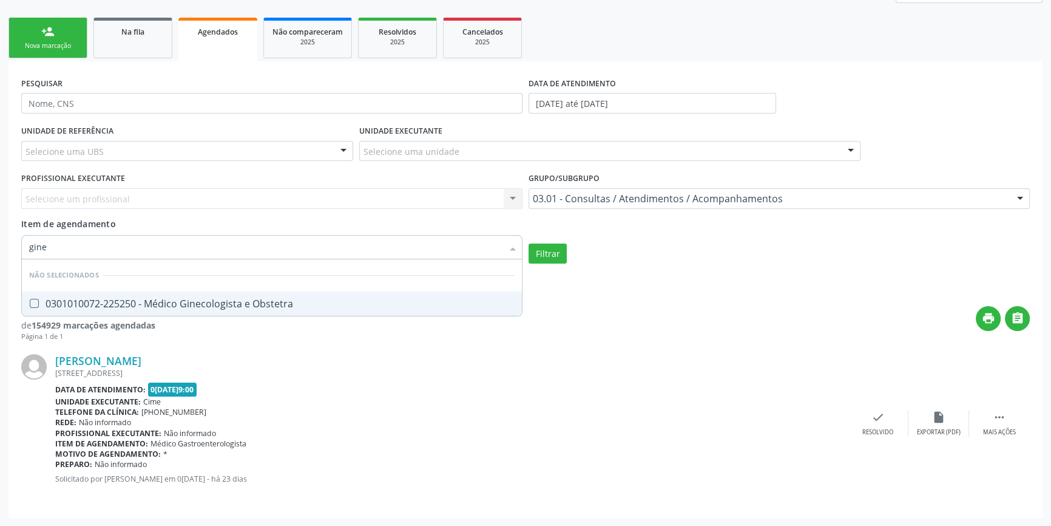
type input "ginec"
click at [123, 299] on div "0301010072-225250 - Médico Ginecologista e Obstetra" at bounding box center [271, 304] width 485 height 10
click at [557, 260] on button "Filtrar" at bounding box center [548, 253] width 38 height 21
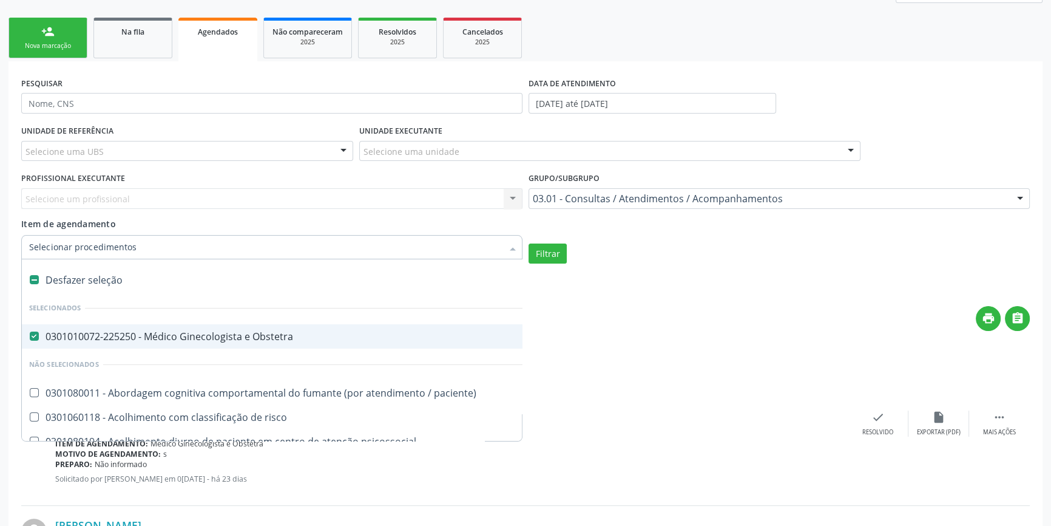
click at [67, 272] on div "Desfazer seleção" at bounding box center [663, 280] width 1282 height 24
checkbox Obstetra "false"
click at [81, 244] on input "Item de agendamento" at bounding box center [265, 247] width 473 height 24
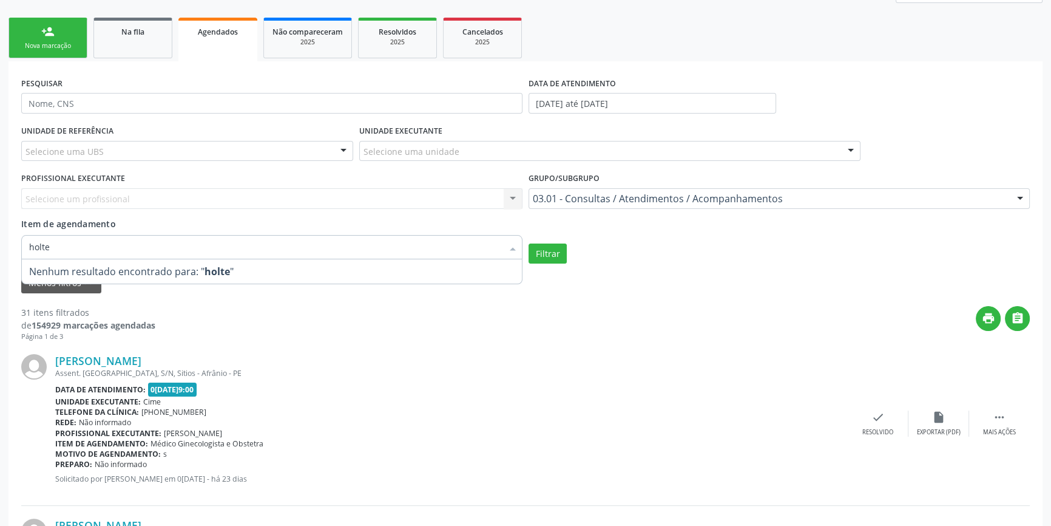
type input "holter"
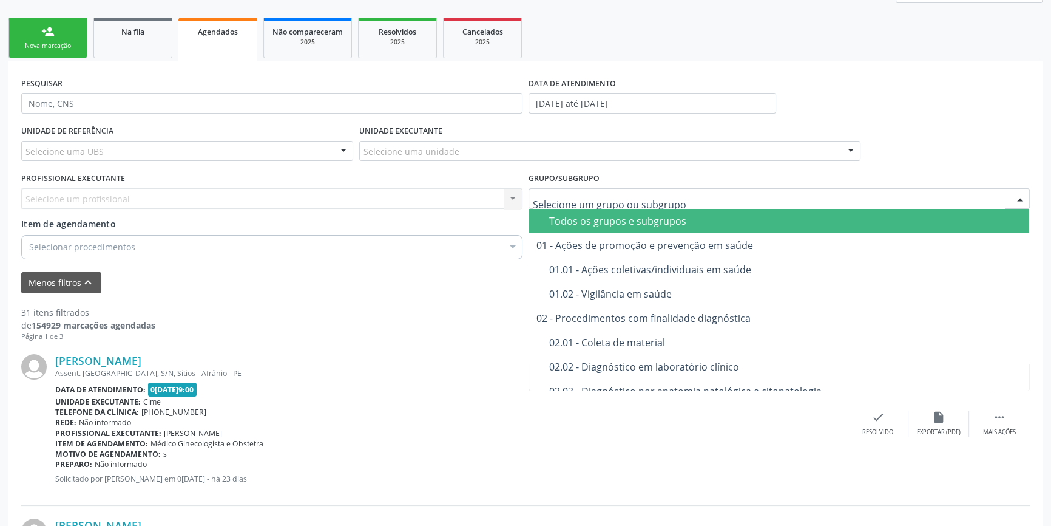
click at [587, 216] on div "Todos os grupos e subgrupos" at bounding box center [785, 221] width 473 height 10
click at [587, 219] on div "Todos os grupos e subgrupos" at bounding box center [785, 221] width 473 height 10
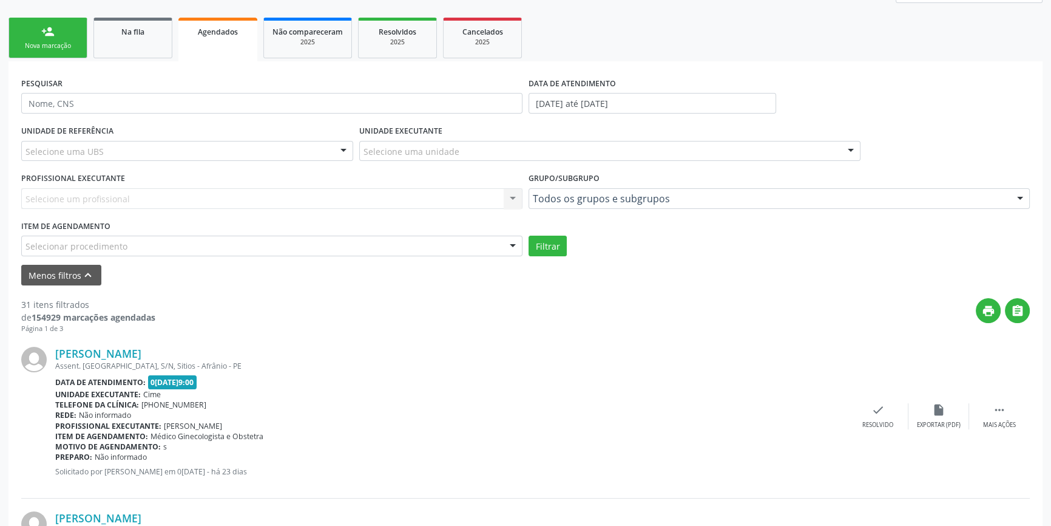
click at [168, 251] on div "Selecionar procedimento" at bounding box center [271, 245] width 501 height 21
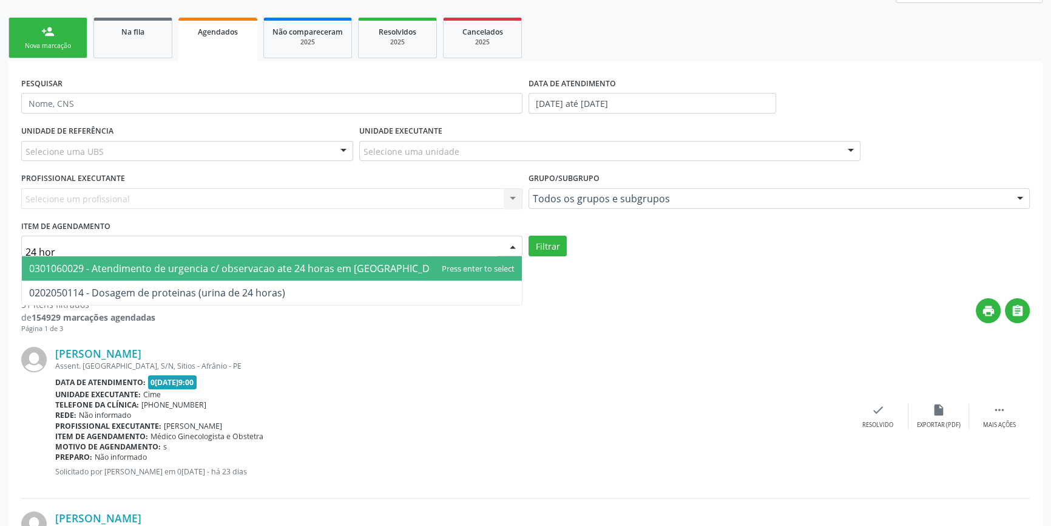
click at [102, 244] on input "24 hor" at bounding box center [261, 252] width 472 height 24
drag, startPoint x: 66, startPoint y: 247, endPoint x: 0, endPoint y: 253, distance: 66.4
type input "holter"
click at [132, 274] on span "0211020044 - Monitoramento pelo sistema holter 24 hs (3 canais)" at bounding box center [272, 268] width 500 height 24
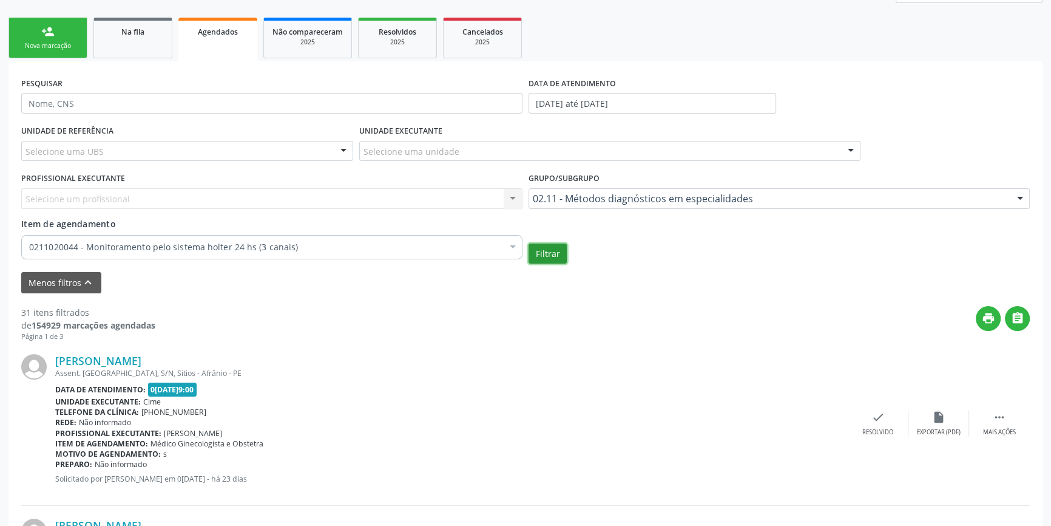
click at [554, 251] on button "Filtrar" at bounding box center [548, 253] width 38 height 21
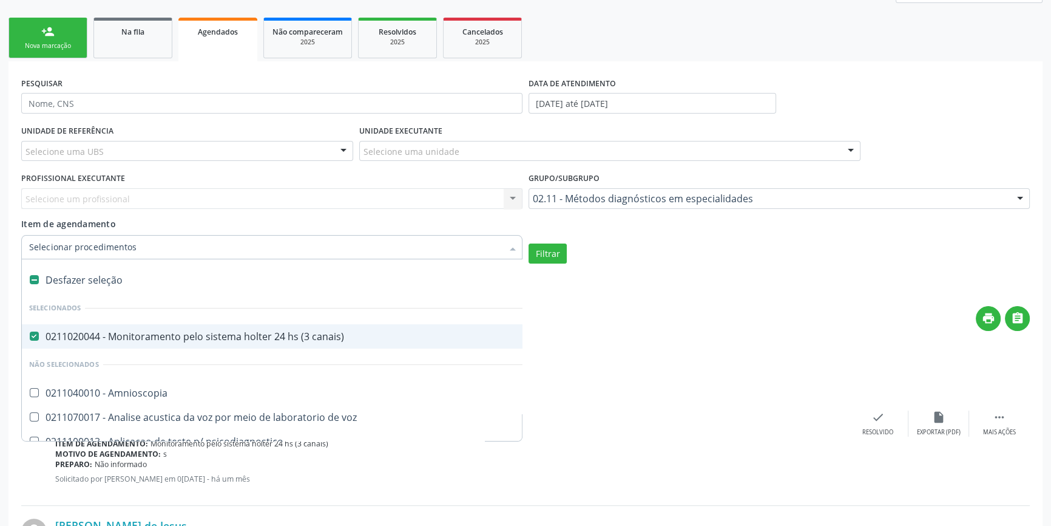
click at [94, 280] on div "Desfazer seleção" at bounding box center [303, 280] width 562 height 24
checkbox canais\) "false"
click at [106, 242] on input "Item de agendamento" at bounding box center [265, 247] width 473 height 24
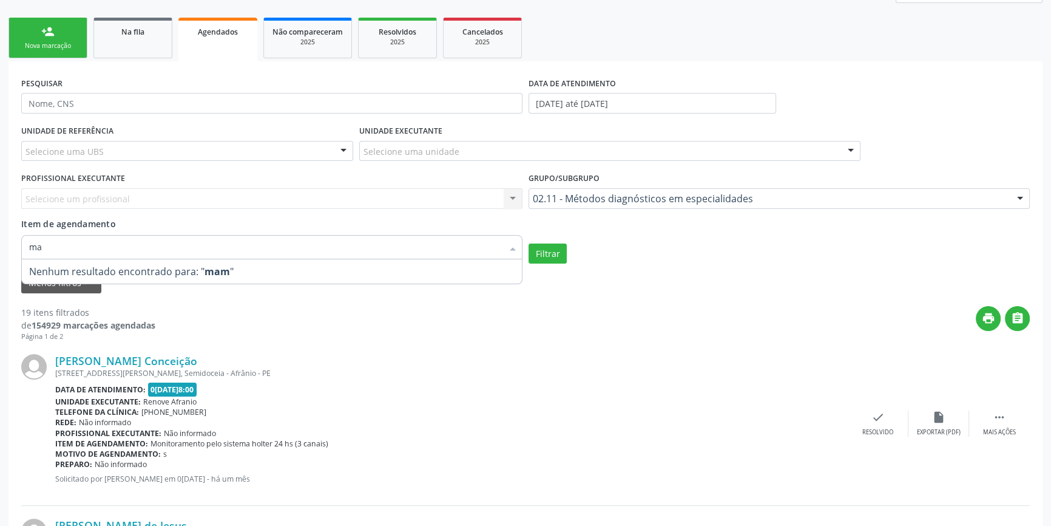
type input "m"
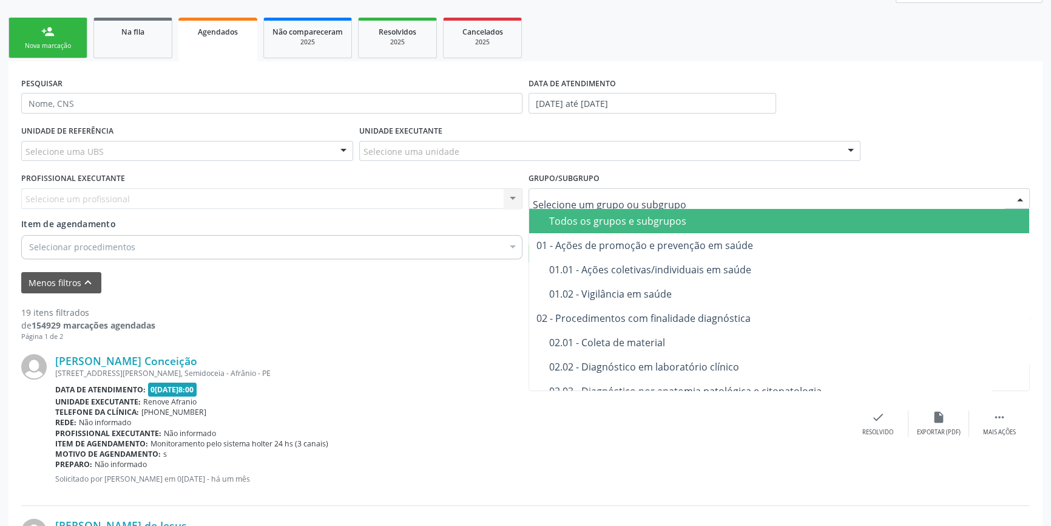
click at [586, 219] on div "Todos os grupos e subgrupos" at bounding box center [785, 221] width 473 height 10
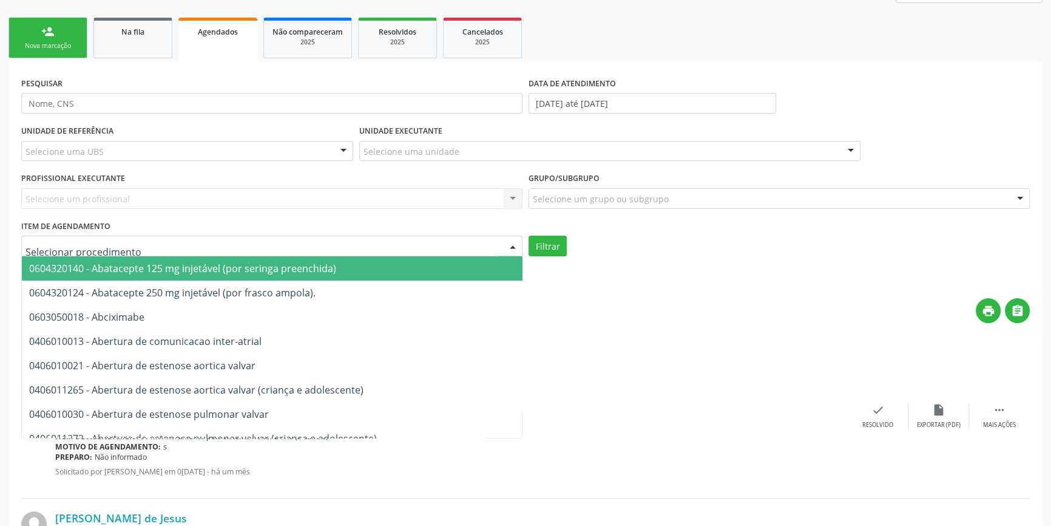
click at [169, 249] on div at bounding box center [271, 245] width 501 height 21
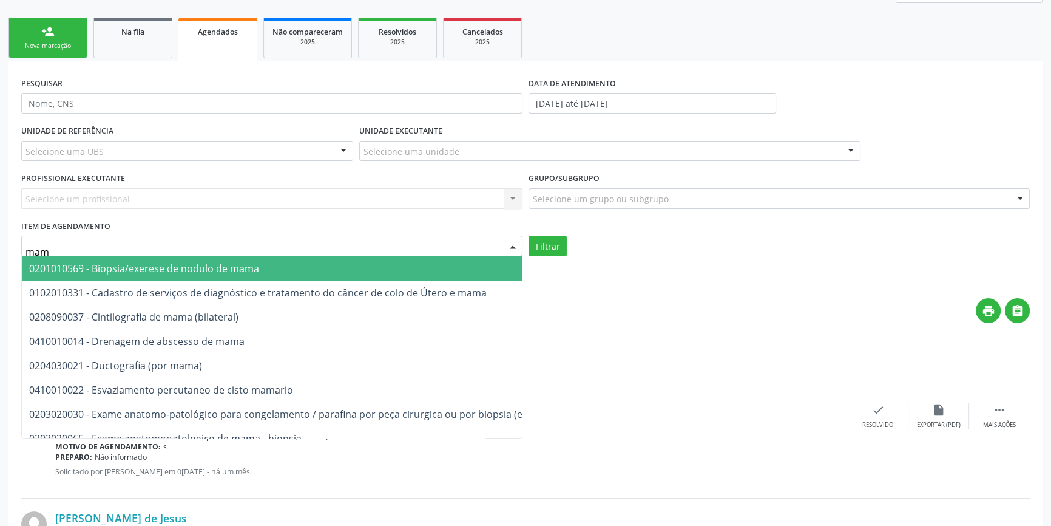
type input "mamo"
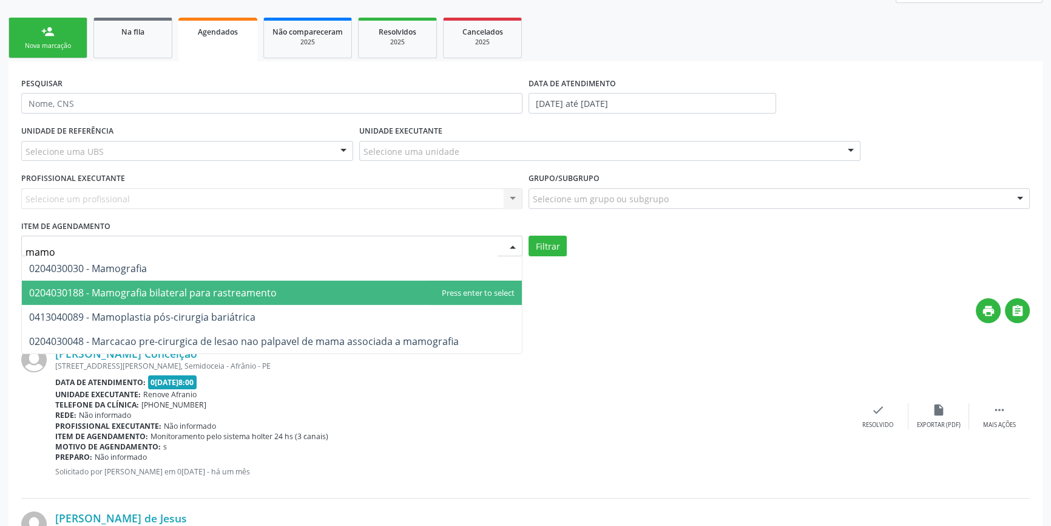
click at [166, 286] on span "0204030188 - Mamografia bilateral para rastreamento" at bounding box center [153, 292] width 248 height 13
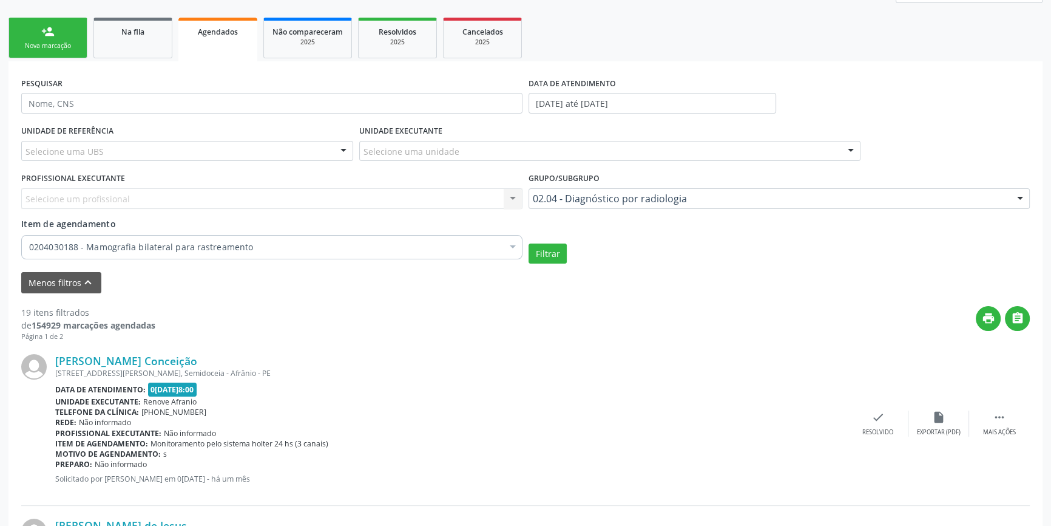
click at [567, 255] on div "Filtrar" at bounding box center [779, 253] width 507 height 21
click at [552, 254] on button "Filtrar" at bounding box center [548, 253] width 38 height 21
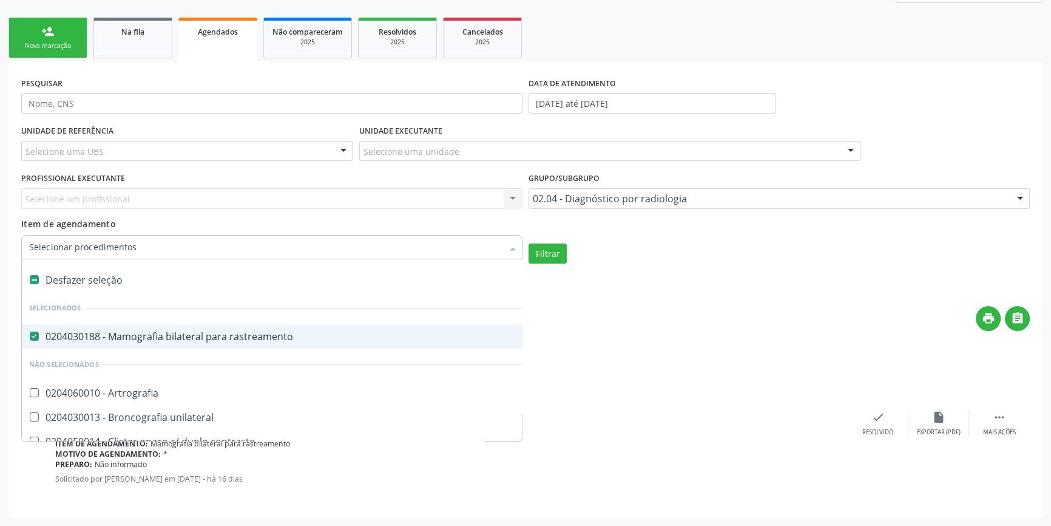
click at [39, 254] on div at bounding box center [271, 247] width 501 height 24
click at [47, 277] on div "Desfazer seleção" at bounding box center [276, 280] width 509 height 24
checkbox rastreamento "false"
click at [57, 251] on input "Item de agendamento" at bounding box center [265, 247] width 473 height 24
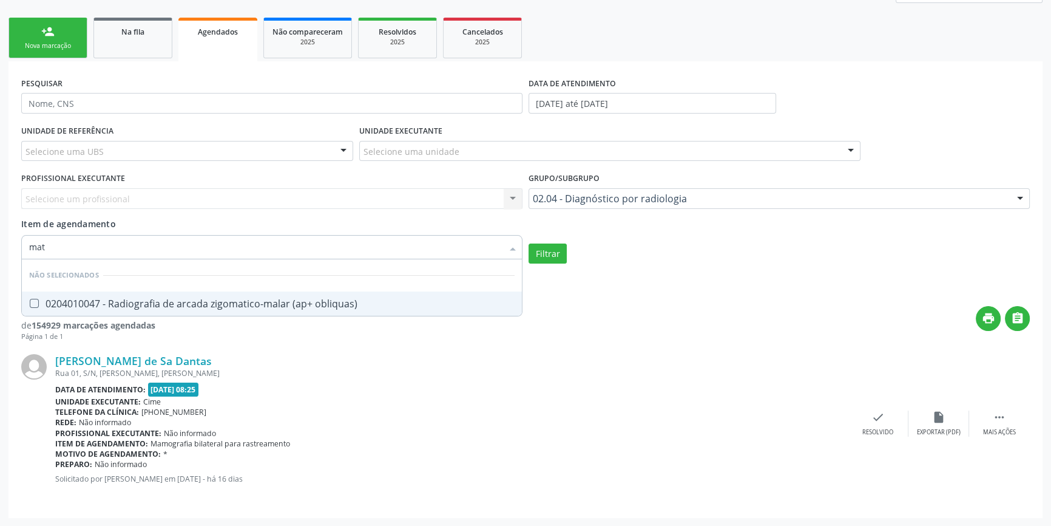
type input "mata"
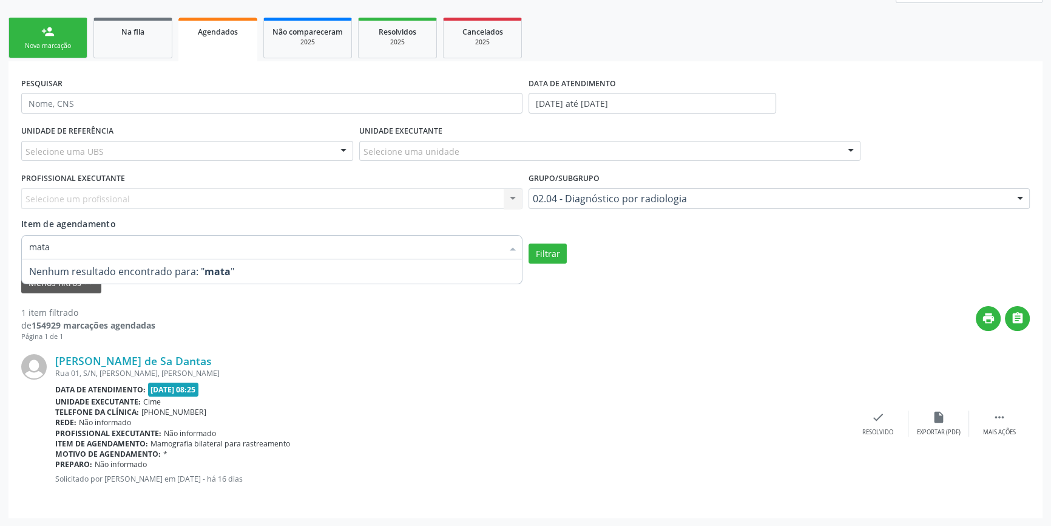
drag, startPoint x: 104, startPoint y: 242, endPoint x: 0, endPoint y: 257, distance: 105.6
click at [0, 257] on div "Acompanhamento Acompanhe a situação das marcações correntes e finalizadas Relat…" at bounding box center [525, 214] width 1051 height 623
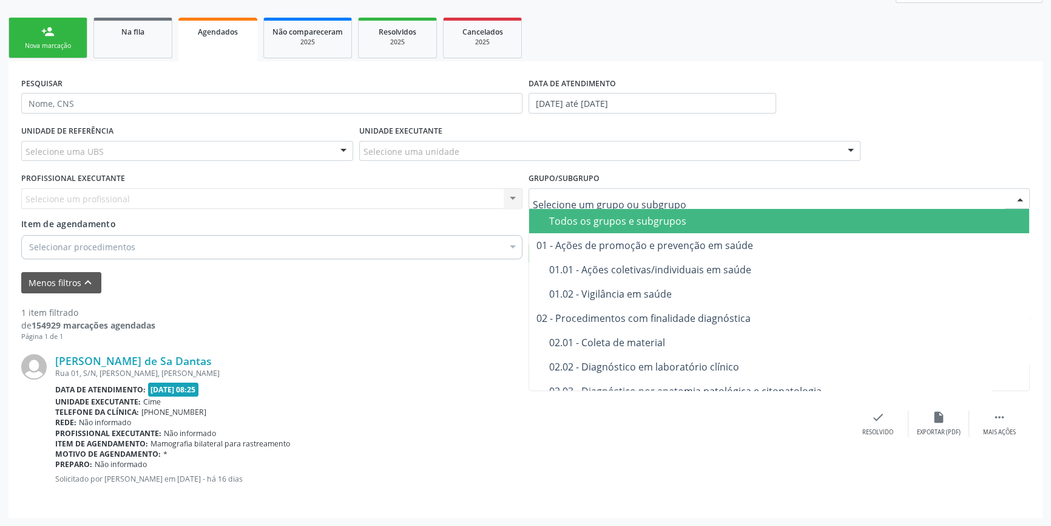
click at [634, 207] on div at bounding box center [779, 198] width 501 height 21
click at [616, 226] on span "Todos os grupos e subgrupos" at bounding box center [779, 221] width 500 height 24
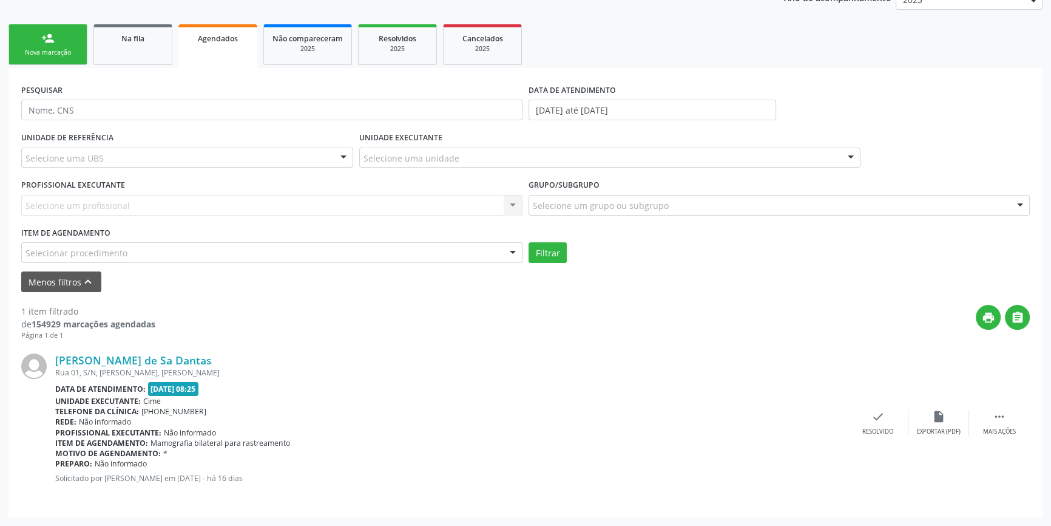
scroll to position [157, 0]
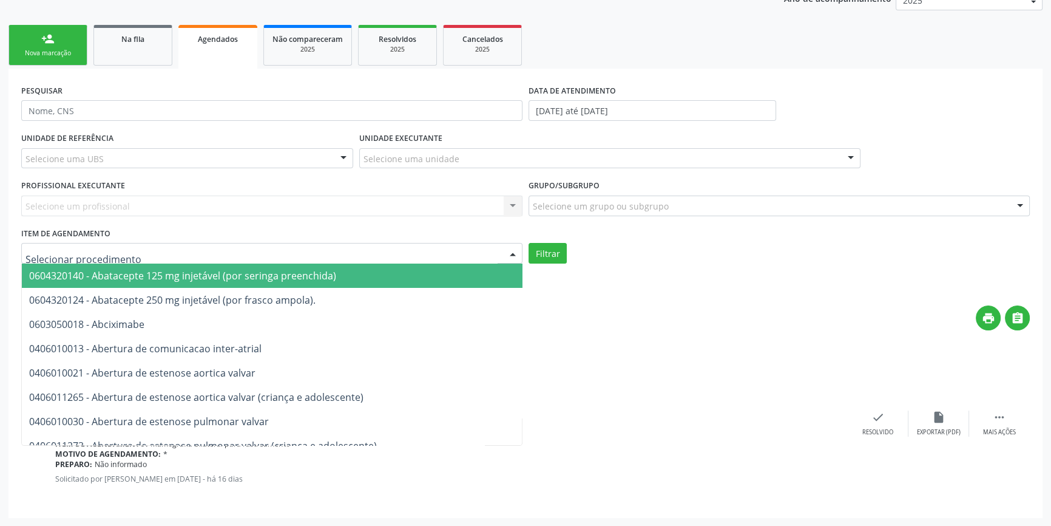
click at [162, 249] on div at bounding box center [271, 253] width 501 height 21
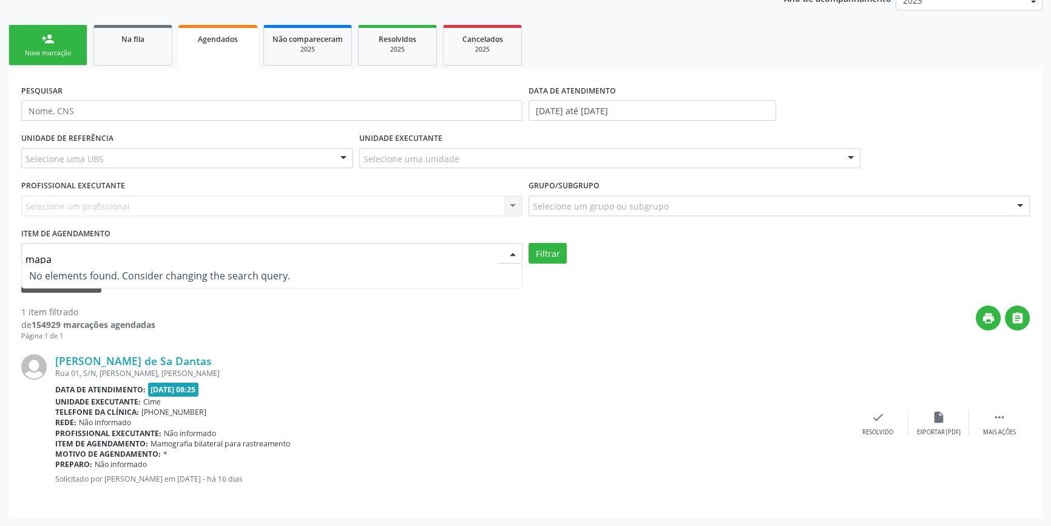
type input "map"
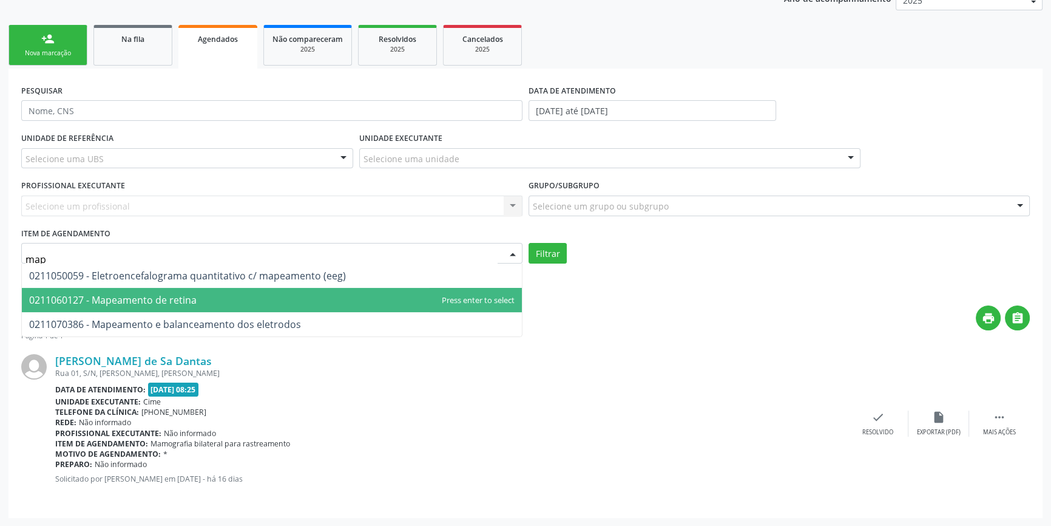
click at [137, 302] on span "0211060127 - Mapeamento de retina" at bounding box center [112, 299] width 167 height 13
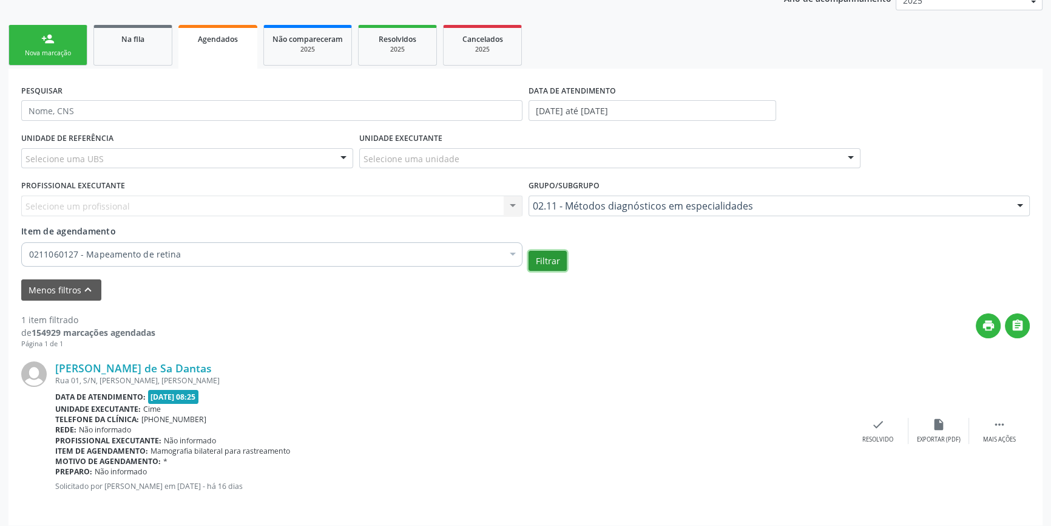
click at [549, 260] on button "Filtrar" at bounding box center [548, 261] width 38 height 21
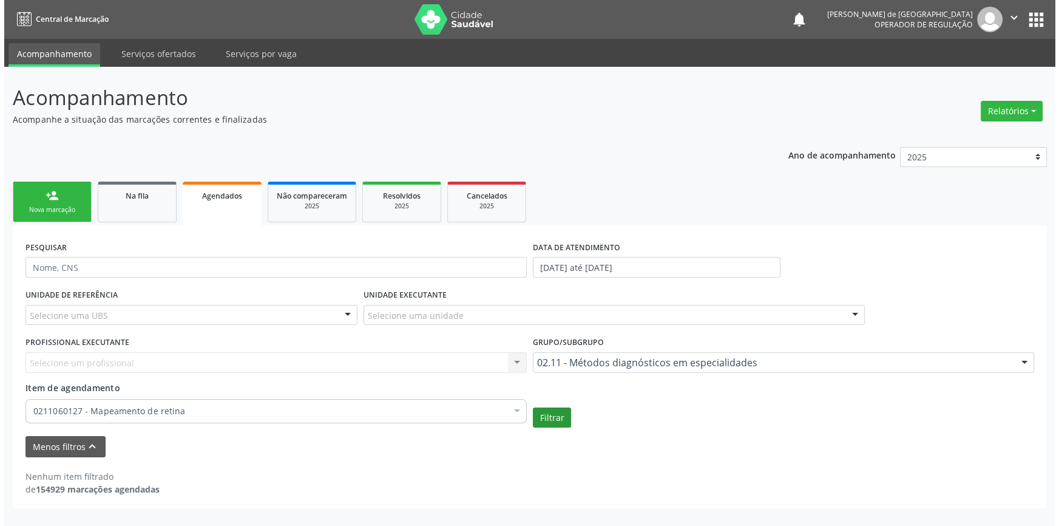
scroll to position [0, 0]
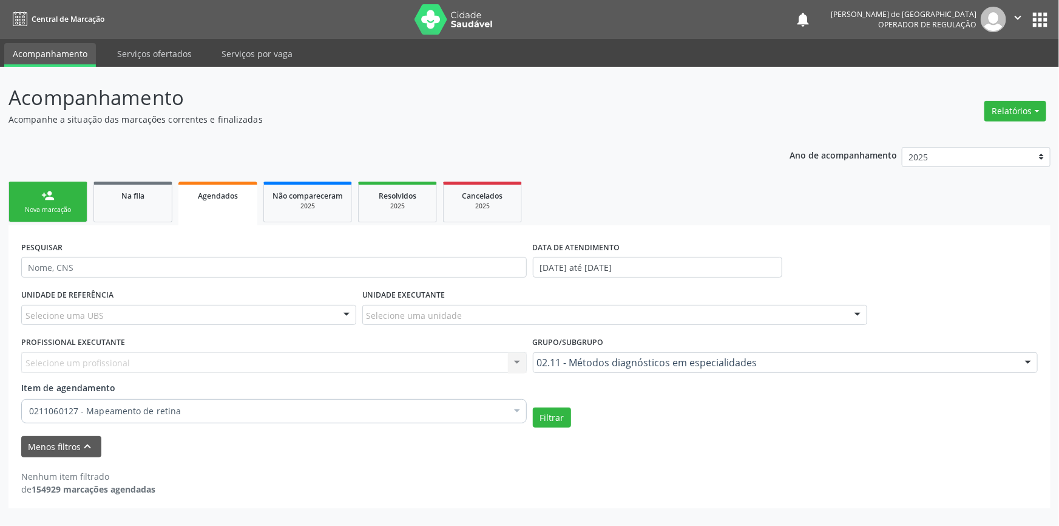
click at [72, 417] on div "0211060127 - Mapeamento de retina" at bounding box center [274, 411] width 506 height 24
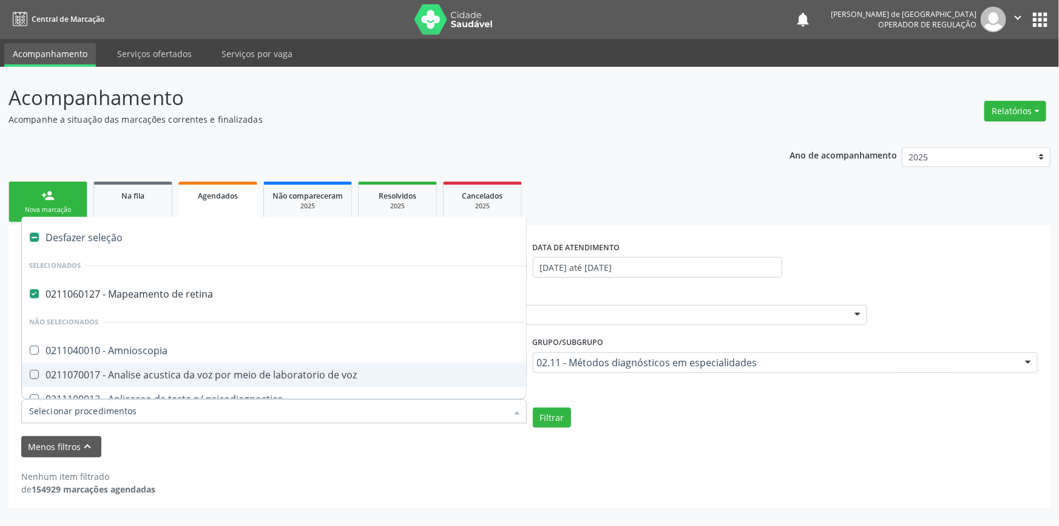
scroll to position [152, 0]
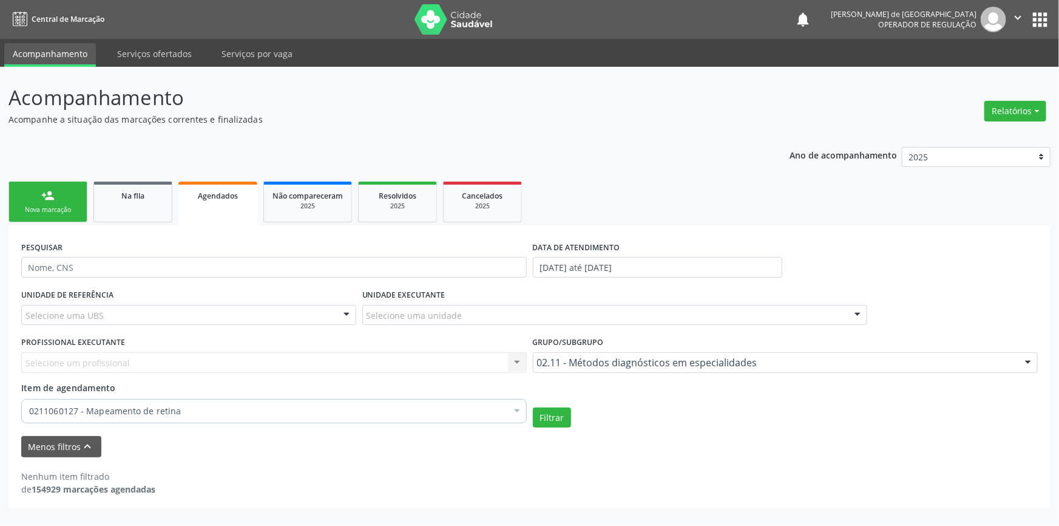
click at [564, 373] on div "Grupo/Subgrupo 02.11 - Métodos diagnósticos em especialidades Todos os grupos e…" at bounding box center [786, 356] width 512 height 47
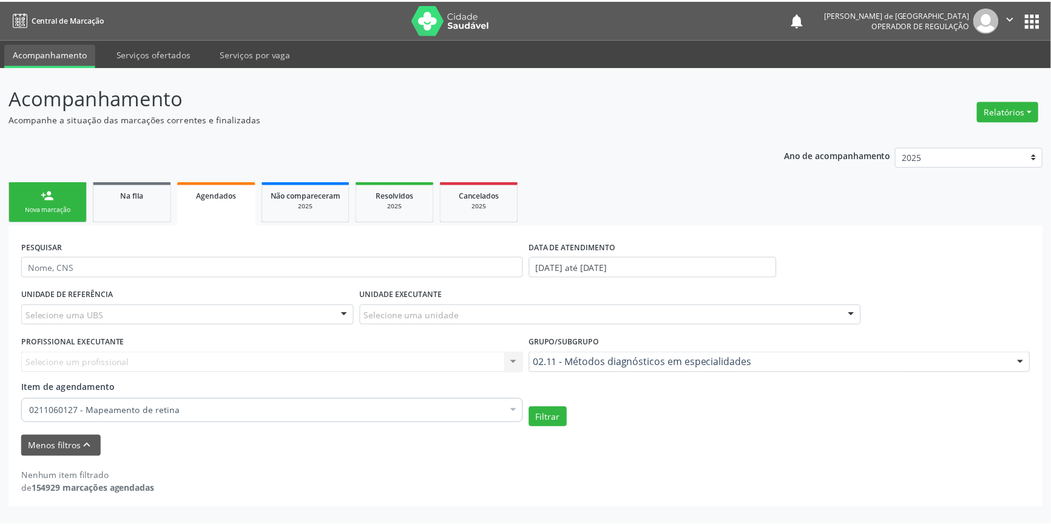
scroll to position [0, 0]
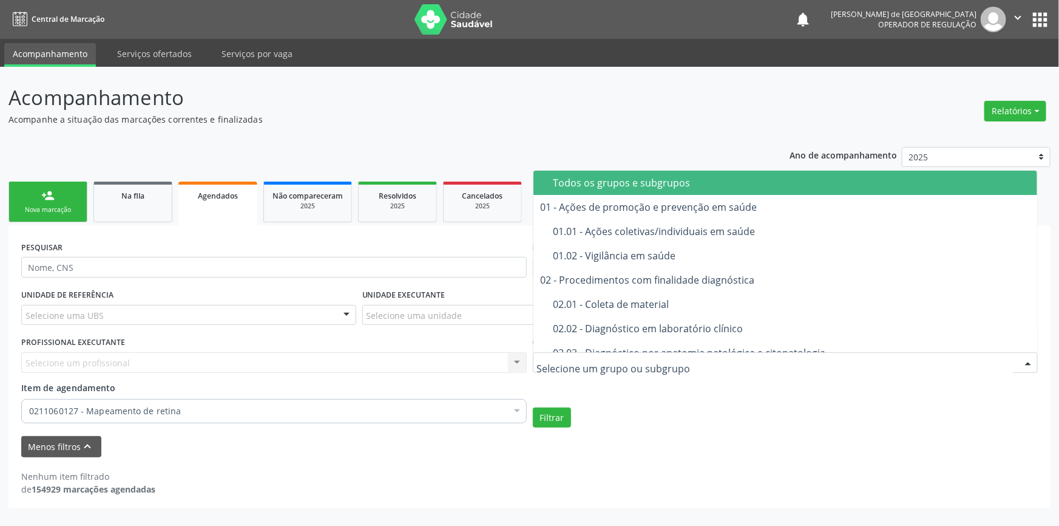
click at [573, 178] on div "Todos os grupos e subgrupos" at bounding box center [791, 183] width 477 height 10
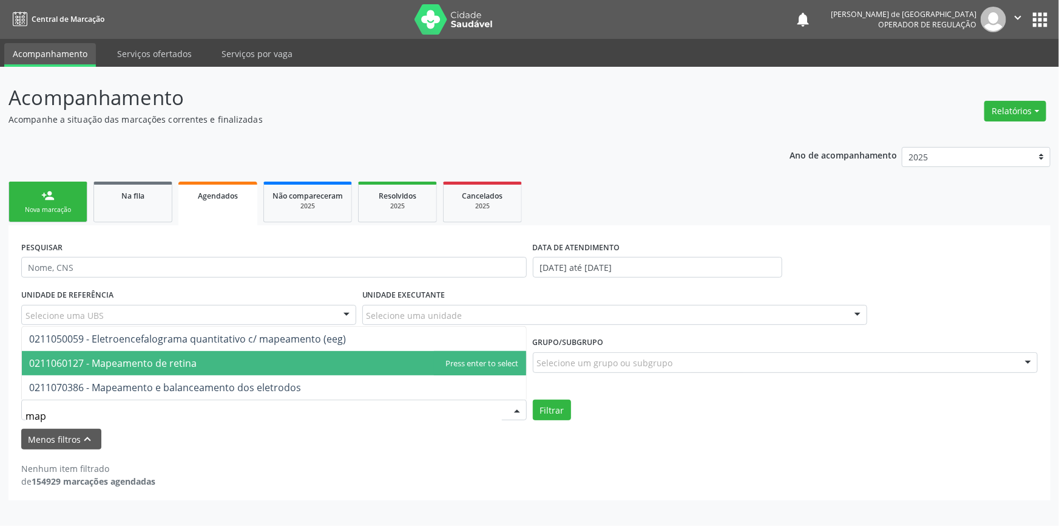
click at [61, 357] on span "0211060127 - Mapeamento de retina" at bounding box center [112, 362] width 167 height 13
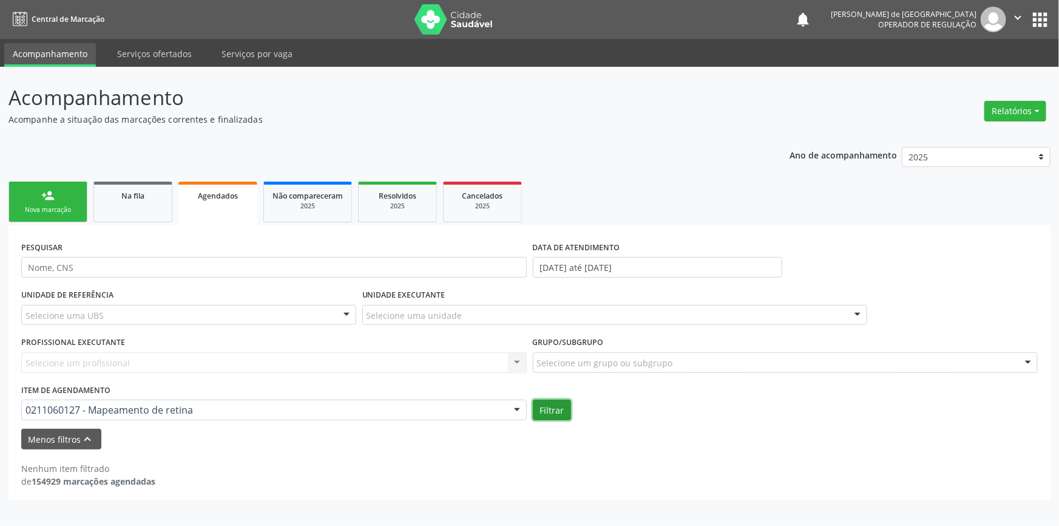
click at [549, 408] on button "Filtrar" at bounding box center [552, 409] width 38 height 21
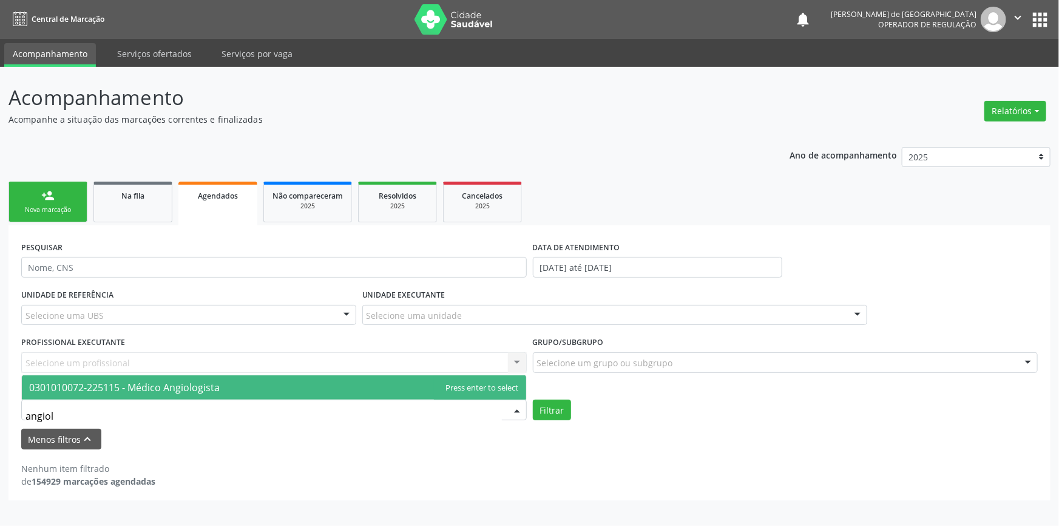
type input "angiolo"
click at [146, 393] on span "0301010072-225115 - Médico Angiologista" at bounding box center [124, 386] width 191 height 13
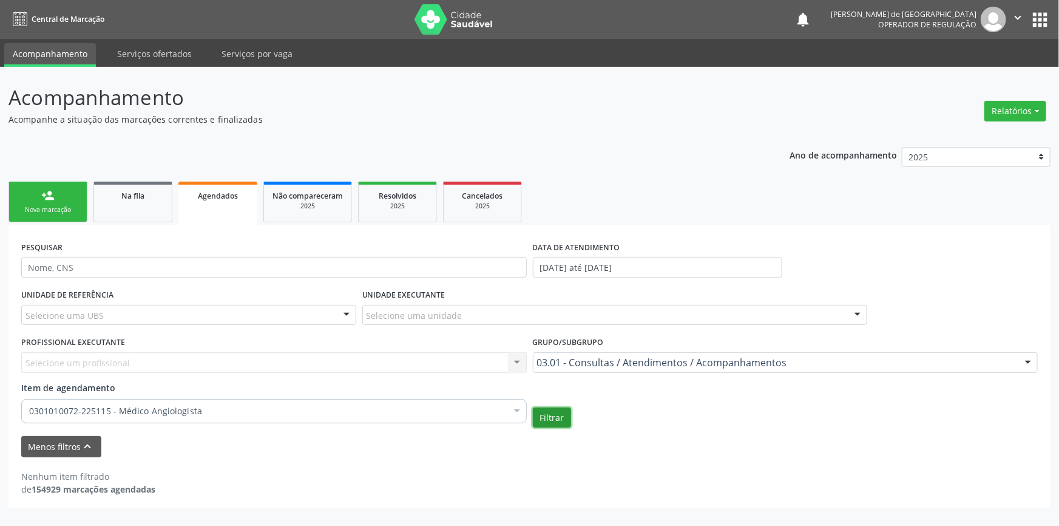
click at [554, 411] on button "Filtrar" at bounding box center [552, 417] width 38 height 21
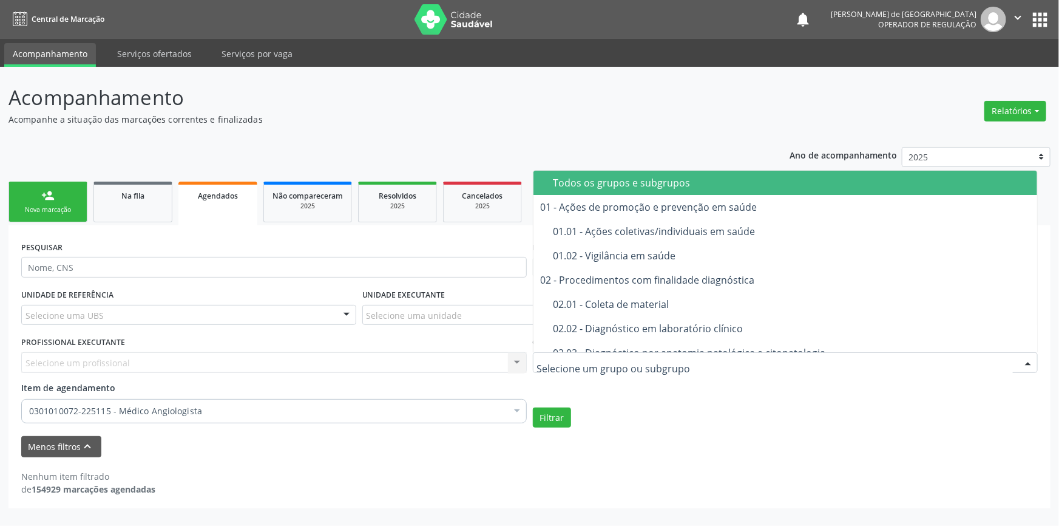
click at [672, 183] on div "Todos os grupos e subgrupos" at bounding box center [791, 183] width 477 height 10
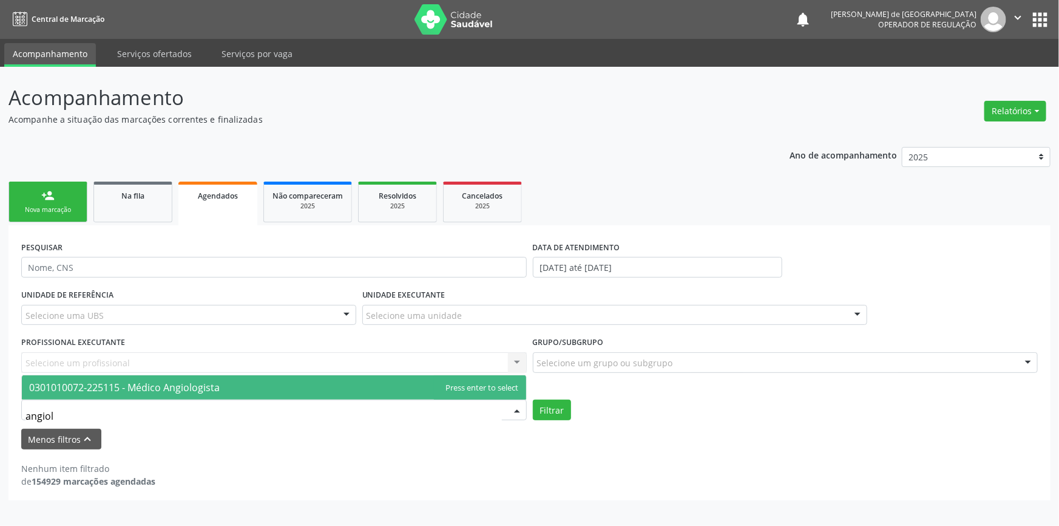
type input "angiolo"
click at [103, 384] on span "0301010072-225115 - Médico Angiologista" at bounding box center [124, 386] width 191 height 13
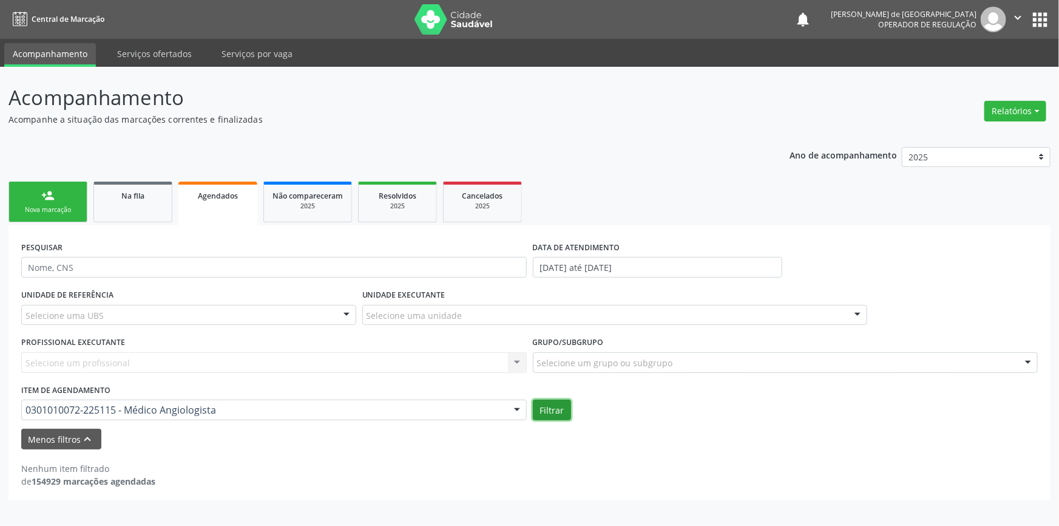
click at [554, 407] on button "Filtrar" at bounding box center [552, 409] width 38 height 21
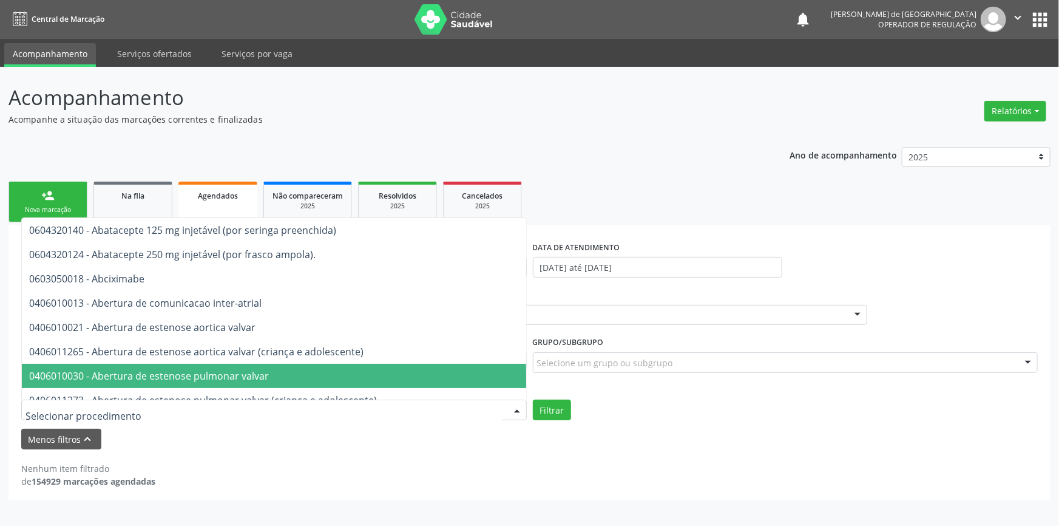
click at [669, 431] on div "Menos filtros keyboard_arrow_up" at bounding box center [529, 438] width 1023 height 21
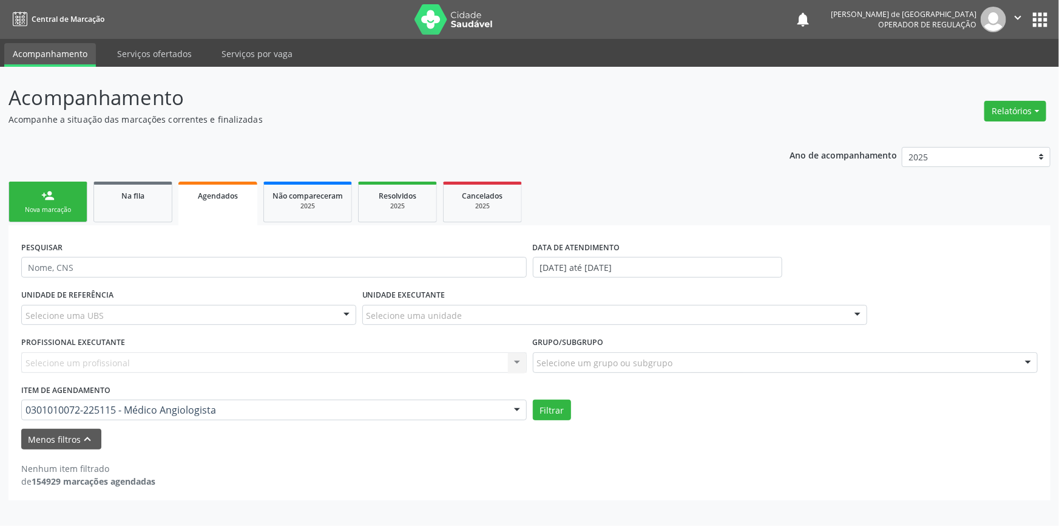
click at [216, 197] on span "Agendados" at bounding box center [218, 196] width 40 height 10
click at [234, 200] on span "Agendados" at bounding box center [218, 196] width 40 height 10
click at [111, 197] on div "Na fila" at bounding box center [133, 195] width 61 height 13
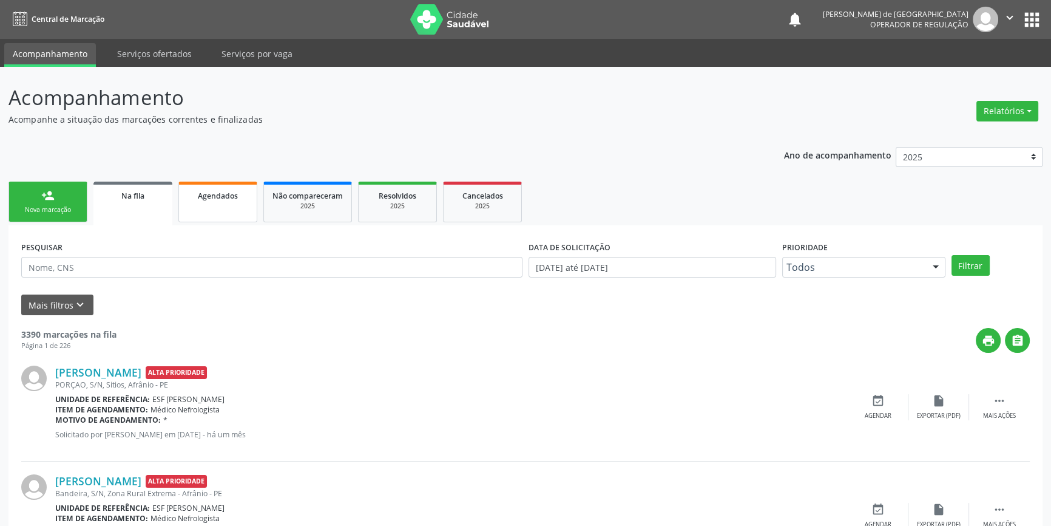
click at [199, 195] on span "Agendados" at bounding box center [218, 196] width 40 height 10
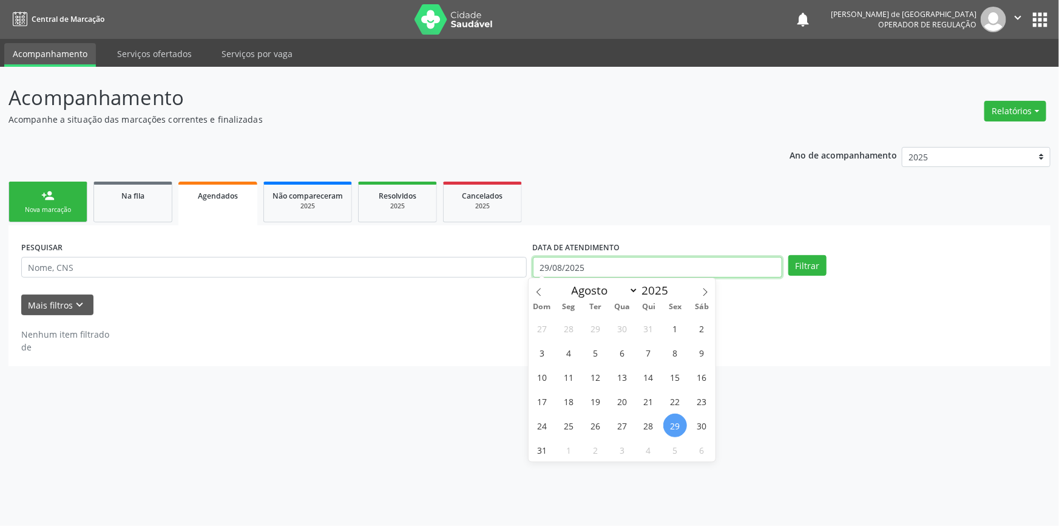
click at [652, 271] on input "29/08/2025" at bounding box center [657, 267] width 249 height 21
click at [680, 329] on span "1" at bounding box center [675, 328] width 24 height 24
type input "[DATE]"
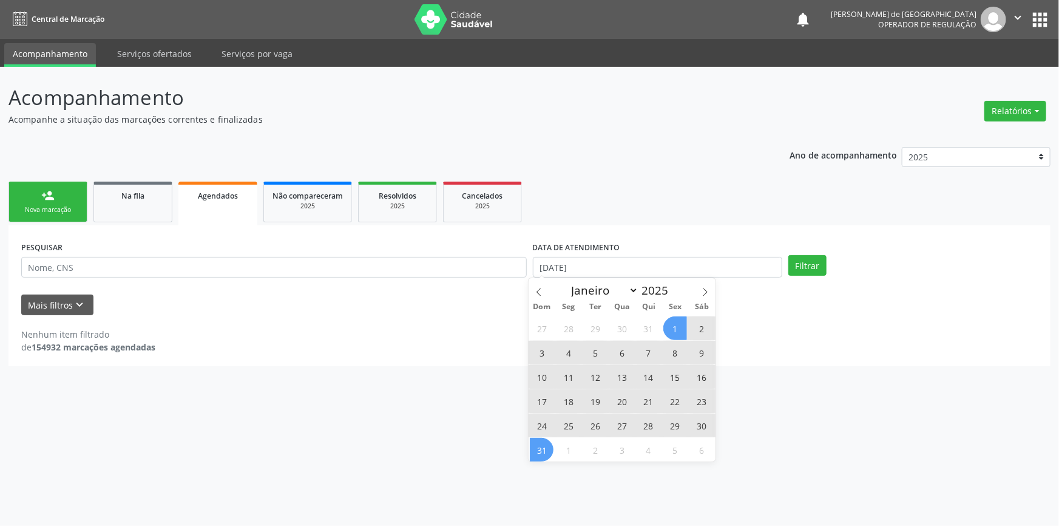
click at [541, 451] on span "31" at bounding box center [542, 450] width 24 height 24
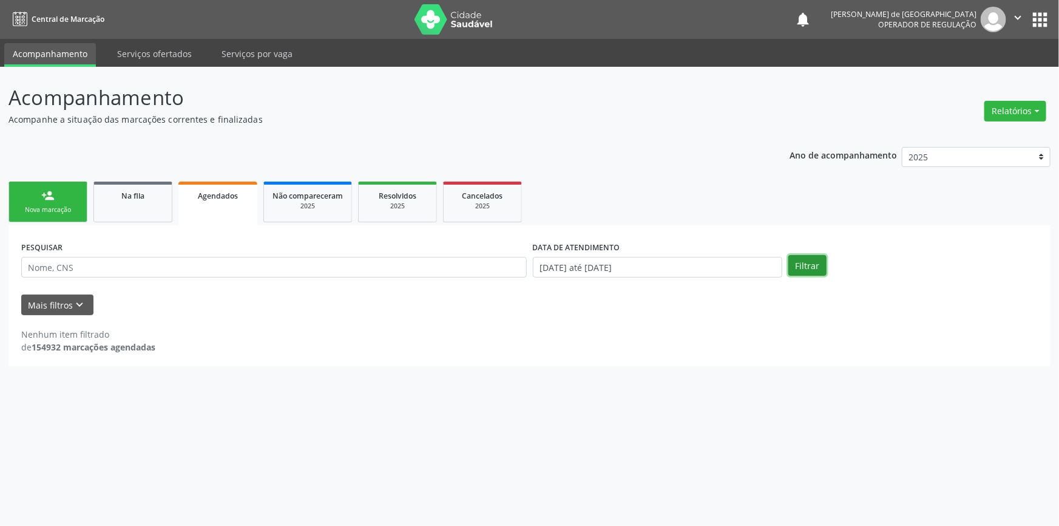
click at [819, 262] on button "Filtrar" at bounding box center [807, 265] width 38 height 21
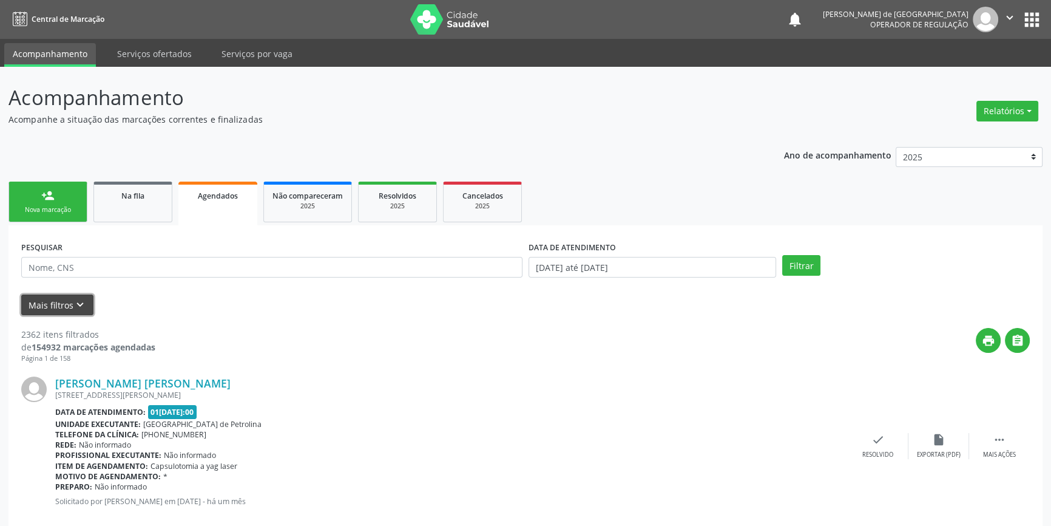
click at [59, 300] on button "Mais filtros keyboard_arrow_down" at bounding box center [57, 304] width 72 height 21
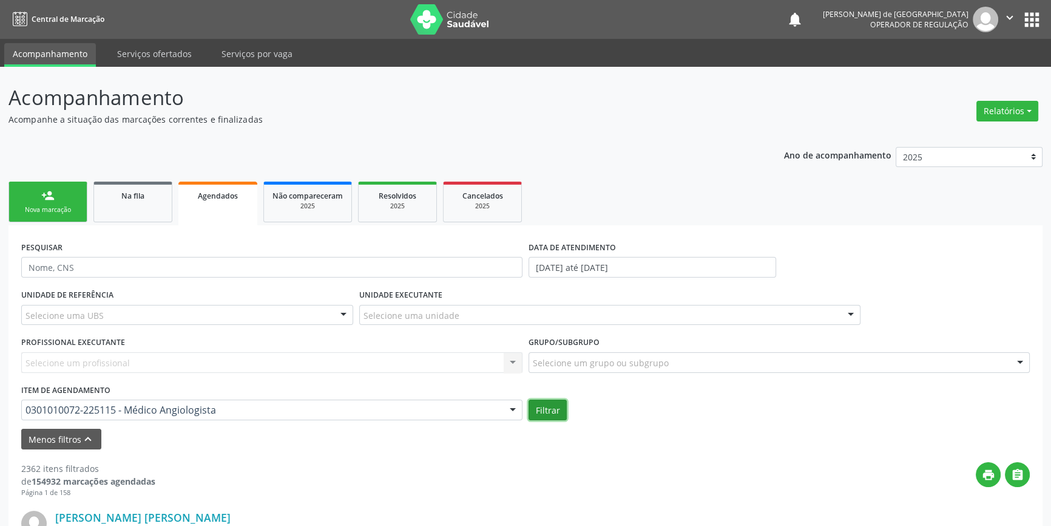
click at [548, 413] on button "Filtrar" at bounding box center [548, 409] width 38 height 21
click at [513, 205] on div "2025" at bounding box center [482, 205] width 61 height 9
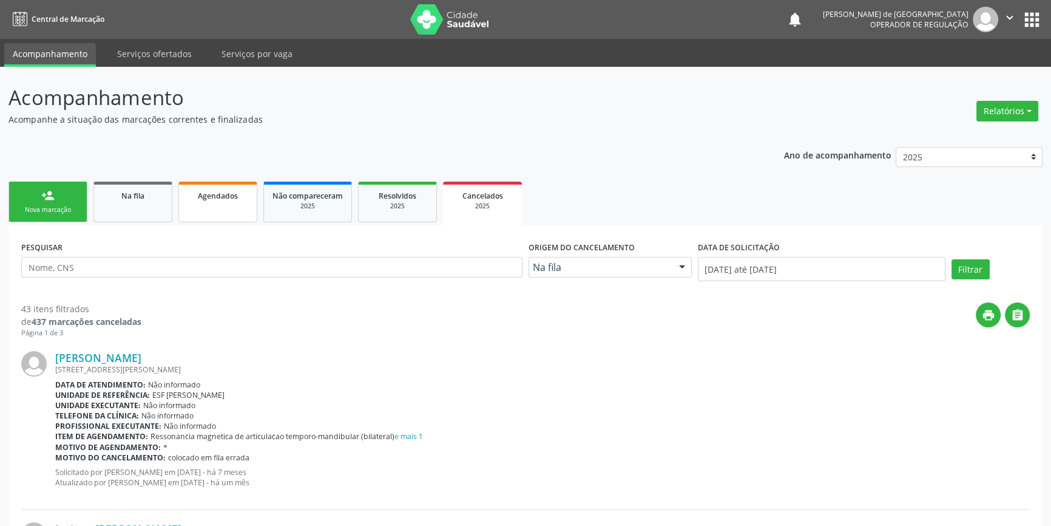
click at [189, 195] on div "Agendados" at bounding box center [218, 195] width 61 height 13
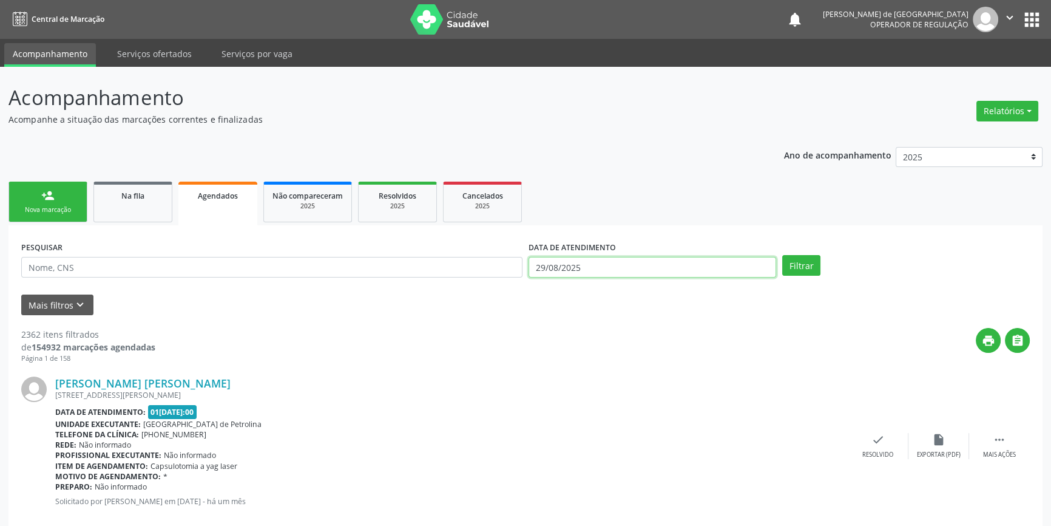
click at [709, 272] on input "29/08/2025" at bounding box center [653, 267] width 248 height 21
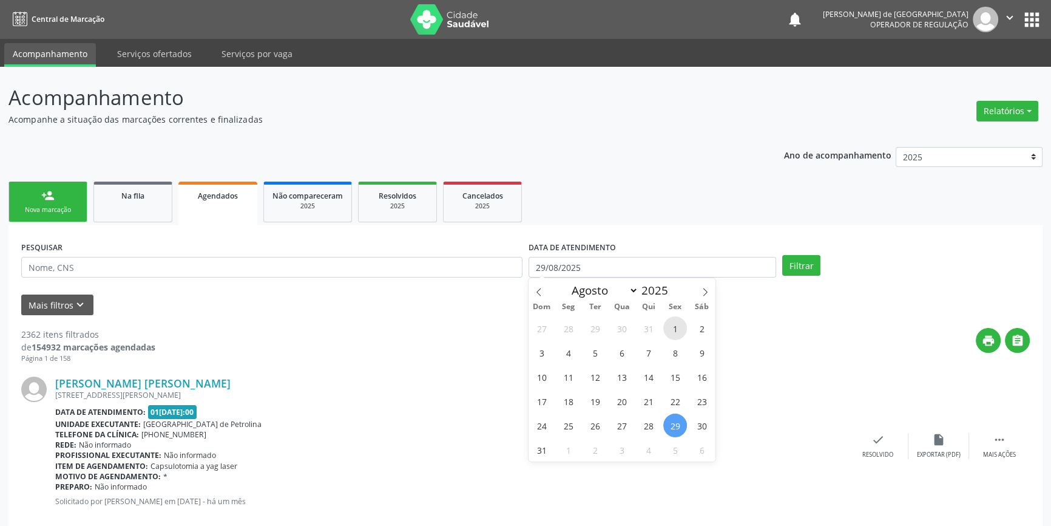
click at [677, 329] on span "1" at bounding box center [675, 328] width 24 height 24
type input "[DATE]"
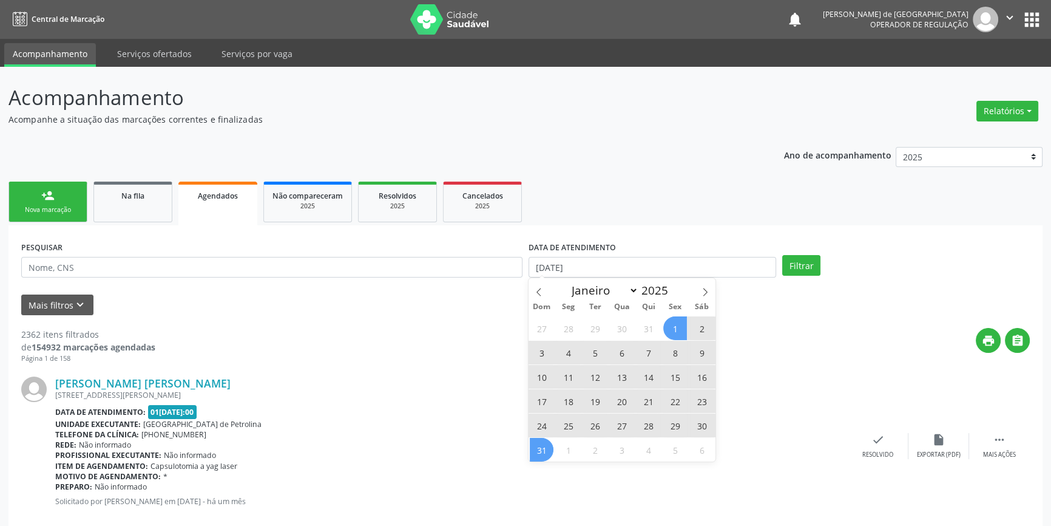
click at [546, 452] on span "31" at bounding box center [542, 450] width 24 height 24
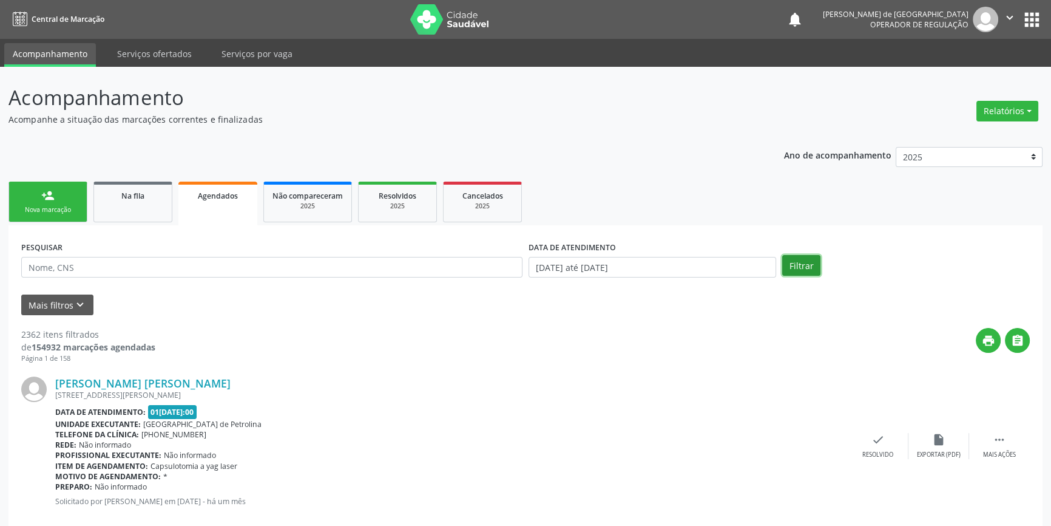
click at [801, 256] on button "Filtrar" at bounding box center [801, 265] width 38 height 21
click at [61, 303] on button "Mais filtros keyboard_arrow_down" at bounding box center [57, 304] width 72 height 21
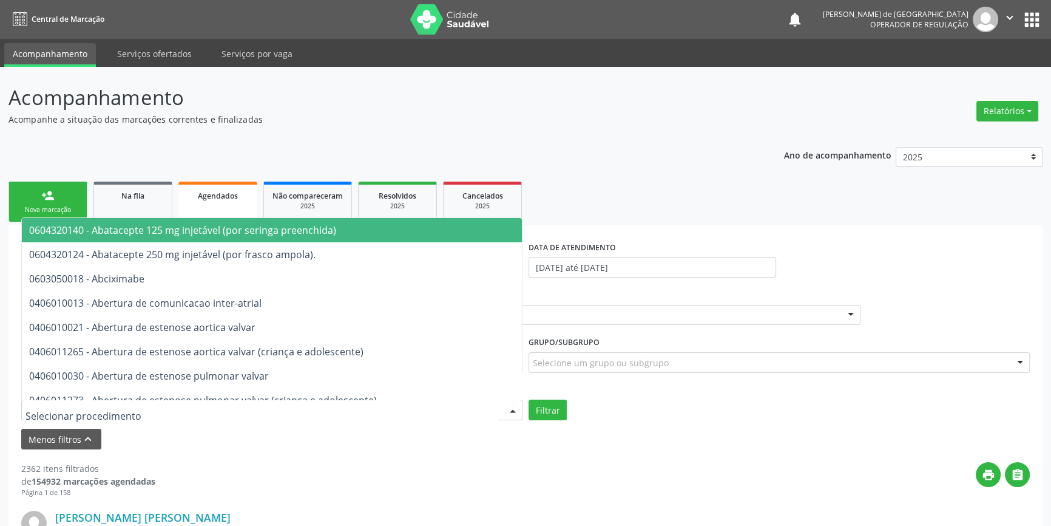
click at [56, 419] on div at bounding box center [271, 409] width 501 height 21
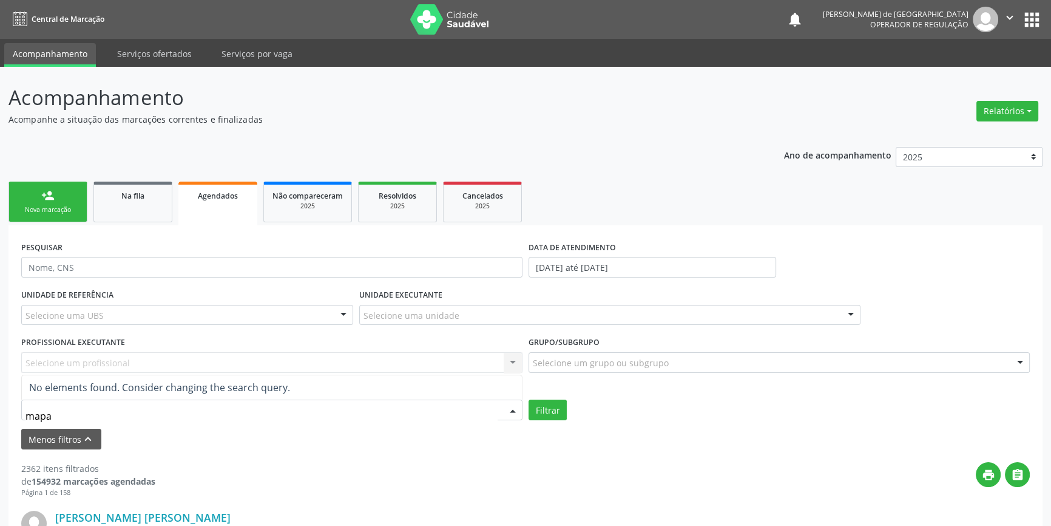
type input "map"
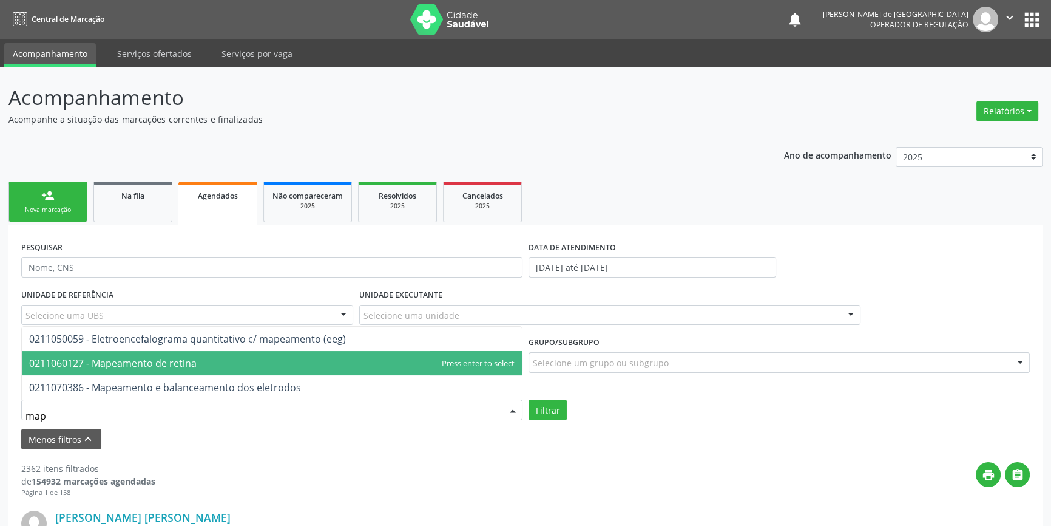
click at [74, 372] on span "0211060127 - Mapeamento de retina" at bounding box center [272, 363] width 500 height 24
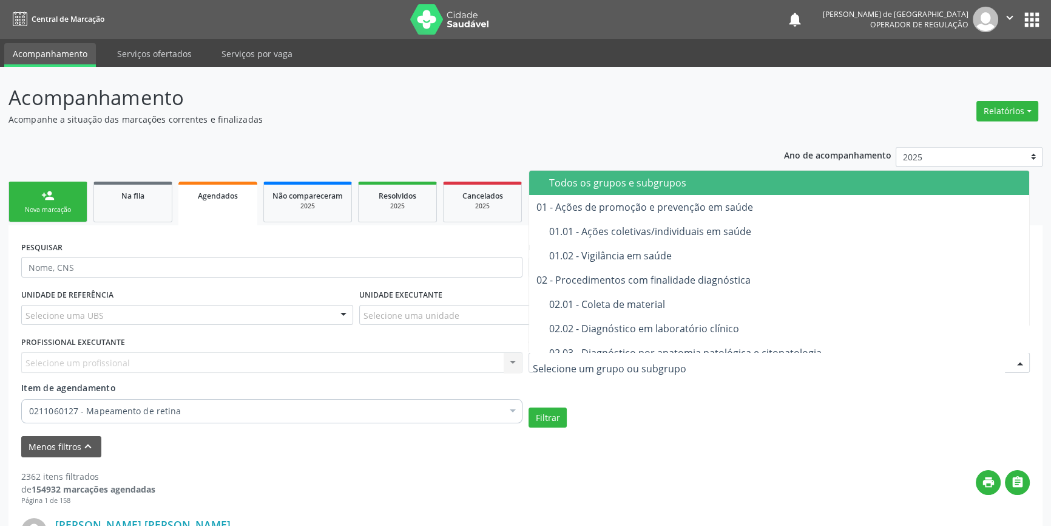
click at [652, 184] on div "Todos os grupos e subgrupos" at bounding box center [785, 183] width 473 height 10
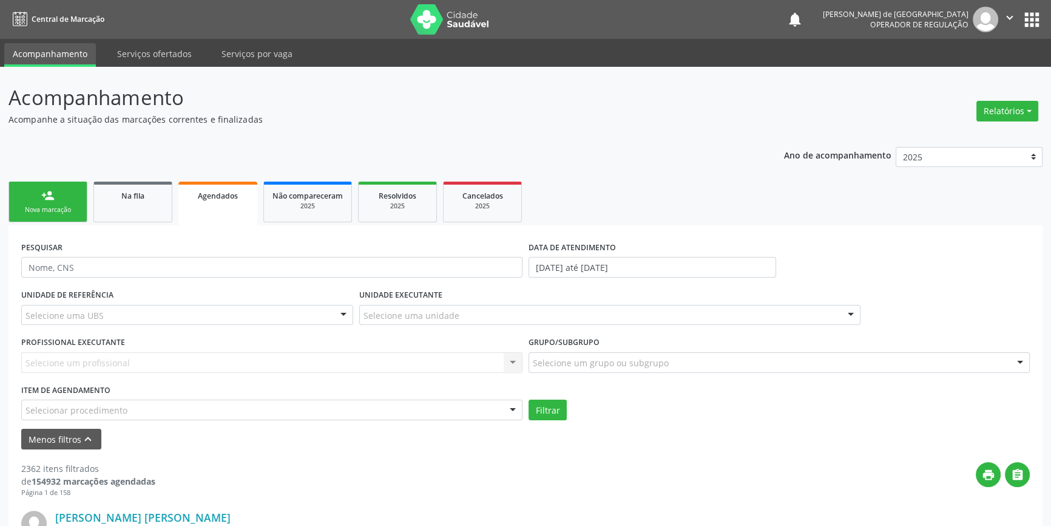
scroll to position [220, 0]
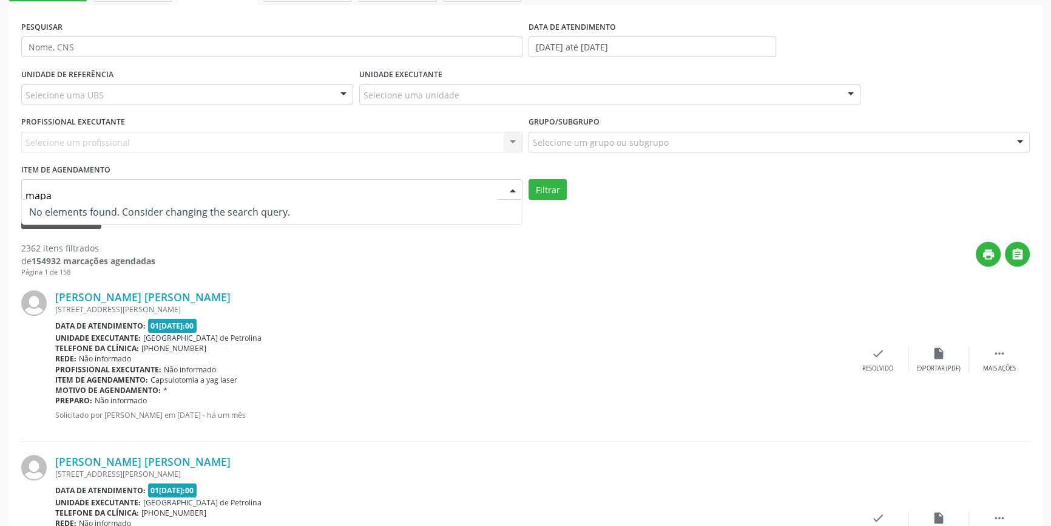
type input "mapa"
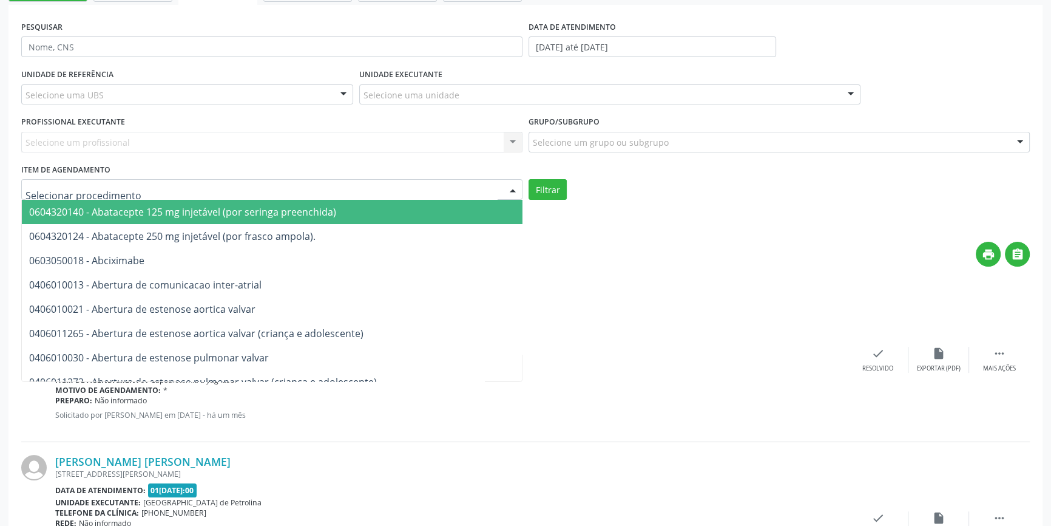
drag, startPoint x: 158, startPoint y: 180, endPoint x: 0, endPoint y: 205, distance: 159.8
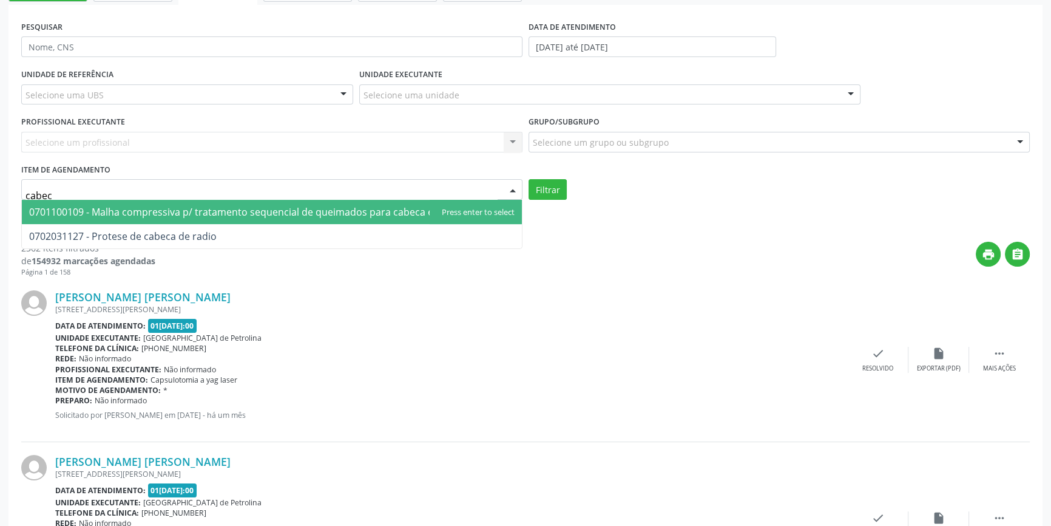
type input "cabeca"
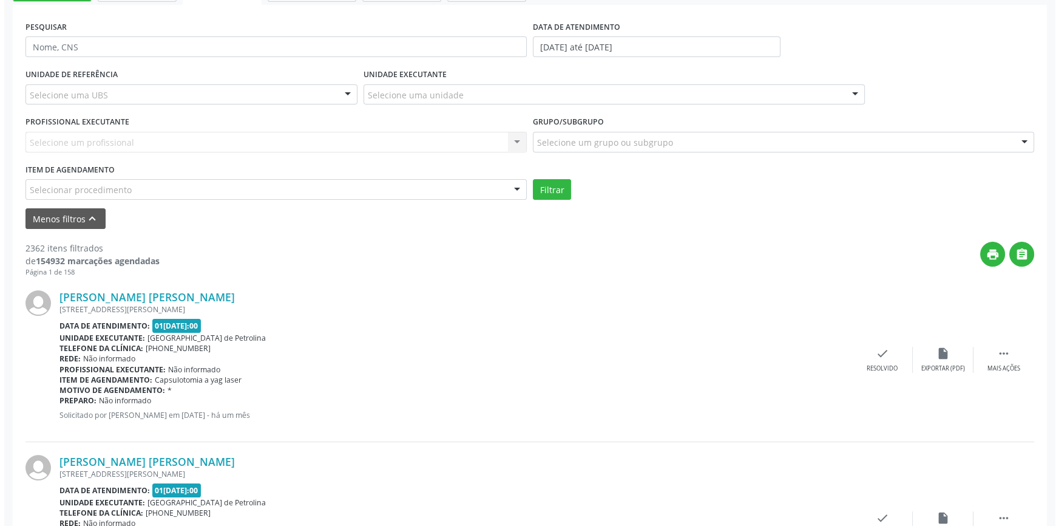
scroll to position [0, 0]
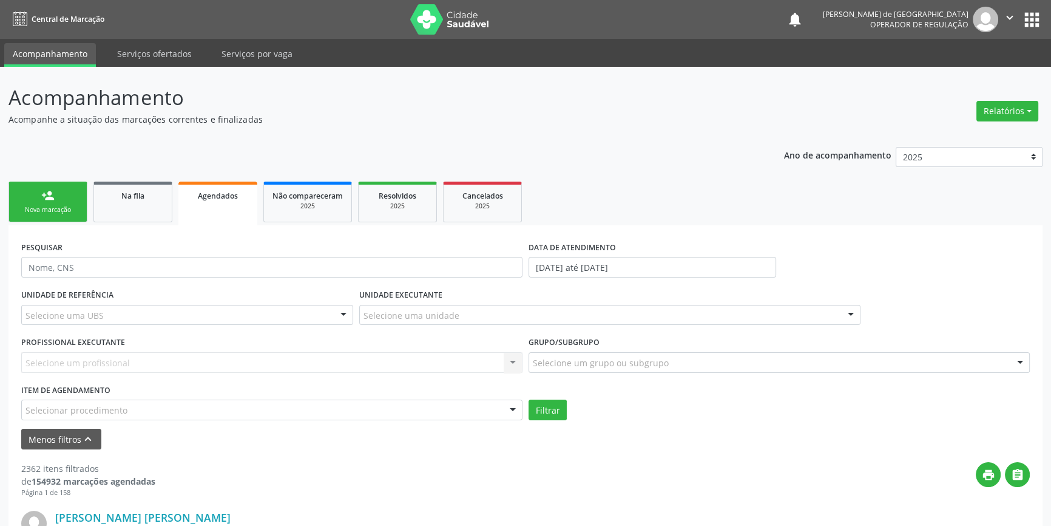
click at [220, 201] on link "Agendados" at bounding box center [217, 203] width 79 height 44
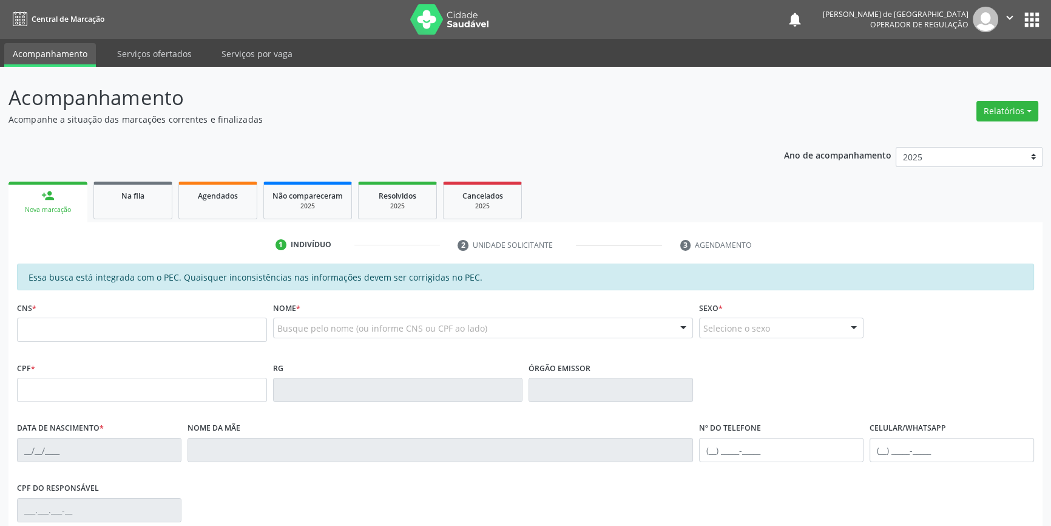
click at [220, 201] on link "Agendados" at bounding box center [217, 200] width 79 height 38
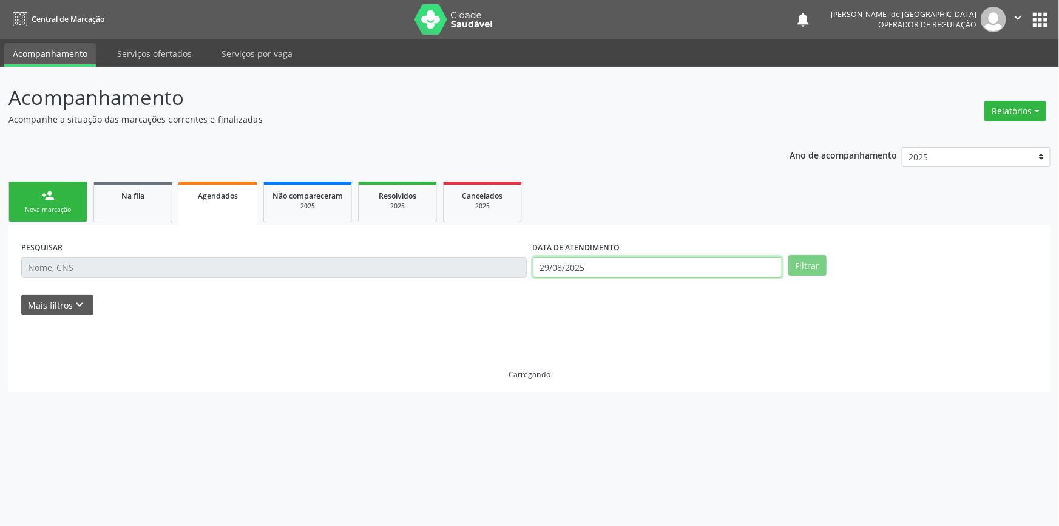
click at [575, 260] on input "29/08/2025" at bounding box center [657, 267] width 249 height 21
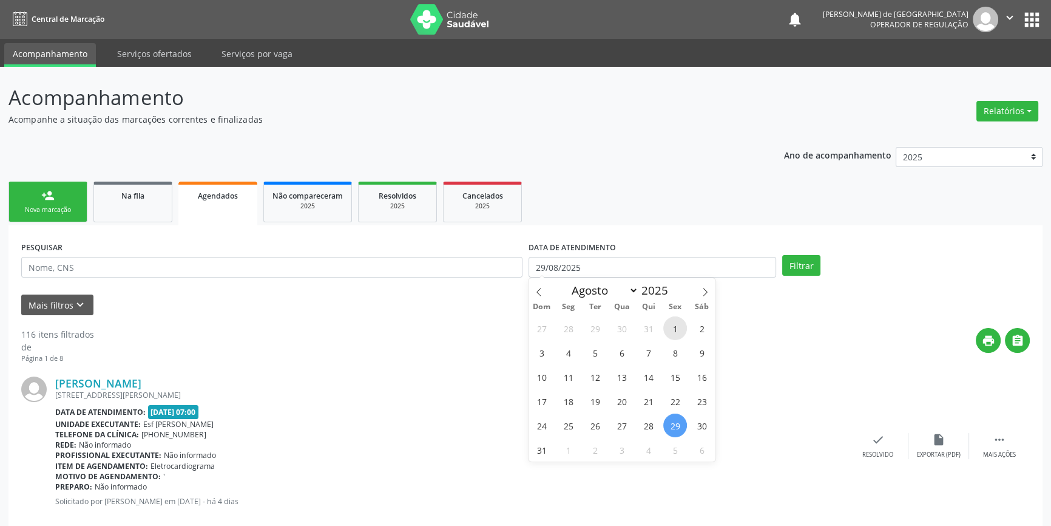
click at [674, 324] on span "1" at bounding box center [675, 328] width 24 height 24
type input "[DATE]"
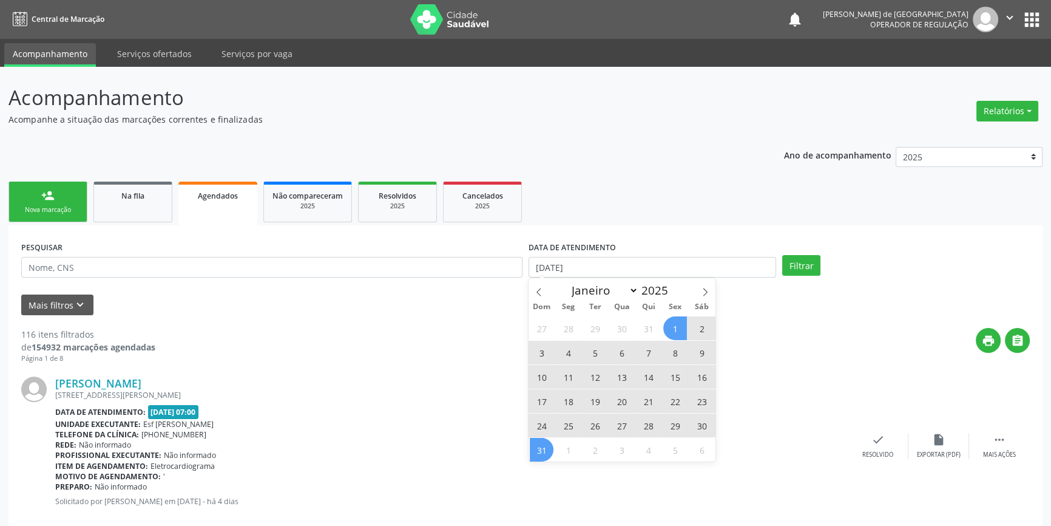
click at [546, 455] on span "31" at bounding box center [542, 450] width 24 height 24
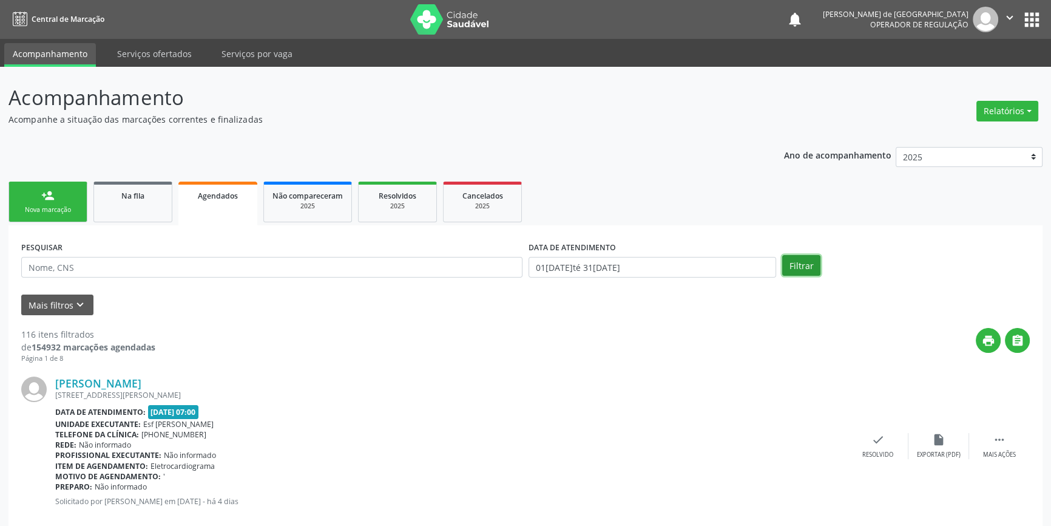
click at [812, 265] on button "Filtrar" at bounding box center [801, 265] width 38 height 21
click at [61, 309] on button "Mais filtros keyboard_arrow_down" at bounding box center [57, 304] width 72 height 21
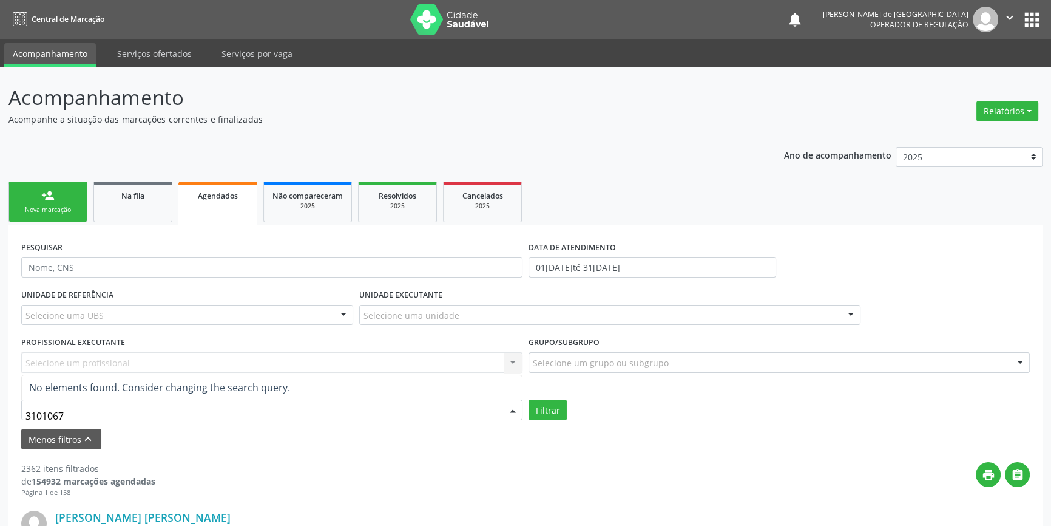
type input "31010672"
drag, startPoint x: 97, startPoint y: 419, endPoint x: 0, endPoint y: 402, distance: 98.7
type input "0301010672"
drag, startPoint x: 99, startPoint y: 412, endPoint x: 0, endPoint y: 404, distance: 99.3
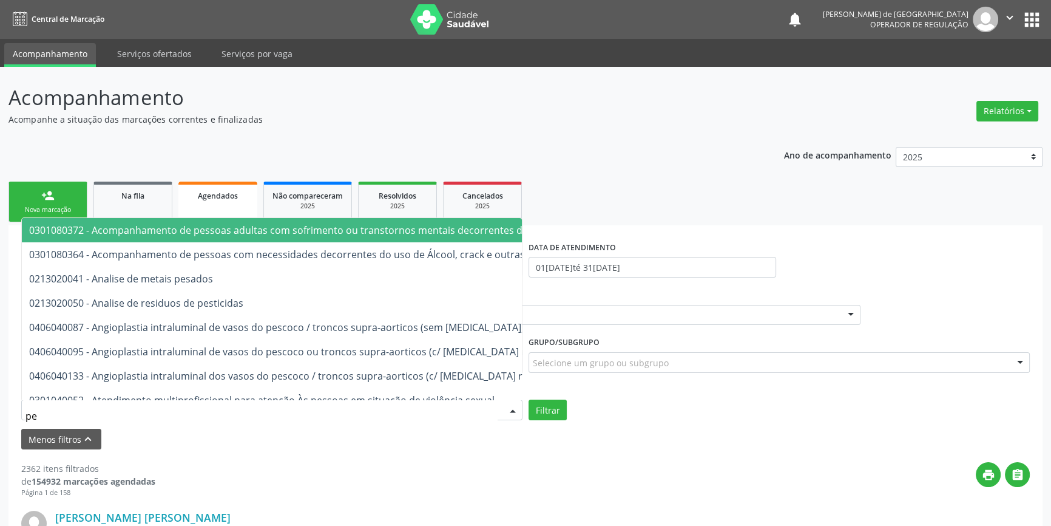
type input "p"
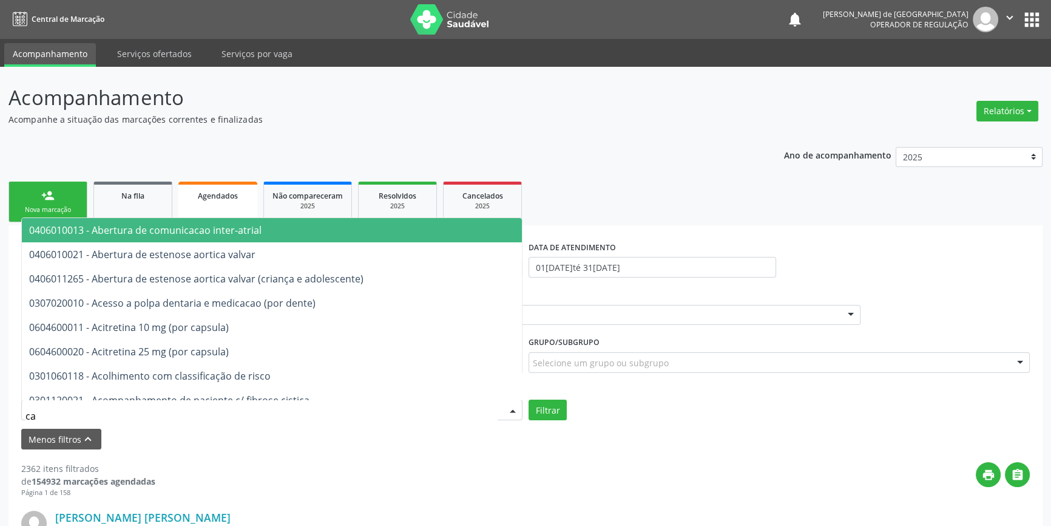
type input "c"
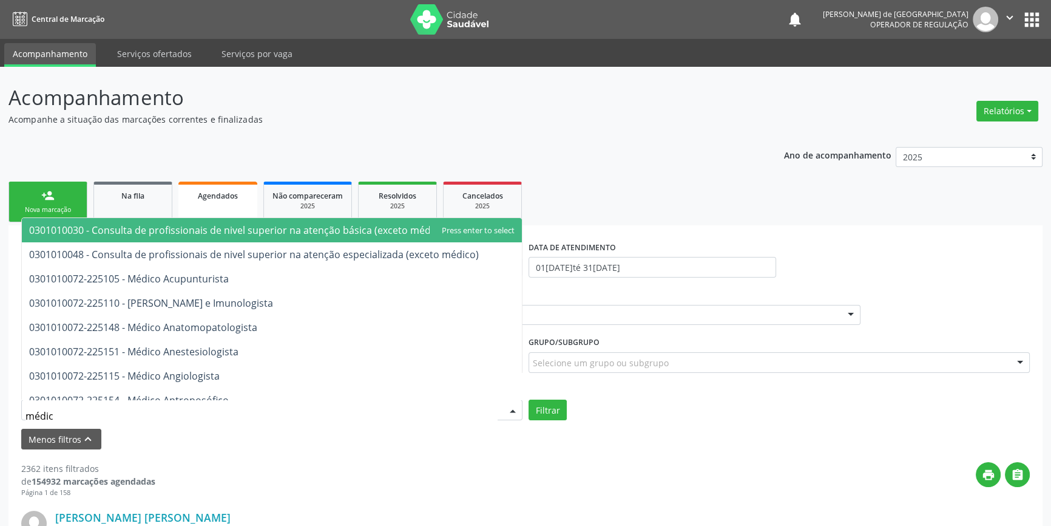
type input "médico"
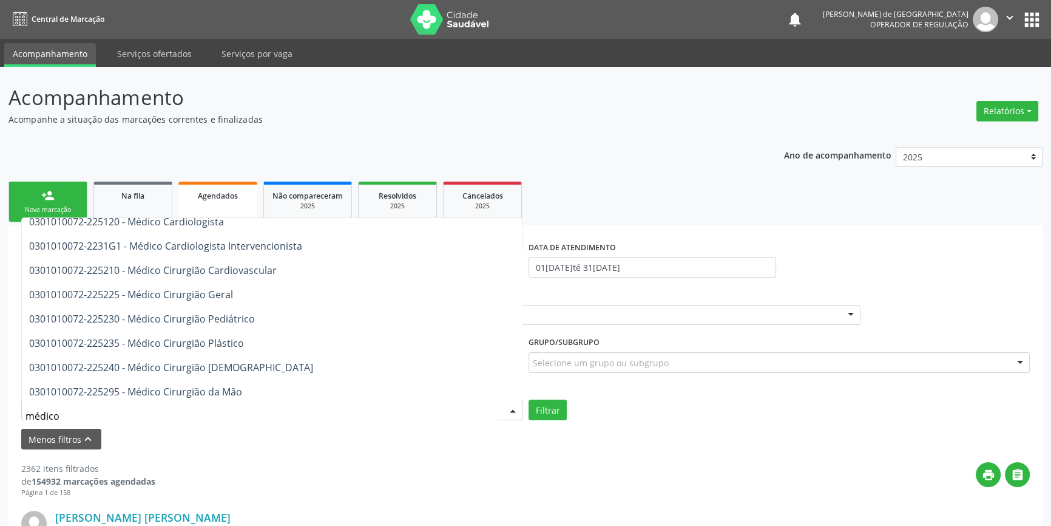
scroll to position [386, 0]
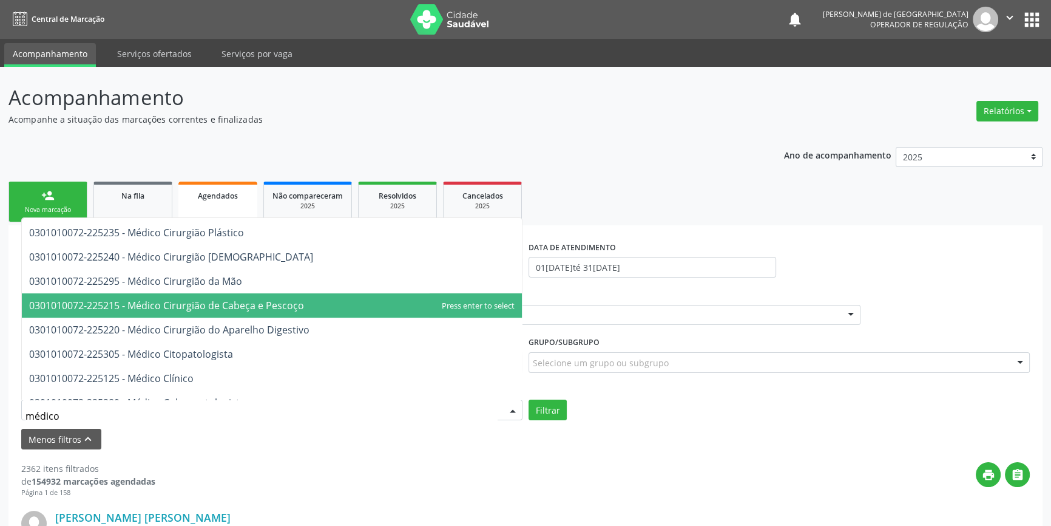
click at [337, 302] on span "0301010072-225215 - Médico Cirurgião de Cabeça e Pescoço" at bounding box center [272, 305] width 500 height 24
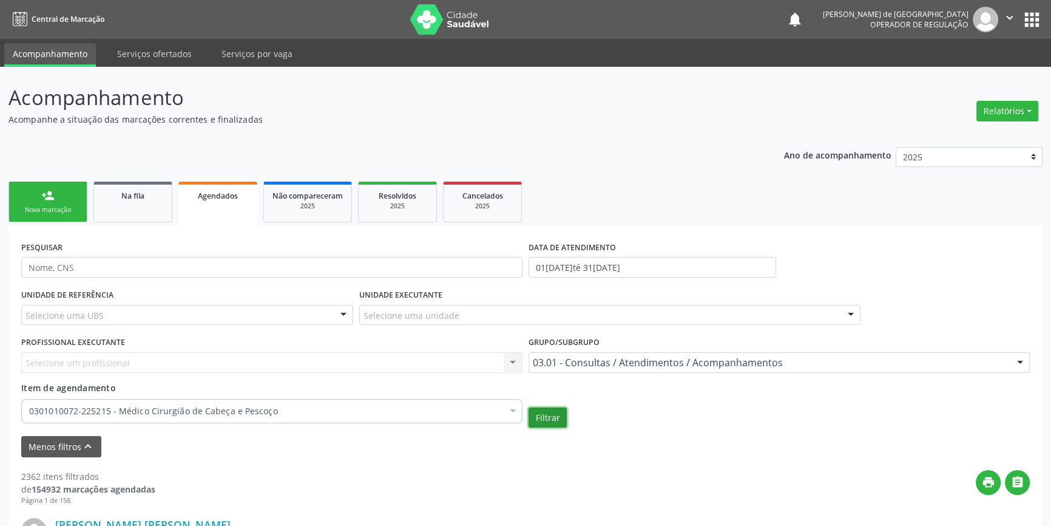
click at [541, 414] on button "Filtrar" at bounding box center [548, 417] width 38 height 21
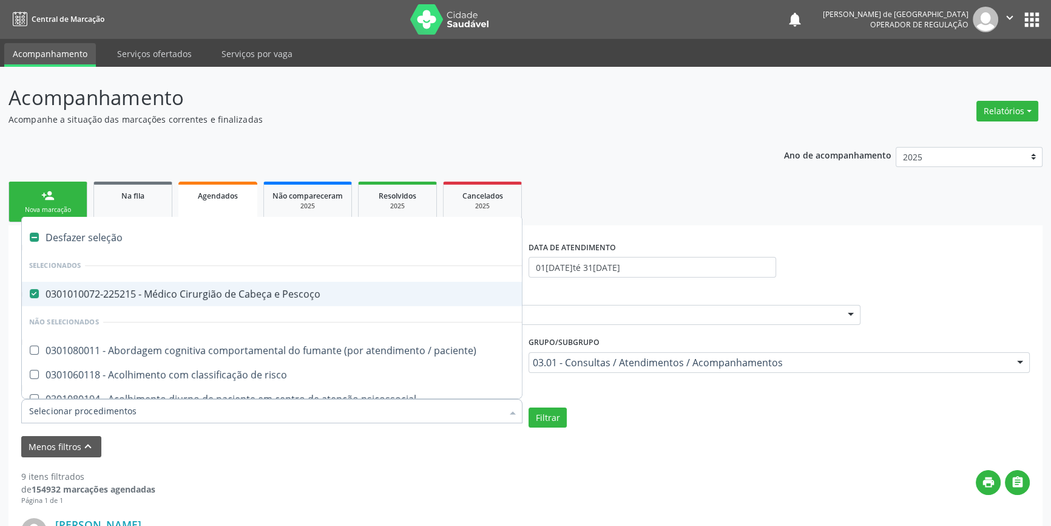
click at [78, 234] on div "Desfazer seleção" at bounding box center [663, 237] width 1282 height 24
checkbox Pescoço "false"
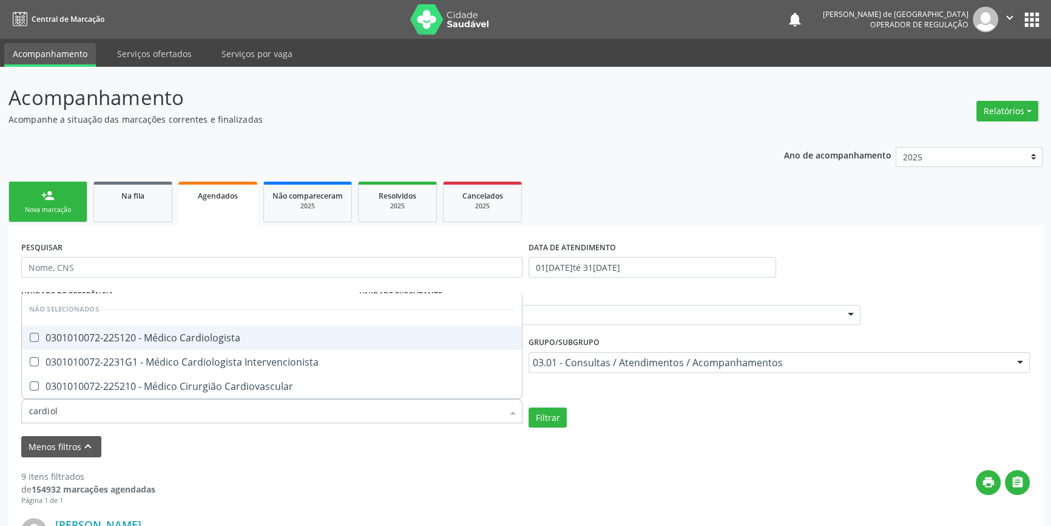
type input "cardiolo"
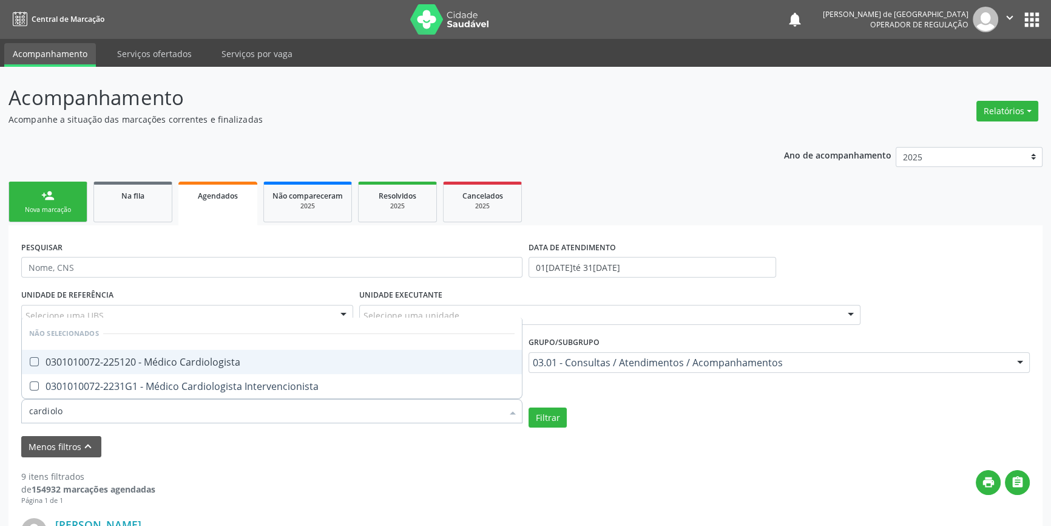
click at [166, 358] on div "0301010072-225120 - Médico Cardiologista" at bounding box center [271, 362] width 485 height 10
click at [556, 413] on button "Filtrar" at bounding box center [548, 417] width 38 height 21
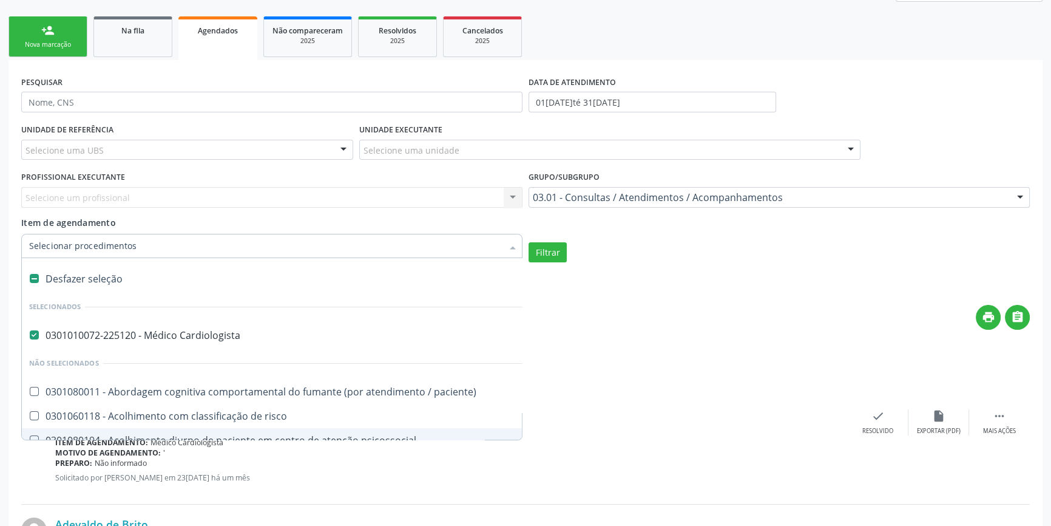
scroll to position [55, 0]
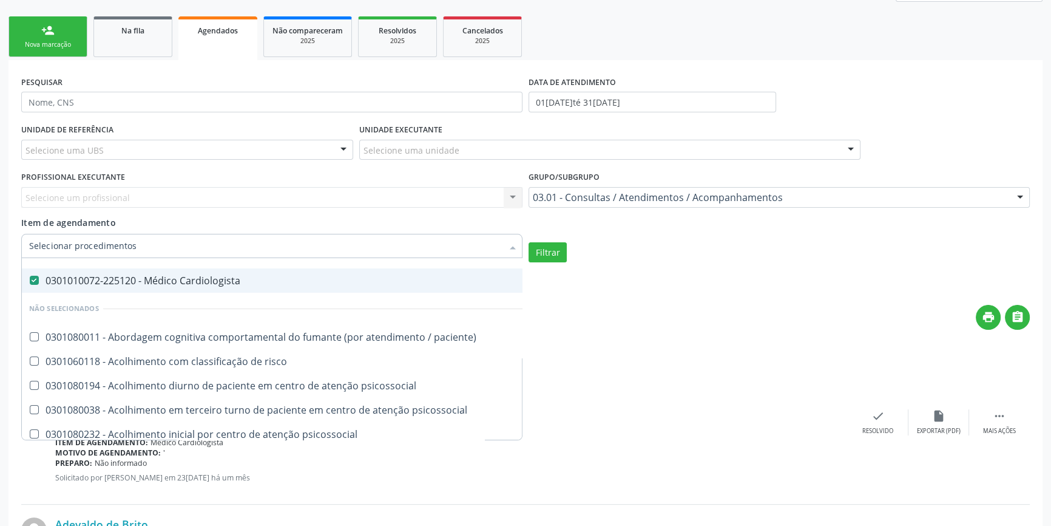
click at [60, 276] on div "0301010072-225120 - Médico Cardiologista" at bounding box center [663, 281] width 1268 height 10
checkbox Cardiologista "false"
click at [70, 249] on input "Item de agendamento" at bounding box center [265, 246] width 473 height 24
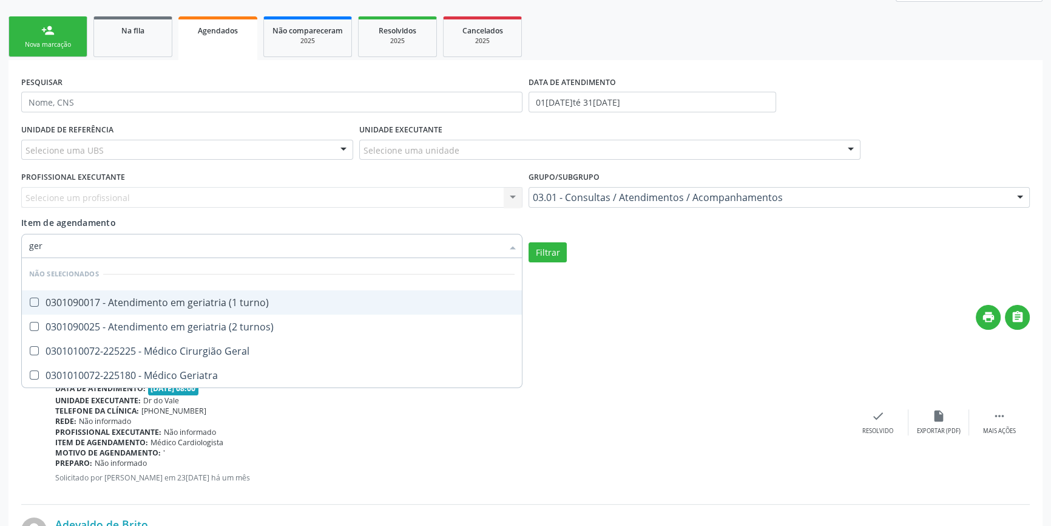
scroll to position [0, 0]
type input "gera"
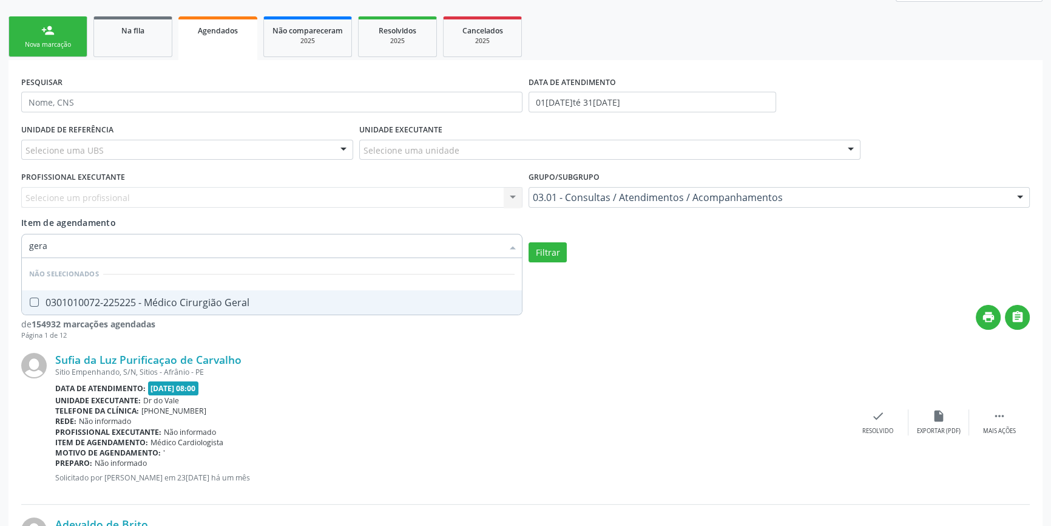
click at [90, 299] on div "0301010072-225225 - Médico Cirurgião Geral" at bounding box center [271, 302] width 485 height 10
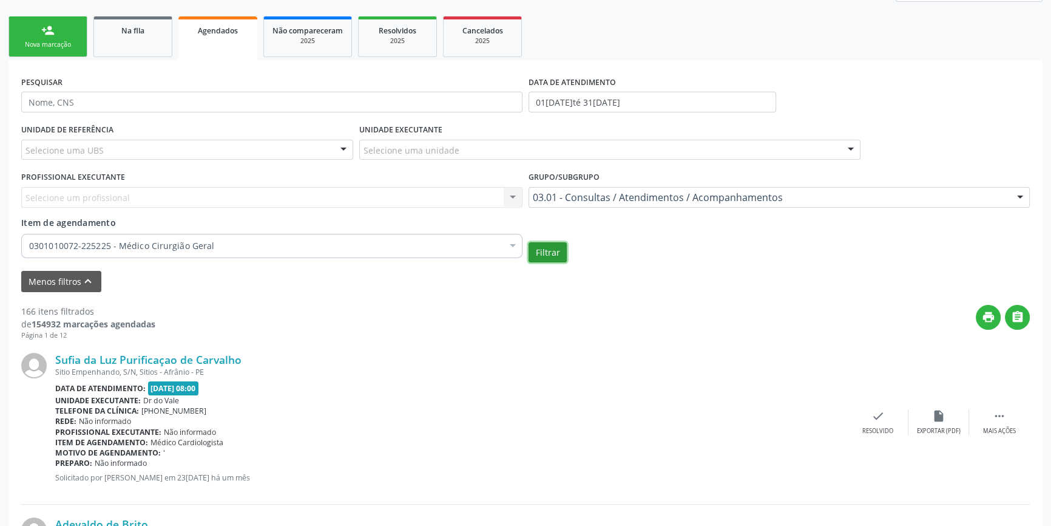
click at [538, 249] on button "Filtrar" at bounding box center [548, 252] width 38 height 21
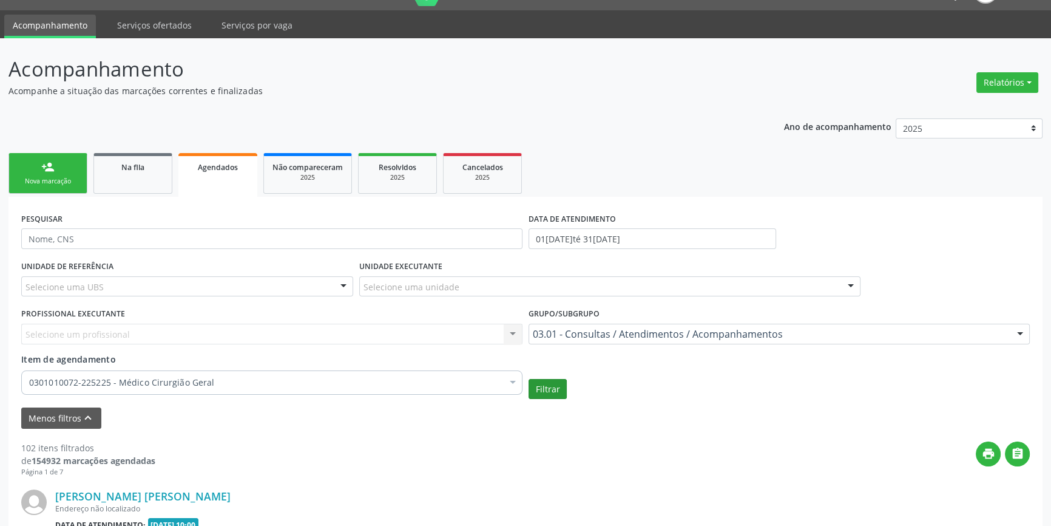
scroll to position [165, 0]
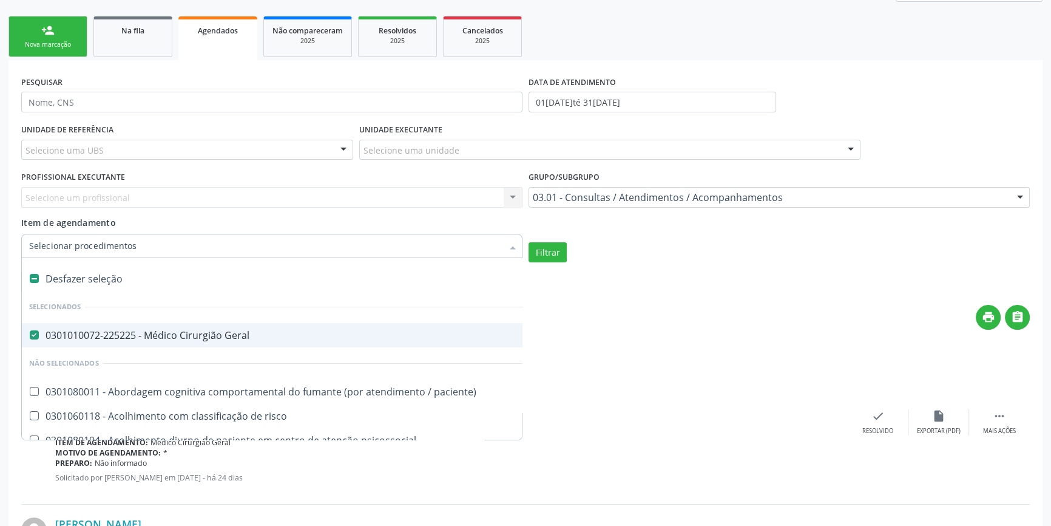
click at [98, 279] on div "Desfazer seleção" at bounding box center [663, 278] width 1282 height 24
checkbox Geral "false"
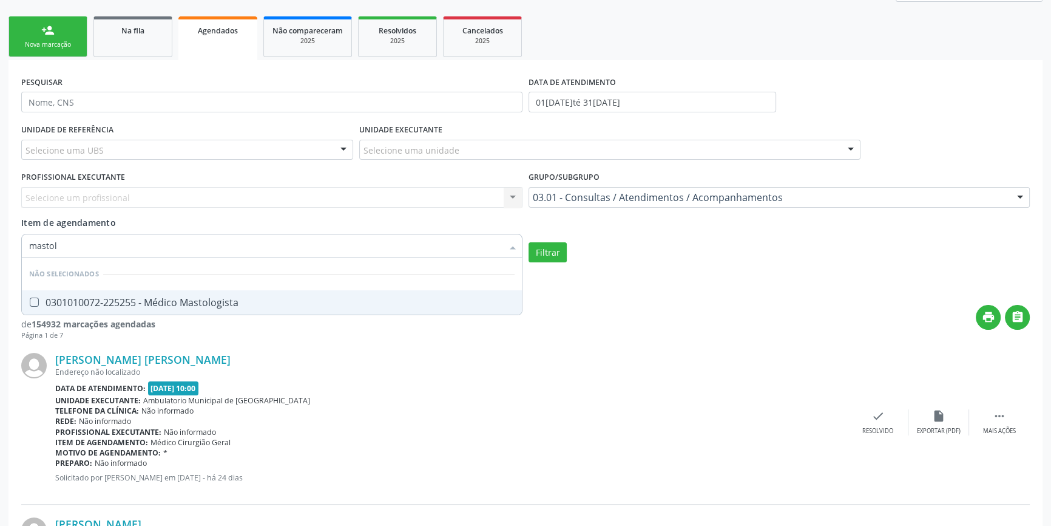
type input "mastolo"
click at [132, 297] on div "0301010072-225255 - Médico Mastologista" at bounding box center [271, 302] width 485 height 10
click at [562, 250] on button "Filtrar" at bounding box center [548, 252] width 38 height 21
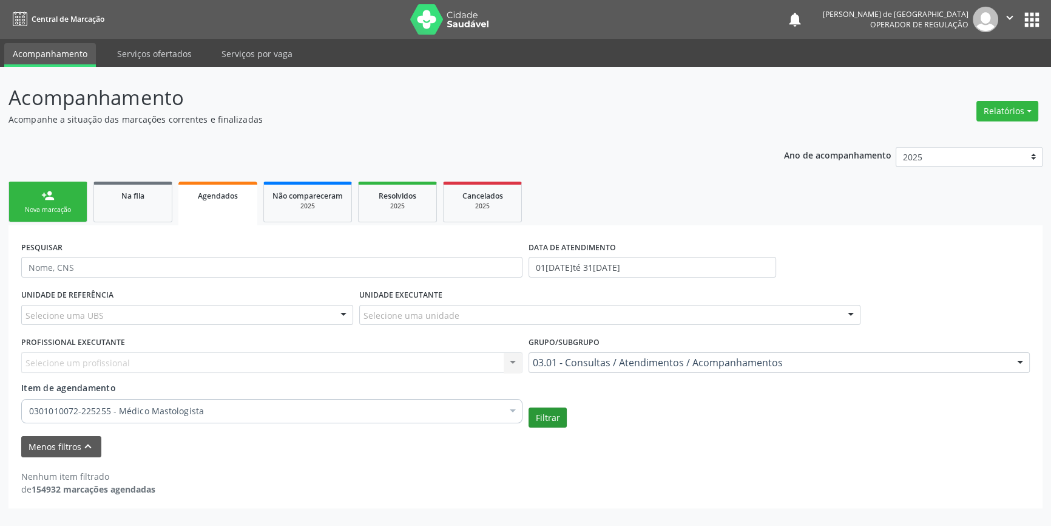
scroll to position [0, 0]
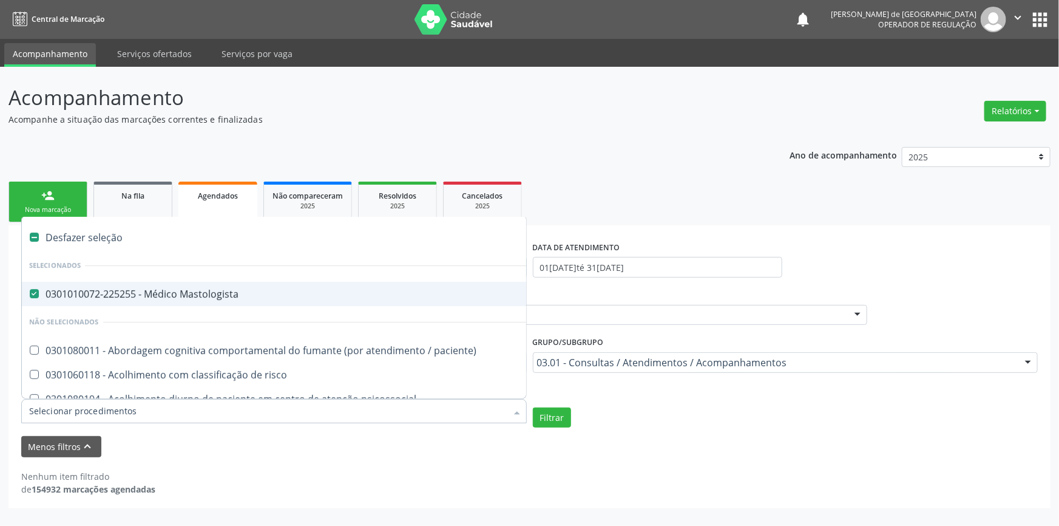
click at [100, 242] on div "Desfazer seleção" at bounding box center [663, 237] width 1282 height 24
checkbox Mastologista "false"
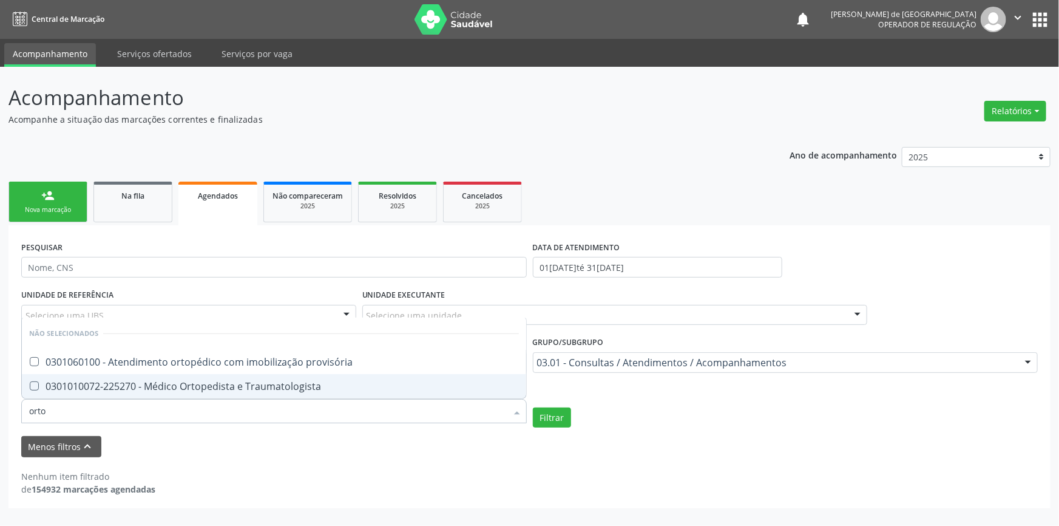
type input "ortop"
click at [107, 384] on div "0301010072-225270 - Médico Ortopedista e Traumatologista" at bounding box center [274, 386] width 490 height 10
checkbox Traumatologista "true"
click at [548, 433] on form "PESQUISAR DATA DE ATENDIMENTO [DATE] até [DATE] UNIDADE DE REFERÊNCIA Selecione…" at bounding box center [529, 347] width 1016 height 218
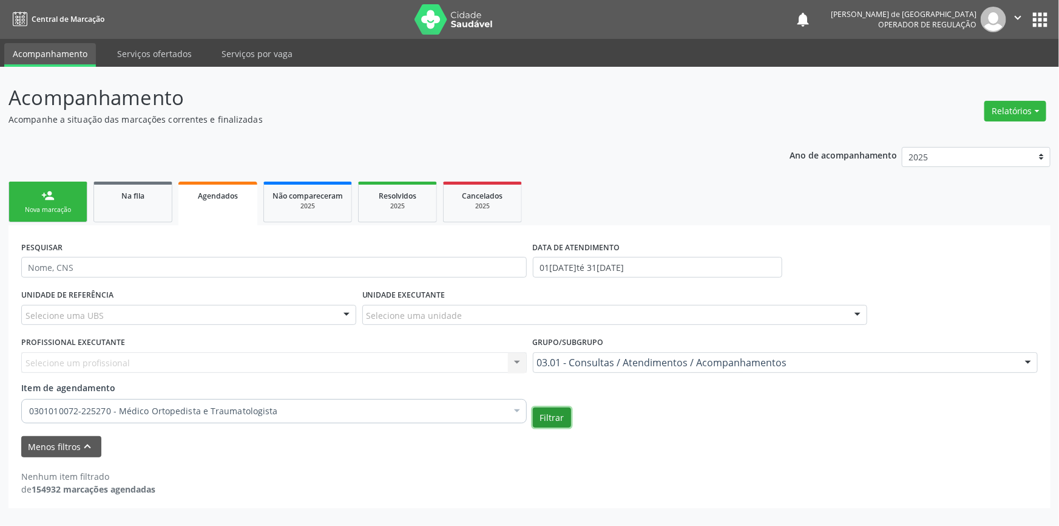
click at [563, 421] on button "Filtrar" at bounding box center [552, 417] width 38 height 21
click at [46, 401] on div "0301010072-225270 - Médico Ortopedista e Traumatologista" at bounding box center [271, 411] width 501 height 24
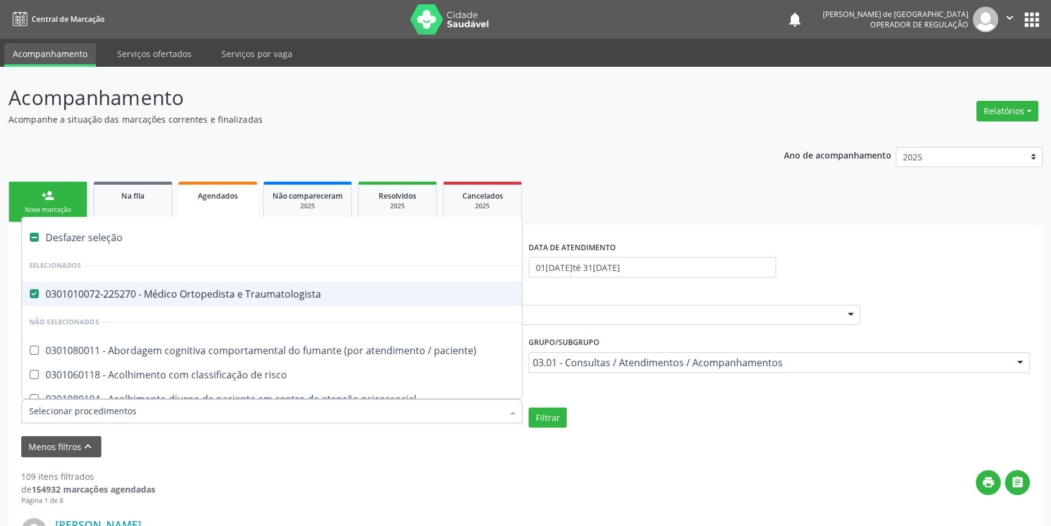
click at [83, 235] on div "Desfazer seleção" at bounding box center [663, 237] width 1282 height 24
checkbox Traumatologista "false"
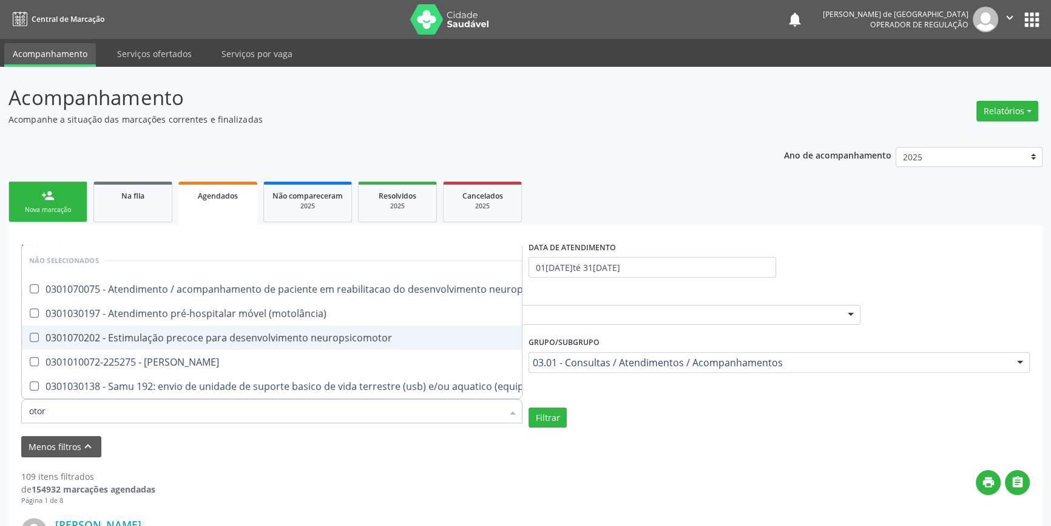
type input "otorr"
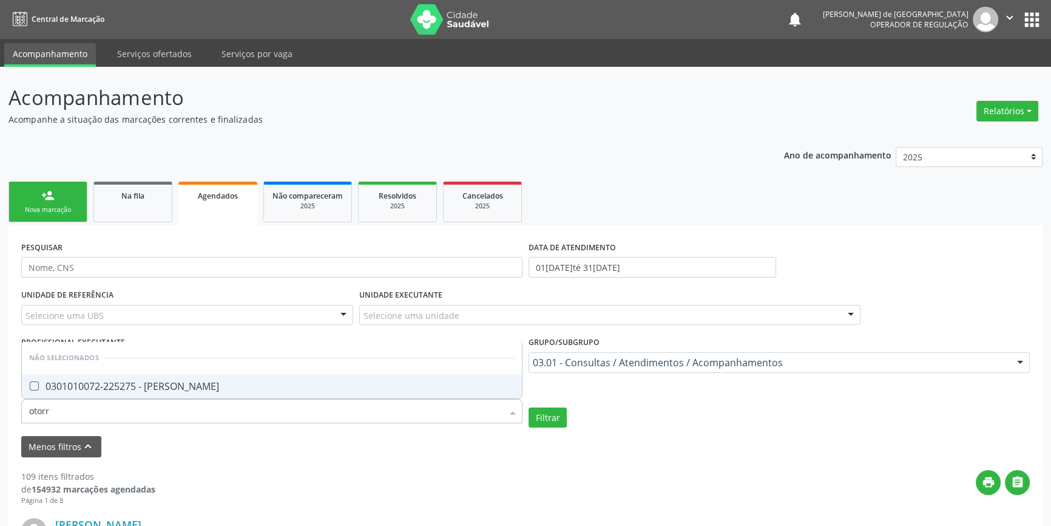
click at [103, 382] on div "0301010072-225275 - [PERSON_NAME]" at bounding box center [271, 386] width 485 height 10
click at [554, 422] on button "Filtrar" at bounding box center [548, 417] width 38 height 21
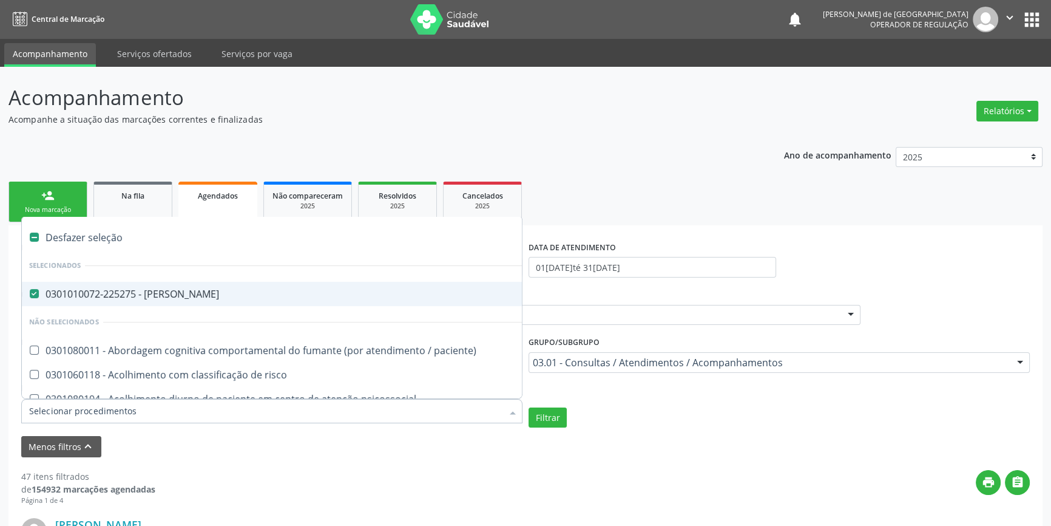
click at [97, 237] on div "Desfazer seleção" at bounding box center [663, 237] width 1282 height 24
checkbox Otorrinolaringologista "false"
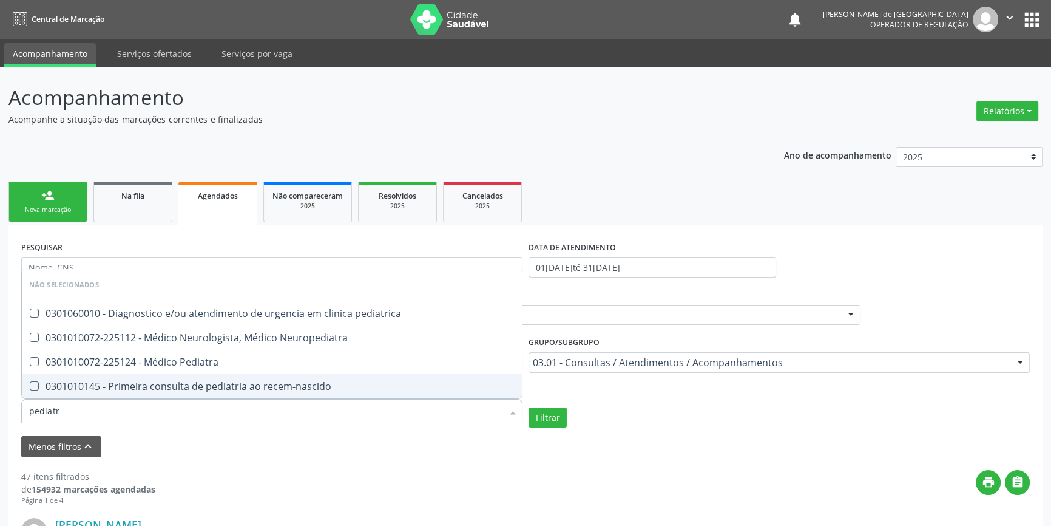
type input "pediatra"
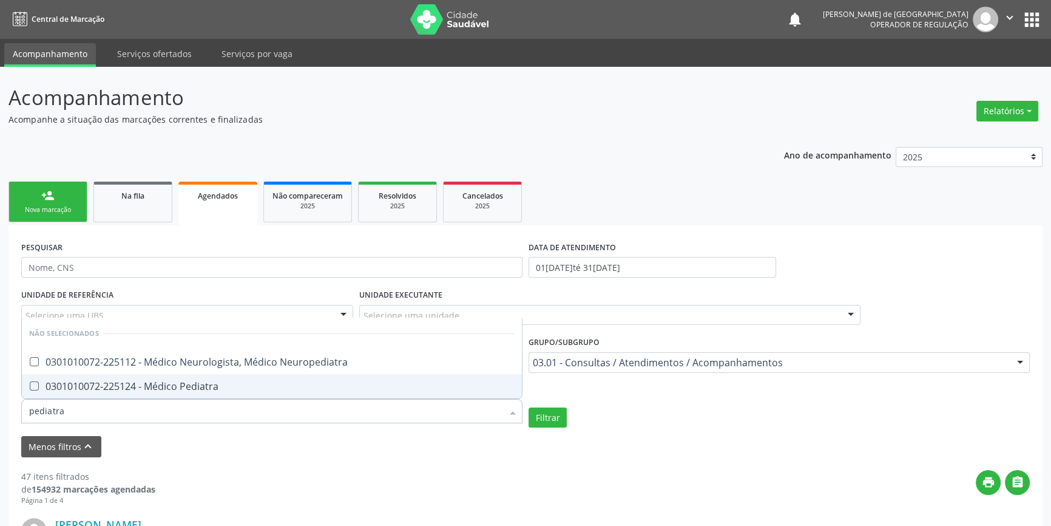
click at [107, 382] on div "0301010072-225124 - Médico Pediatra" at bounding box center [271, 386] width 485 height 10
checkbox Pediatra "true"
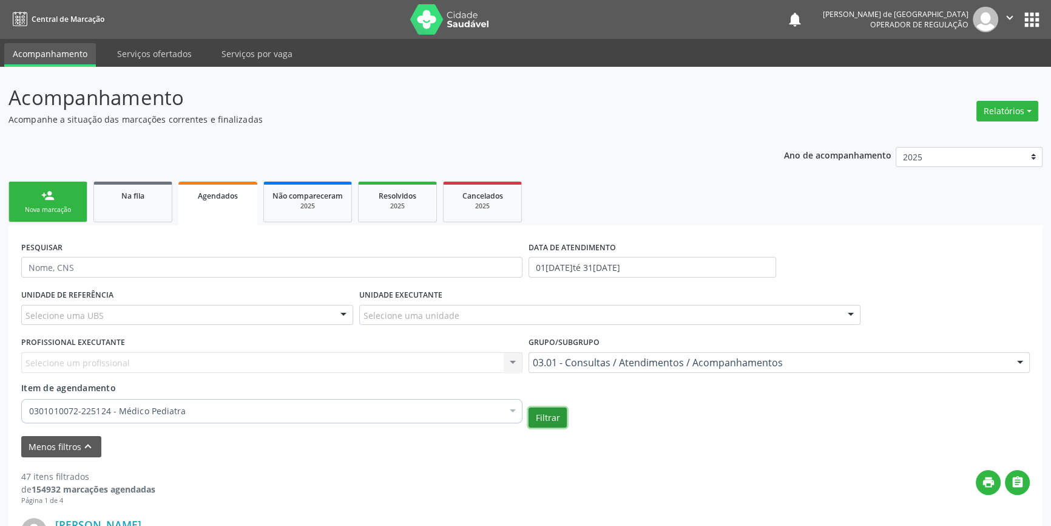
click at [544, 418] on button "Filtrar" at bounding box center [548, 417] width 38 height 21
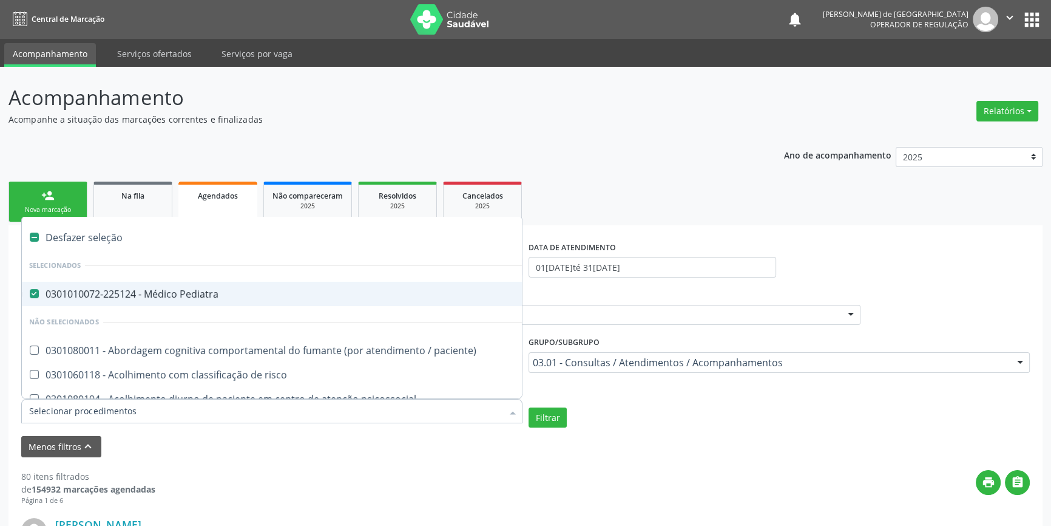
click at [96, 237] on div "Desfazer seleção" at bounding box center [663, 237] width 1282 height 24
checkbox Pediatra "false"
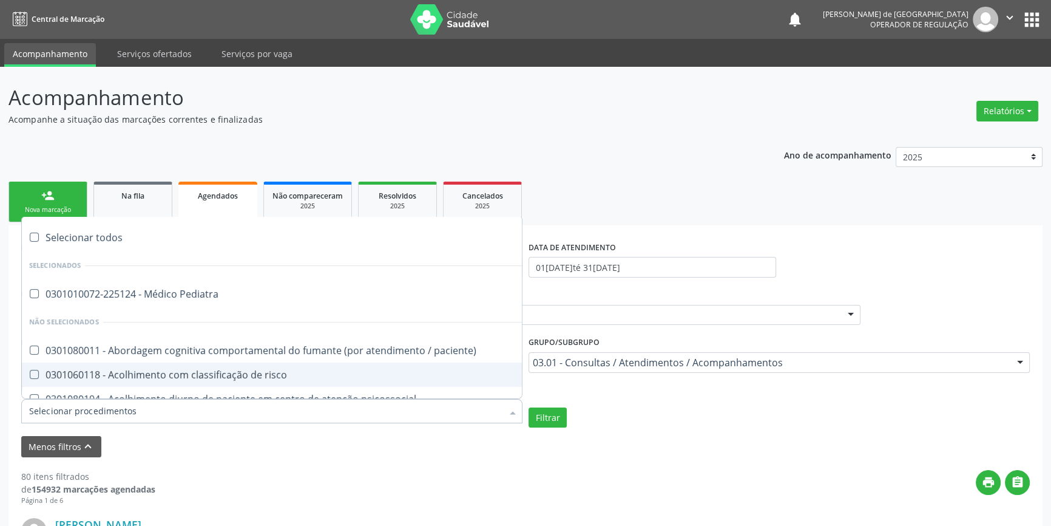
click at [53, 413] on input "Item de agendamento" at bounding box center [265, 411] width 473 height 24
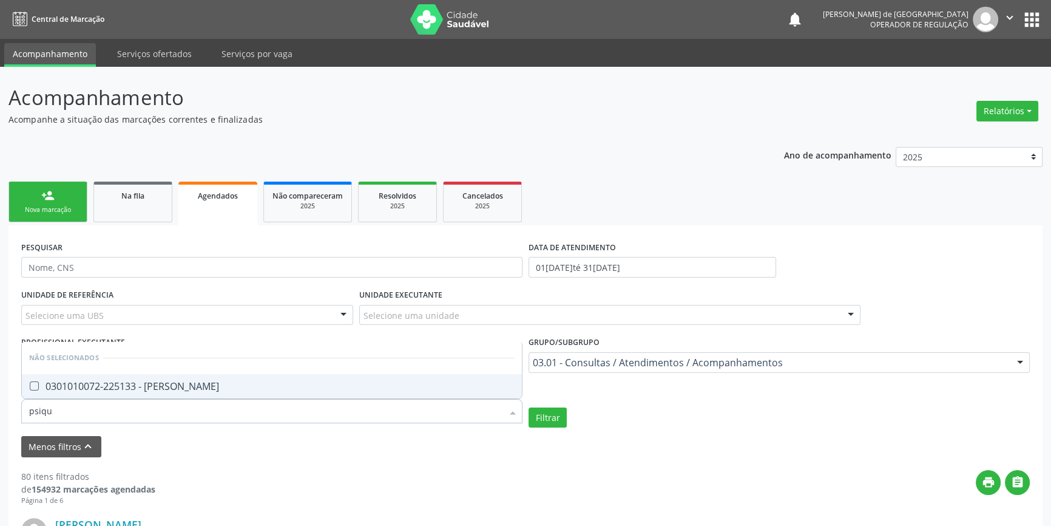
type input "psiqui"
click at [103, 381] on div "0301010072-225133 - [PERSON_NAME]" at bounding box center [271, 386] width 485 height 10
checkbox Psiquiatra "true"
click at [539, 422] on button "Filtrar" at bounding box center [548, 417] width 38 height 21
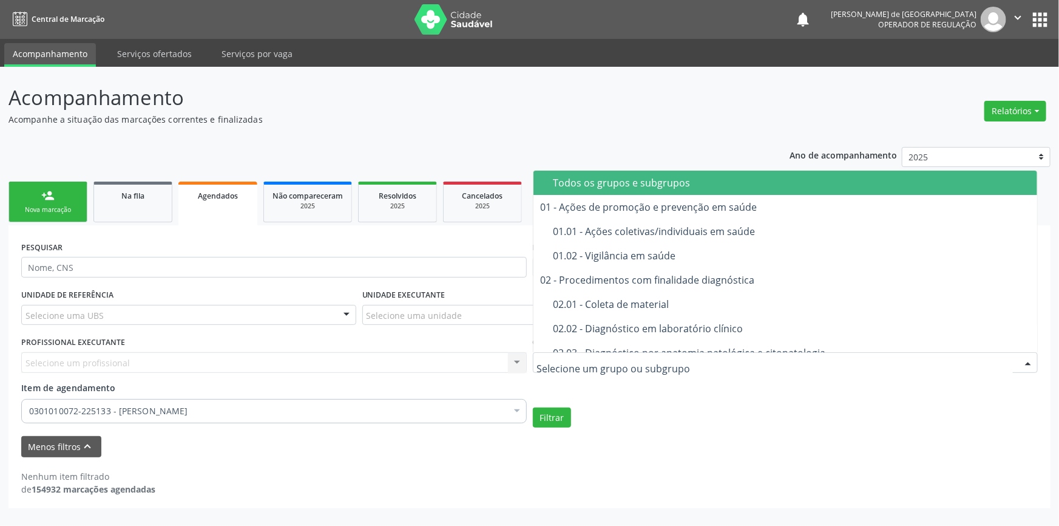
click at [617, 178] on div "Todos os grupos e subgrupos" at bounding box center [791, 183] width 477 height 10
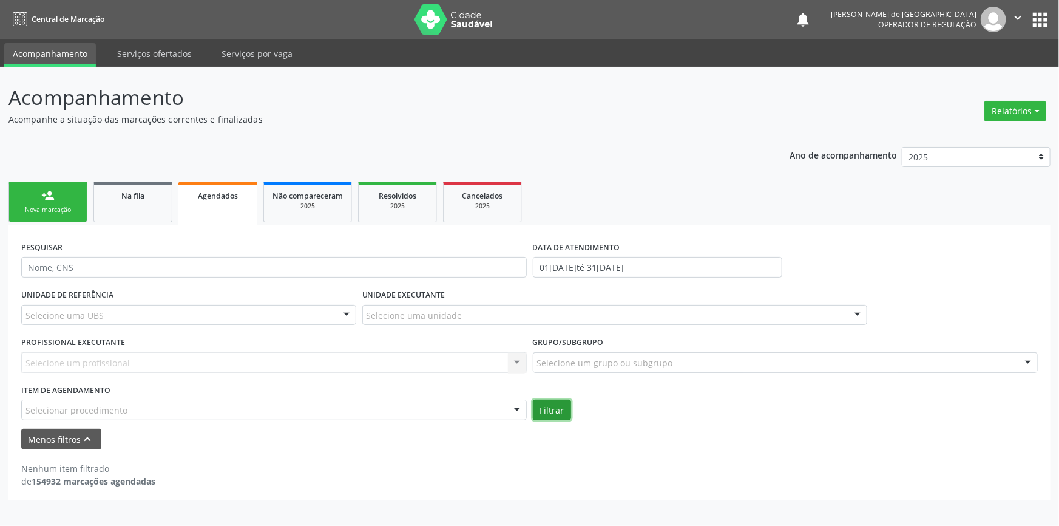
click at [540, 411] on button "Filtrar" at bounding box center [552, 409] width 38 height 21
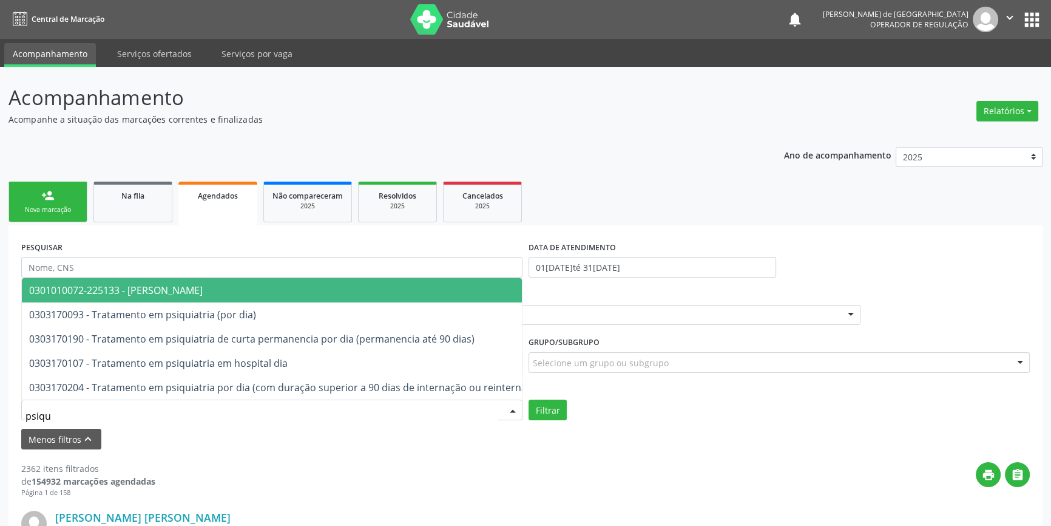
click at [161, 288] on span "0301010072-225133 - [PERSON_NAME]" at bounding box center [326, 290] width 608 height 24
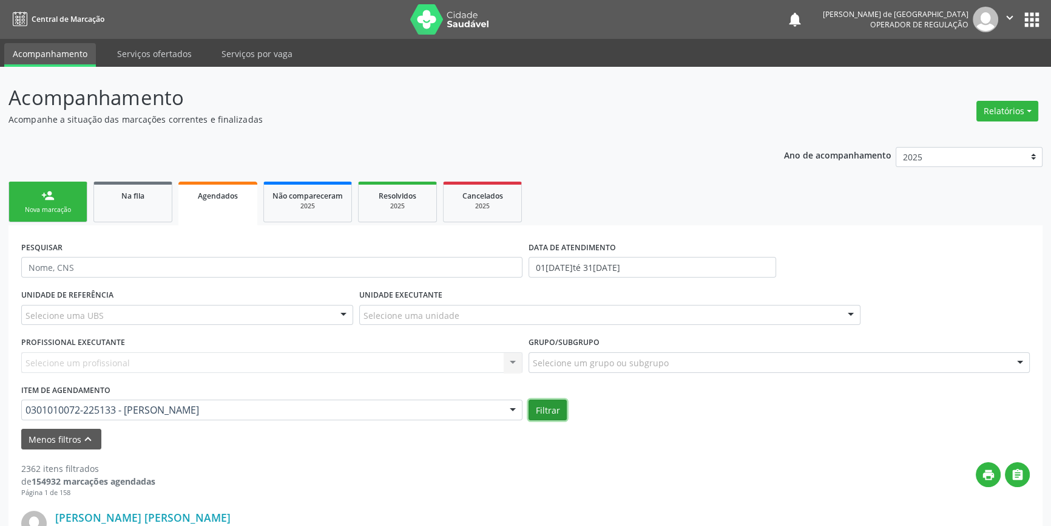
click at [547, 419] on button "Filtrar" at bounding box center [548, 409] width 38 height 21
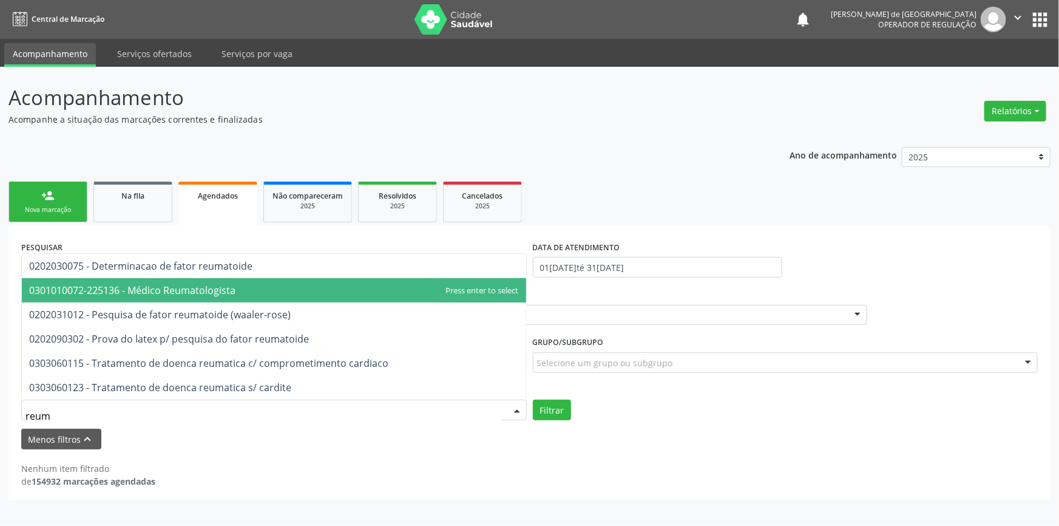
click at [212, 294] on span "0301010072-225136 - Médico Reumatologista" at bounding box center [132, 289] width 206 height 13
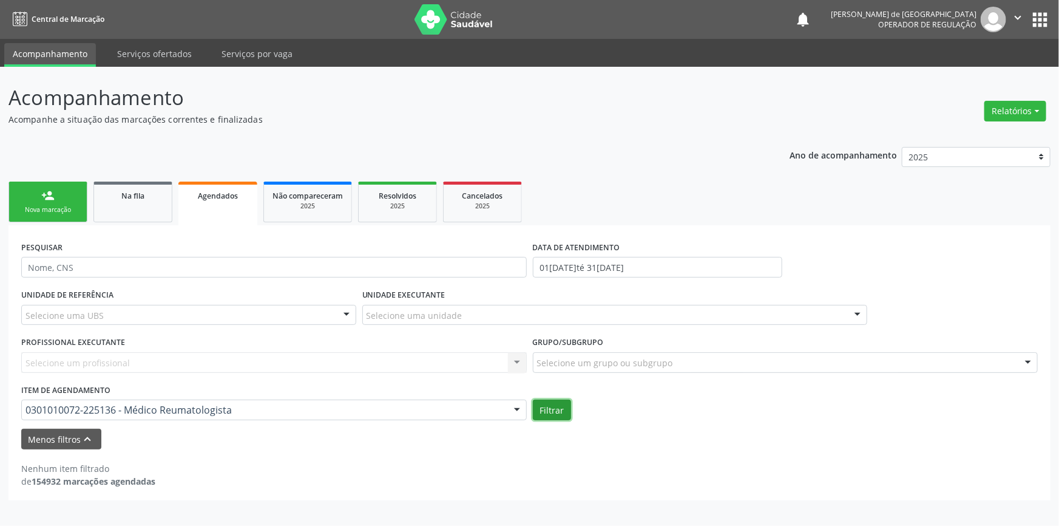
click at [563, 402] on button "Filtrar" at bounding box center [552, 409] width 38 height 21
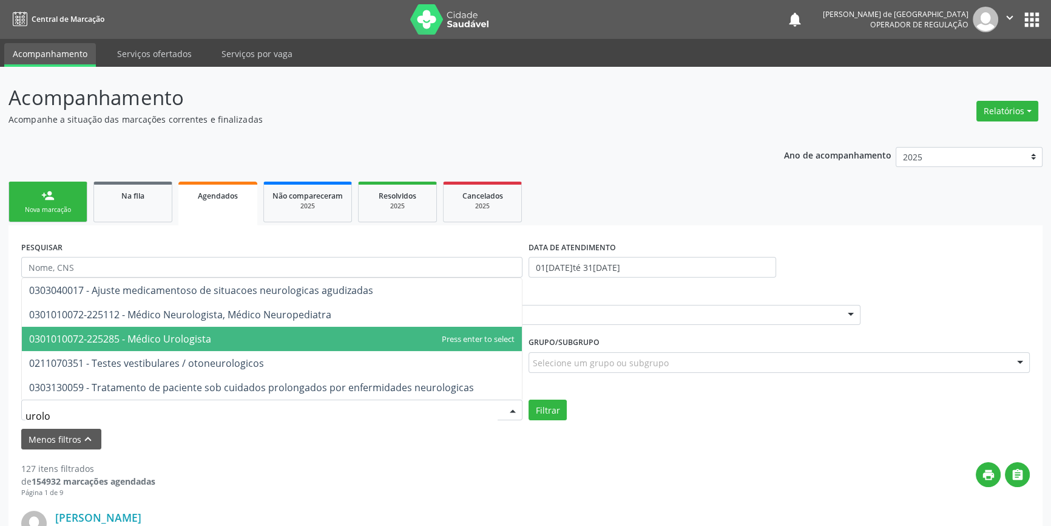
click at [97, 334] on span "0301010072-225285 - Médico Urologista" at bounding box center [120, 338] width 182 height 13
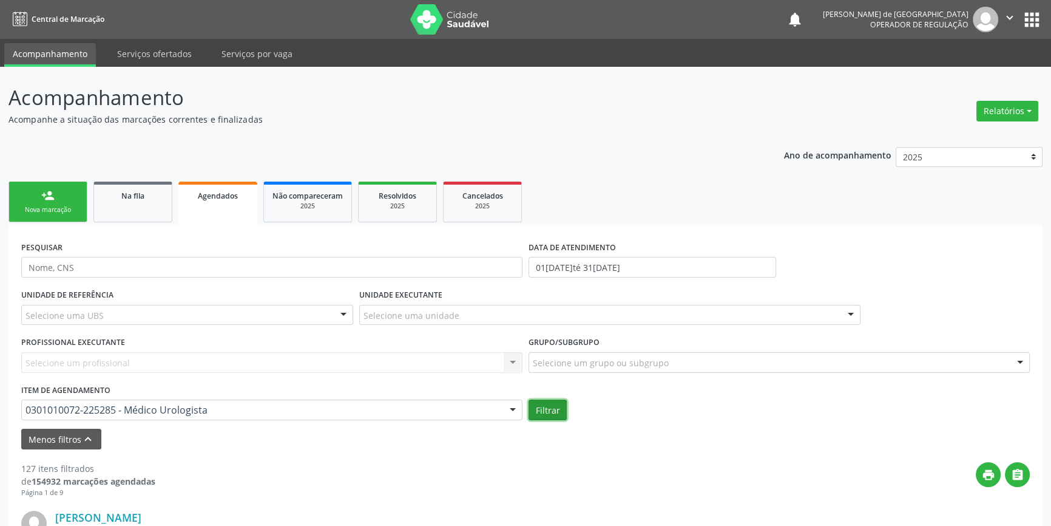
click at [538, 407] on button "Filtrar" at bounding box center [548, 409] width 38 height 21
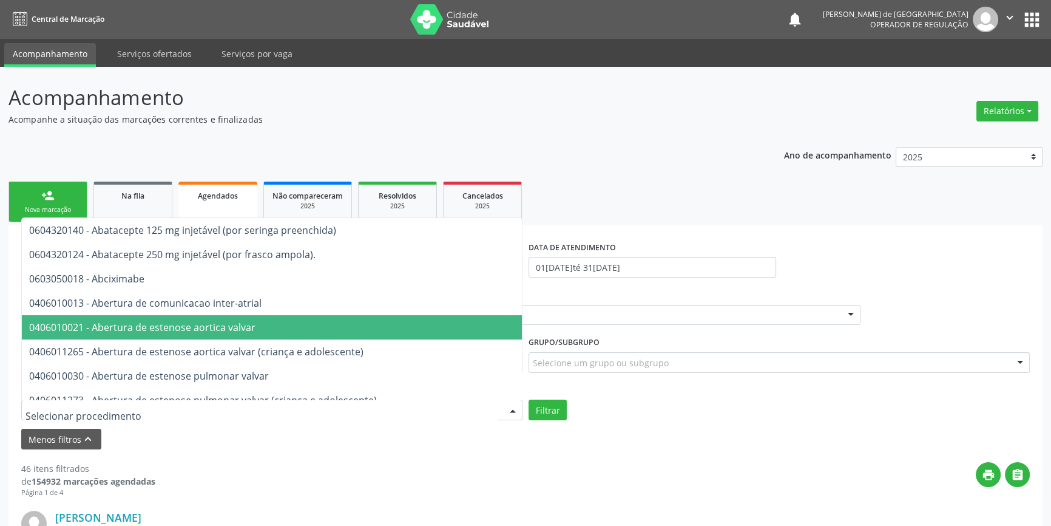
click at [124, 412] on input "text" at bounding box center [261, 416] width 472 height 24
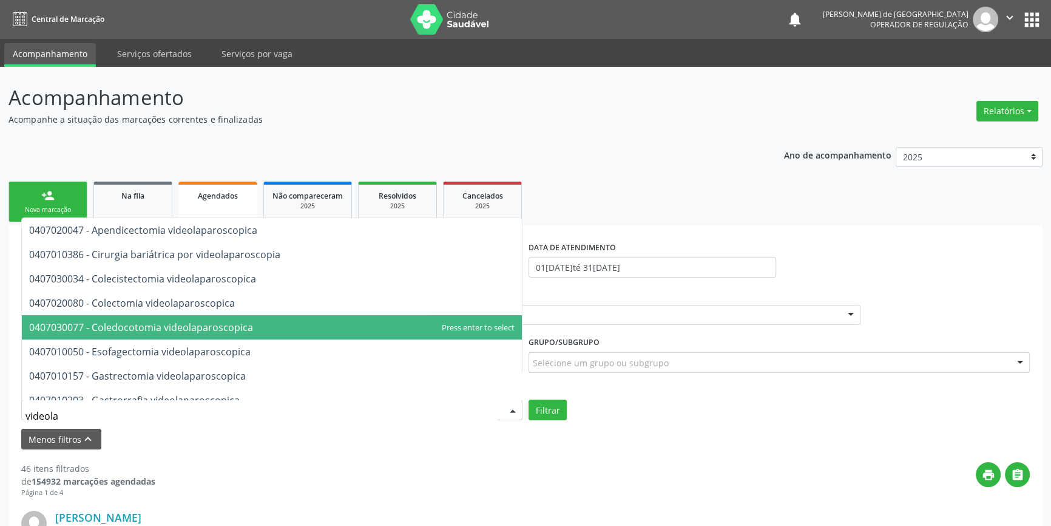
type input "videolar"
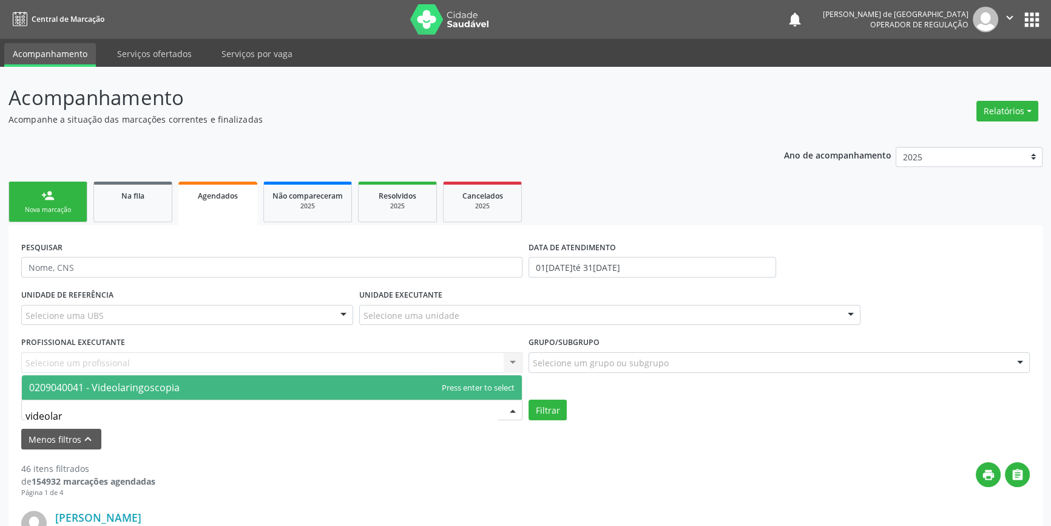
click at [166, 377] on span "0209040041 - Videolaringoscopia" at bounding box center [272, 387] width 500 height 24
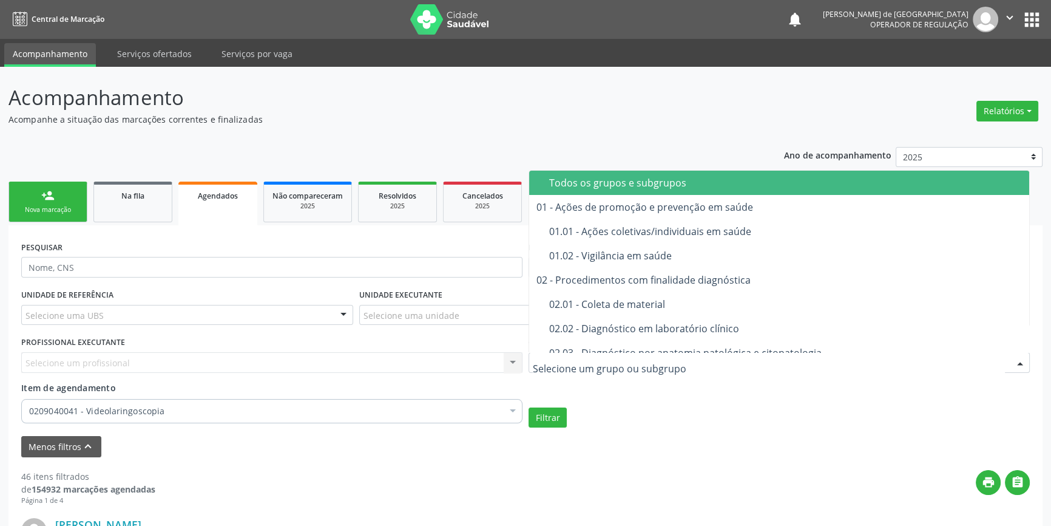
click at [606, 196] on span "01 - Ações de promoção e prevenção em saúde" at bounding box center [779, 207] width 500 height 24
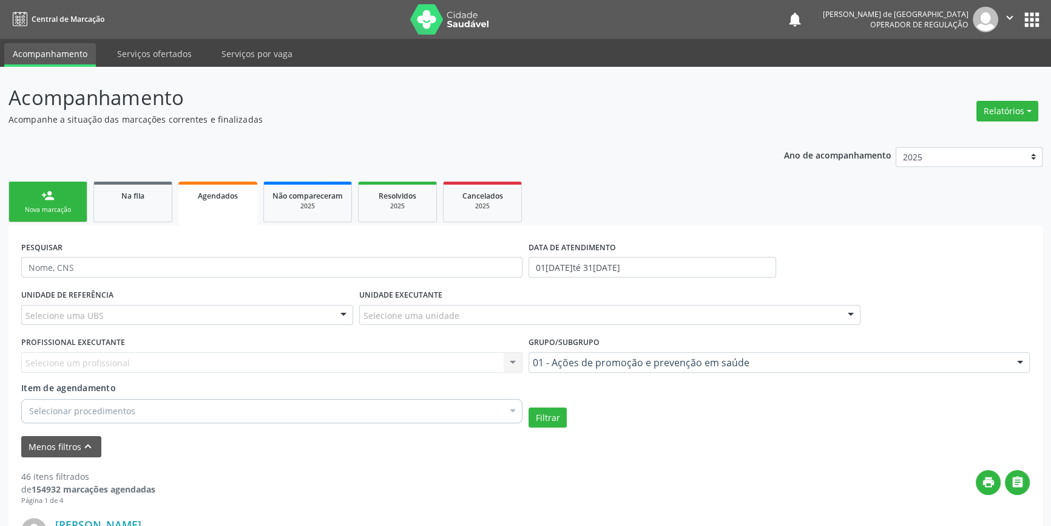
click at [555, 368] on div "01 - Ações de promoção e prevenção em saúde" at bounding box center [779, 362] width 501 height 21
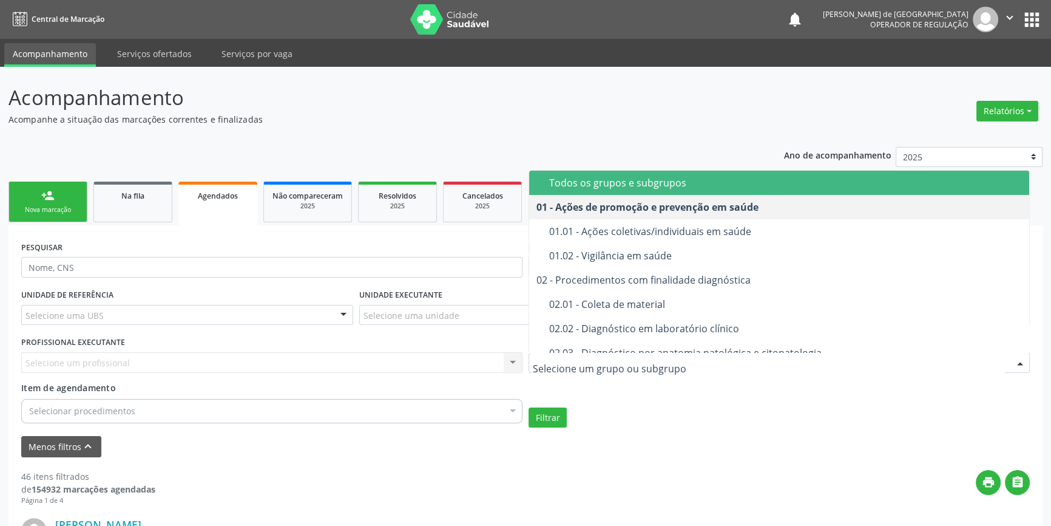
click at [591, 185] on div "Todos os grupos e subgrupos" at bounding box center [785, 183] width 473 height 10
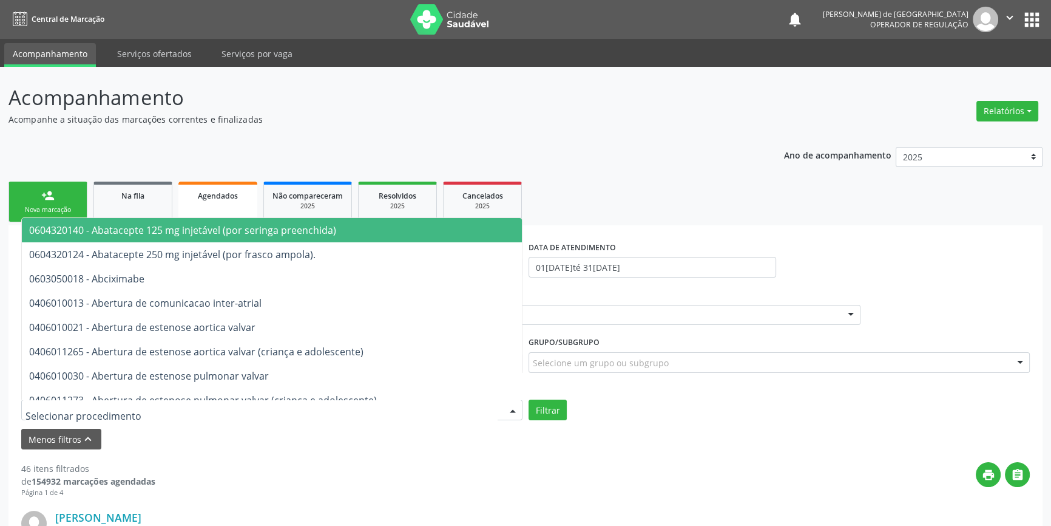
click at [131, 418] on div at bounding box center [271, 409] width 501 height 21
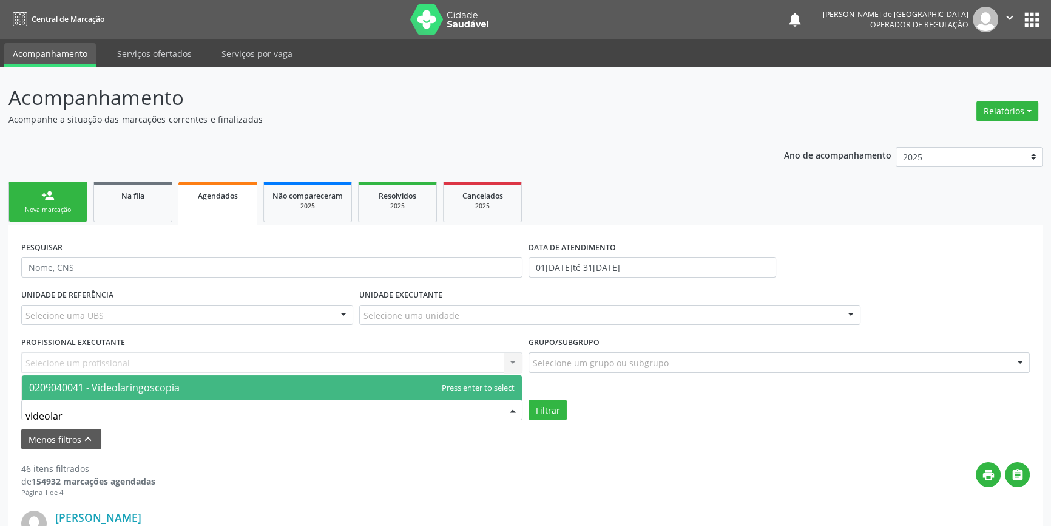
click at [140, 382] on span "0209040041 - Videolaringoscopia" at bounding box center [104, 386] width 150 height 13
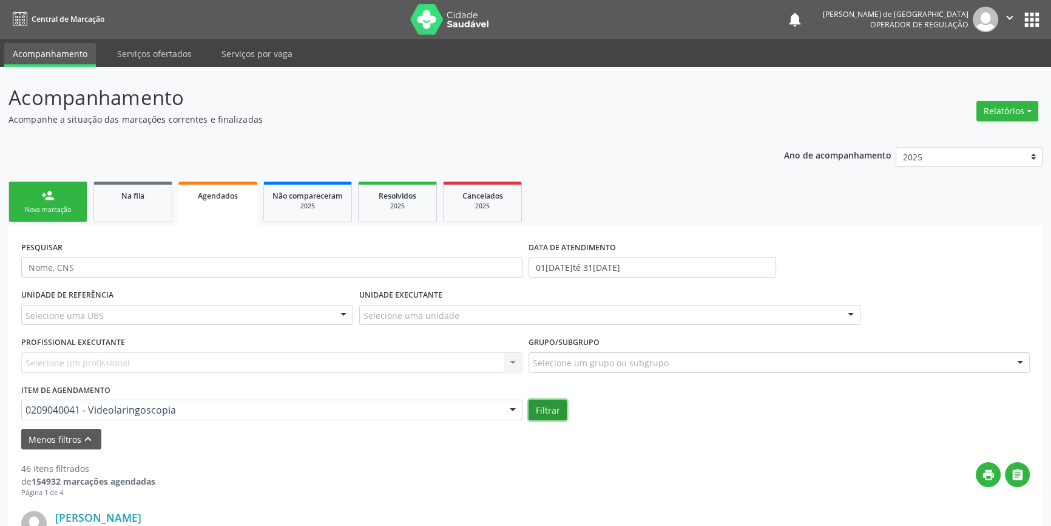
click at [546, 408] on button "Filtrar" at bounding box center [548, 409] width 38 height 21
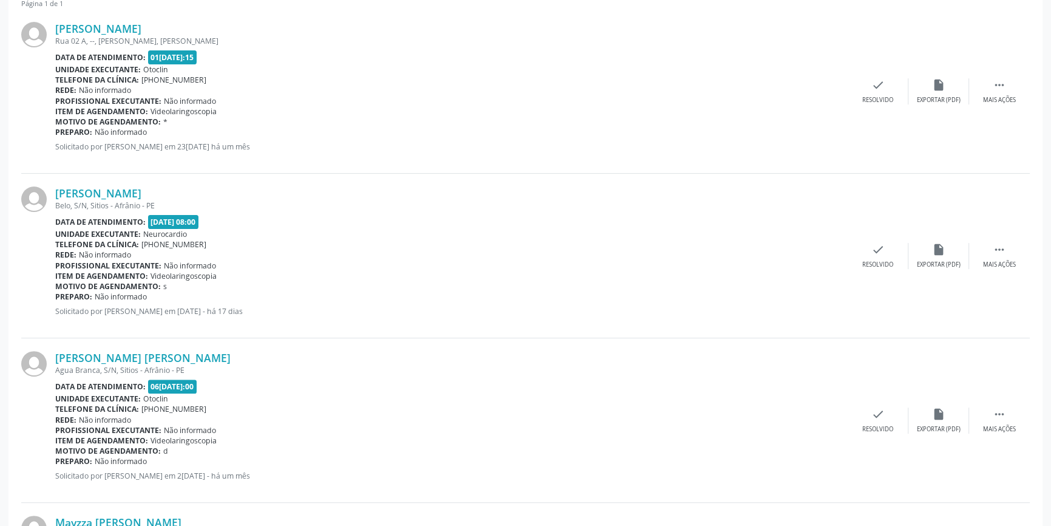
scroll to position [158, 0]
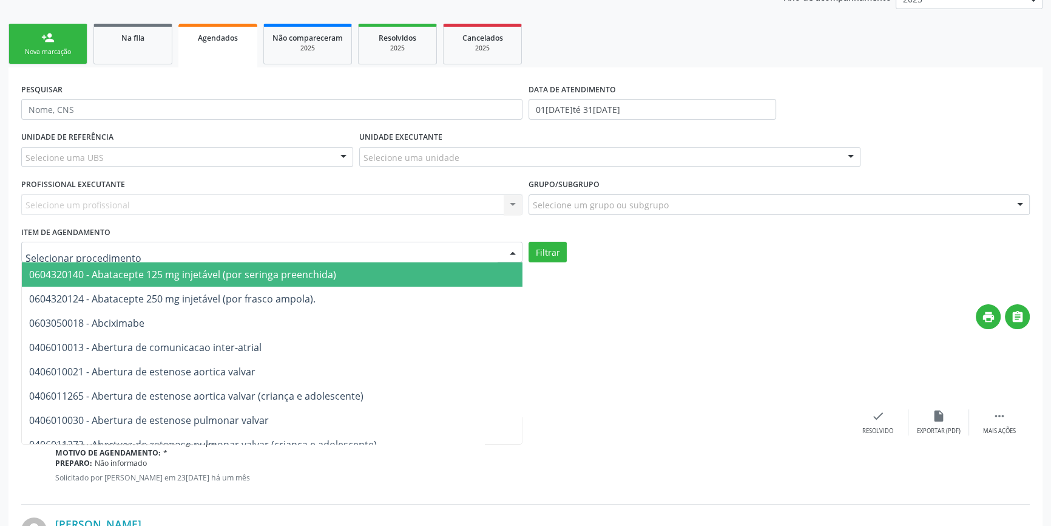
click at [79, 251] on input "text" at bounding box center [261, 258] width 472 height 24
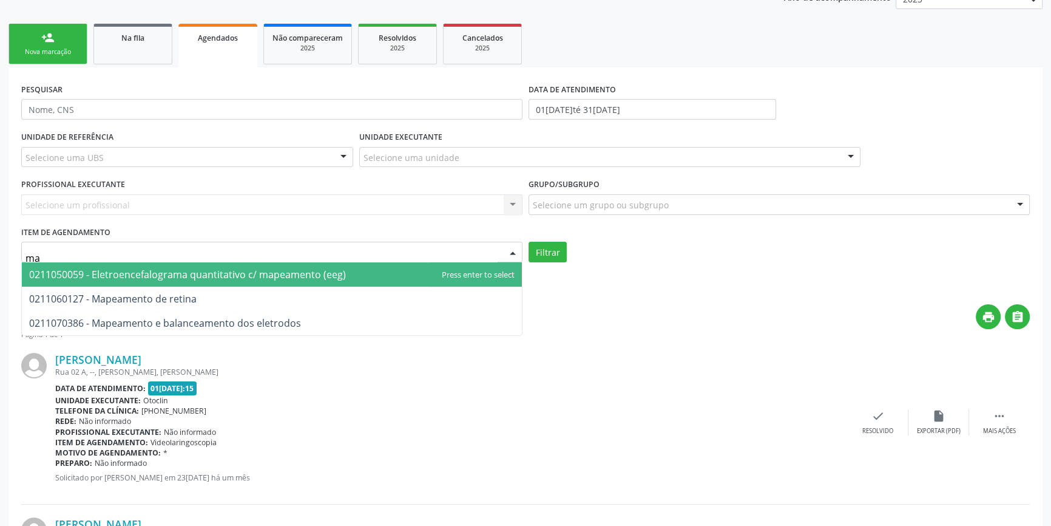
type input "m"
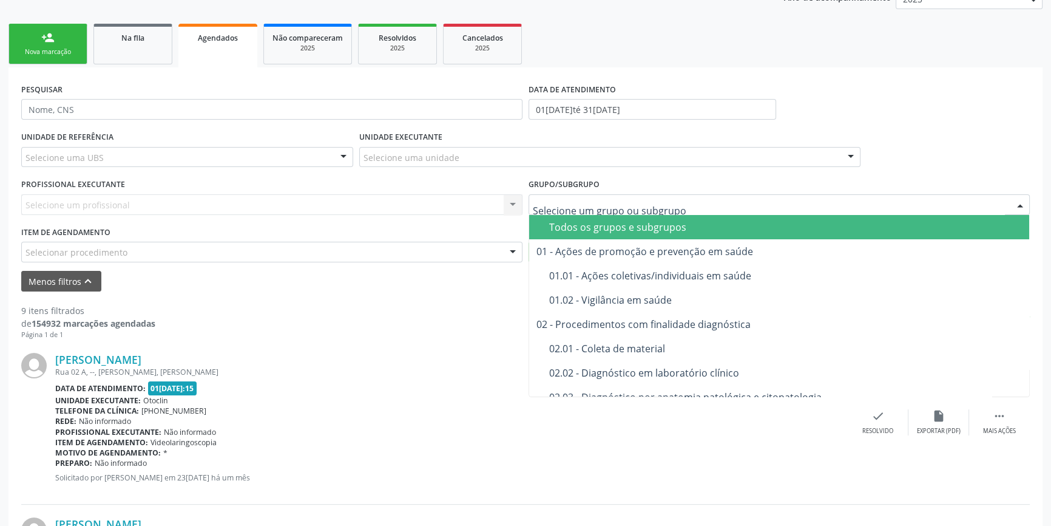
click at [558, 227] on div "Todos os grupos e subgrupos" at bounding box center [785, 227] width 473 height 10
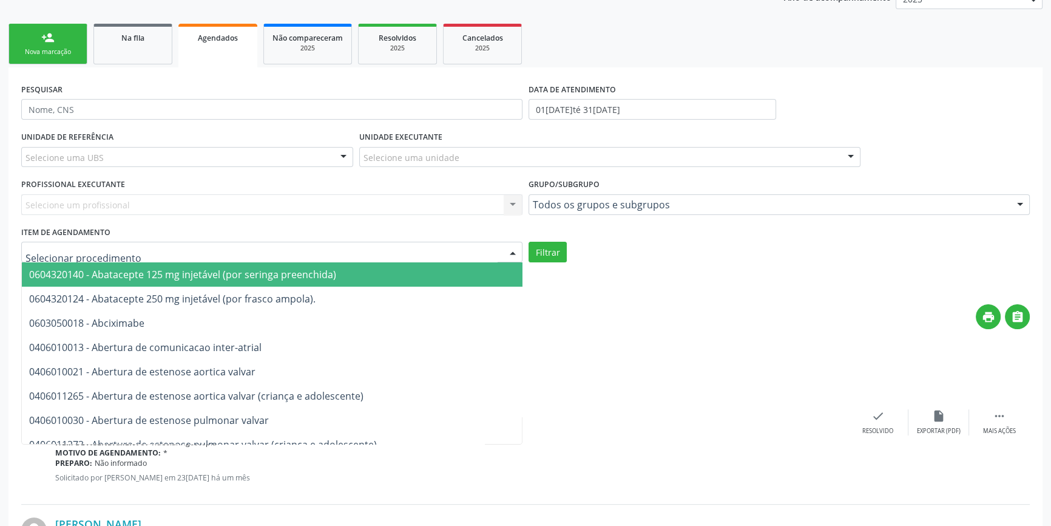
click at [394, 248] on div at bounding box center [271, 252] width 501 height 21
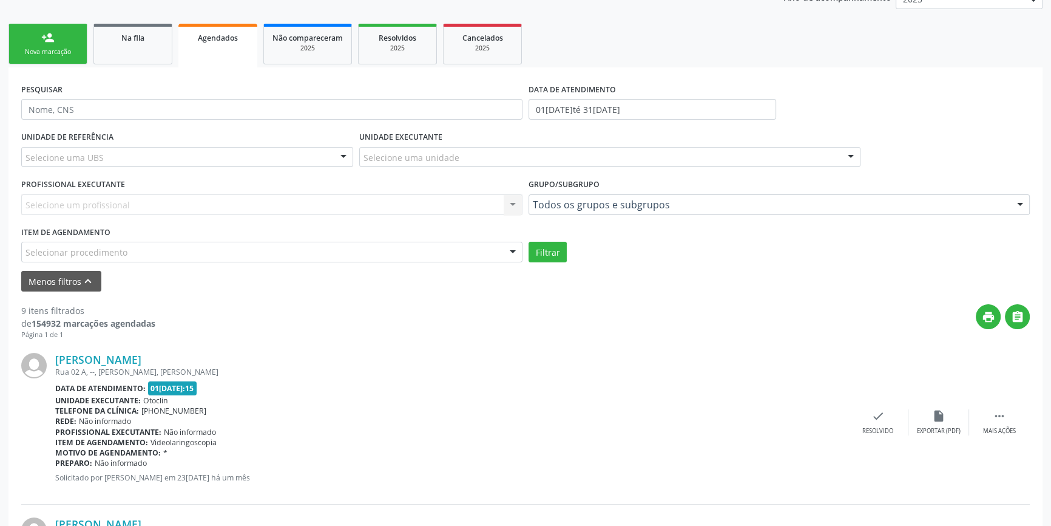
click at [127, 255] on div "Selecionar procedimento" at bounding box center [271, 252] width 501 height 21
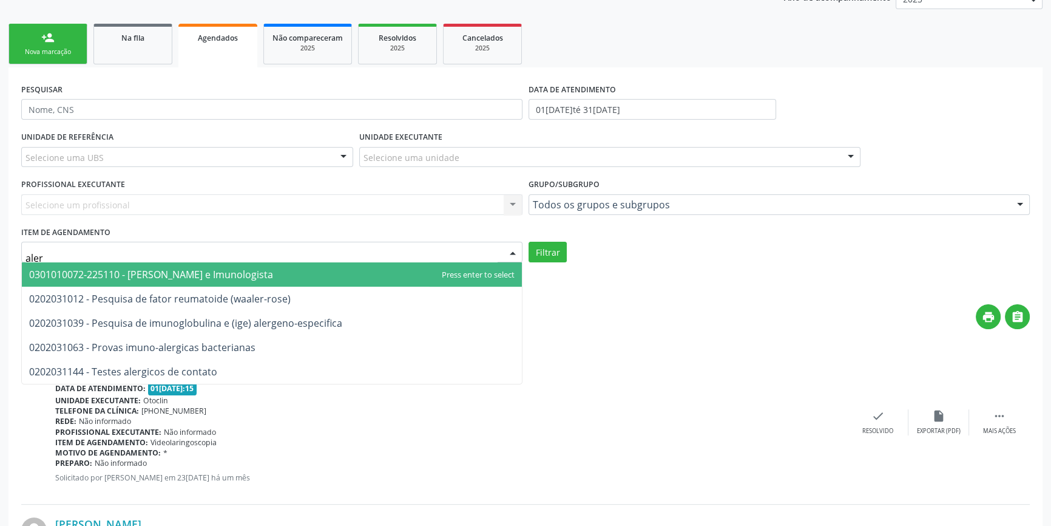
type input "alerg"
click at [169, 277] on span "0301010072-225110 - [PERSON_NAME] e Imunologista" at bounding box center [151, 274] width 244 height 13
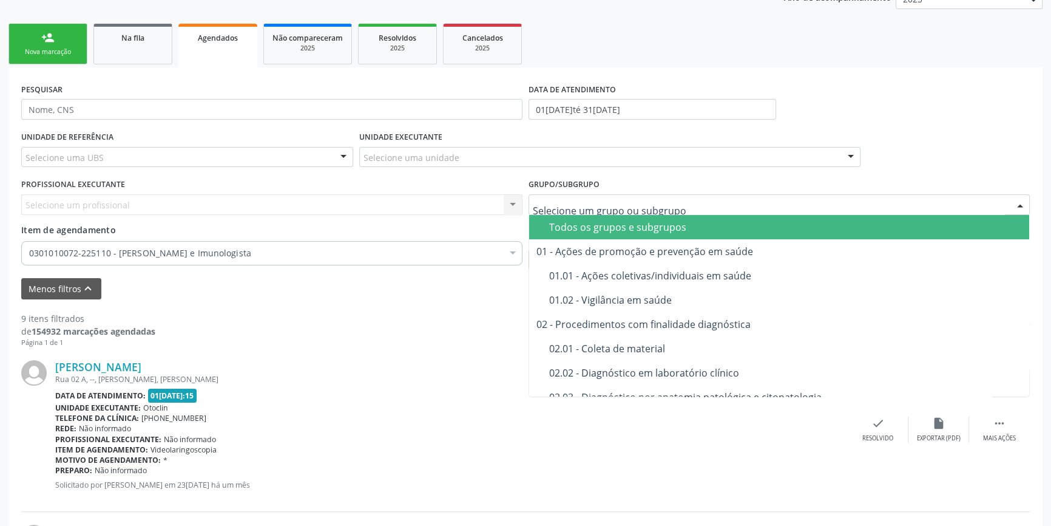
click at [592, 225] on div "Todos os grupos e subgrupos" at bounding box center [785, 227] width 473 height 10
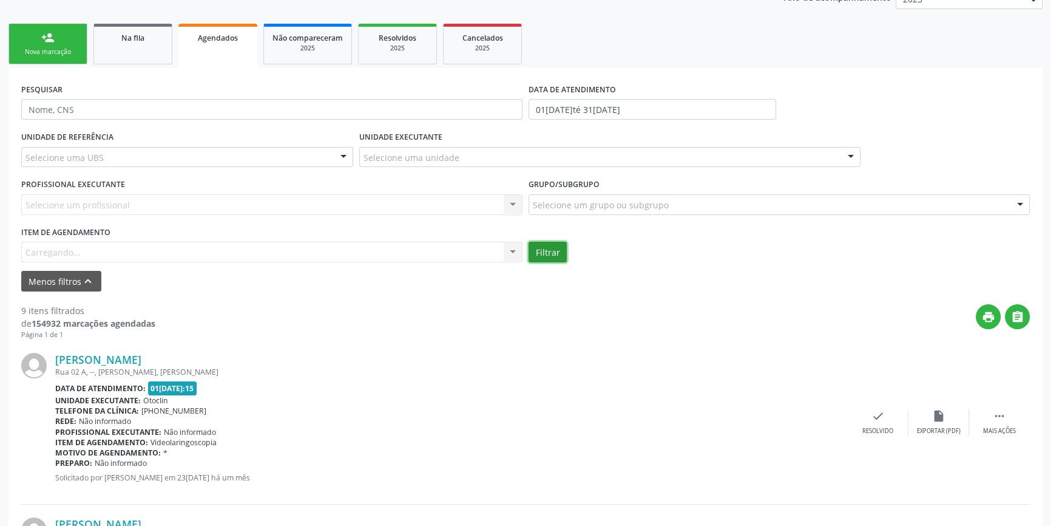
click at [547, 255] on button "Filtrar" at bounding box center [548, 252] width 38 height 21
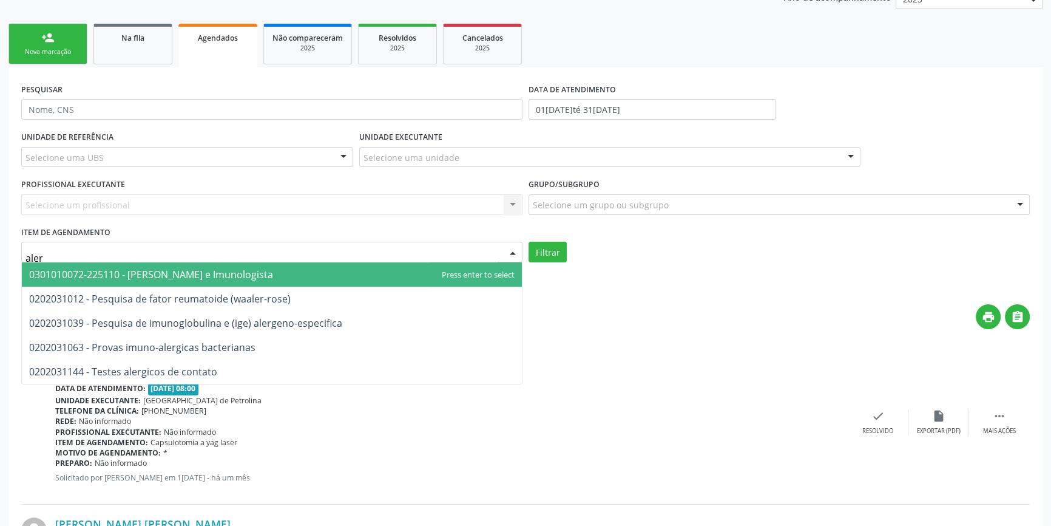
click at [145, 273] on span "0301010072-225110 - [PERSON_NAME] e Imunologista" at bounding box center [151, 274] width 244 height 13
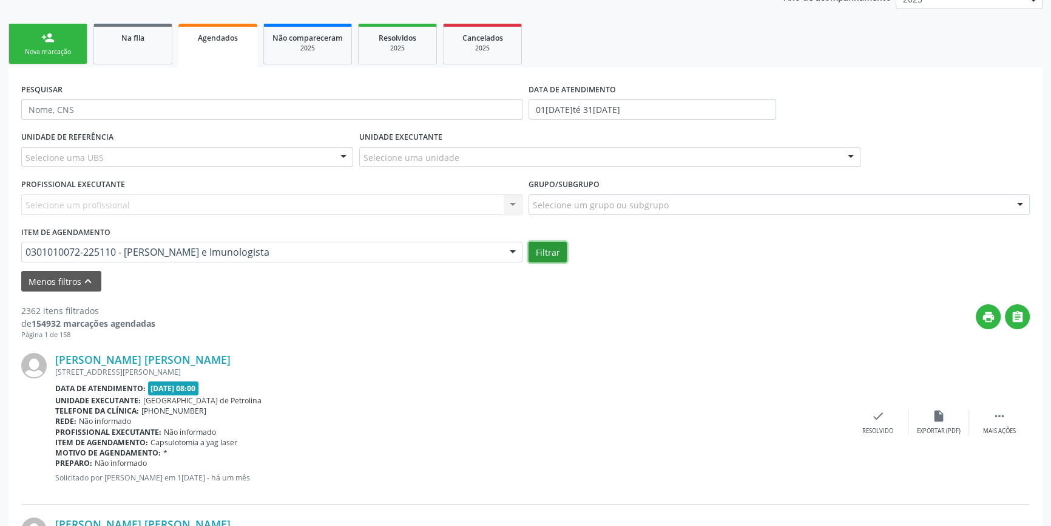
click at [564, 253] on button "Filtrar" at bounding box center [548, 252] width 38 height 21
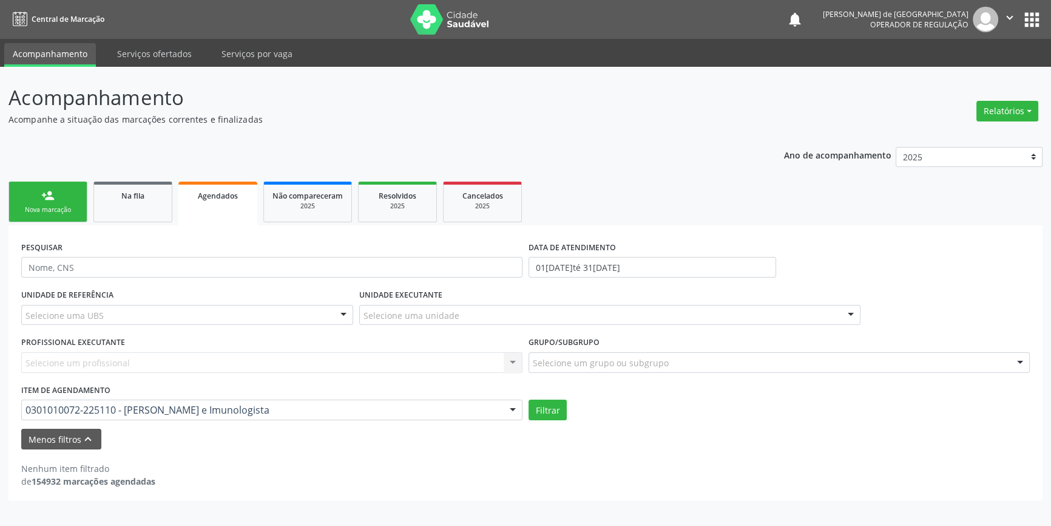
scroll to position [0, 0]
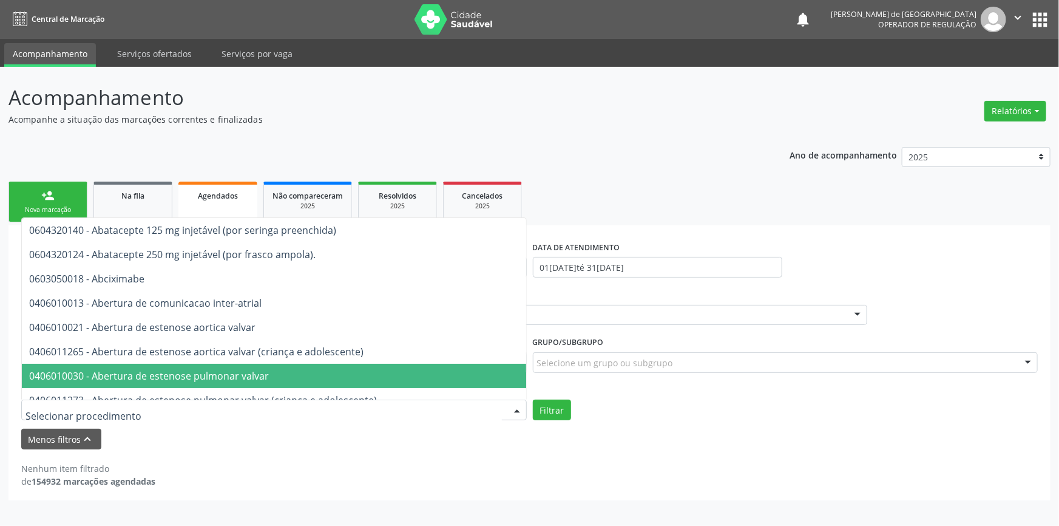
click at [240, 445] on div "Menos filtros keyboard_arrow_up" at bounding box center [529, 438] width 1023 height 21
drag, startPoint x: 323, startPoint y: 408, endPoint x: 12, endPoint y: 394, distance: 311.6
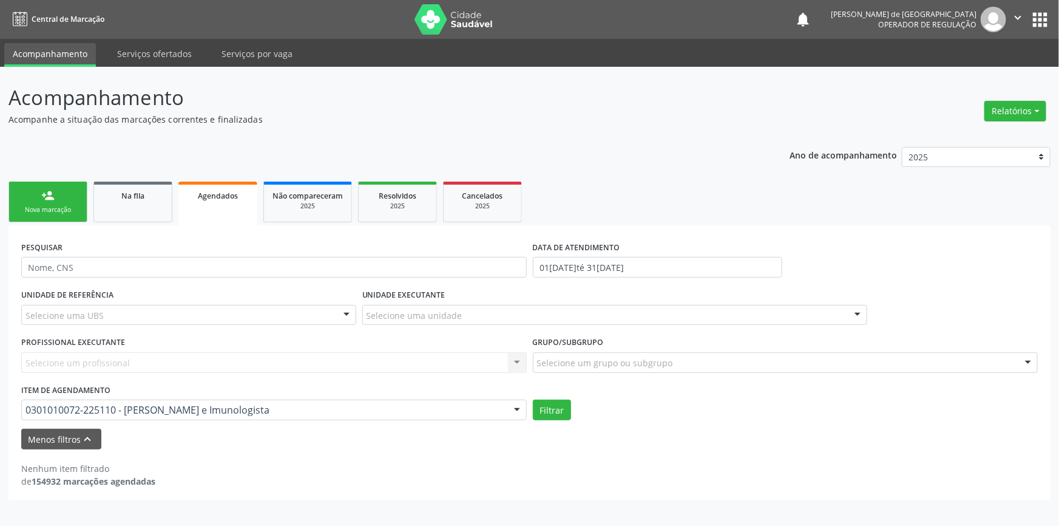
click at [255, 201] on link "Agendados" at bounding box center [217, 203] width 79 height 44
click at [251, 466] on div "Nenhum item filtrado de 154932 marcações agendadas" at bounding box center [529, 474] width 1016 height 25
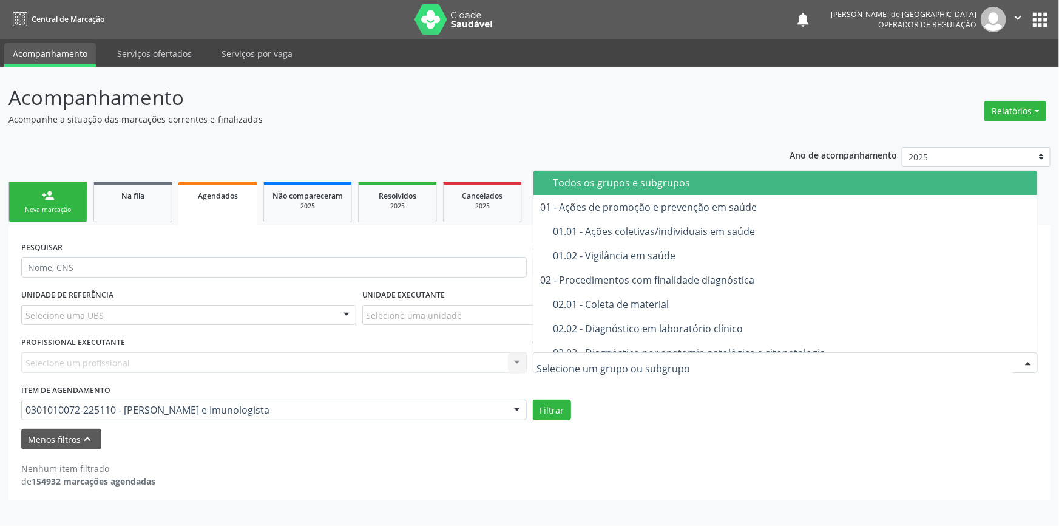
click at [614, 184] on div "Todos os grupos e subgrupos" at bounding box center [791, 183] width 477 height 10
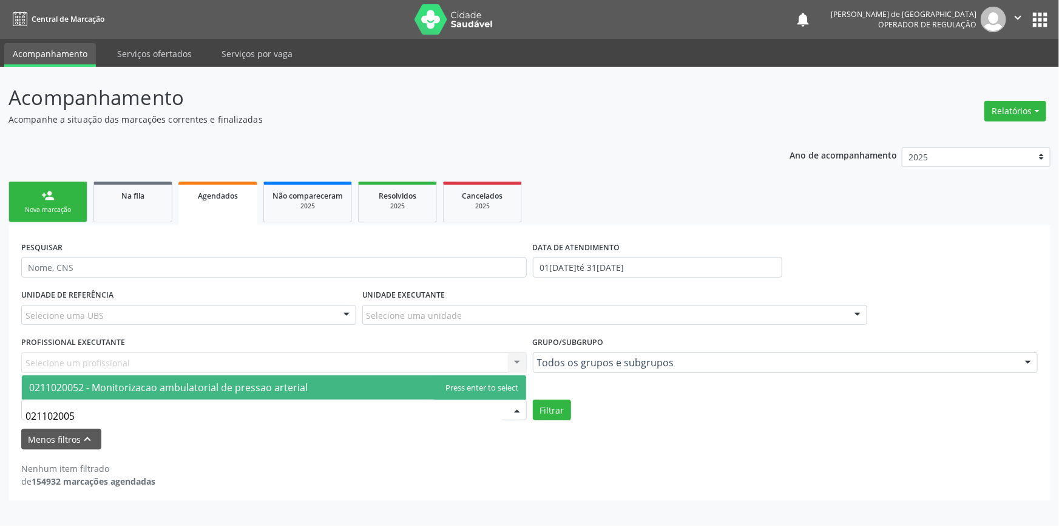
type input "0211020052"
click at [146, 391] on span "0211020052 - Monitorizacao ambulatorial de pressao arterial" at bounding box center [168, 386] width 279 height 13
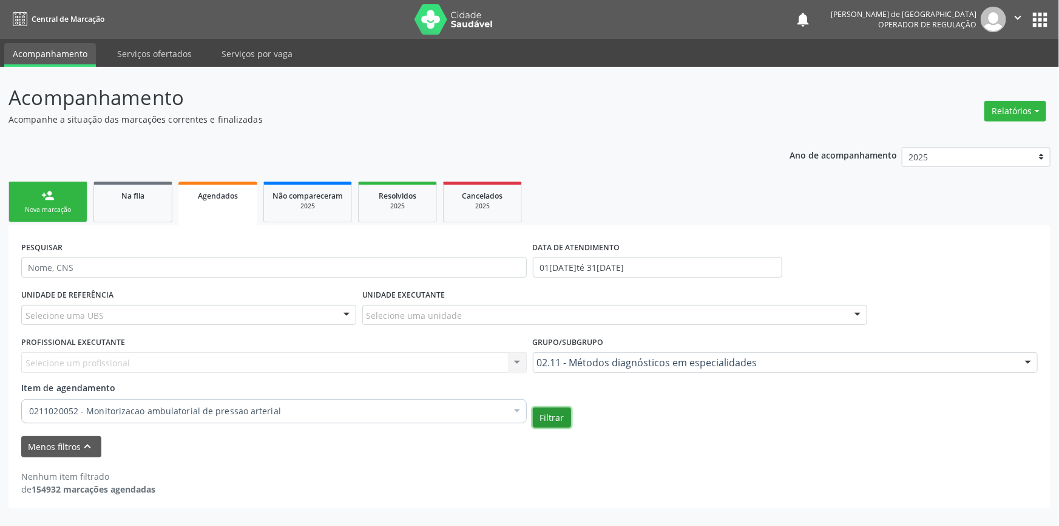
click at [557, 416] on button "Filtrar" at bounding box center [552, 417] width 38 height 21
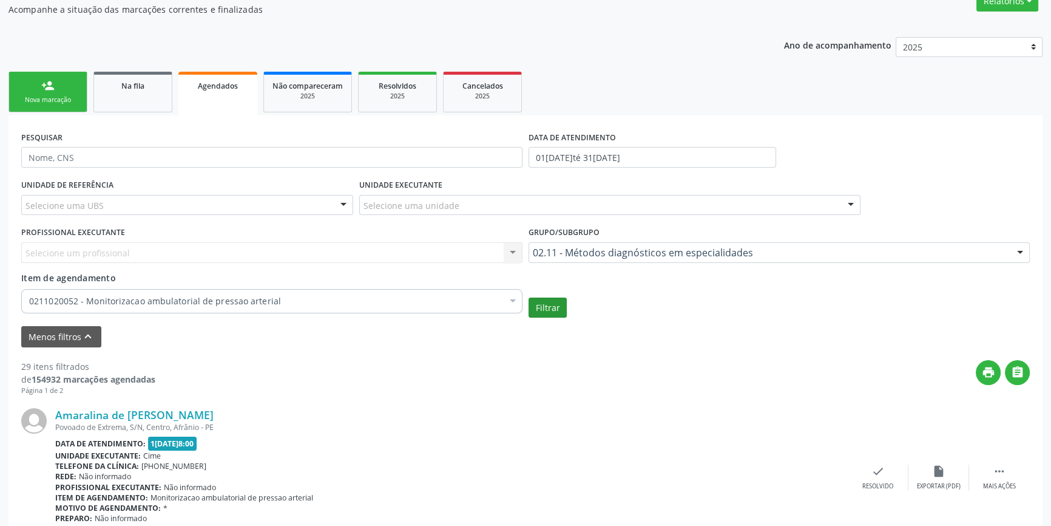
scroll to position [220, 0]
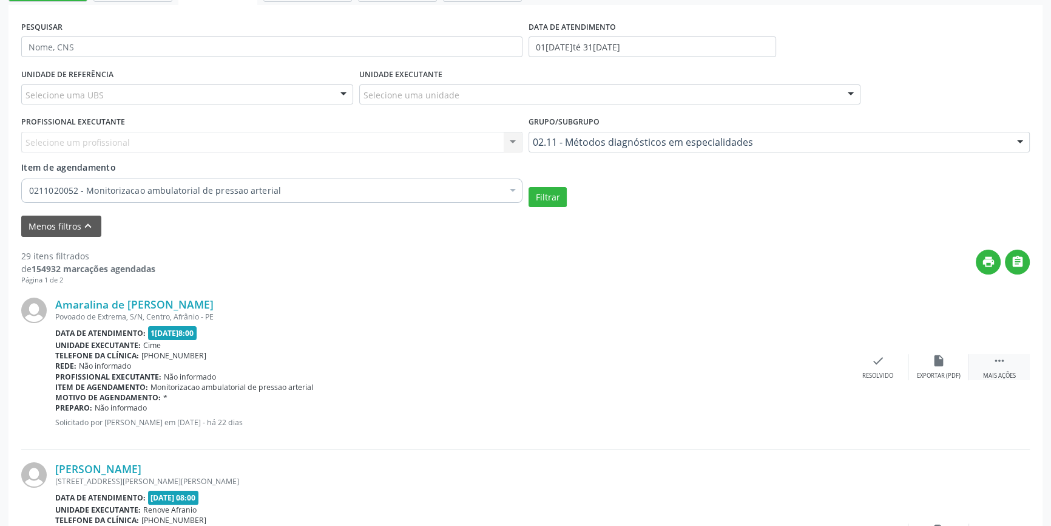
click at [1001, 372] on div "Mais ações" at bounding box center [999, 375] width 33 height 8
click at [742, 373] on div "print Imprimir" at bounding box center [756, 367] width 61 height 26
click at [115, 181] on div "0211020052 - Monitorizacao ambulatorial de pressao arterial" at bounding box center [271, 190] width 501 height 24
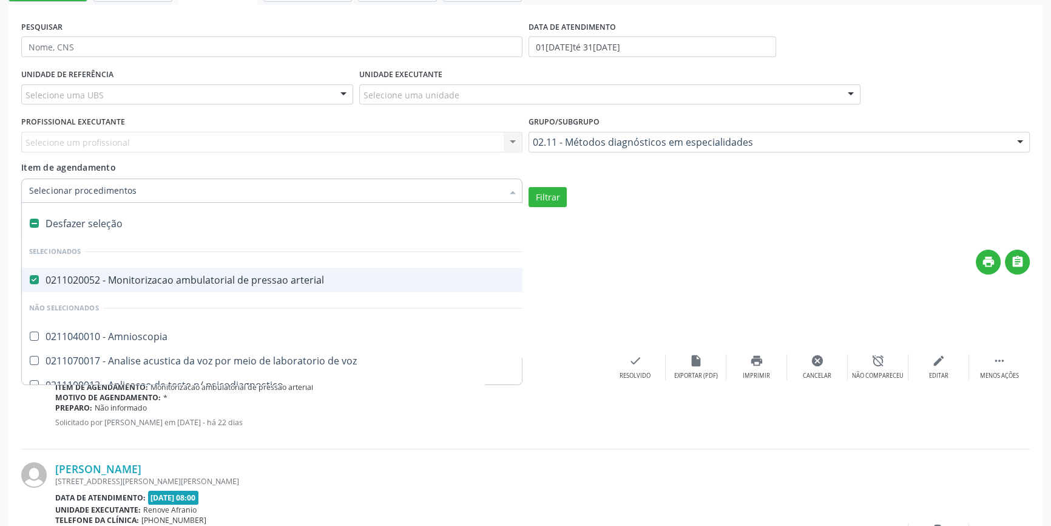
click at [60, 223] on div "Desfazer seleção" at bounding box center [303, 223] width 562 height 24
checkbox arterial "false"
click at [84, 192] on input "Item de agendamento" at bounding box center [265, 190] width 473 height 24
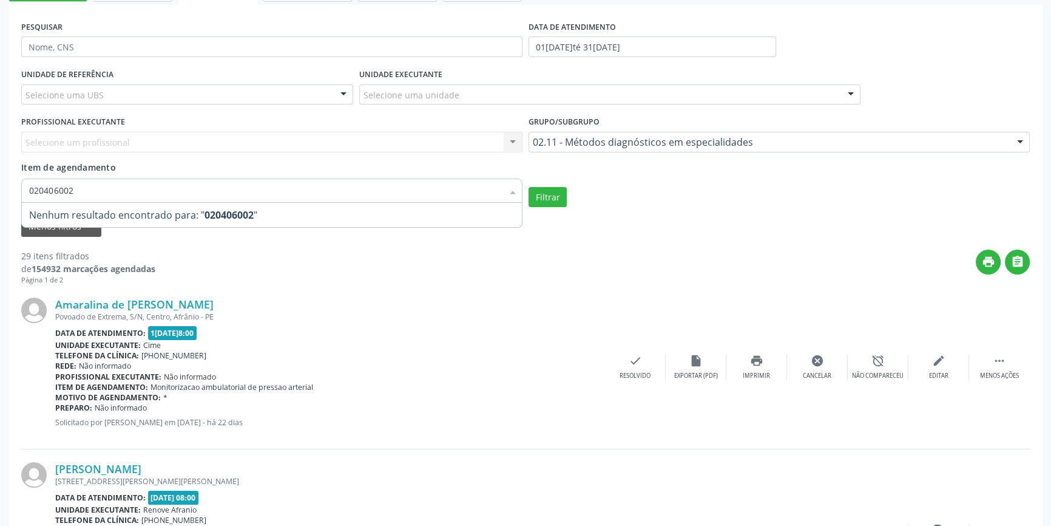
type input "0204060028"
drag, startPoint x: 103, startPoint y: 197, endPoint x: 0, endPoint y: 194, distance: 102.6
click at [545, 196] on button "Filtrar" at bounding box center [548, 197] width 38 height 21
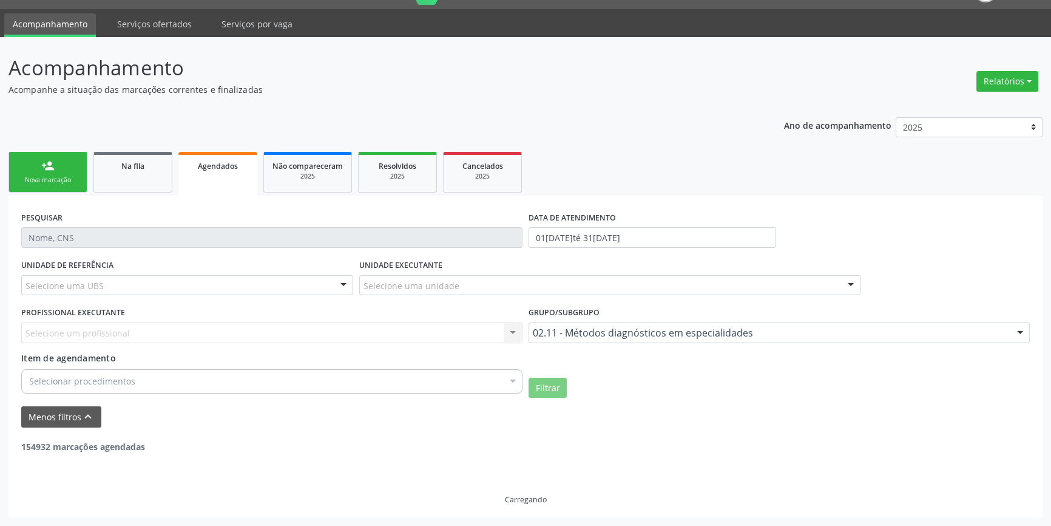
scroll to position [29, 0]
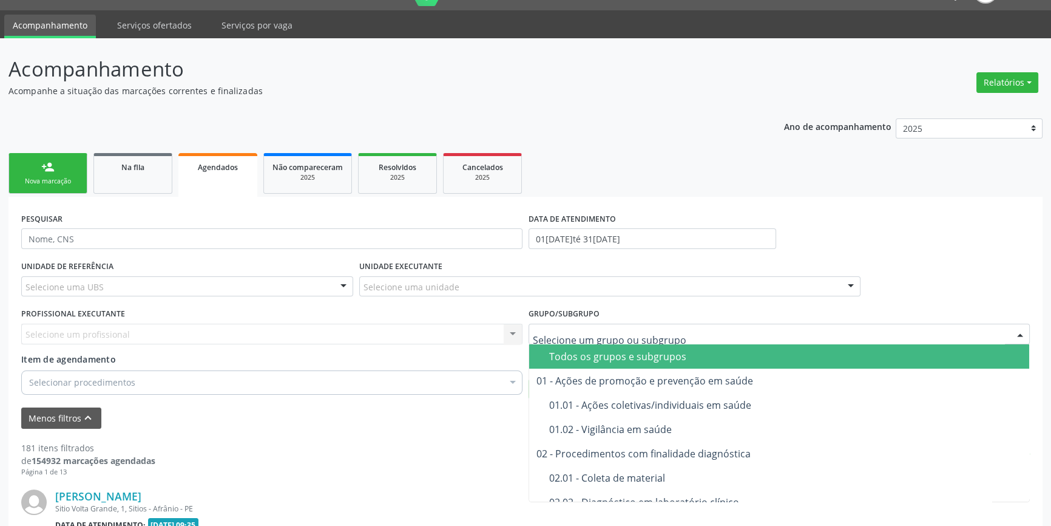
click at [584, 359] on div "Todos os grupos e subgrupos" at bounding box center [785, 356] width 473 height 10
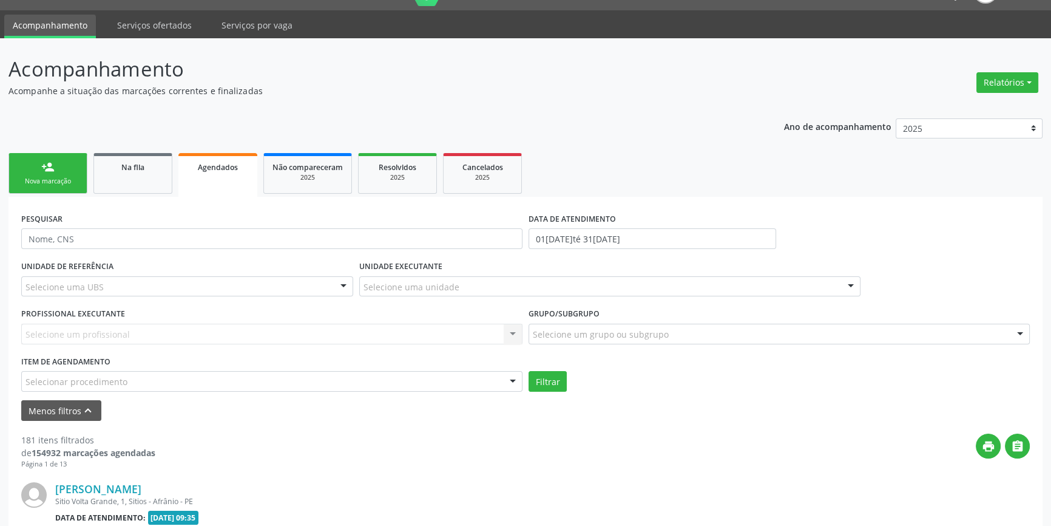
click at [584, 359] on div "Todos os grupos e subgrupos" at bounding box center [785, 356] width 473 height 10
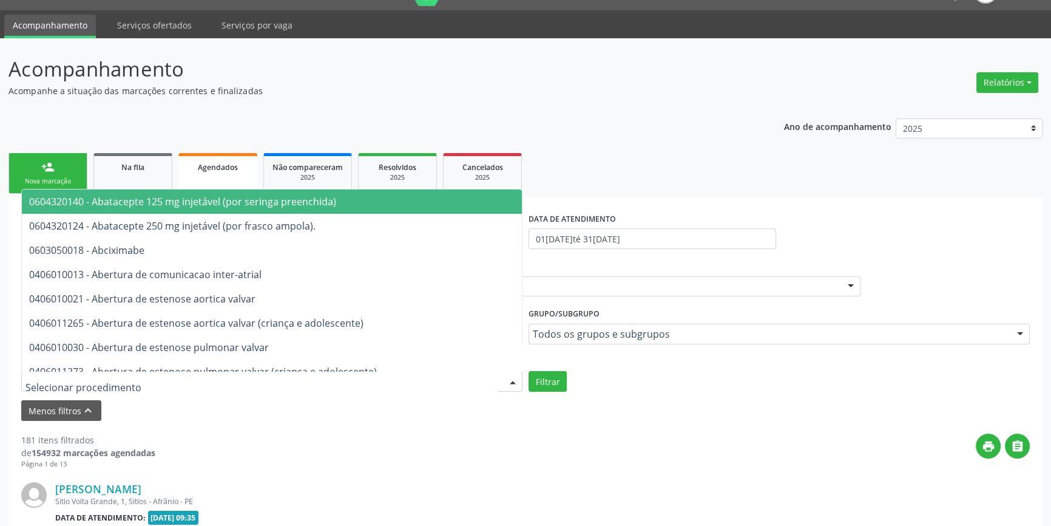
paste input "0204060028"
type input "0204060028"
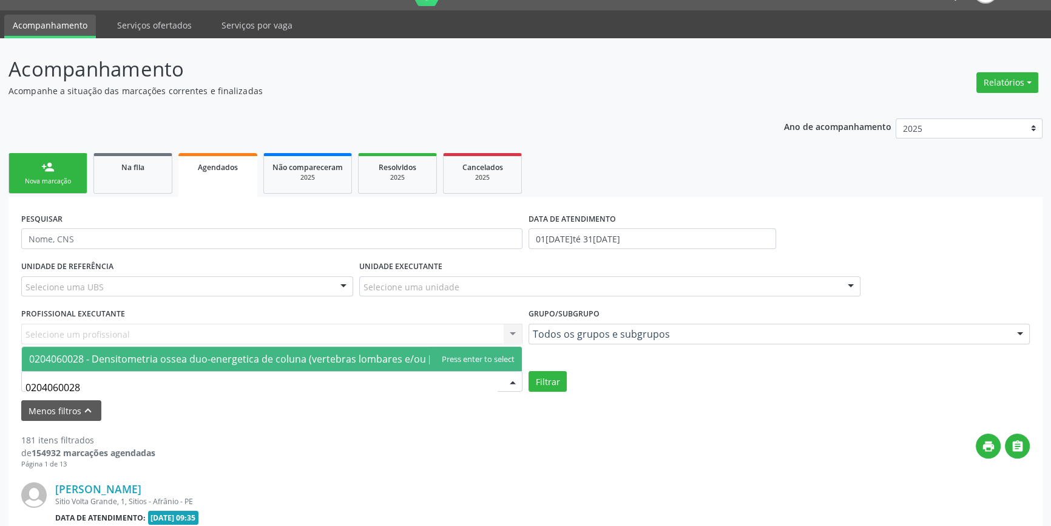
click at [113, 359] on span "0204060028 - Densitometria ossea duo-energetica de coluna (vertebras lombares e…" at bounding box center [268, 358] width 478 height 13
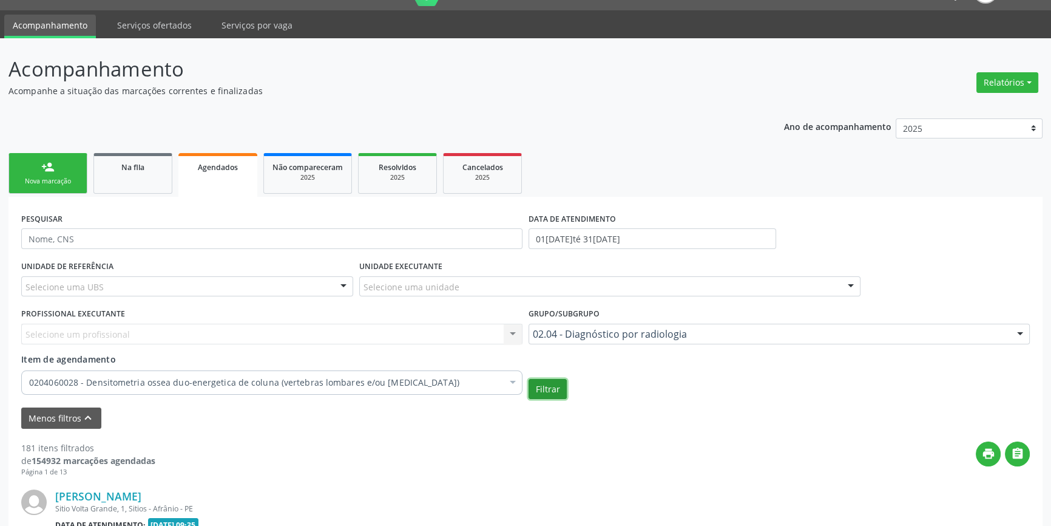
click at [541, 390] on button "Filtrar" at bounding box center [548, 389] width 38 height 21
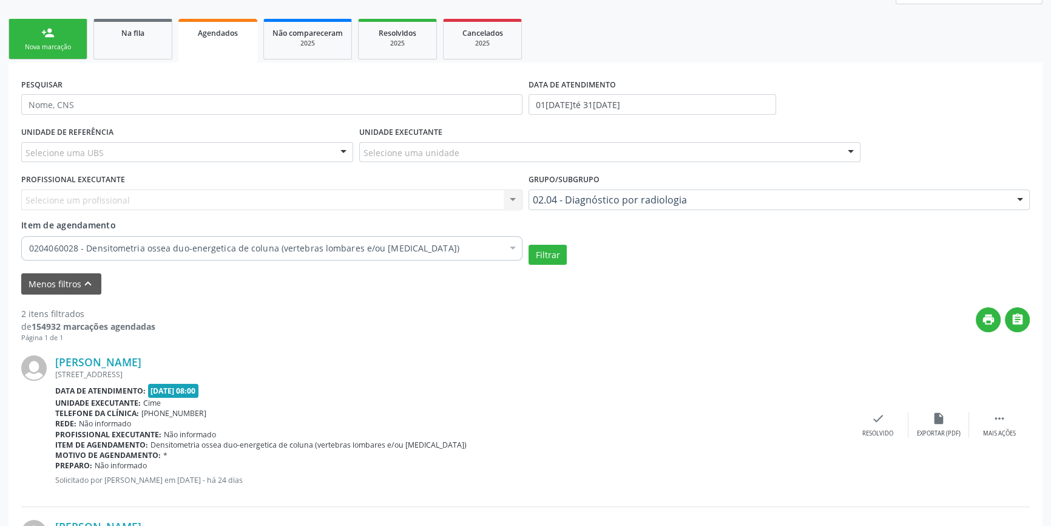
scroll to position [0, 0]
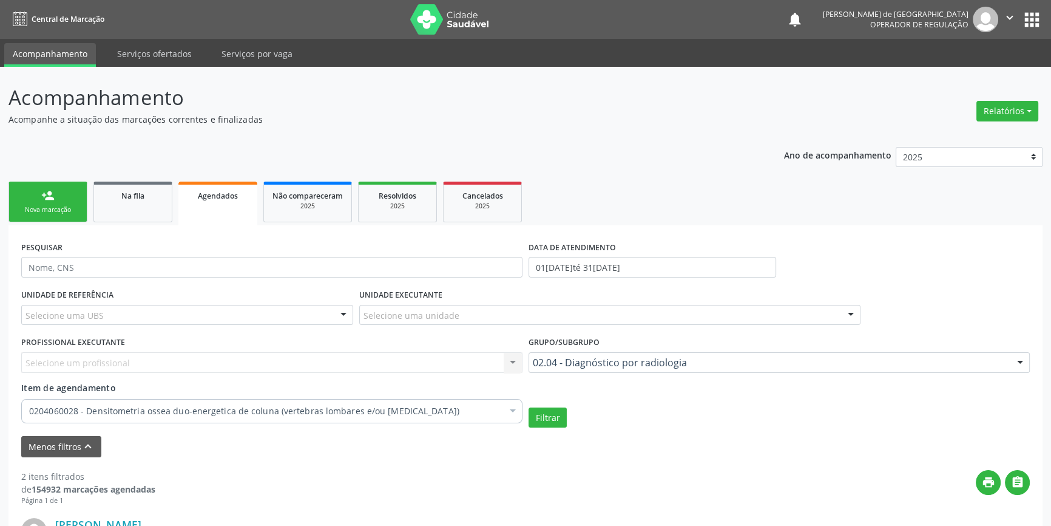
click at [233, 222] on link "Agendados" at bounding box center [217, 203] width 79 height 44
click at [120, 416] on div "0204060028 - Densitometria ossea duo-energetica de coluna (vertebras lombares e…" at bounding box center [274, 411] width 506 height 24
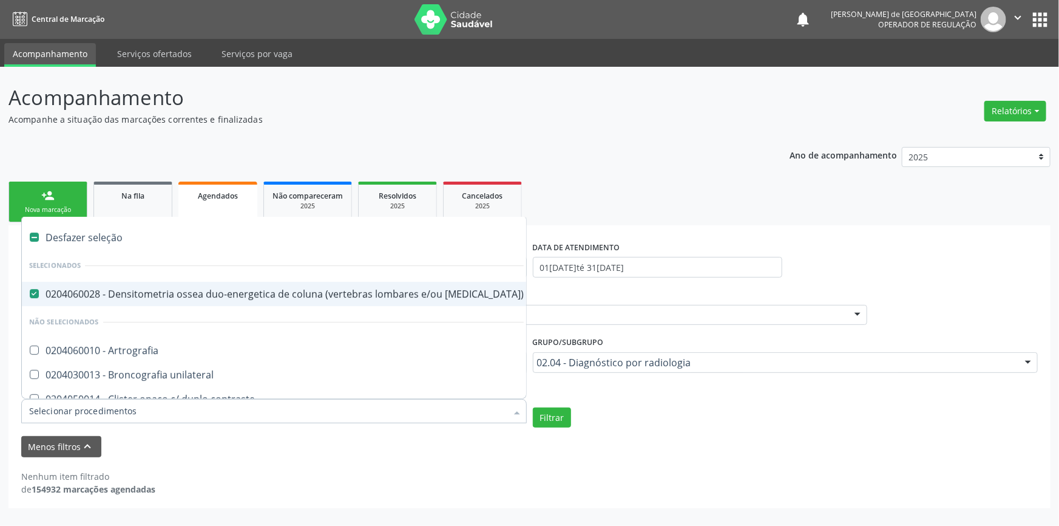
click at [69, 237] on div "Desfazer seleção" at bounding box center [276, 237] width 509 height 24
checkbox femur\) "false"
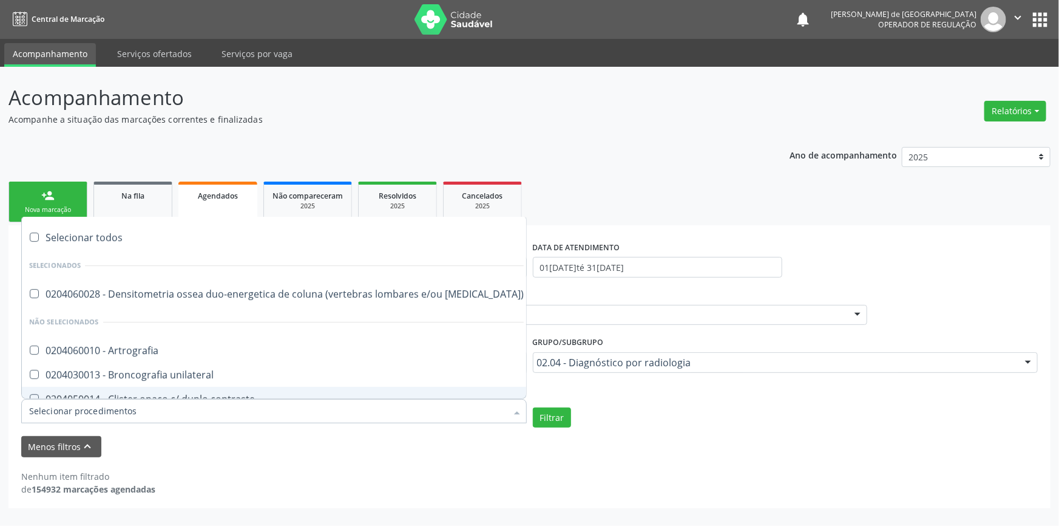
paste input "0301070040"
type input "0301070040"
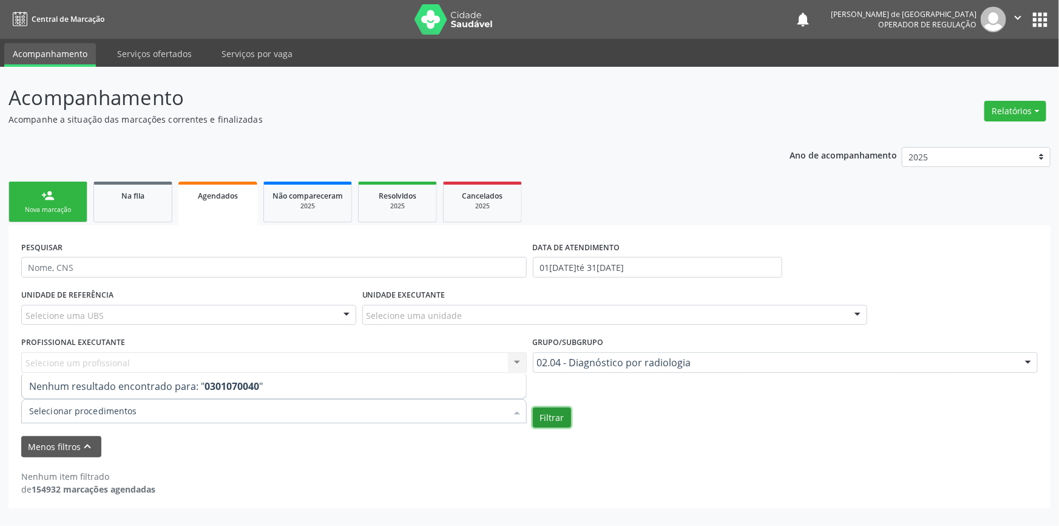
click at [552, 419] on button "Filtrar" at bounding box center [552, 417] width 38 height 21
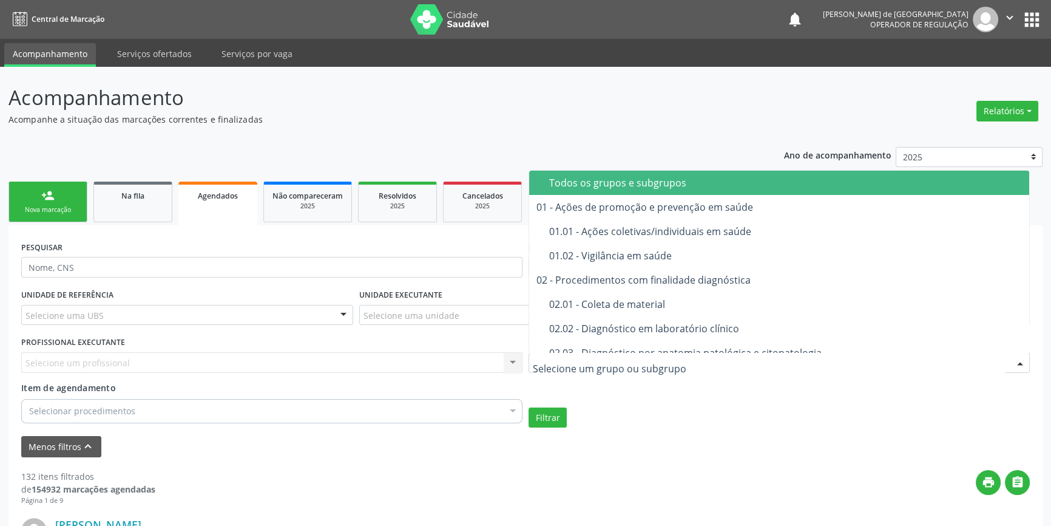
click at [637, 174] on span "Todos os grupos e subgrupos" at bounding box center [779, 183] width 500 height 24
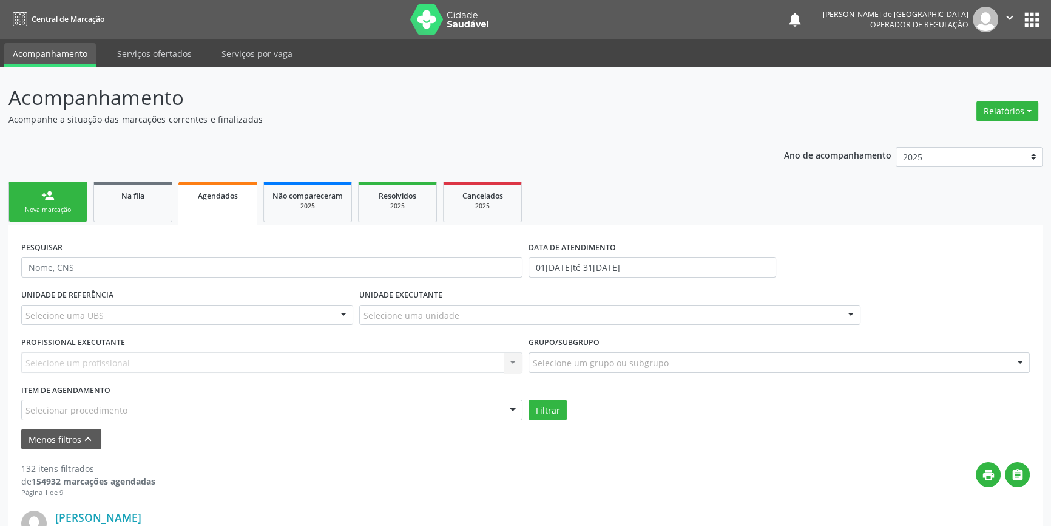
drag, startPoint x: 59, startPoint y: 419, endPoint x: 47, endPoint y: 413, distance: 13.9
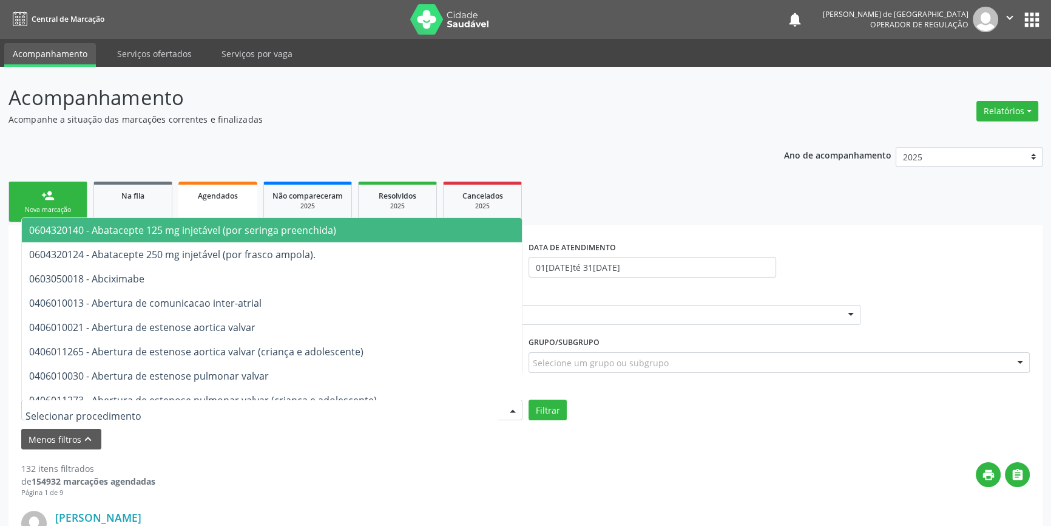
paste input "0301070040"
type input "0301070040"
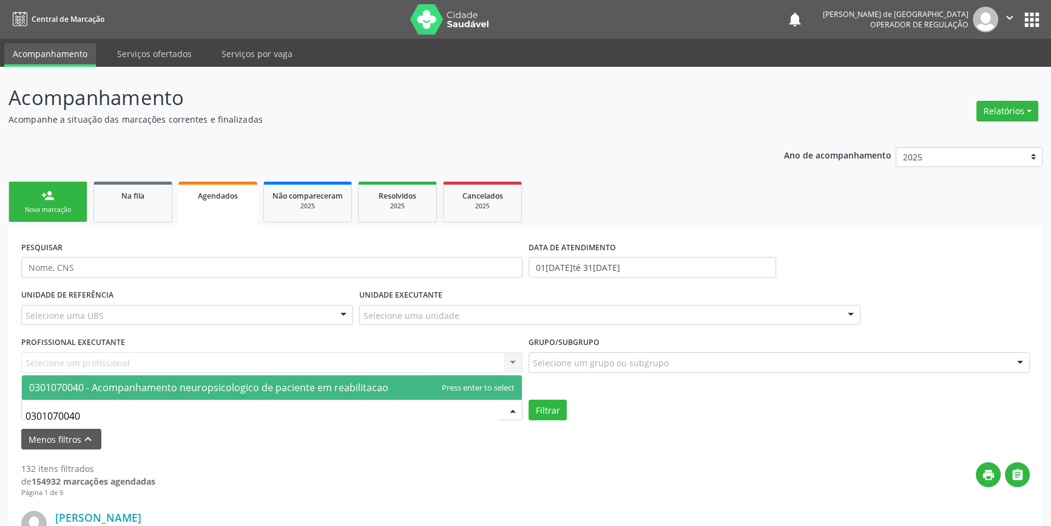
click at [133, 386] on span "0301070040 - Acompanhamento neuropsicologico de paciente em reabilitacao" at bounding box center [208, 386] width 359 height 13
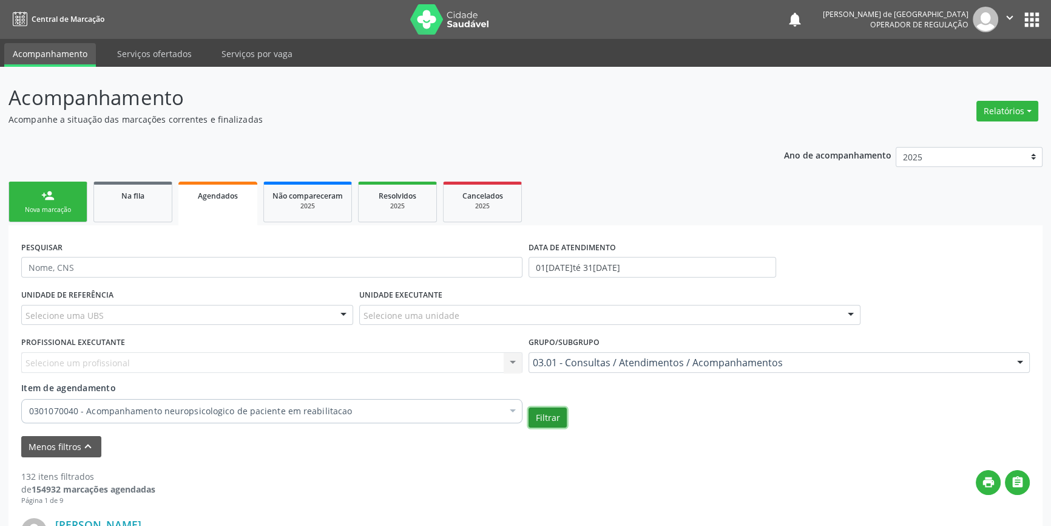
click at [558, 418] on button "Filtrar" at bounding box center [548, 417] width 38 height 21
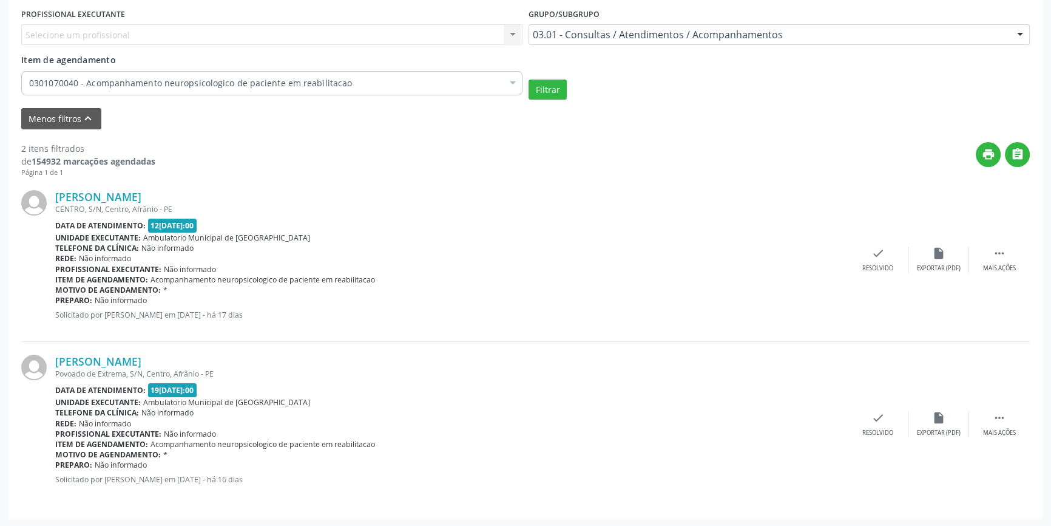
scroll to position [273, 0]
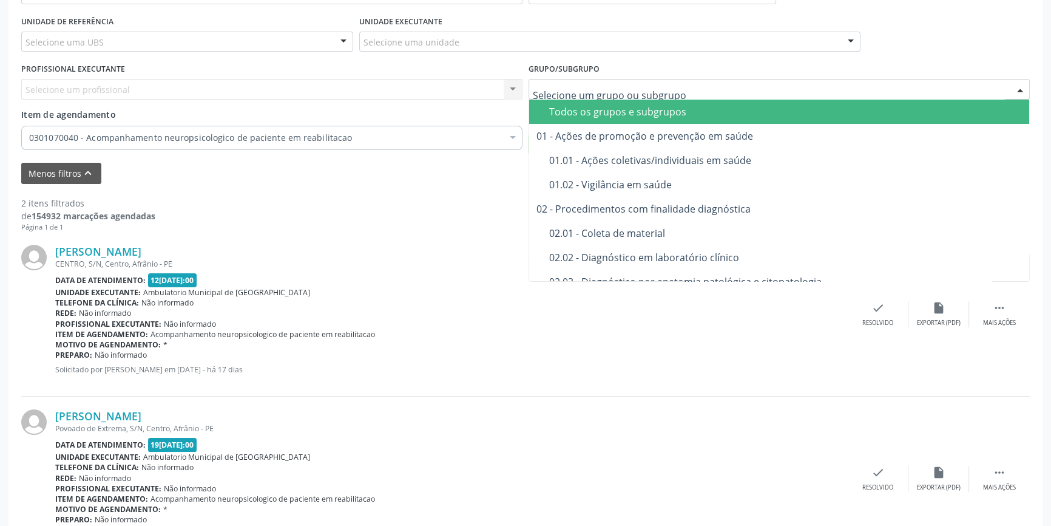
click at [621, 113] on div "Todos os grupos e subgrupos" at bounding box center [785, 112] width 473 height 10
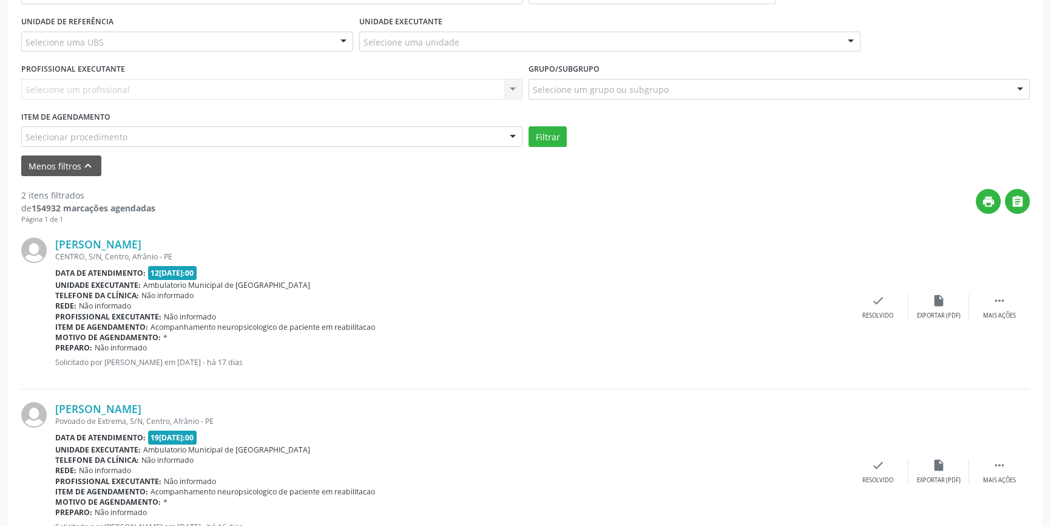
click at [490, 43] on div "Selecione uma unidade" at bounding box center [609, 42] width 501 height 21
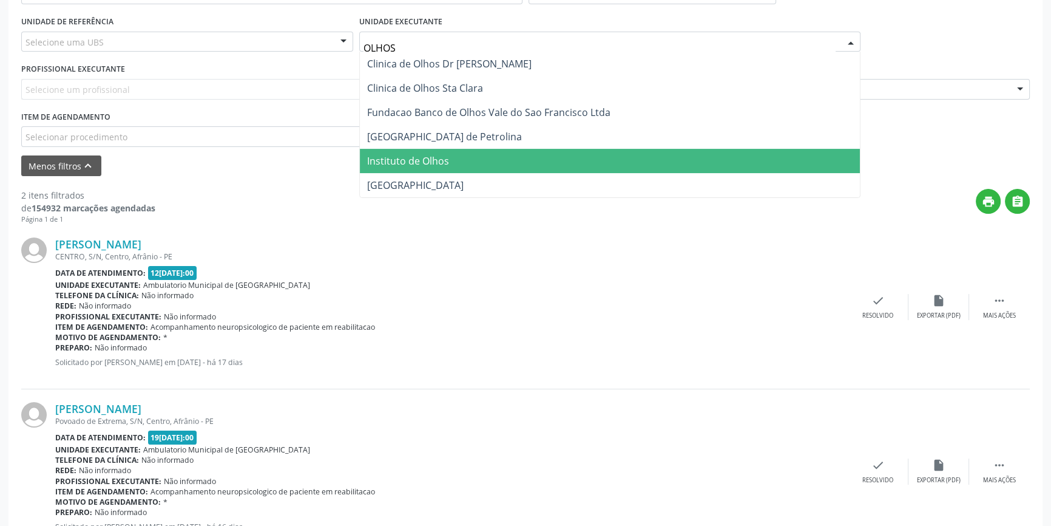
click at [432, 158] on span "Instituto de Olhos" at bounding box center [408, 160] width 82 height 13
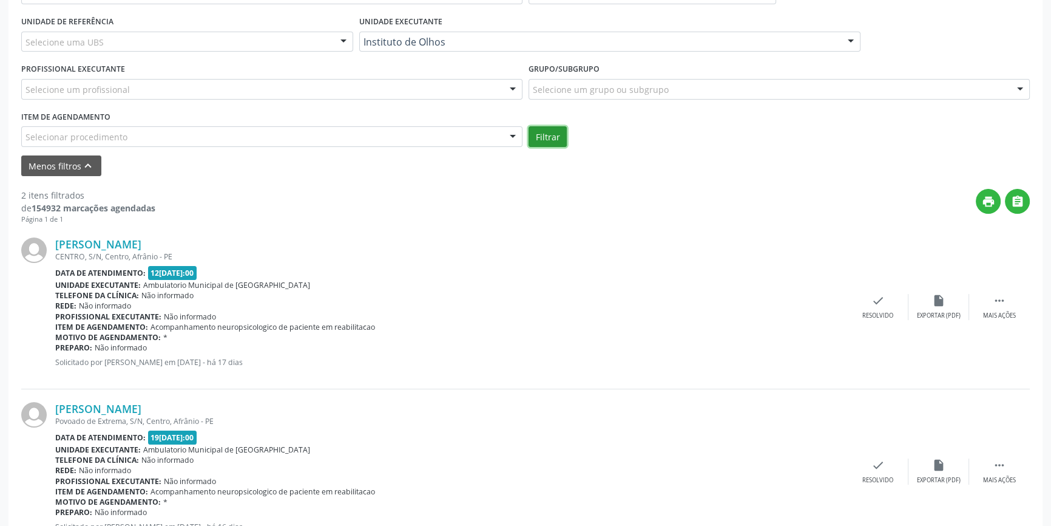
click at [549, 138] on button "Filtrar" at bounding box center [548, 136] width 38 height 21
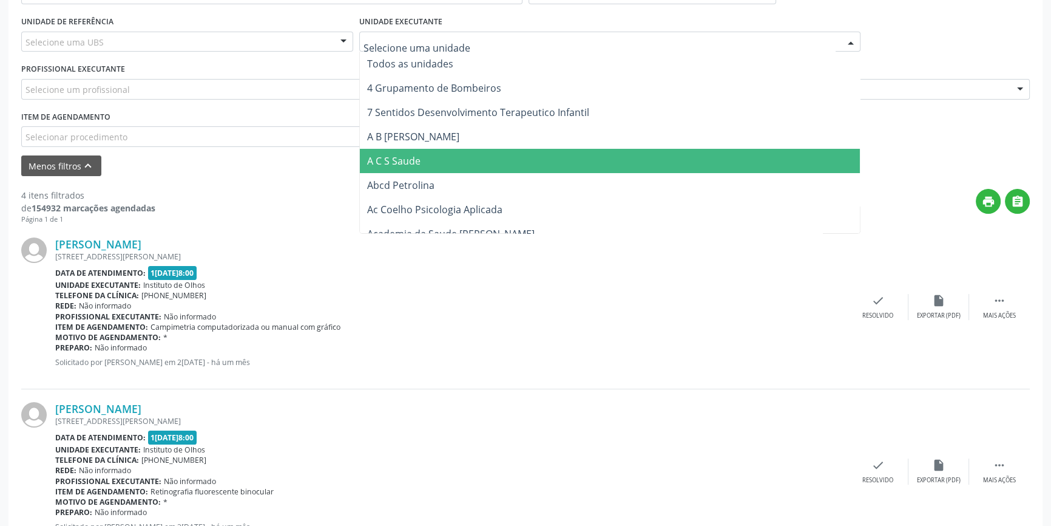
click at [478, 44] on input "text" at bounding box center [600, 48] width 472 height 24
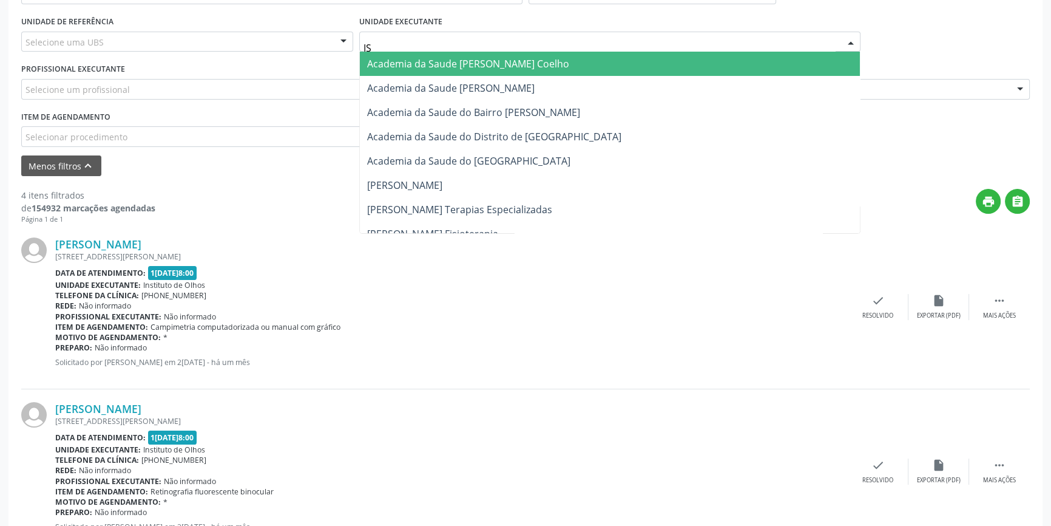
type input "I"
type input "i"
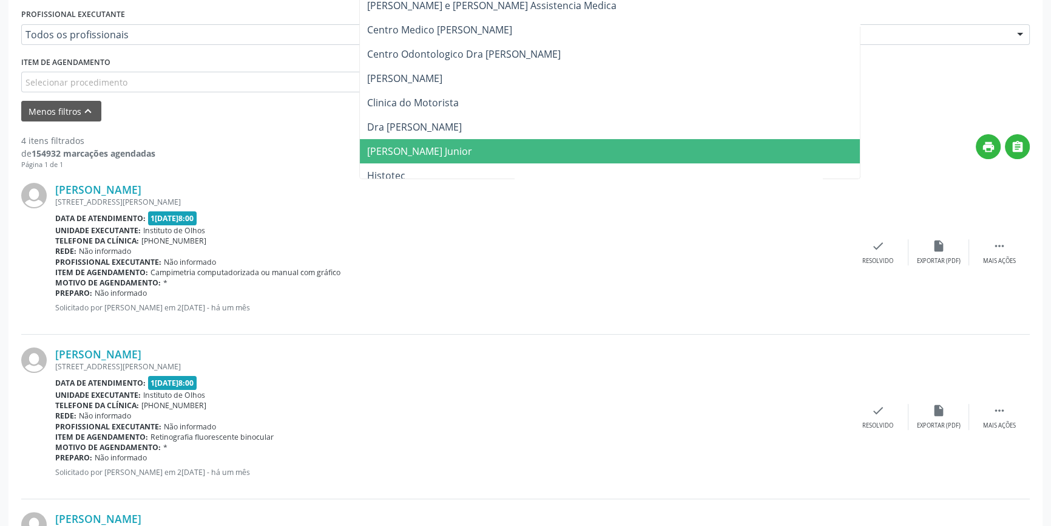
scroll to position [0, 0]
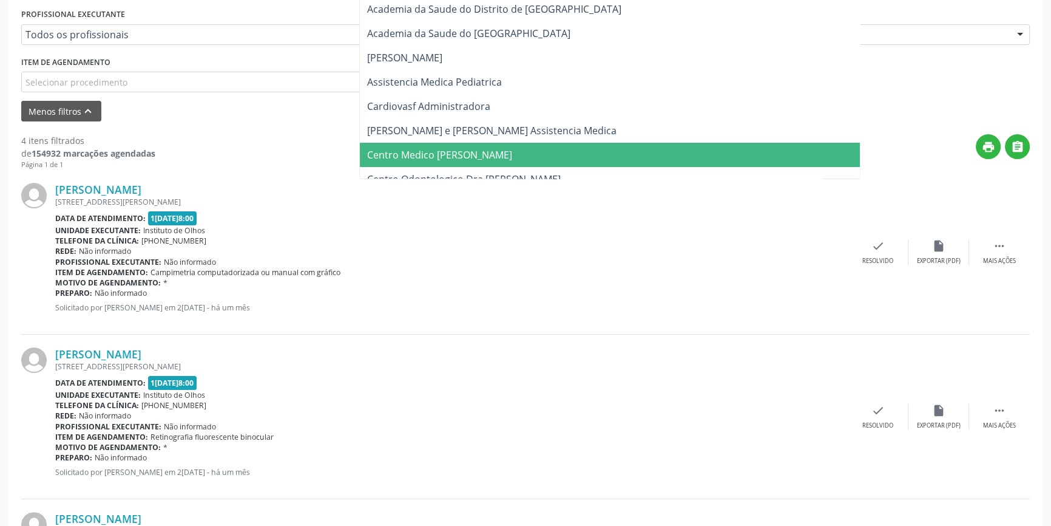
click at [571, 187] on div "Jose Nilson Nunes" at bounding box center [451, 189] width 793 height 13
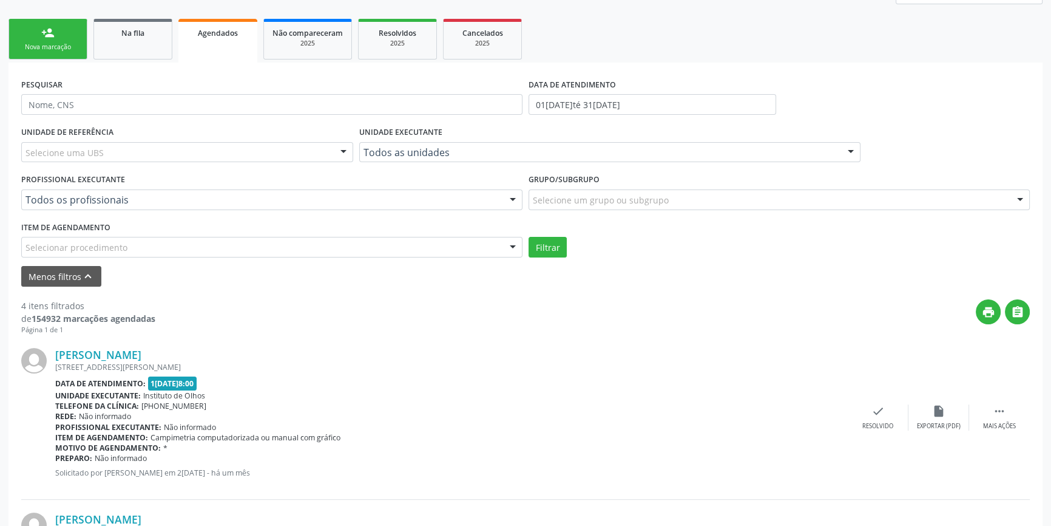
scroll to position [107, 0]
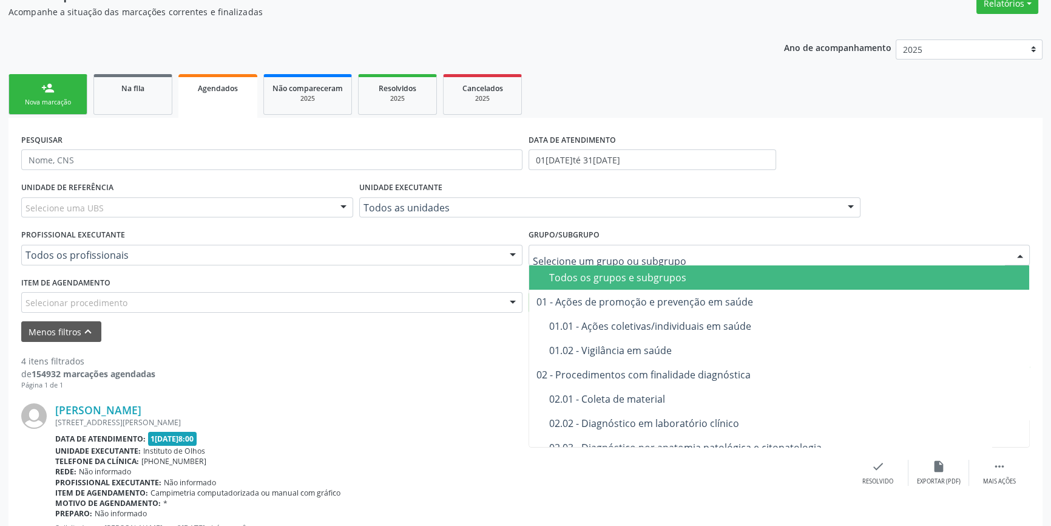
click at [558, 272] on div "Todos os grupos e subgrupos" at bounding box center [785, 277] width 473 height 10
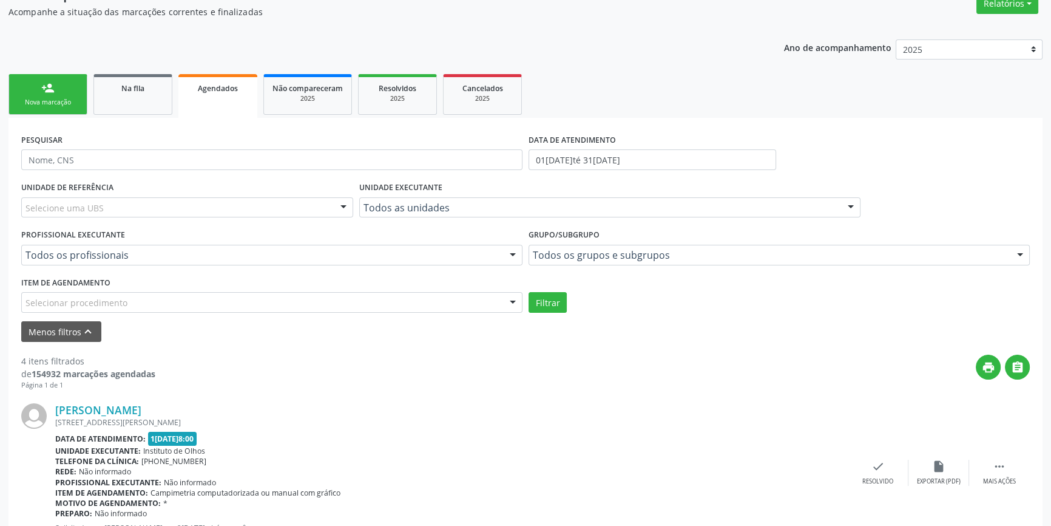
click at [484, 213] on div "Todos as unidades" at bounding box center [609, 207] width 501 height 21
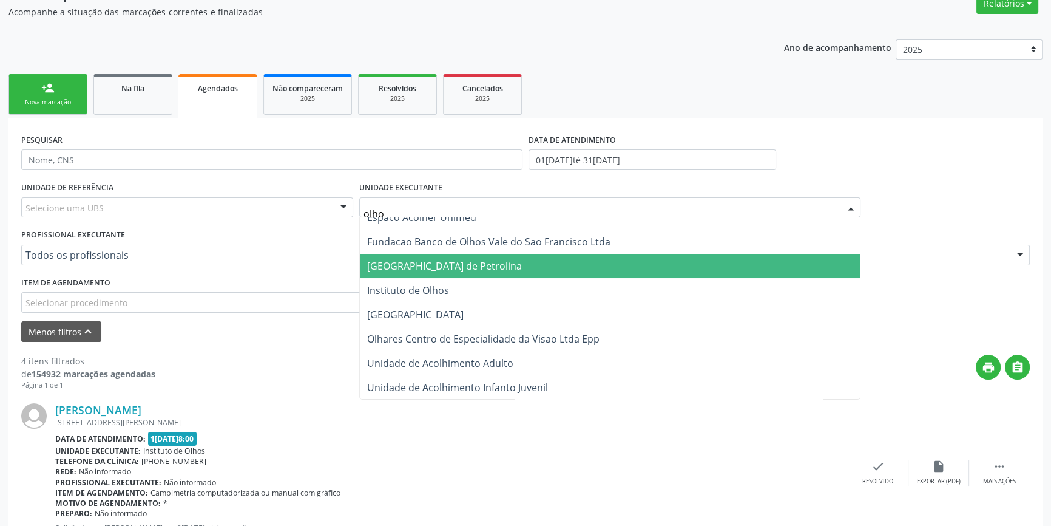
scroll to position [0, 0]
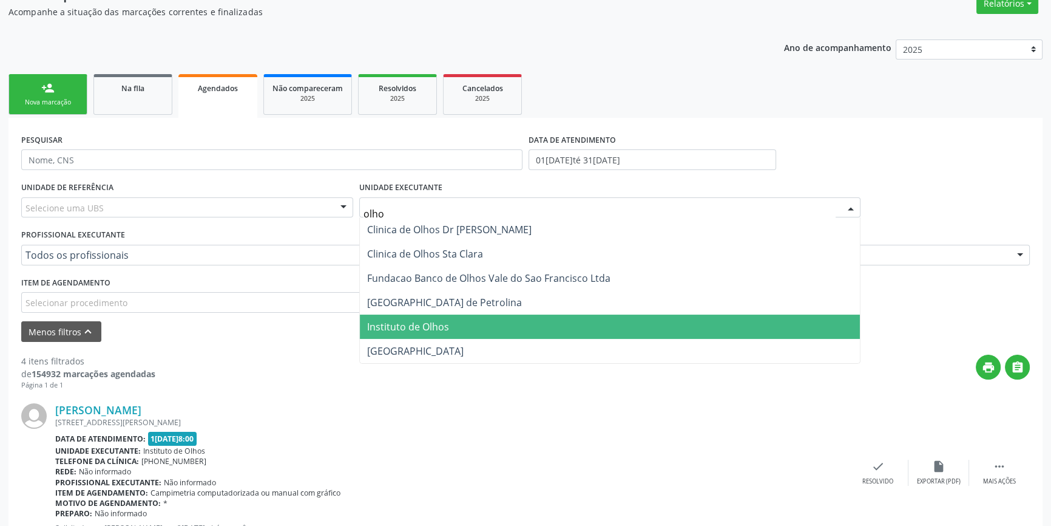
click at [441, 327] on span "Instituto de Olhos" at bounding box center [408, 326] width 82 height 13
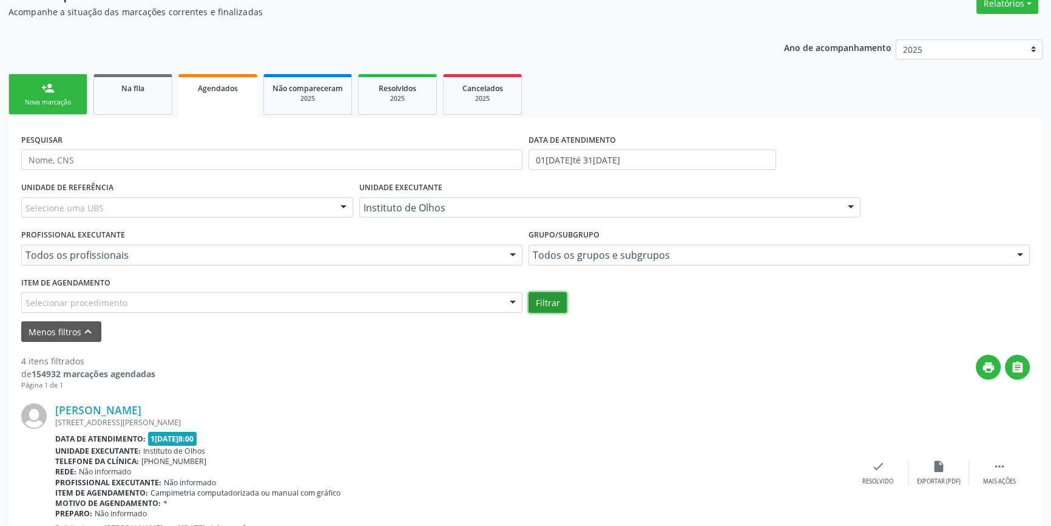
click at [533, 299] on button "Filtrar" at bounding box center [548, 302] width 38 height 21
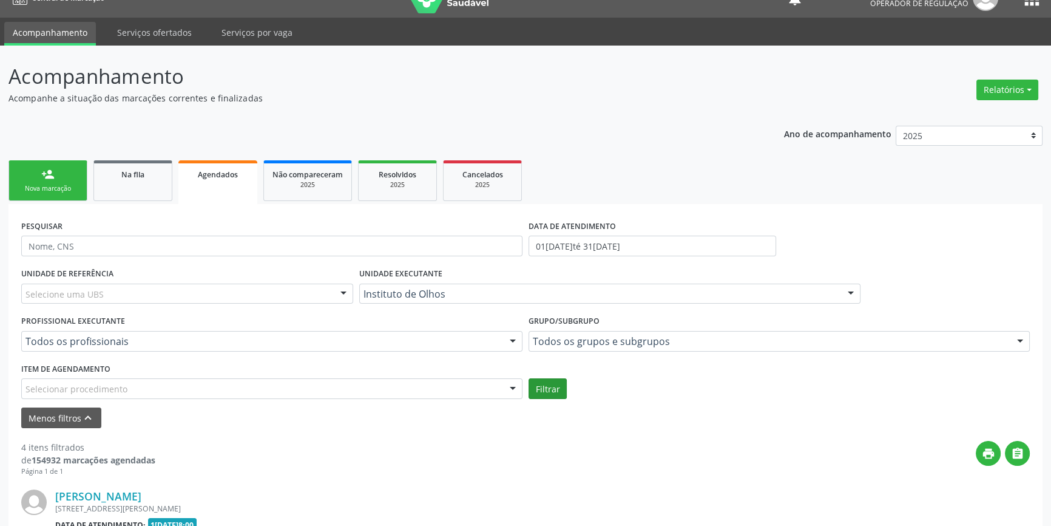
scroll to position [107, 0]
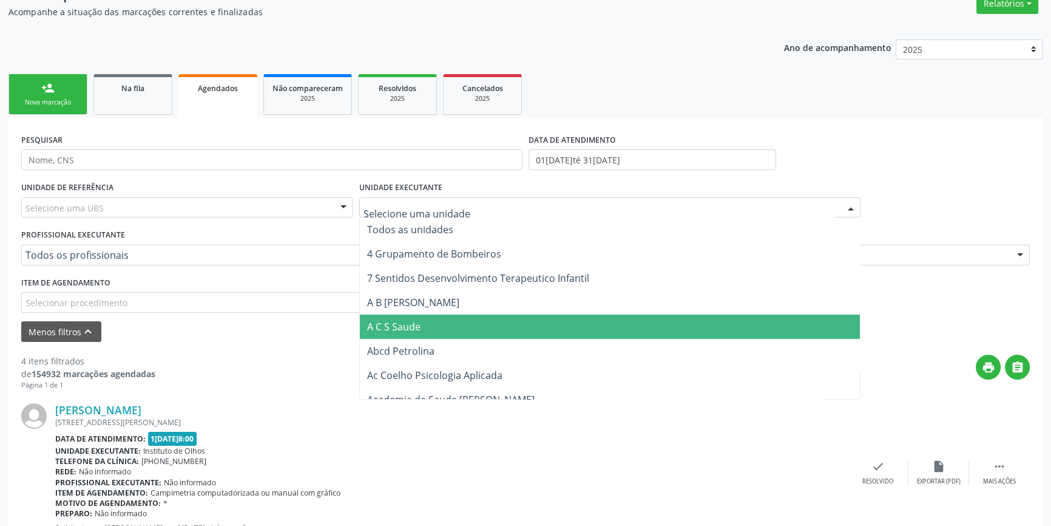
click at [422, 214] on div at bounding box center [609, 207] width 501 height 21
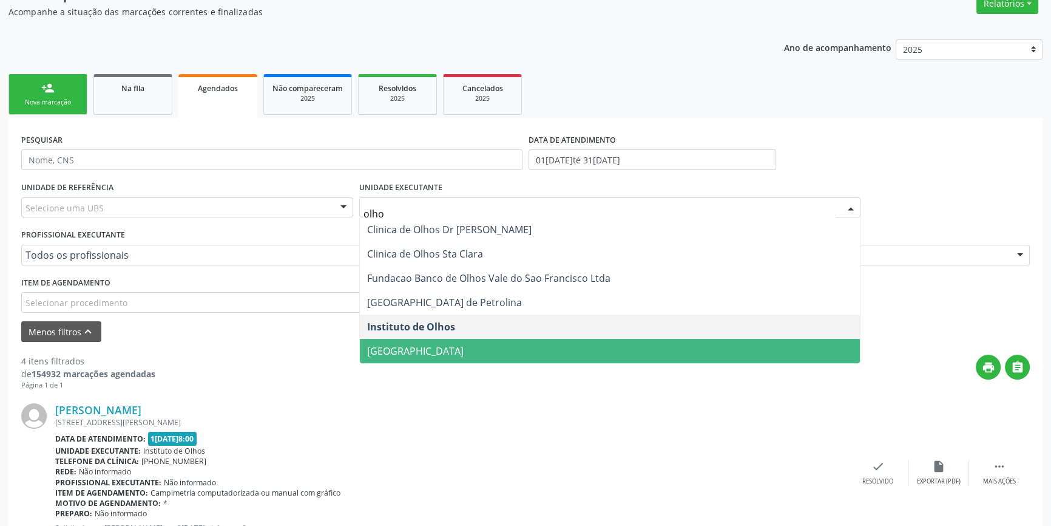
click at [464, 351] on span "[GEOGRAPHIC_DATA]" at bounding box center [415, 350] width 96 height 13
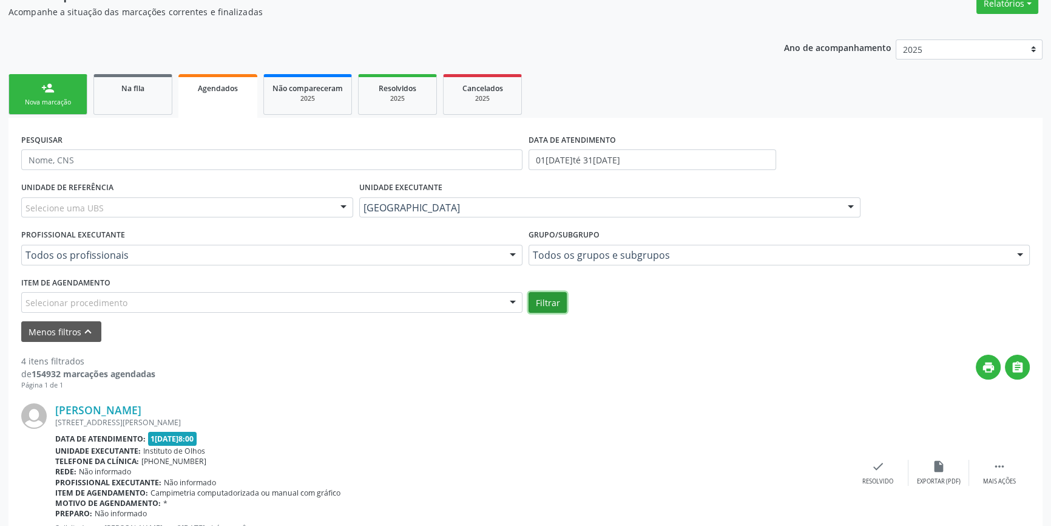
click at [551, 303] on button "Filtrar" at bounding box center [548, 302] width 38 height 21
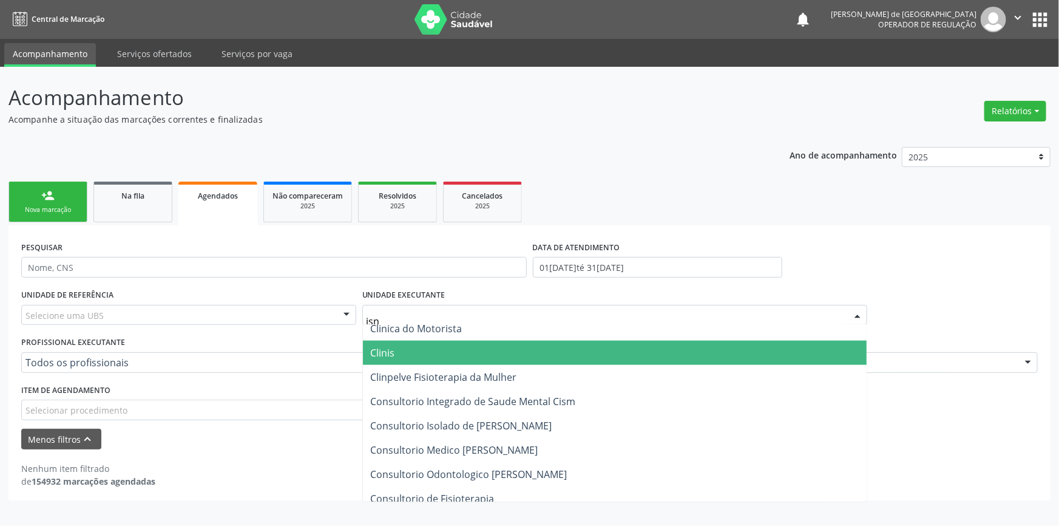
scroll to position [0, 0]
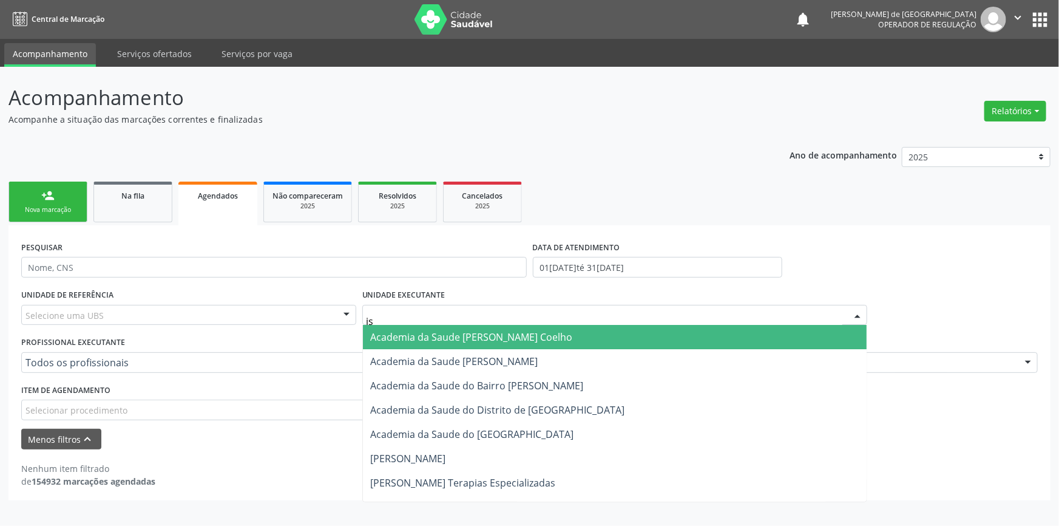
type input "i"
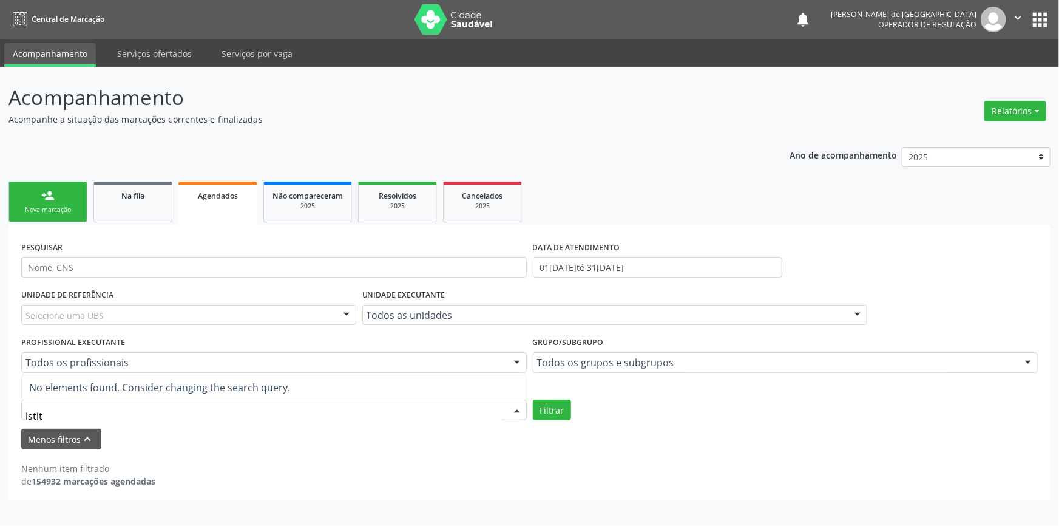
type input "istitu"
drag, startPoint x: 79, startPoint y: 407, endPoint x: 0, endPoint y: 425, distance: 80.8
click at [0, 425] on div "Acompanhamento Acompanhe a situação das marcações correntes e finalizadas Relat…" at bounding box center [529, 296] width 1059 height 459
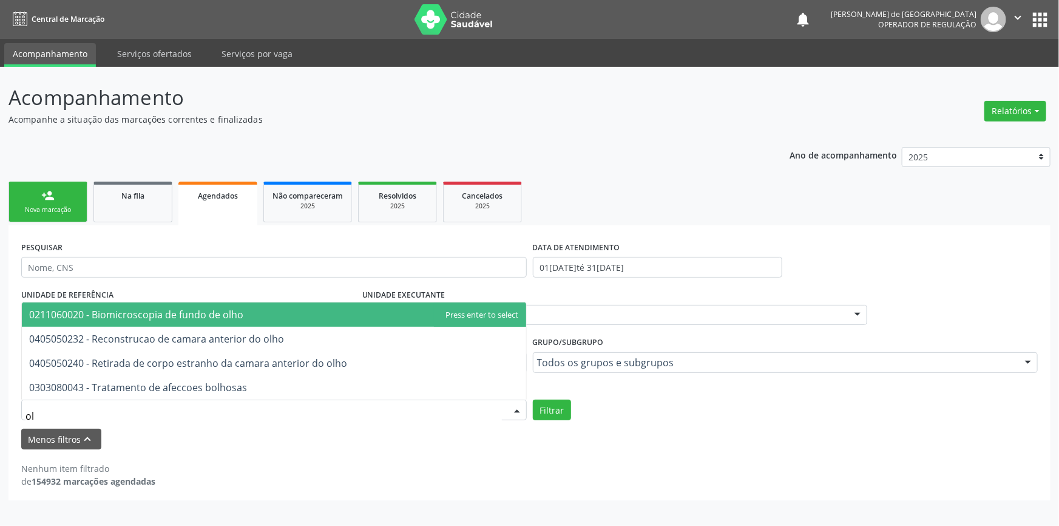
type input "o"
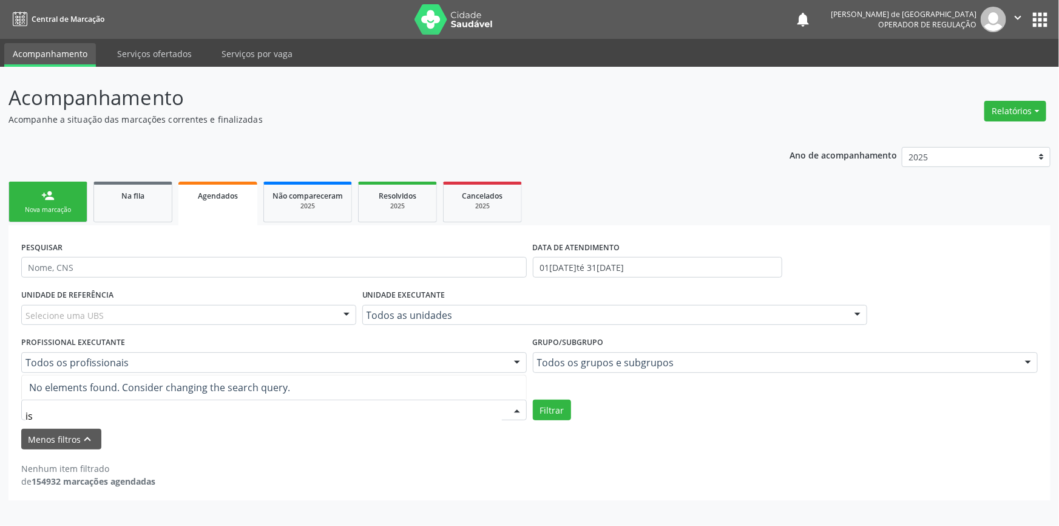
type input "i"
click at [473, 521] on div "Acompanhamento Acompanhe a situação das marcações correntes e finalizadas Relat…" at bounding box center [529, 296] width 1059 height 459
click at [552, 413] on button "Filtrar" at bounding box center [552, 409] width 38 height 21
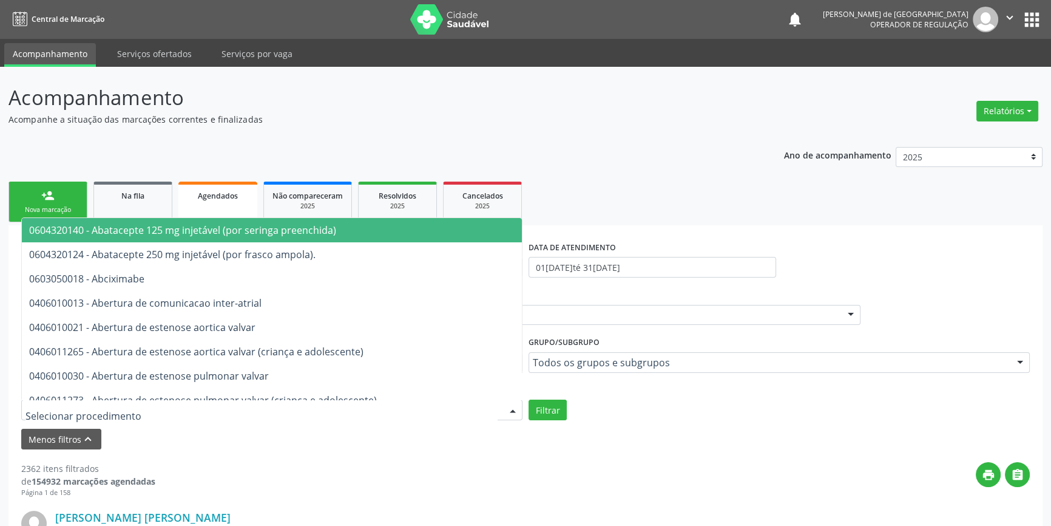
drag, startPoint x: 47, startPoint y: 401, endPoint x: 39, endPoint y: 413, distance: 14.3
paste input "0211060267"
type input "0211060267"
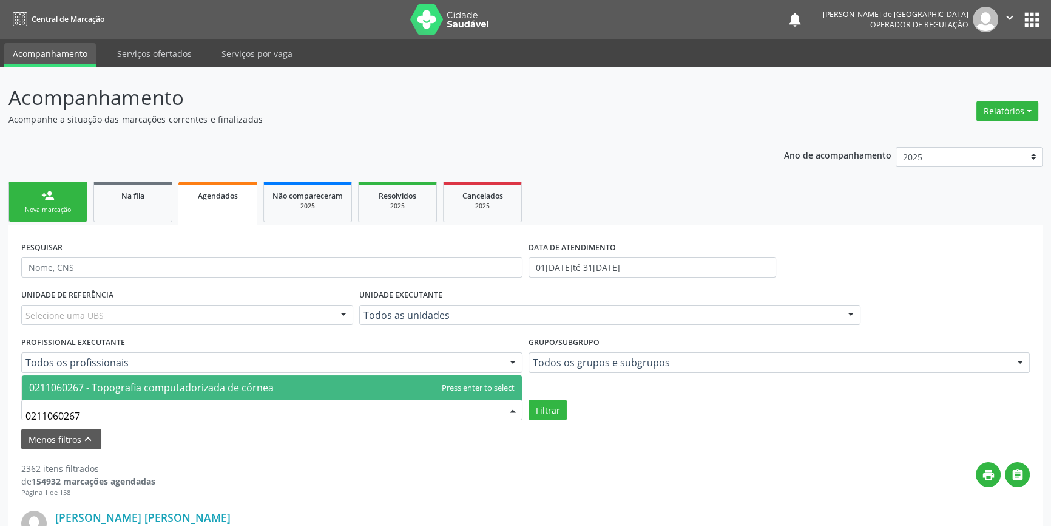
click at [66, 388] on span "0211060267 - Topografia computadorizada de córnea" at bounding box center [151, 386] width 245 height 13
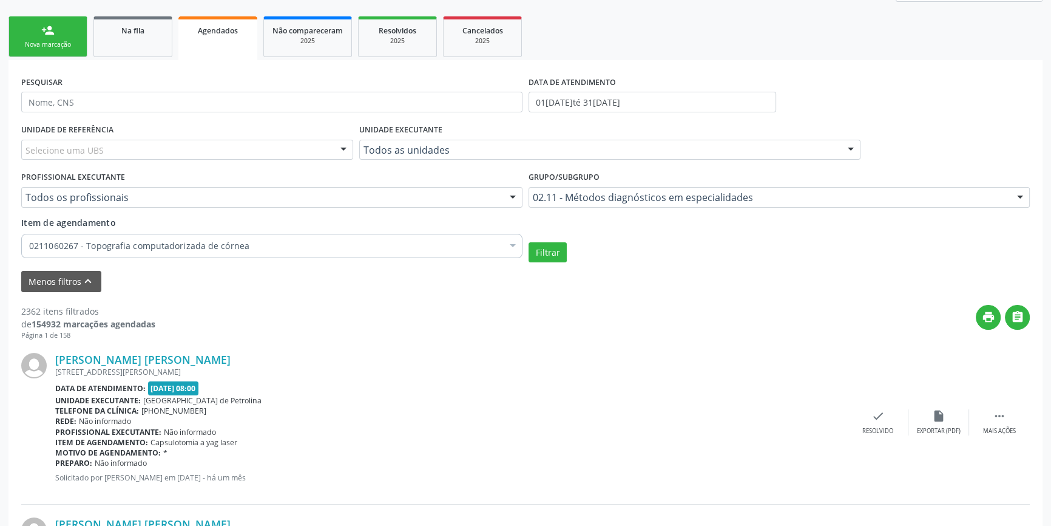
scroll to position [110, 0]
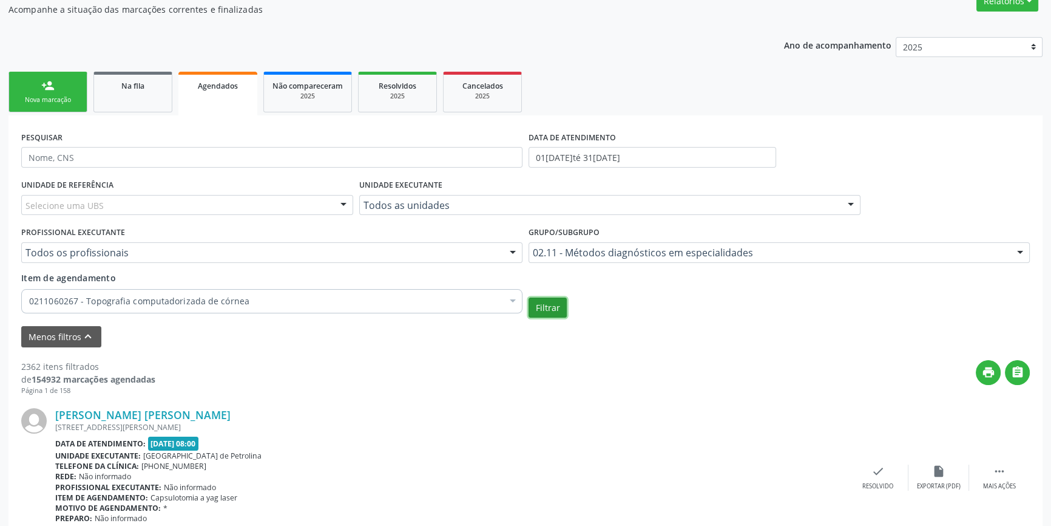
click at [555, 308] on button "Filtrar" at bounding box center [548, 307] width 38 height 21
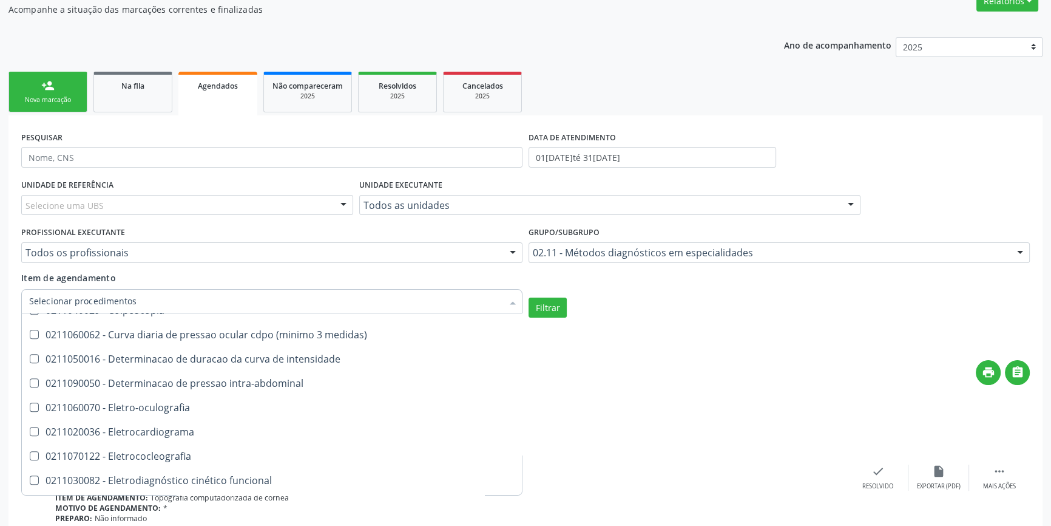
scroll to position [717, 0]
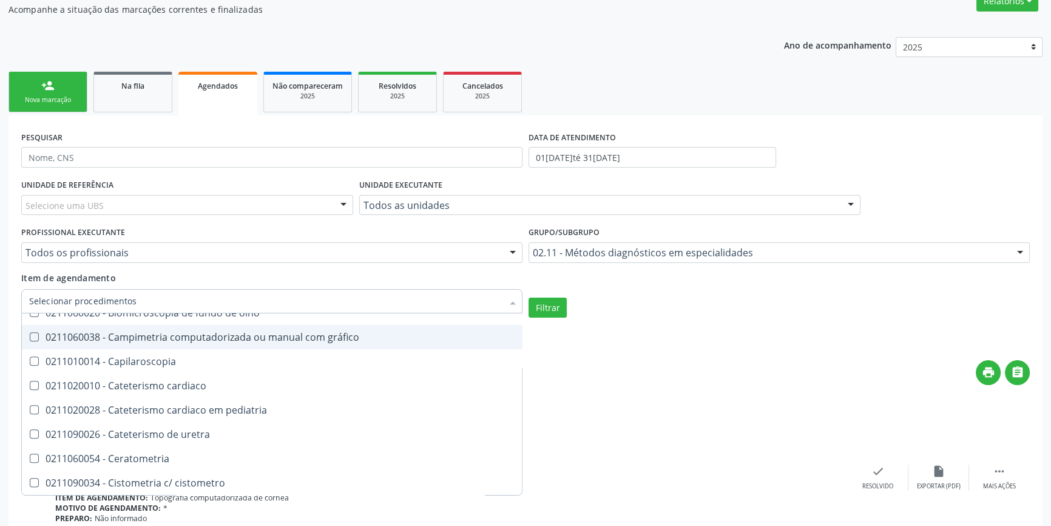
click at [808, 371] on div "print " at bounding box center [592, 378] width 874 height 36
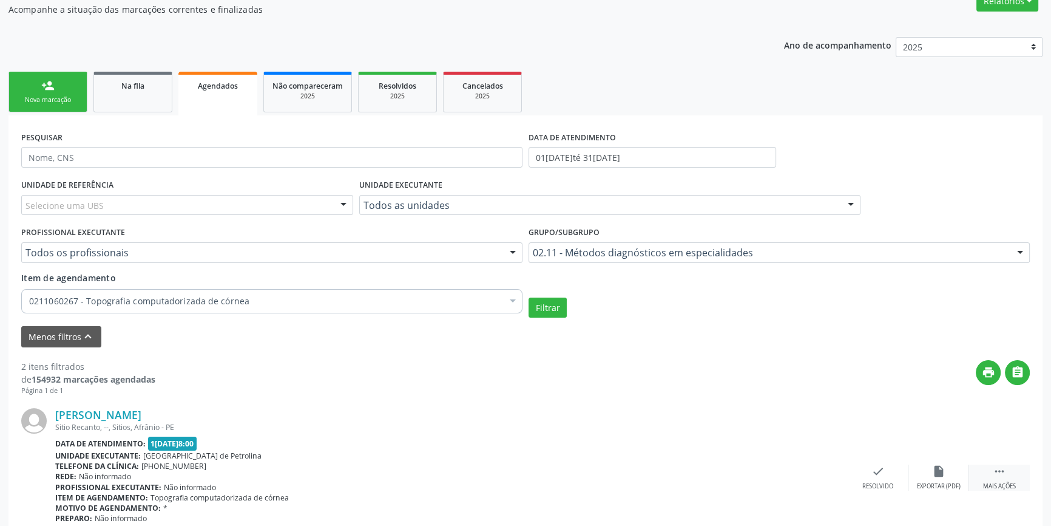
click at [1009, 479] on div " Mais ações" at bounding box center [999, 477] width 61 height 26
click at [779, 473] on div "print Imprimir" at bounding box center [756, 477] width 61 height 26
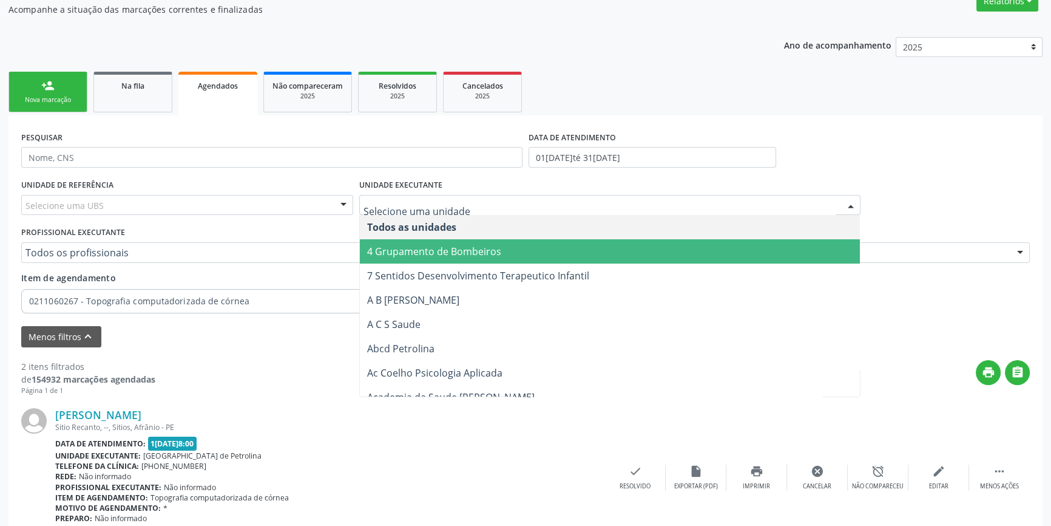
paste input "[GEOGRAPHIC_DATA] de Petrolina"
type input "[GEOGRAPHIC_DATA] de Petrolina"
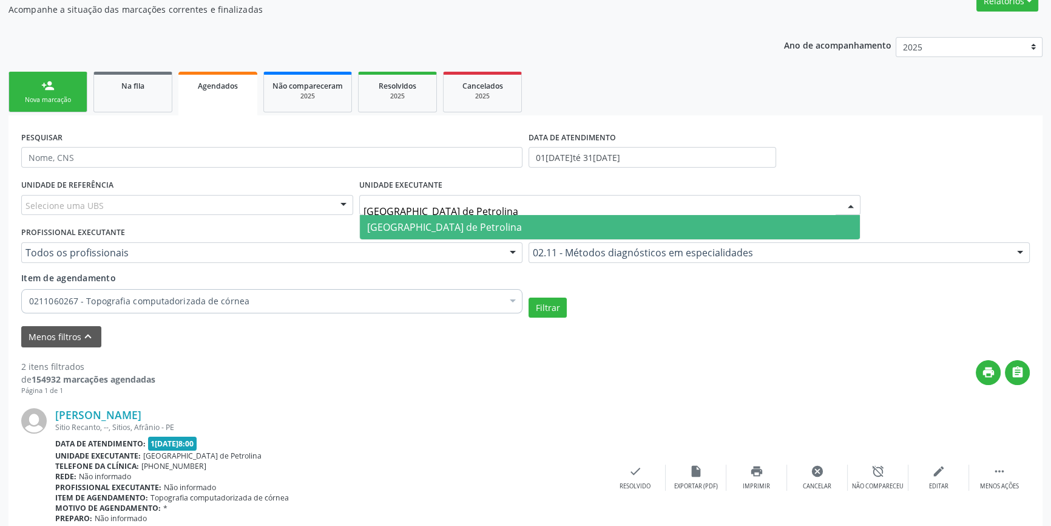
click at [493, 231] on span "[GEOGRAPHIC_DATA] de Petrolina" at bounding box center [444, 226] width 155 height 13
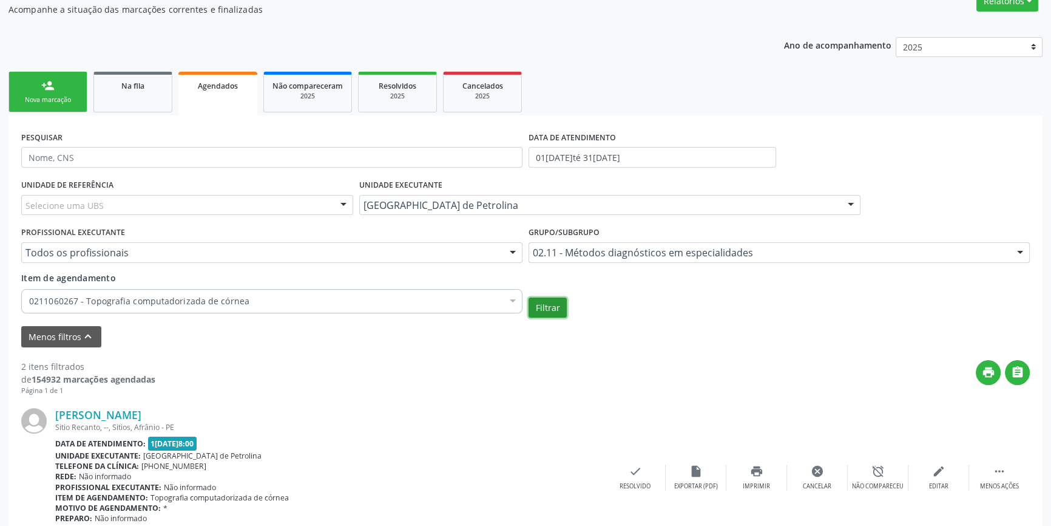
click at [539, 309] on button "Filtrar" at bounding box center [548, 307] width 38 height 21
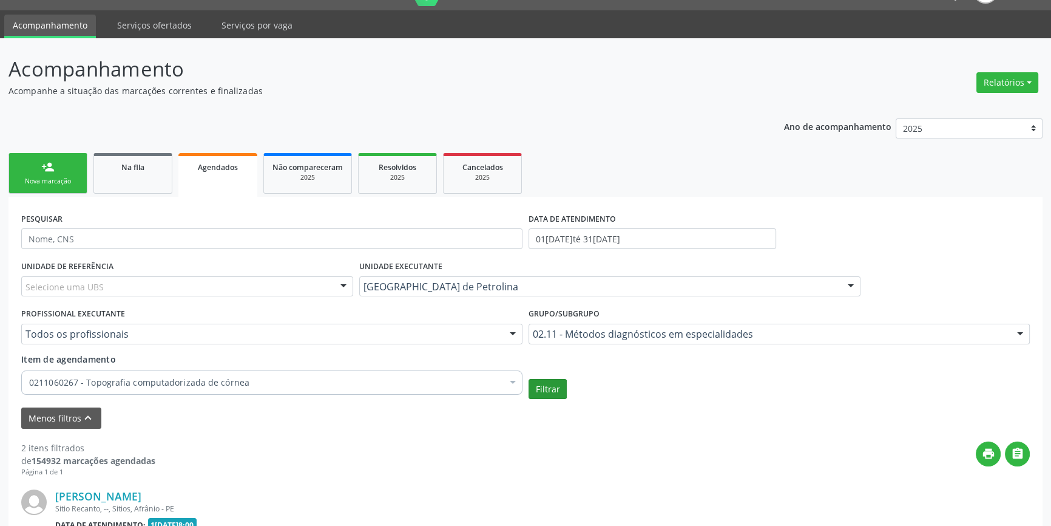
scroll to position [110, 0]
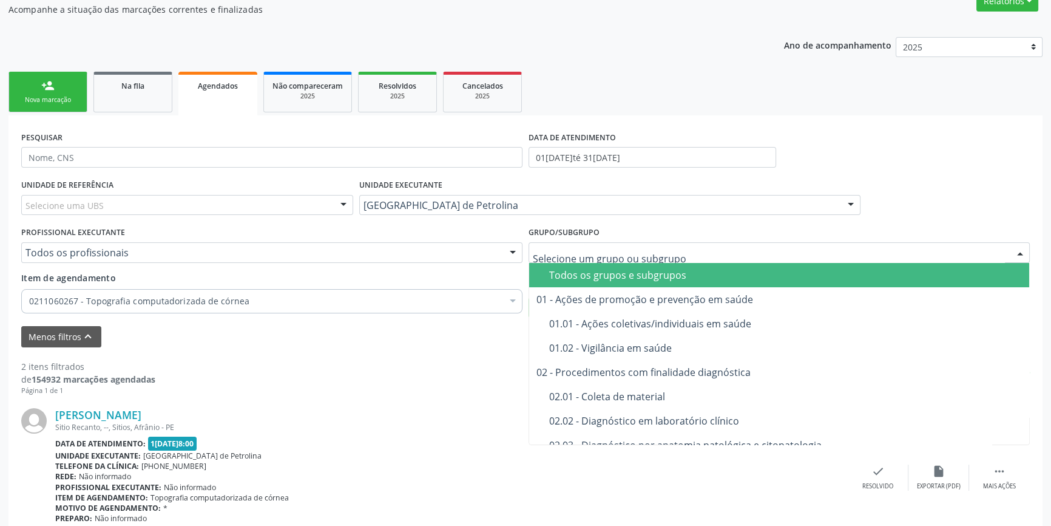
click at [570, 280] on span "Todos os grupos e subgrupos" at bounding box center [779, 275] width 500 height 24
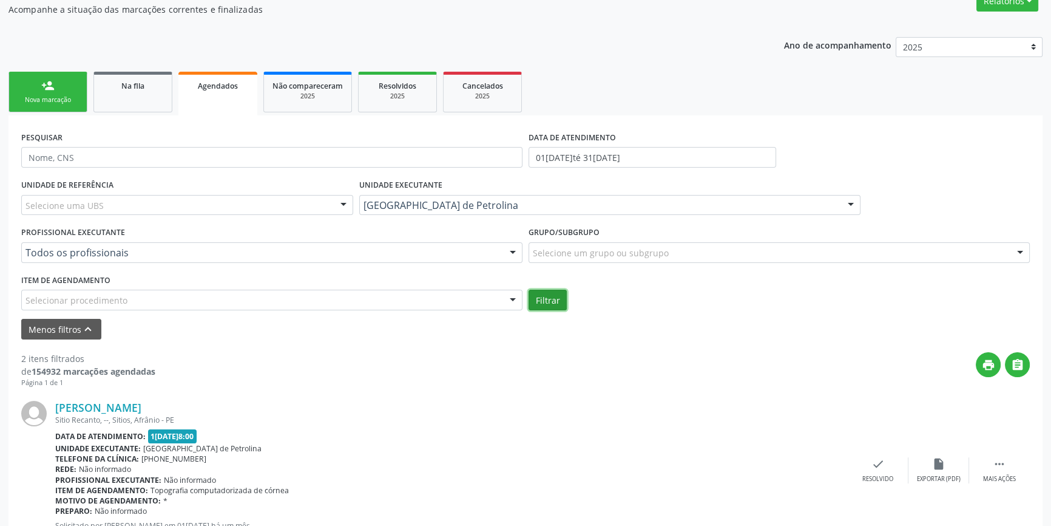
click at [552, 296] on button "Filtrar" at bounding box center [548, 299] width 38 height 21
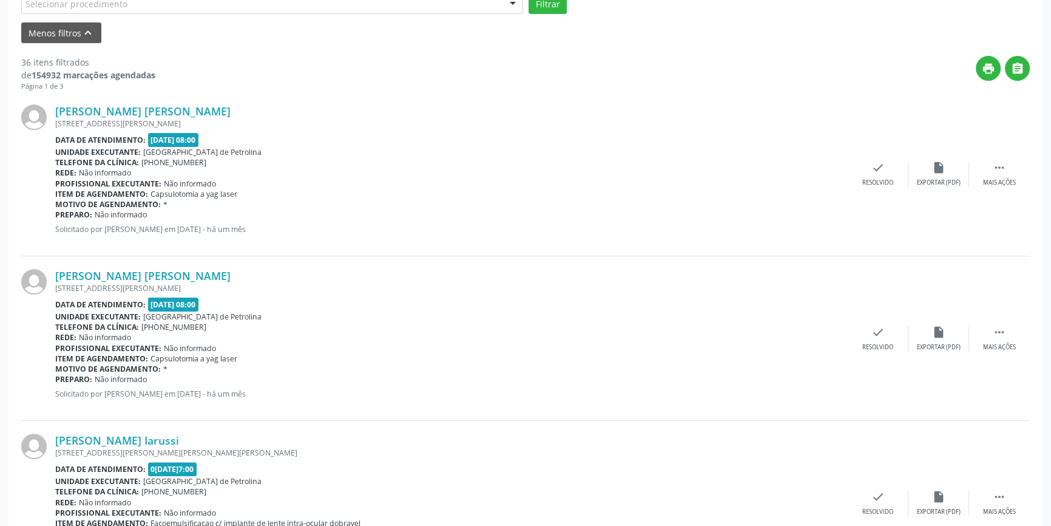
scroll to position [351, 0]
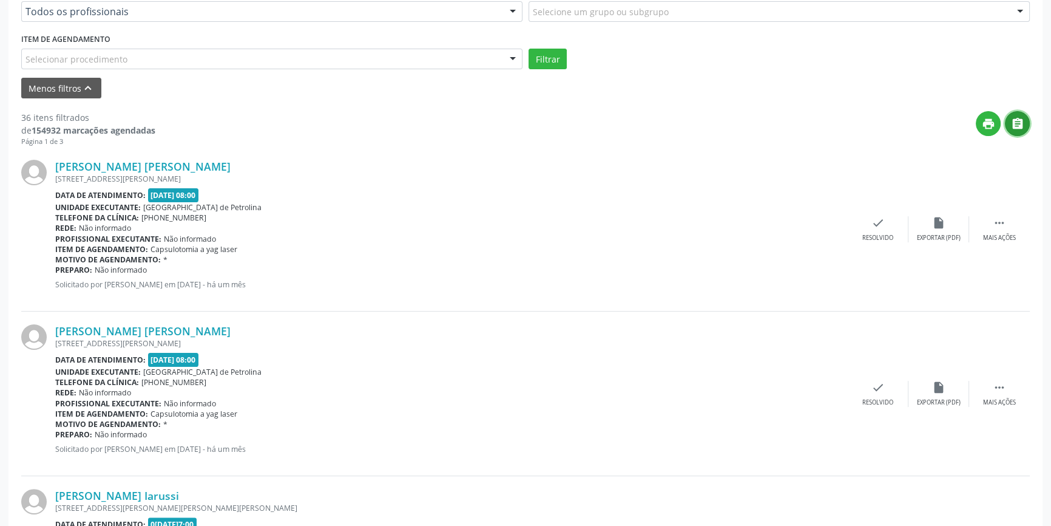
click at [1023, 120] on icon "" at bounding box center [1017, 123] width 13 height 13
click at [993, 135] on div "print " at bounding box center [592, 129] width 874 height 36
click at [991, 126] on icon "print" at bounding box center [988, 123] width 13 height 13
click at [1017, 129] on icon "" at bounding box center [1017, 123] width 13 height 13
